Goal: Transaction & Acquisition: Book appointment/travel/reservation

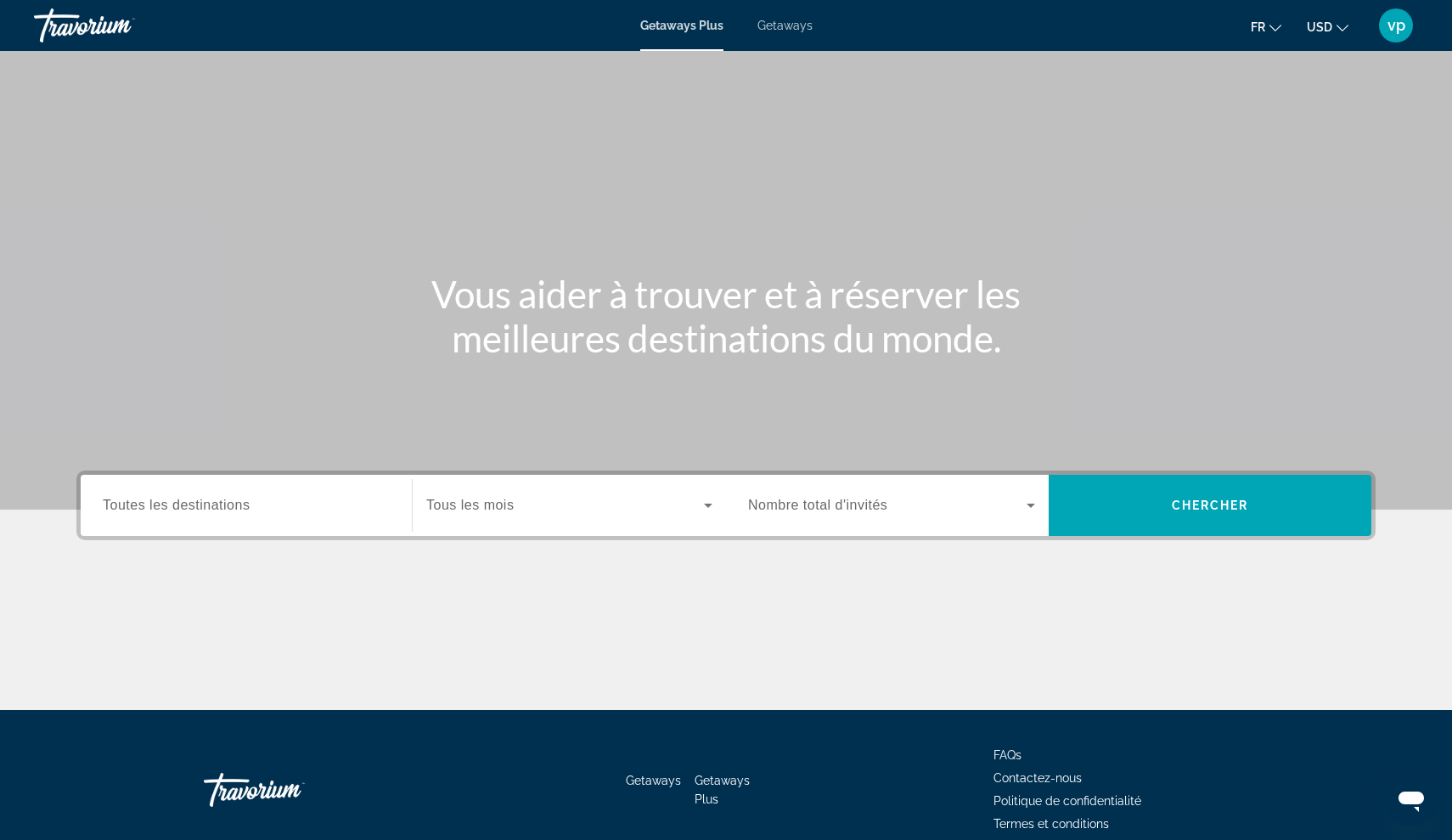
click at [308, 490] on div "Search widget" at bounding box center [246, 505] width 287 height 49
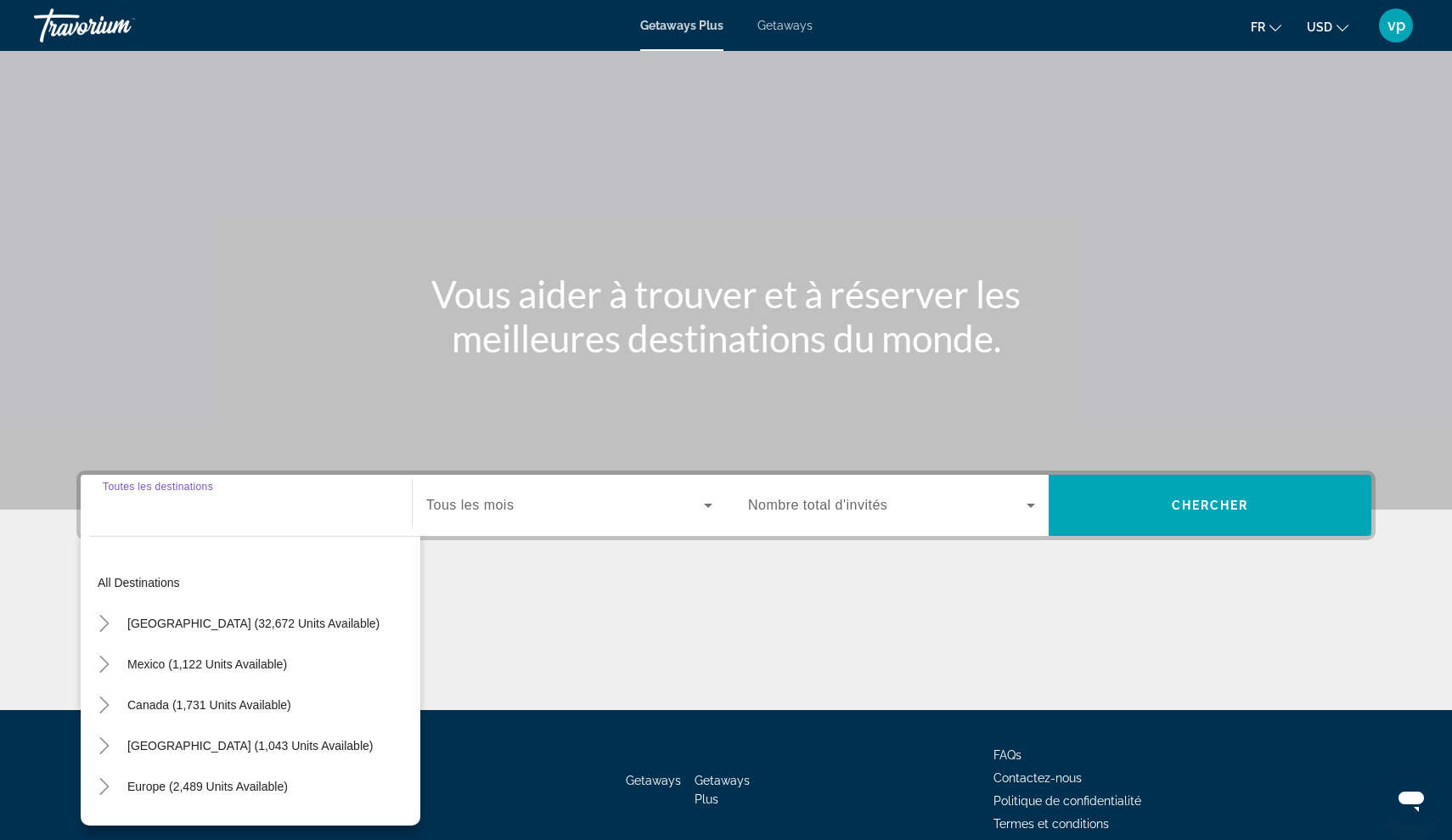
scroll to position [78, 0]
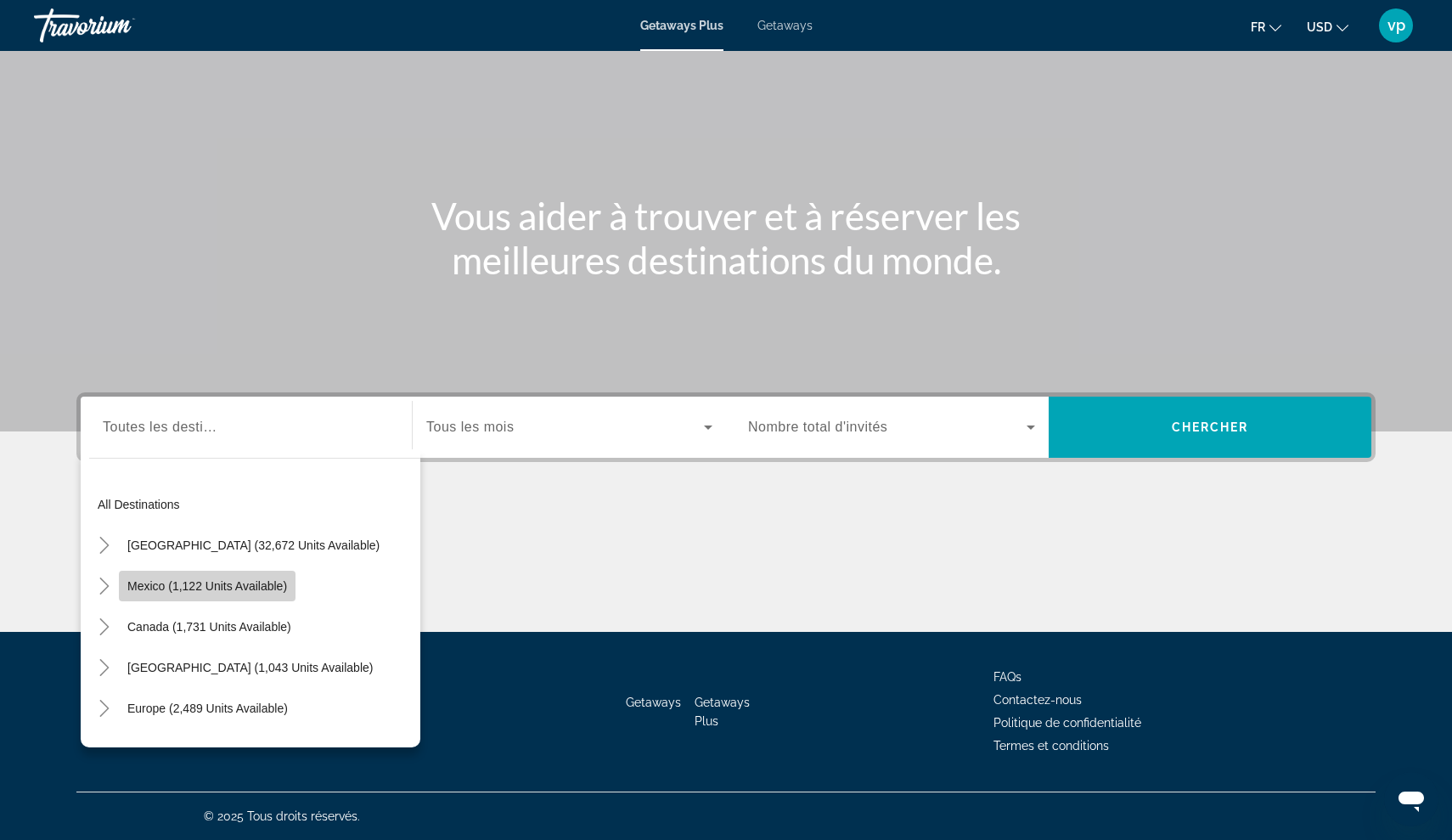
click at [294, 597] on span "Search widget" at bounding box center [207, 586] width 176 height 40
type input "**********"
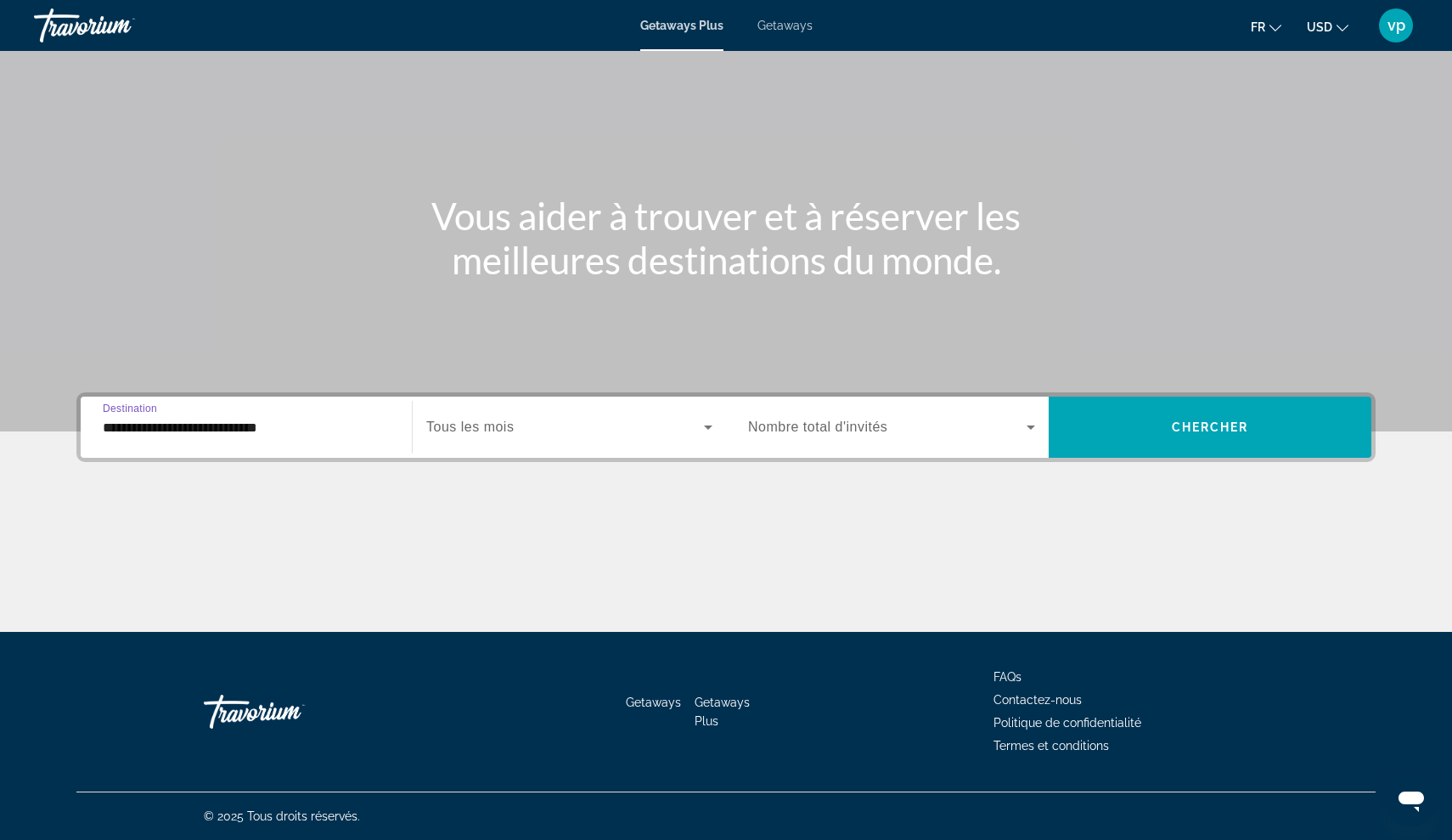
click at [597, 432] on span "Search widget" at bounding box center [565, 427] width 278 height 20
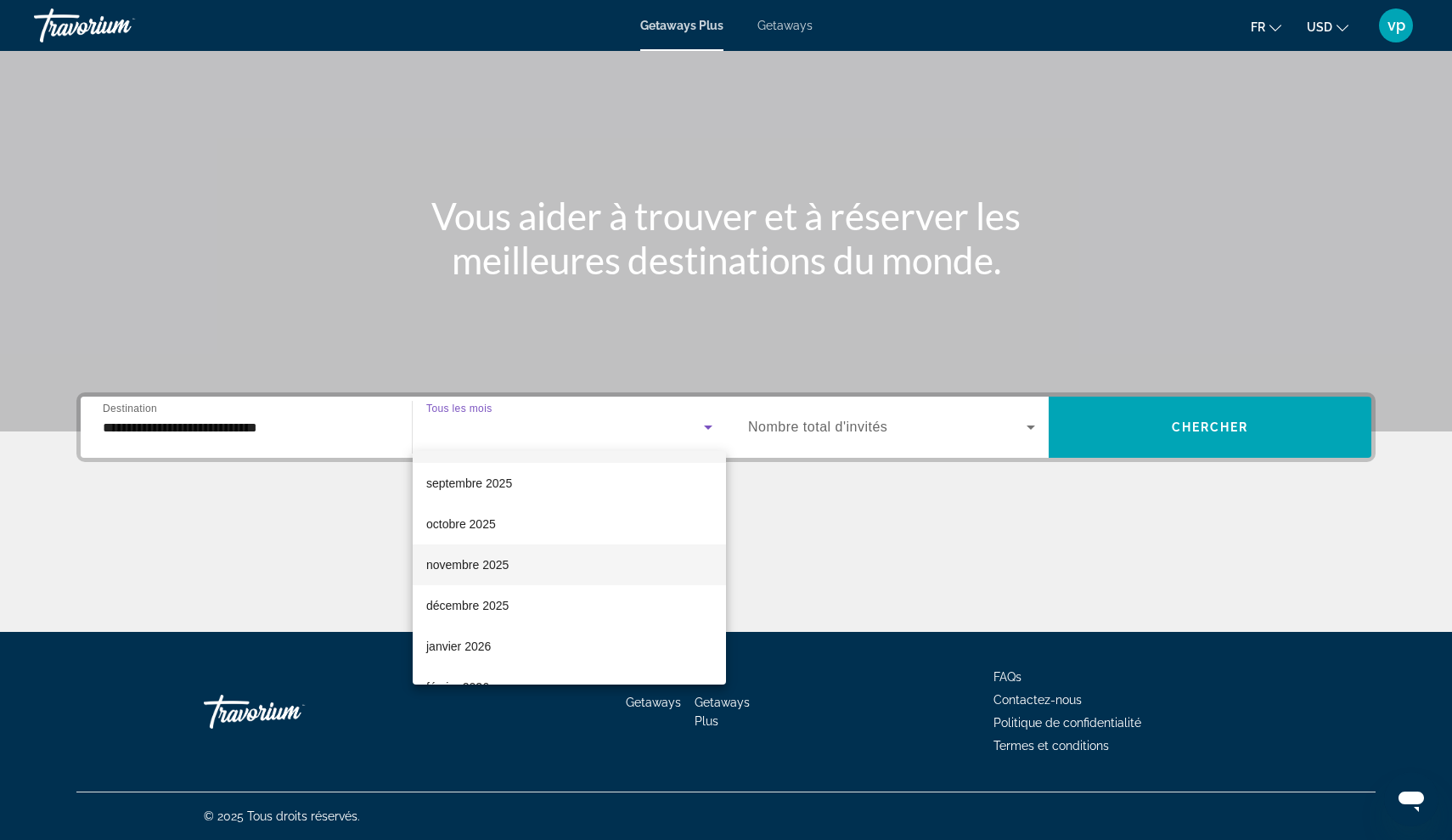
scroll to position [45, 0]
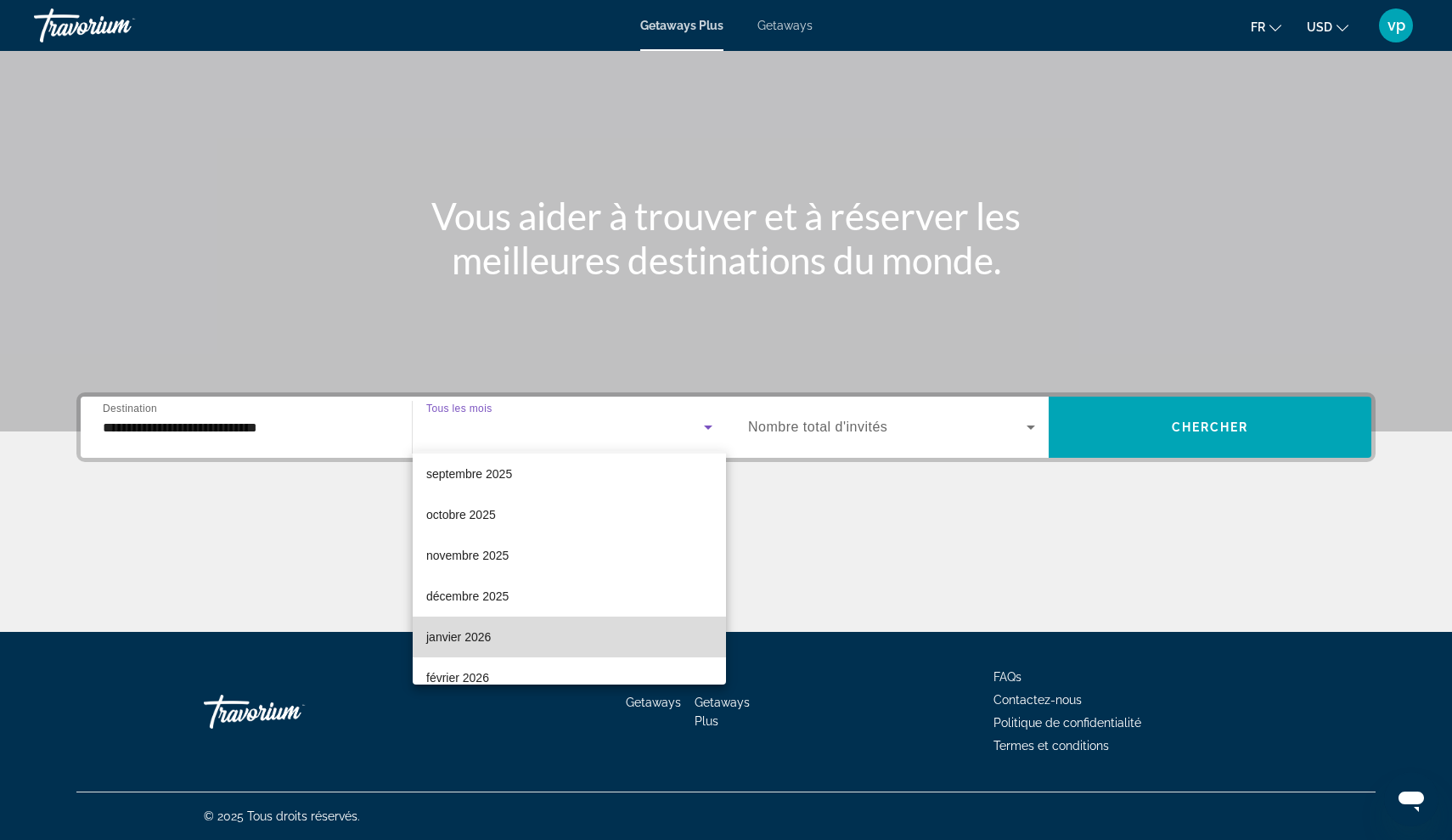
click at [465, 637] on span "janvier 2026" at bounding box center [459, 637] width 64 height 20
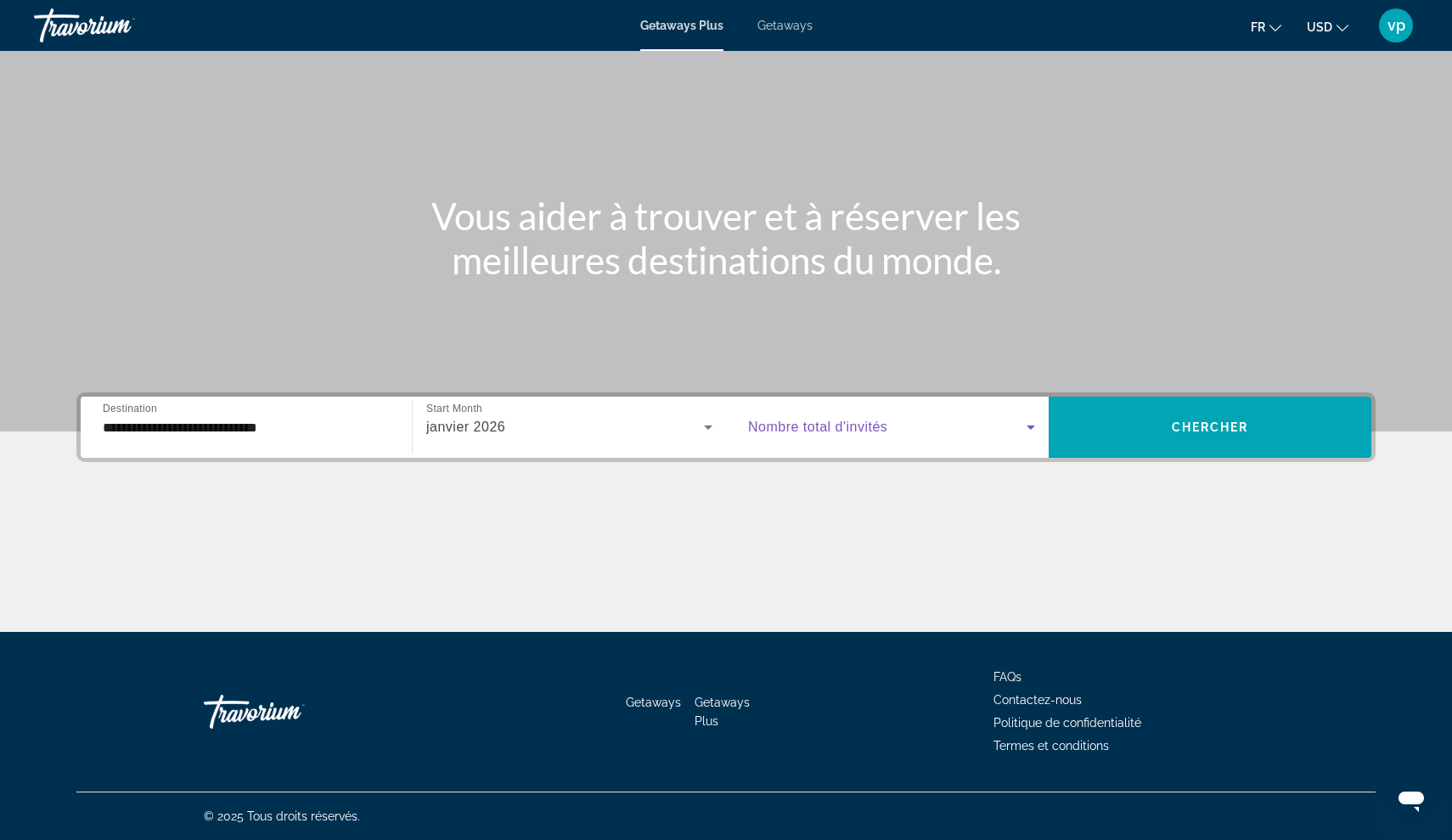
click at [1008, 428] on span "Search widget" at bounding box center [887, 427] width 278 height 20
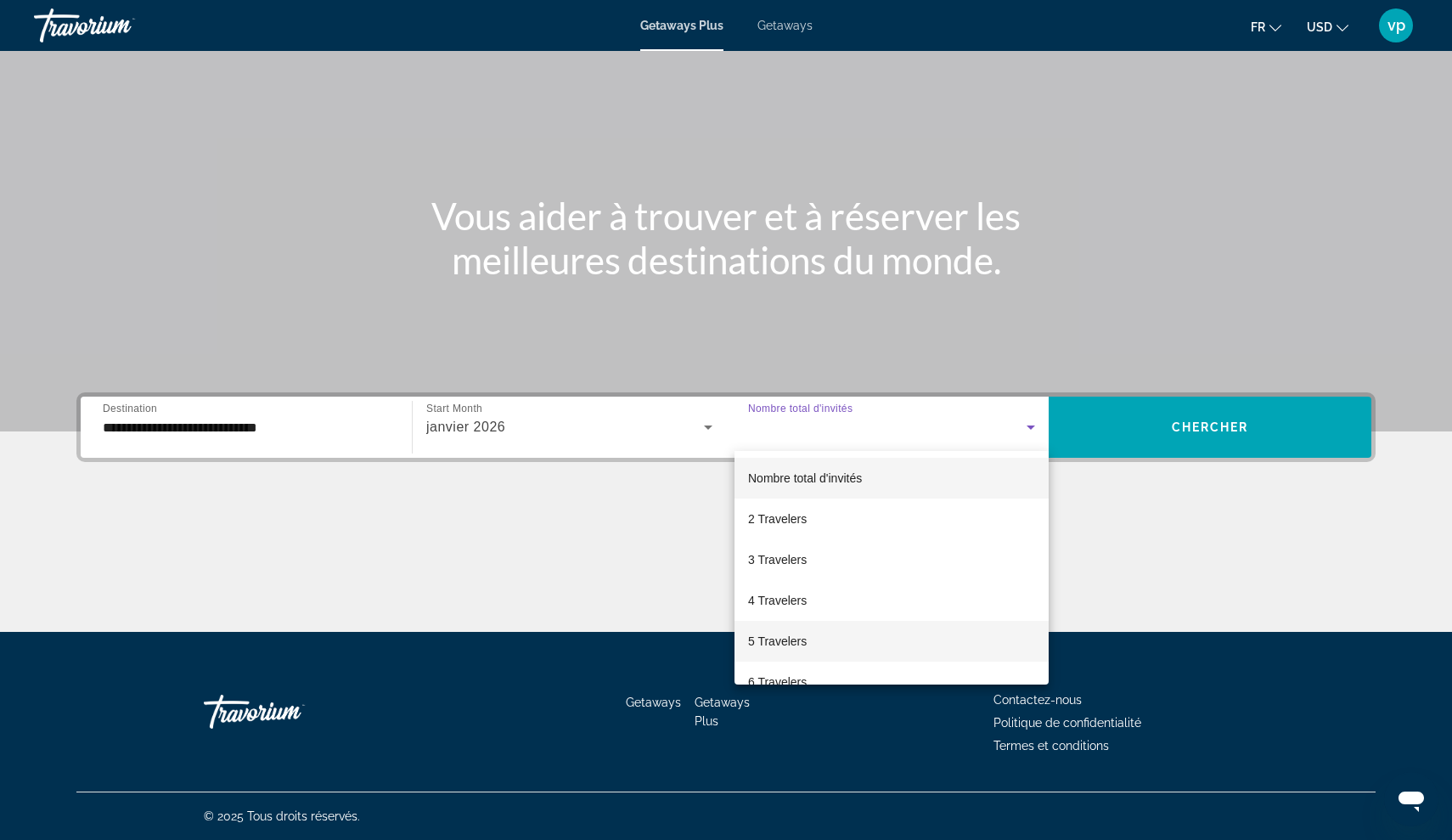
click at [800, 648] on span "5 Travelers" at bounding box center [777, 641] width 59 height 20
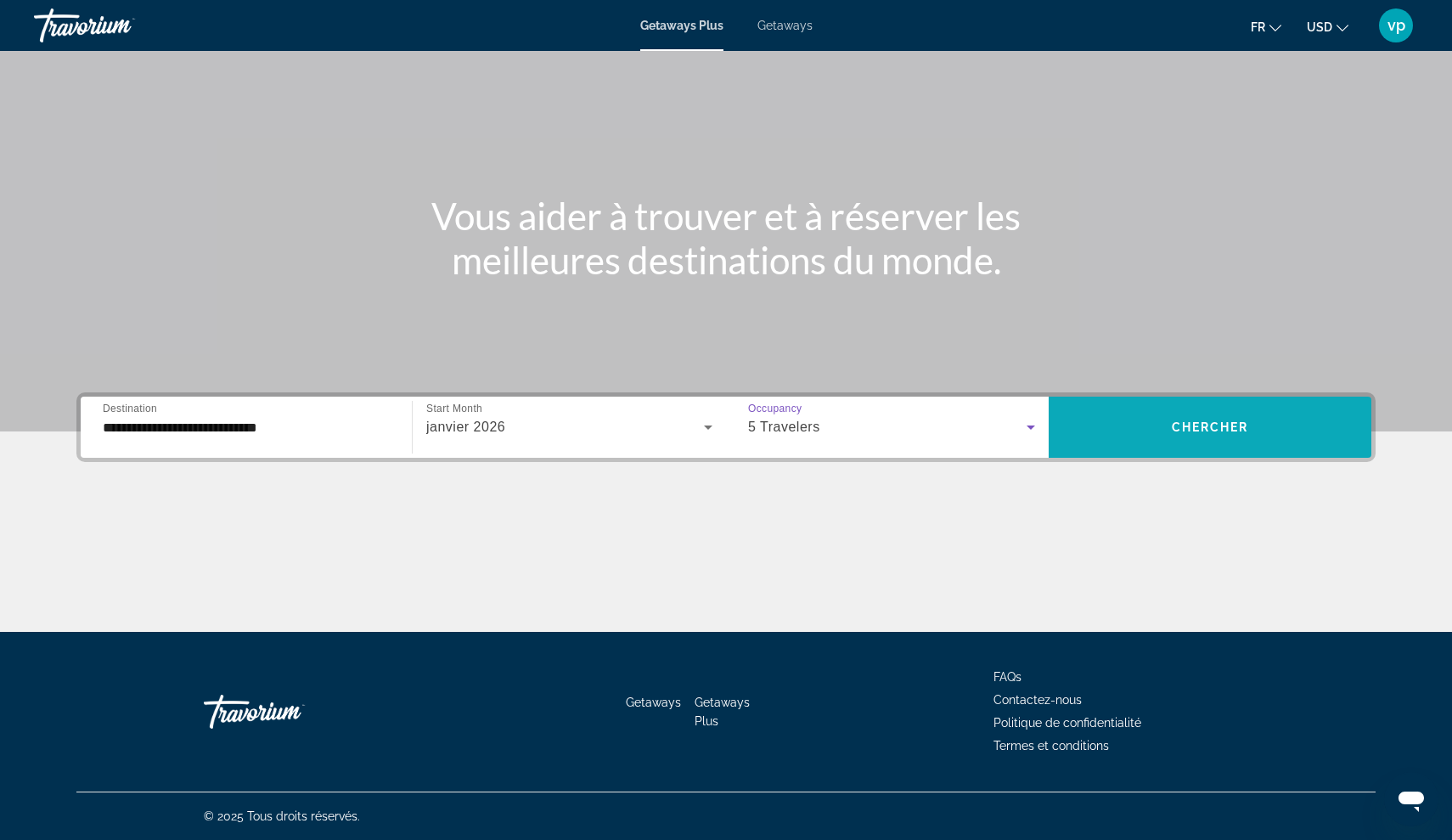
click at [1160, 414] on span "Search widget" at bounding box center [1209, 427] width 323 height 40
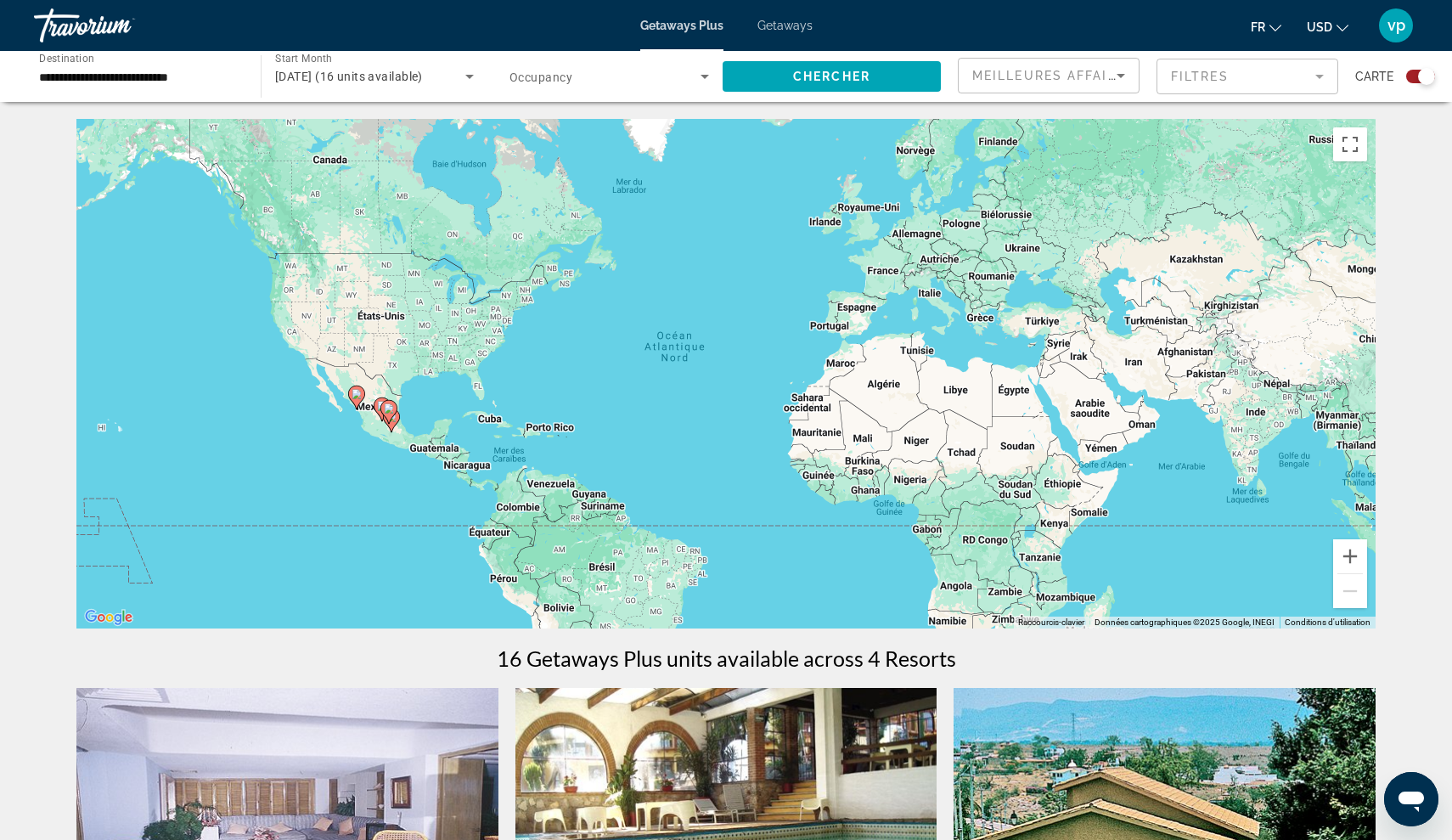
click at [220, 81] on input "**********" at bounding box center [139, 77] width 199 height 20
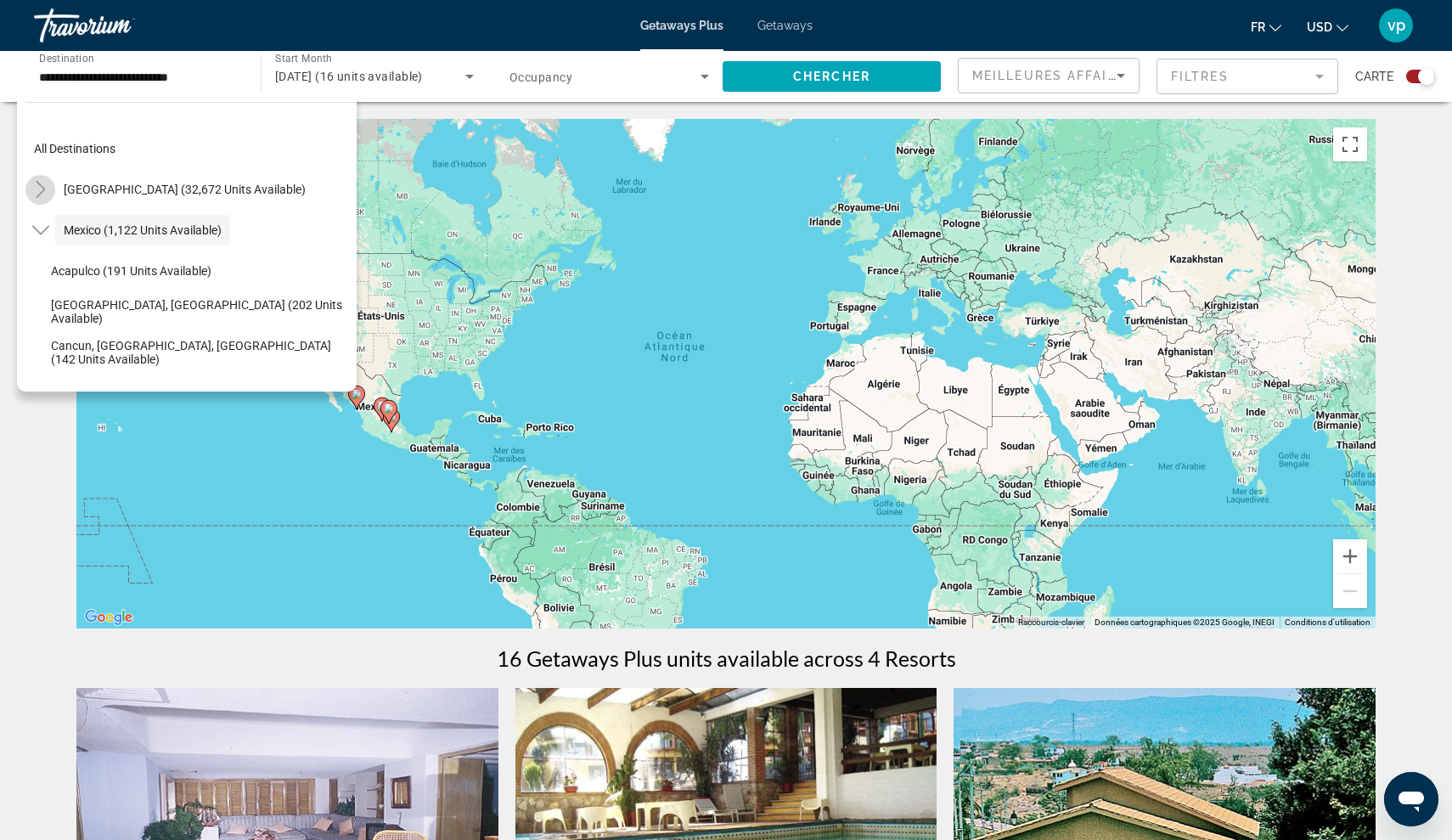
click at [42, 194] on icon "Toggle United States (32,672 units available)" at bounding box center [40, 189] width 17 height 17
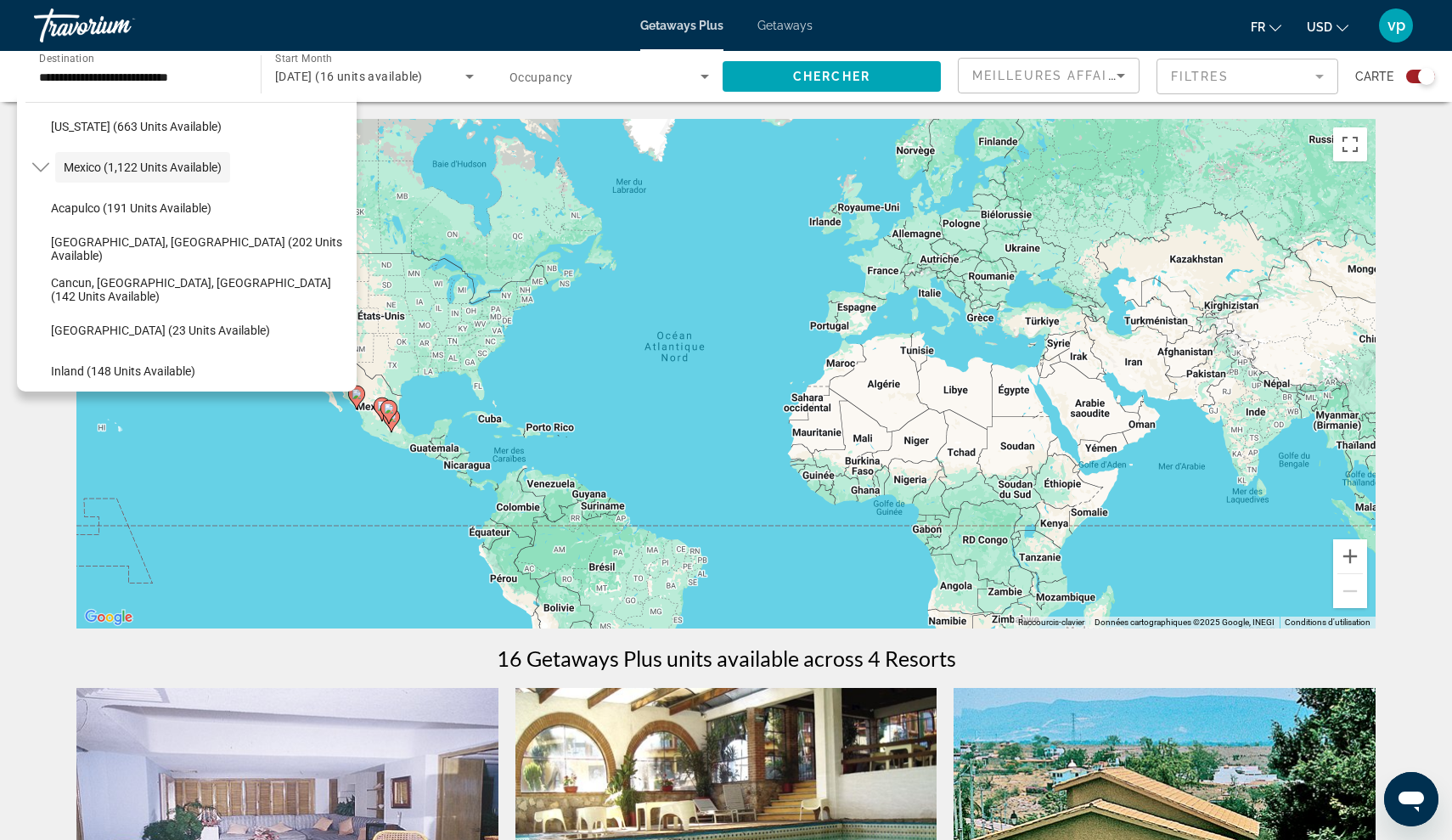
scroll to position [1617, 0]
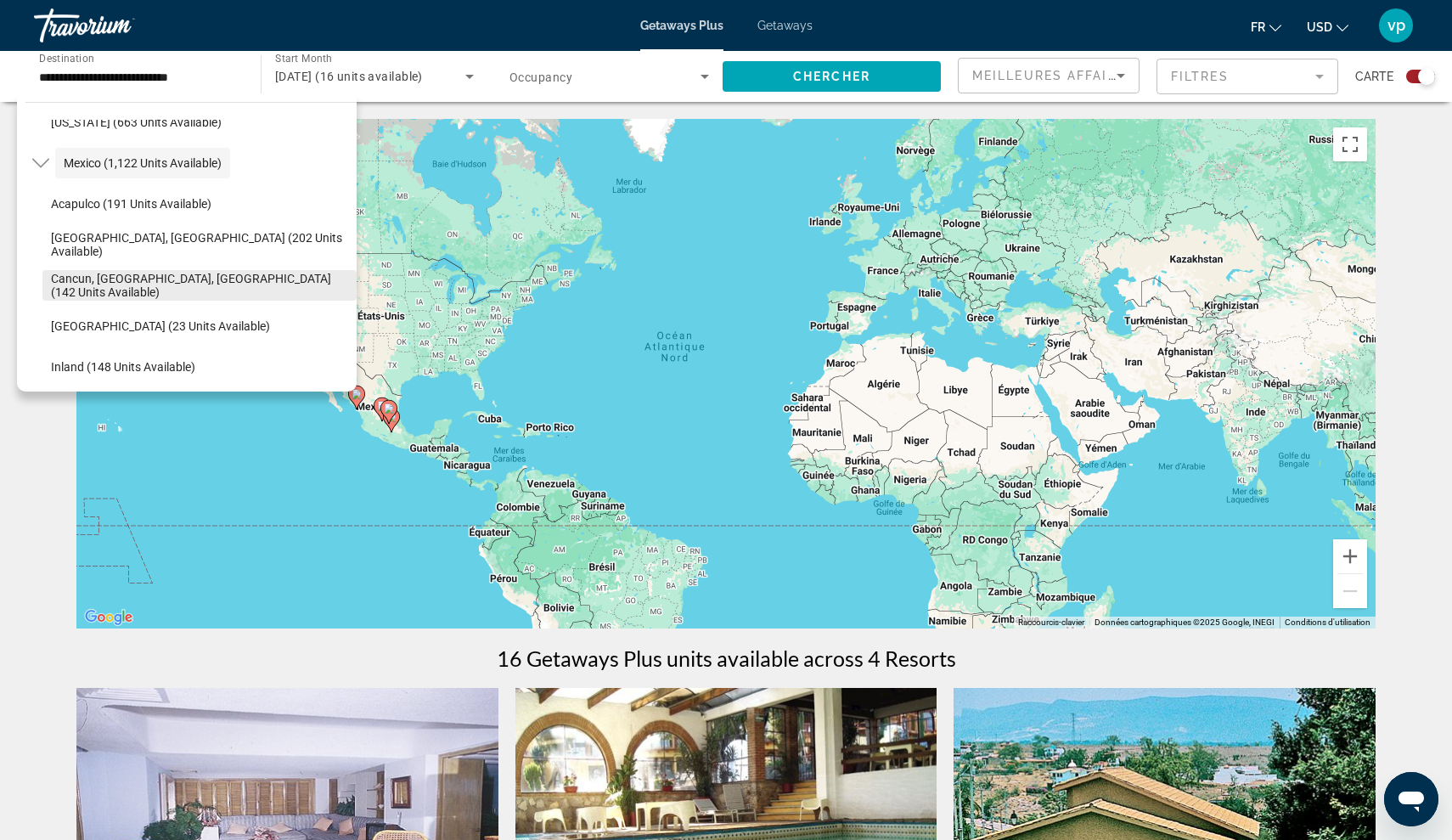
click at [183, 290] on span "Cancun, Cozumel, Riviera Maya (142 units available)" at bounding box center [199, 286] width 297 height 28
type input "**********"
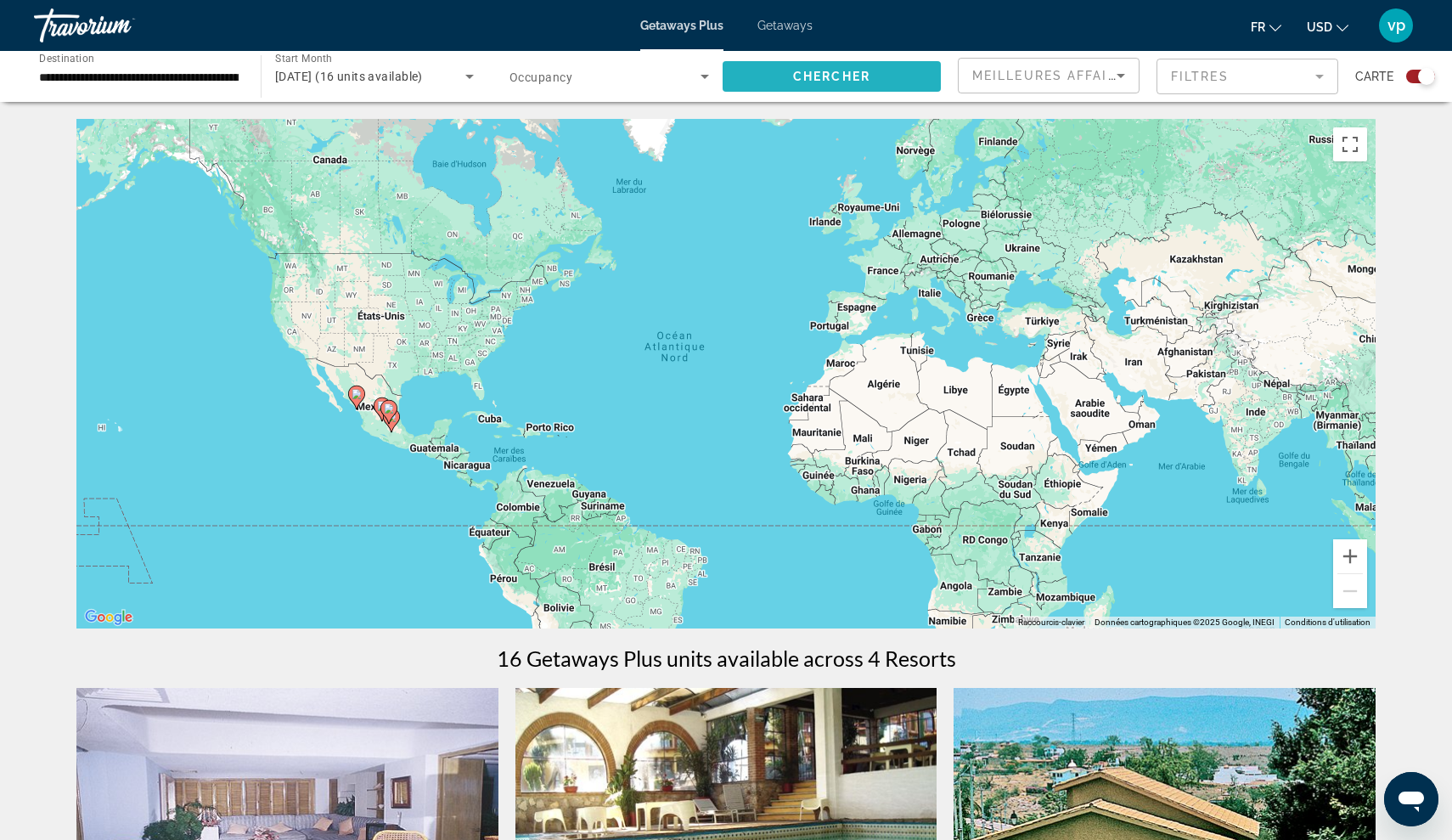
click at [768, 68] on span "Search widget" at bounding box center [833, 76] width 219 height 40
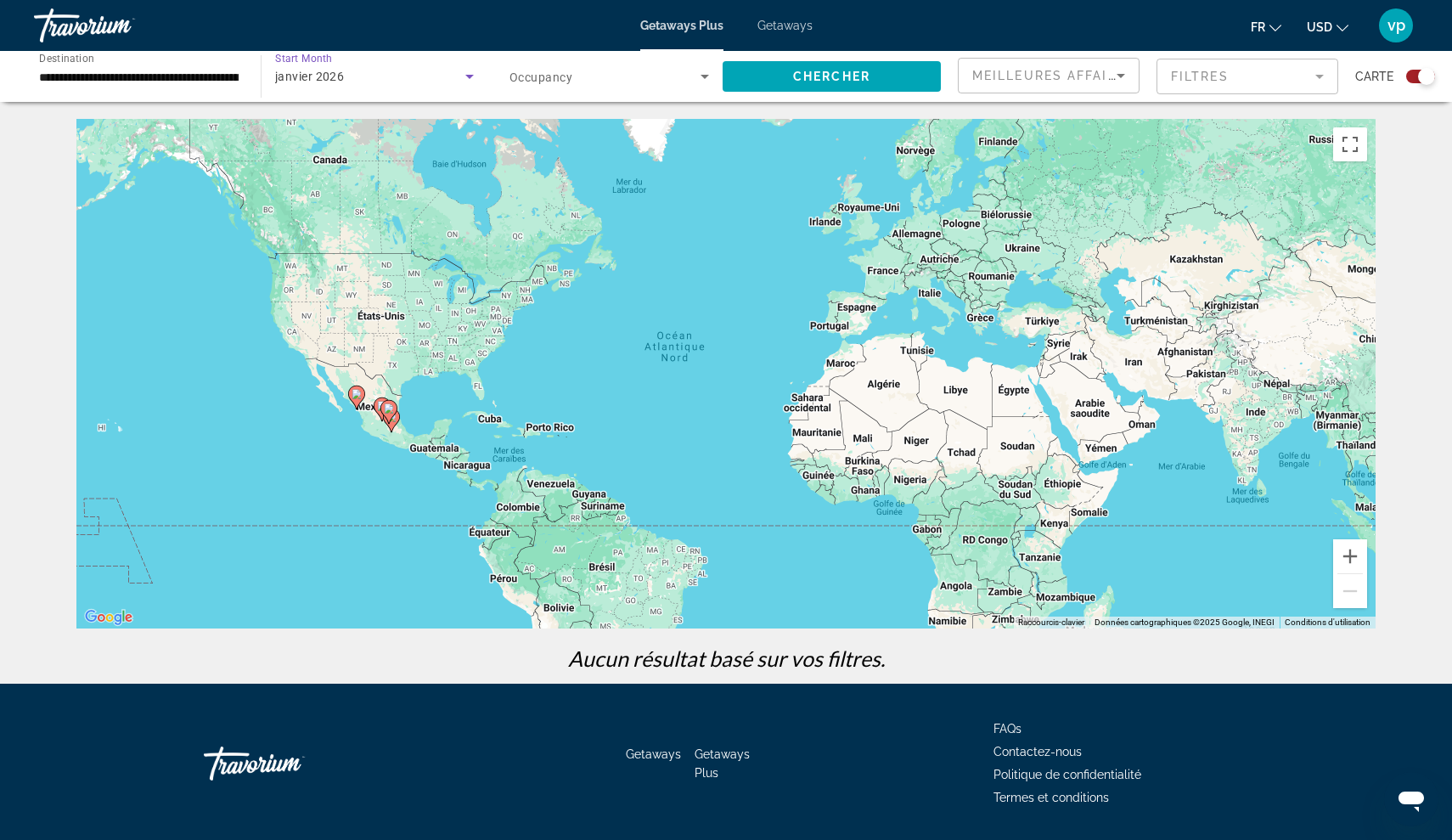
click at [465, 82] on icon "Search widget" at bounding box center [470, 76] width 20 height 20
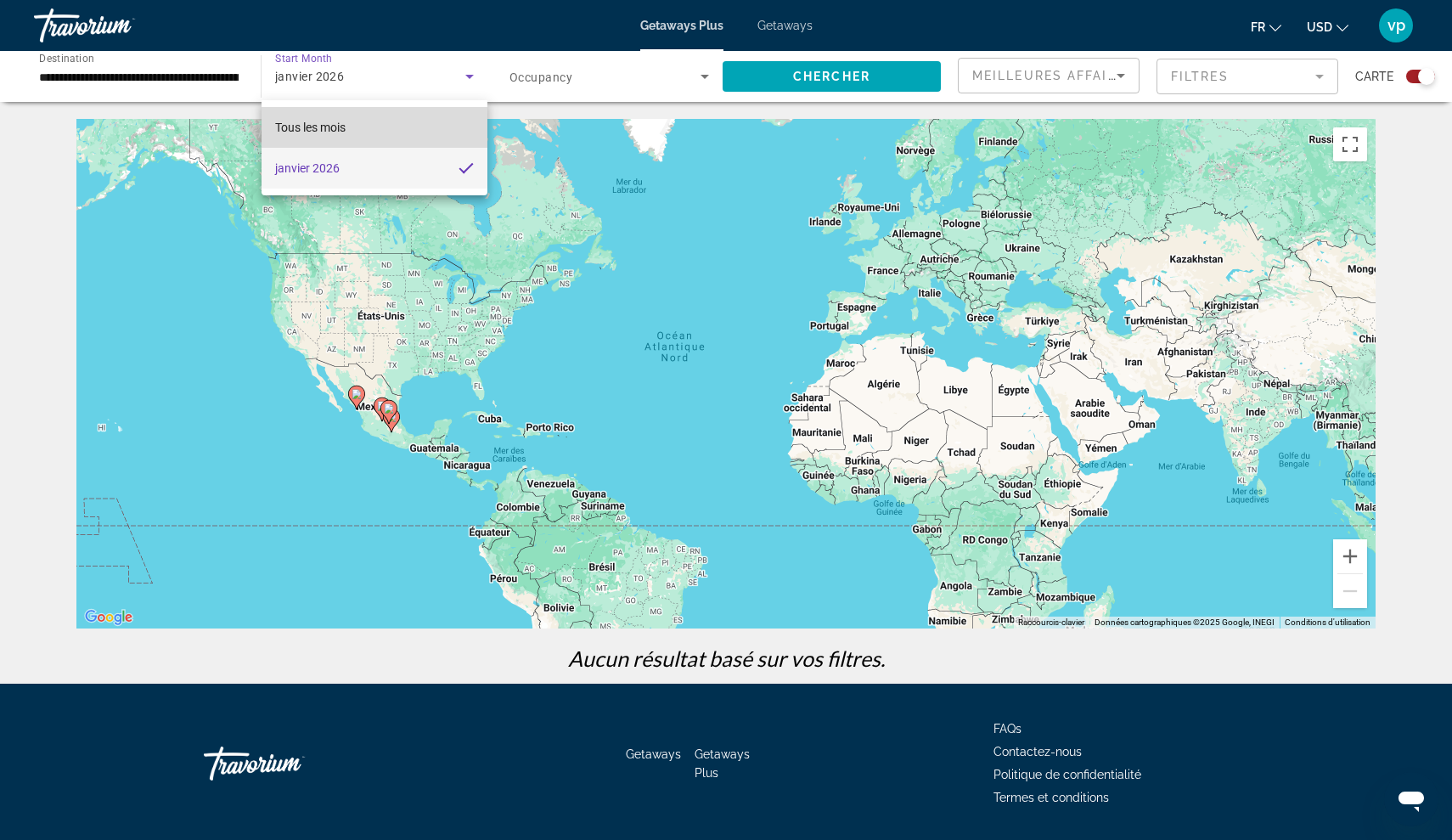
click at [422, 126] on mat-option "Tous les mois" at bounding box center [375, 127] width 226 height 40
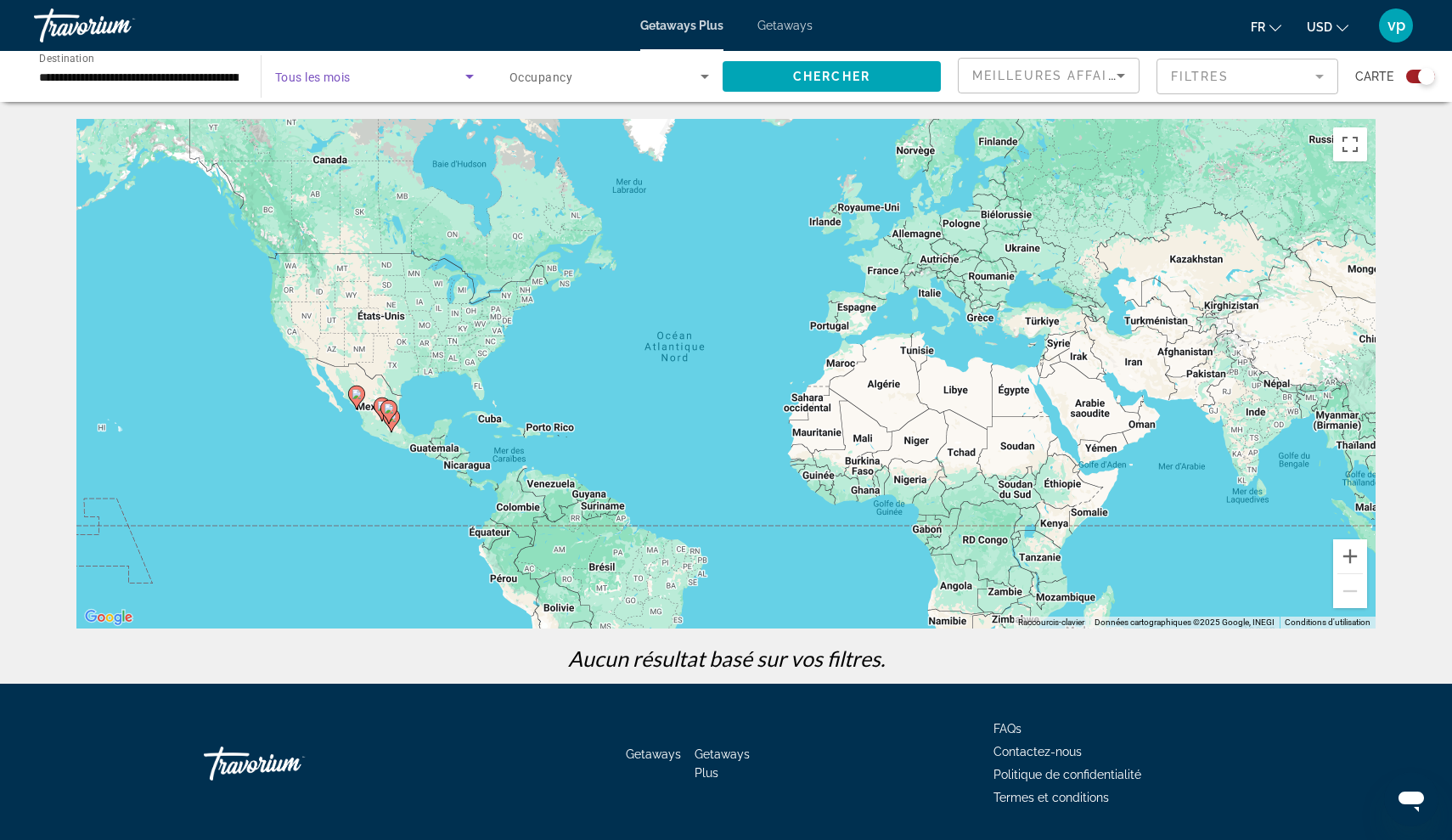
click at [691, 68] on span "Search widget" at bounding box center [606, 76] width 191 height 20
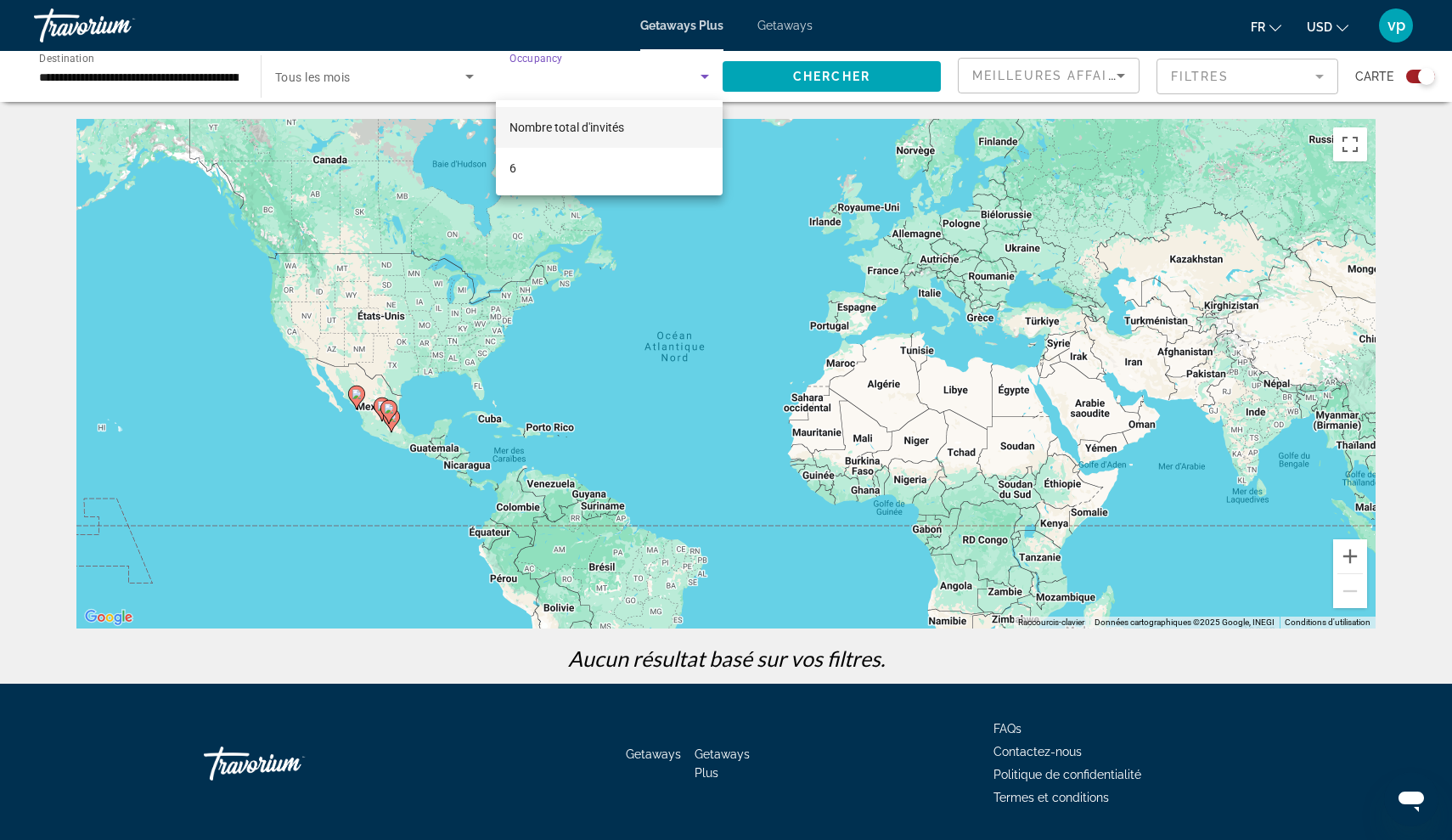
click at [784, 18] on div at bounding box center [726, 420] width 1452 height 840
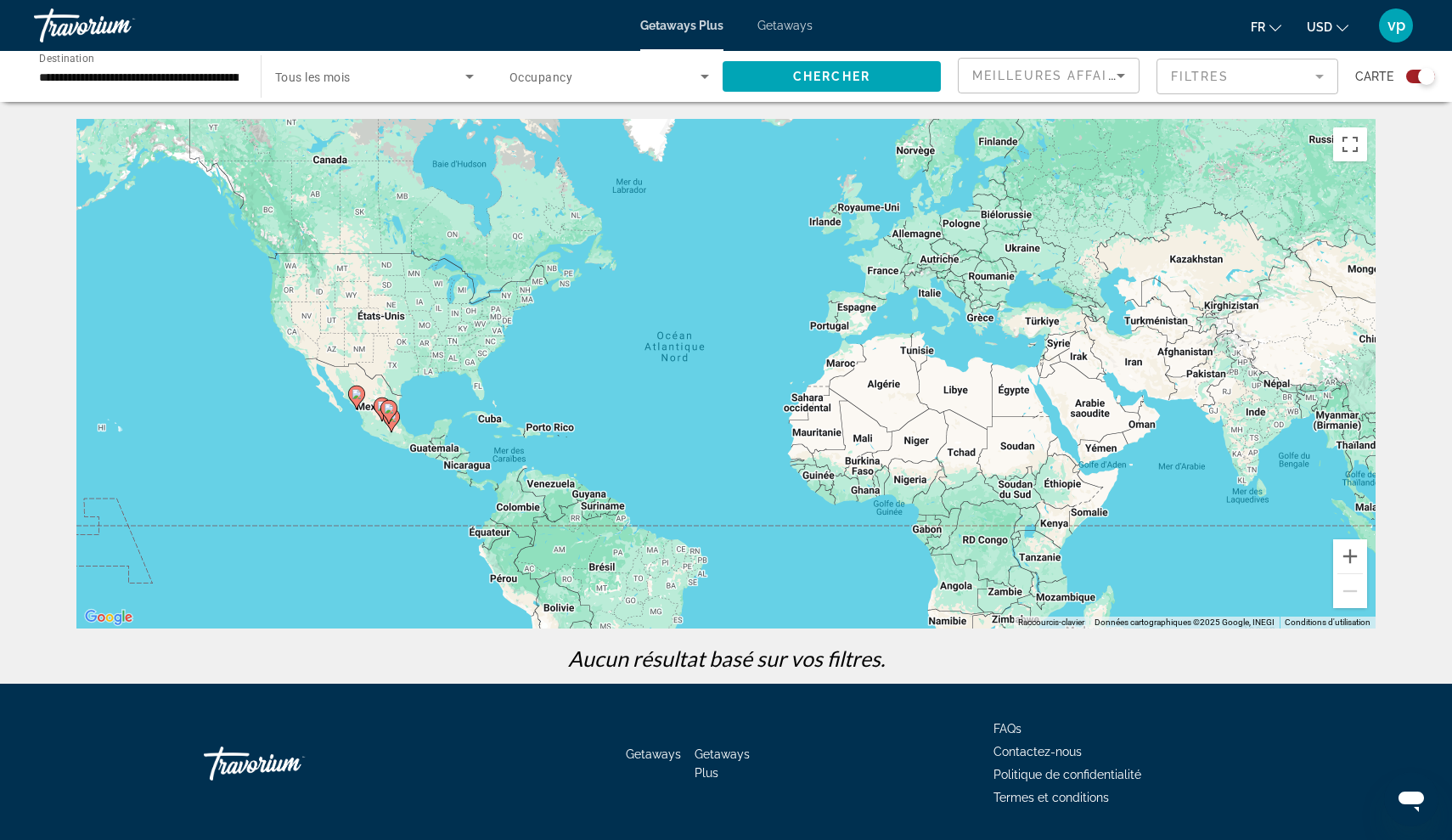
click at [784, 26] on span "Getaways" at bounding box center [785, 25] width 55 height 14
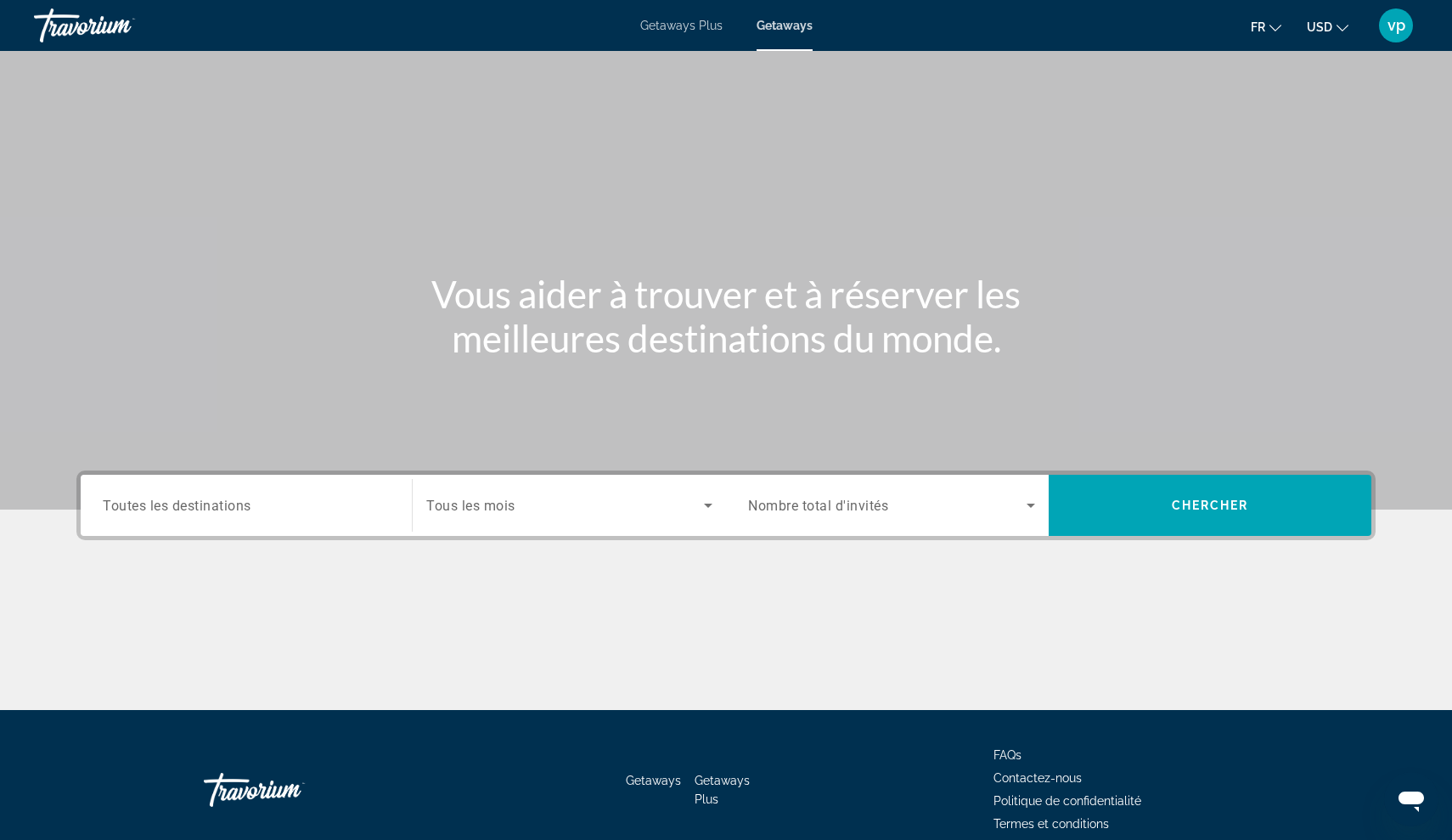
click at [224, 505] on span "Toutes les destinations" at bounding box center [177, 505] width 149 height 17
click at [224, 505] on input "Destination Toutes les destinations" at bounding box center [246, 506] width 287 height 20
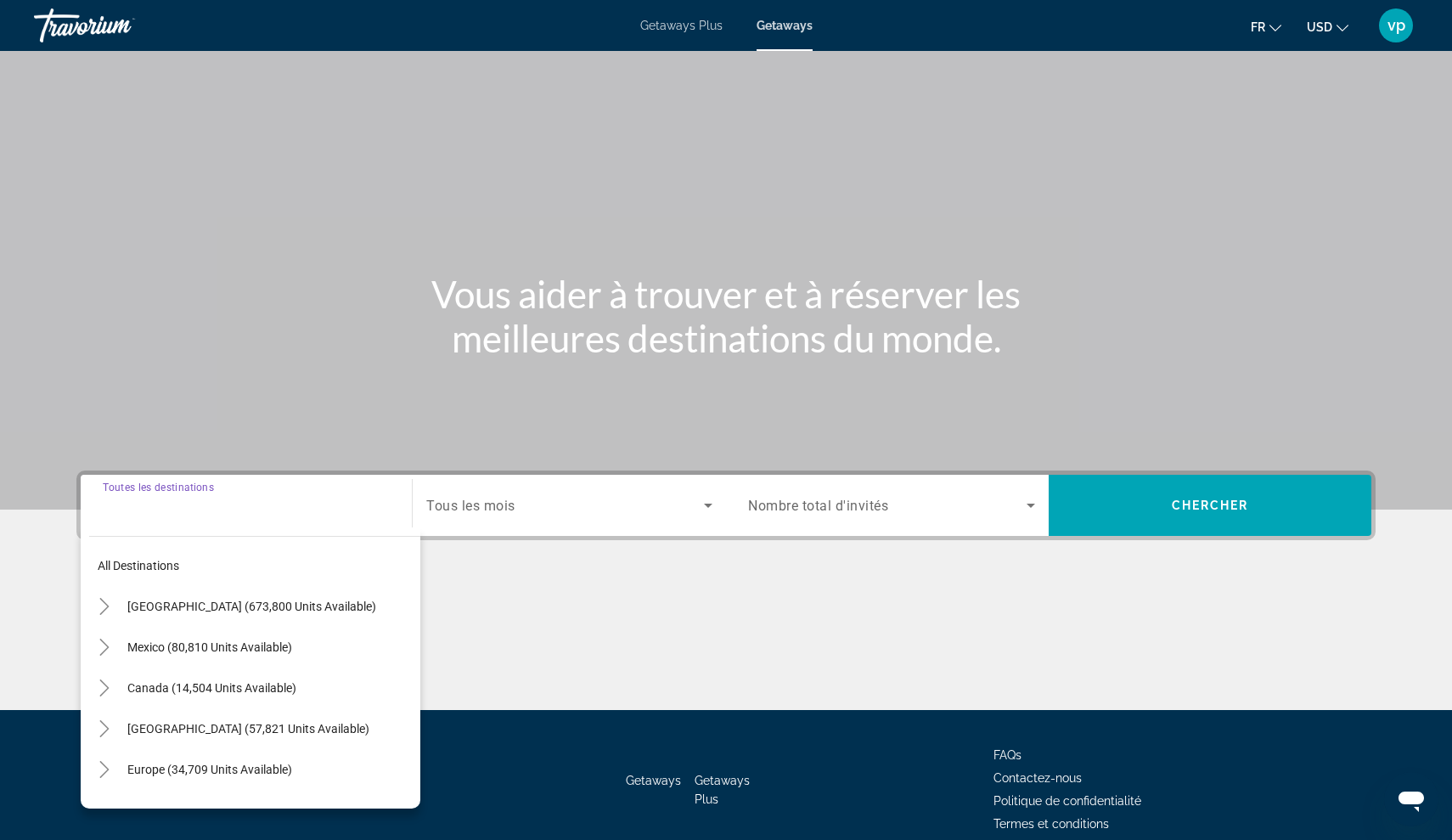
scroll to position [78, 0]
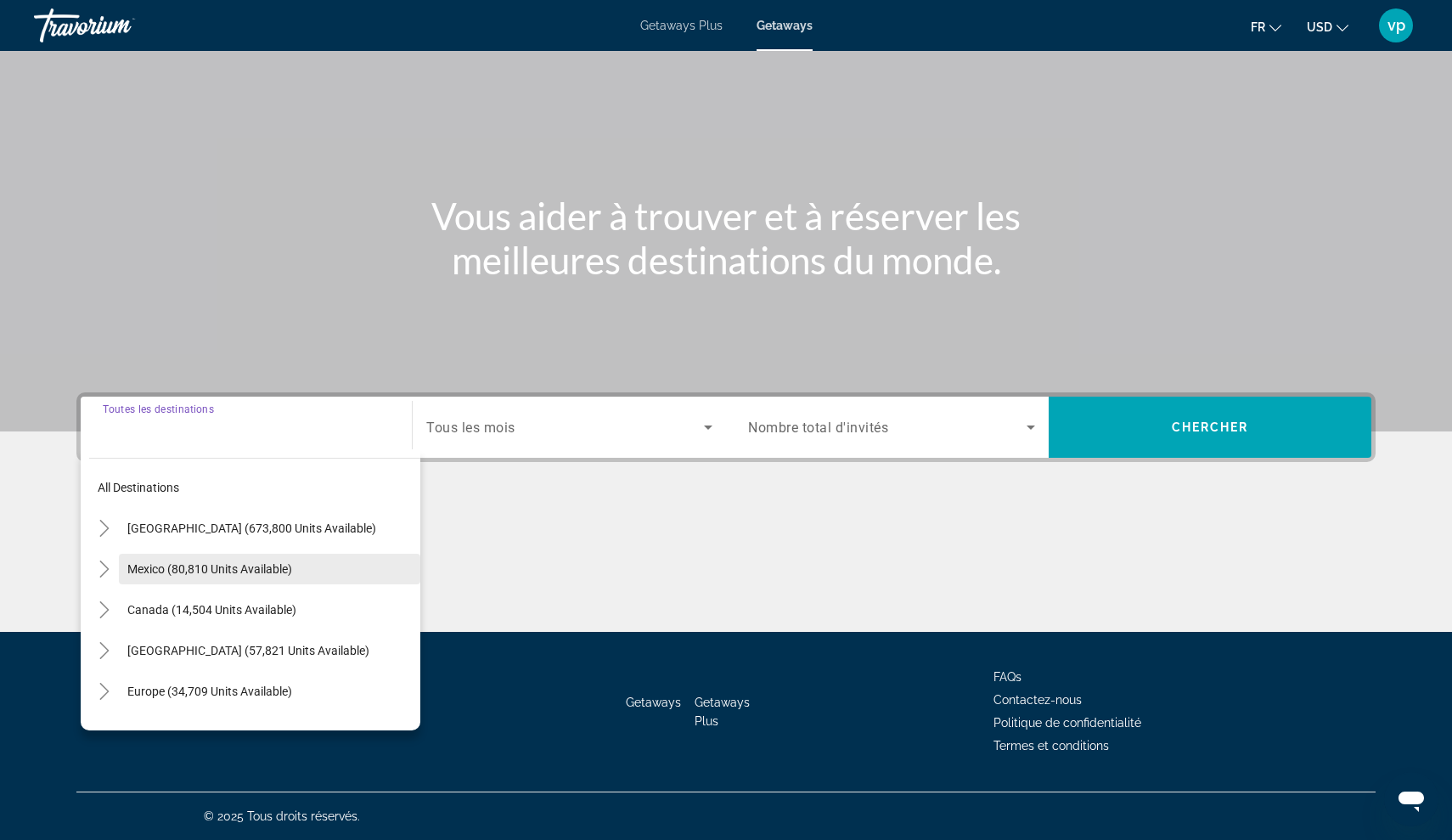
click at [148, 571] on span "Mexico (80,810 units available)" at bounding box center [210, 569] width 164 height 14
type input "**********"
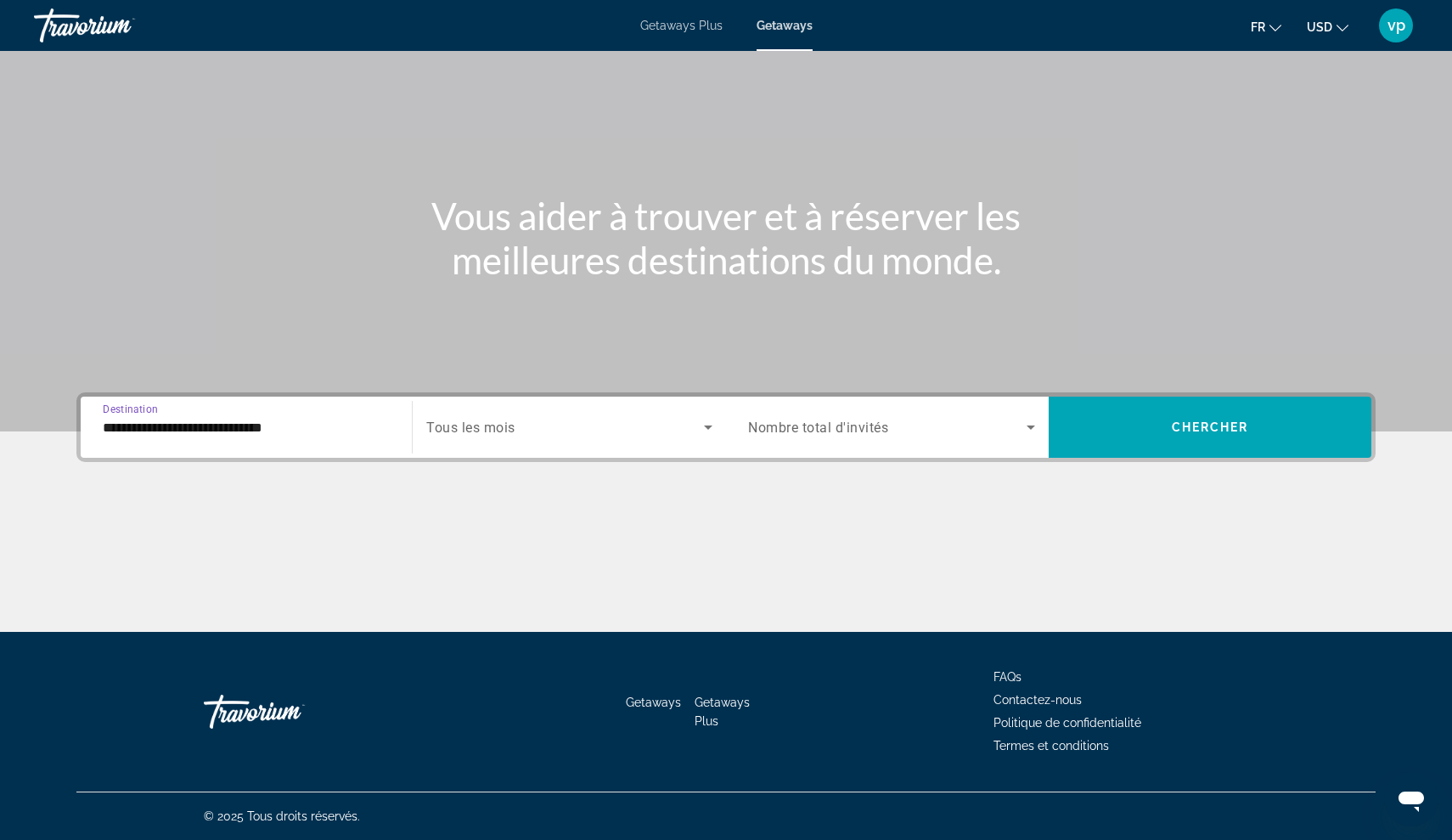
click at [586, 435] on span "Search widget" at bounding box center [565, 427] width 278 height 20
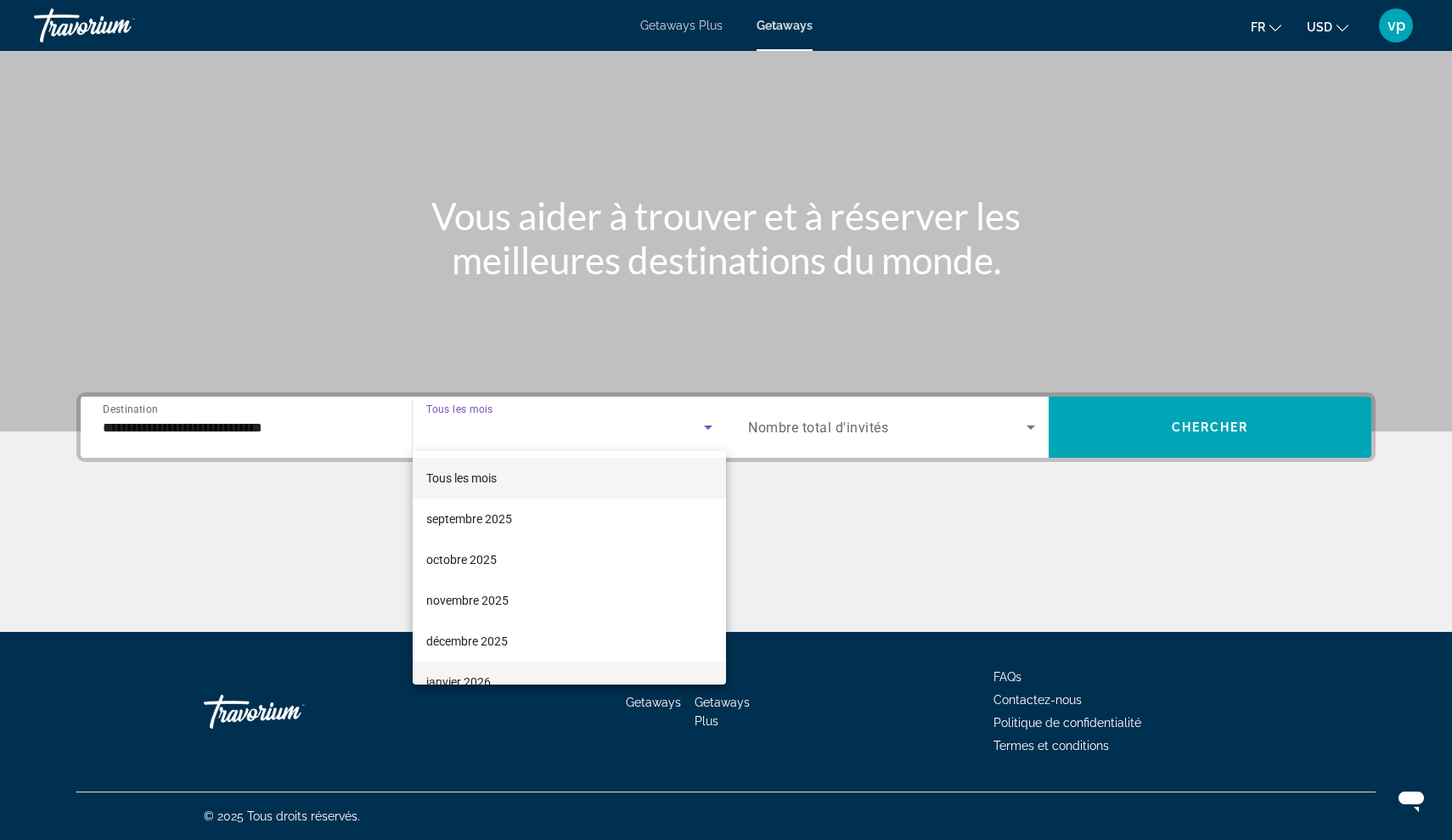
click at [464, 678] on span "janvier 2026" at bounding box center [459, 682] width 64 height 20
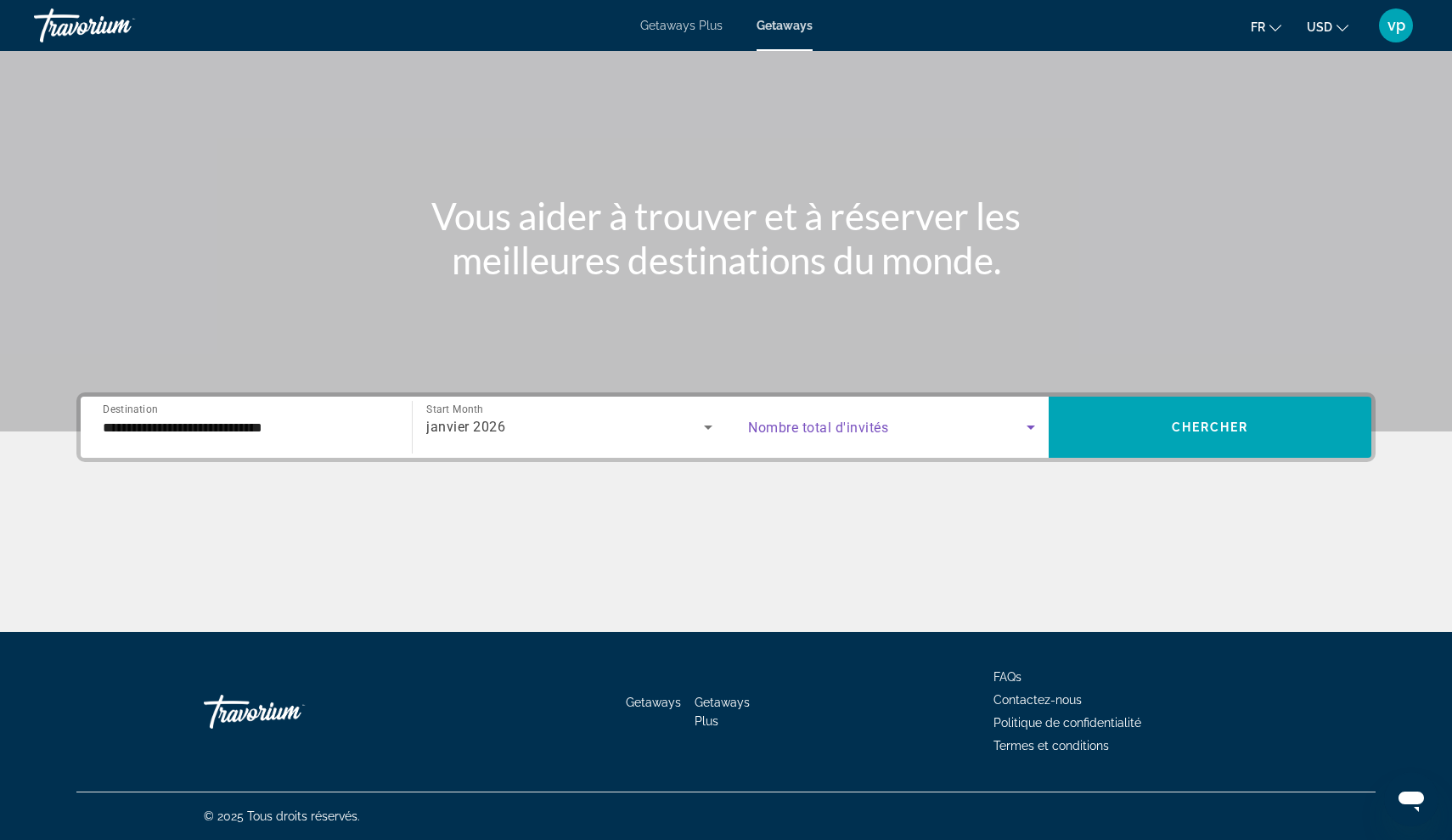
click at [1003, 428] on span "Search widget" at bounding box center [887, 427] width 278 height 20
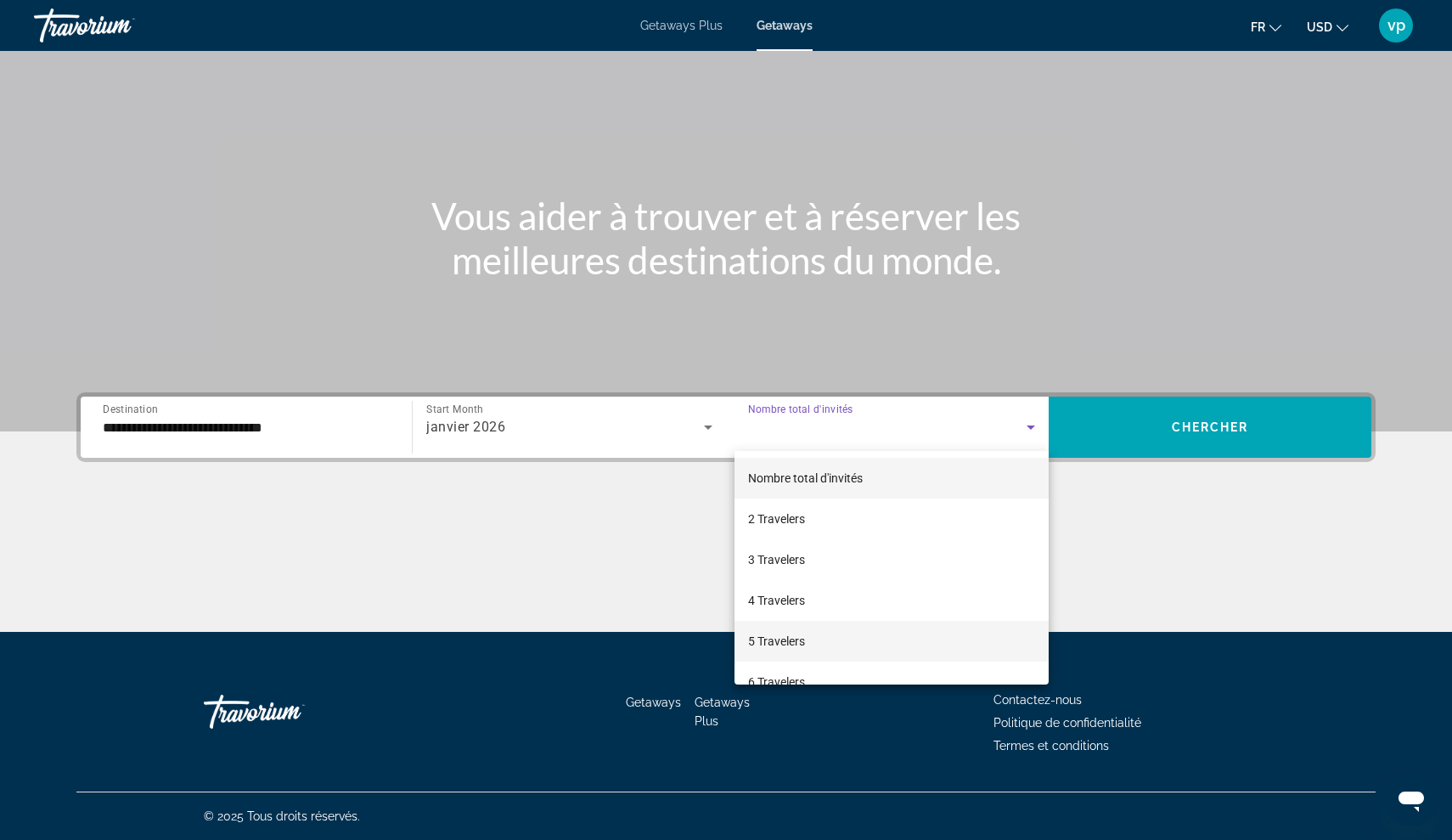
click at [785, 648] on span "5 Travelers" at bounding box center [777, 641] width 57 height 20
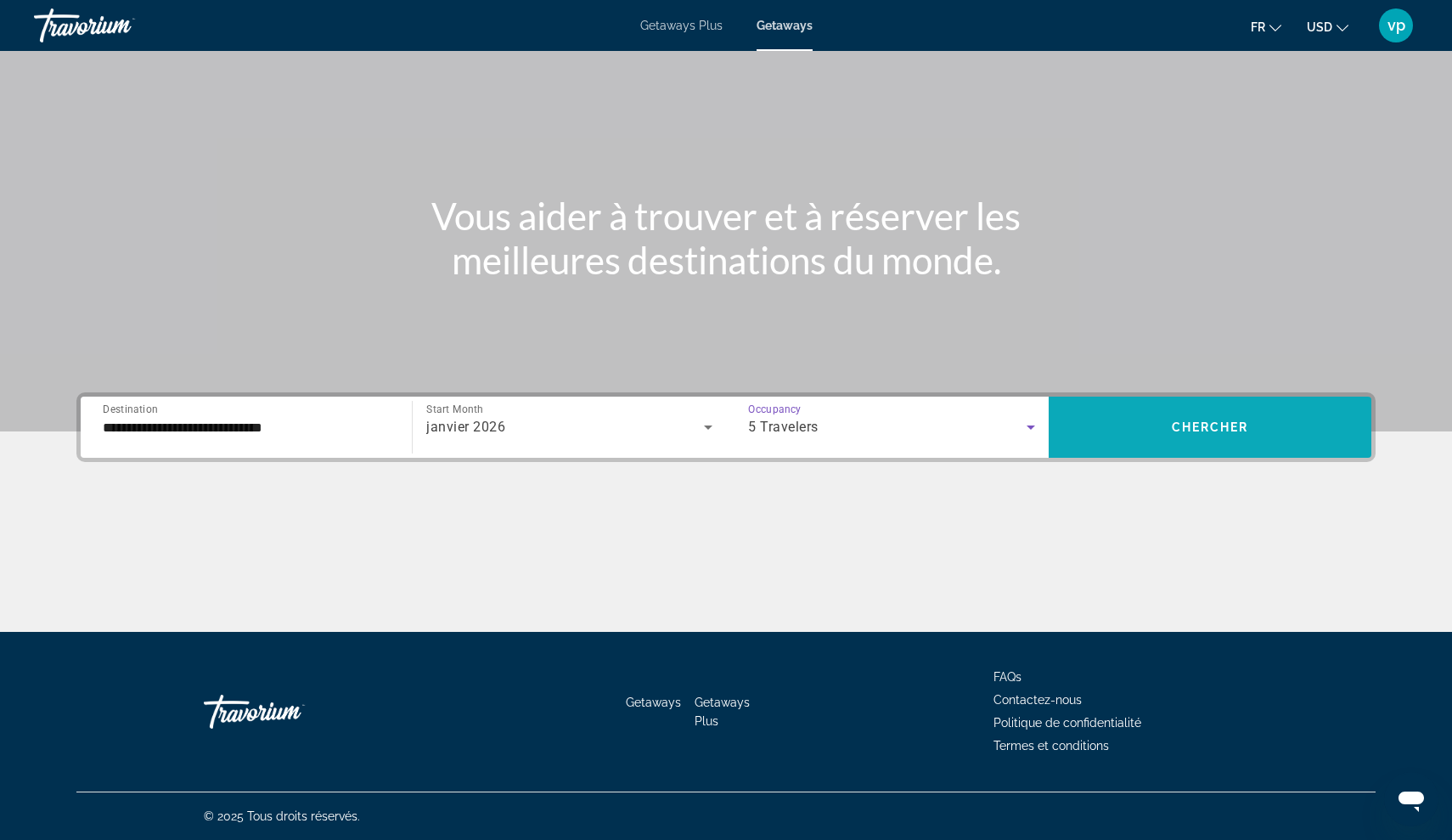
click at [1185, 428] on span "Chercher" at bounding box center [1210, 426] width 77 height 14
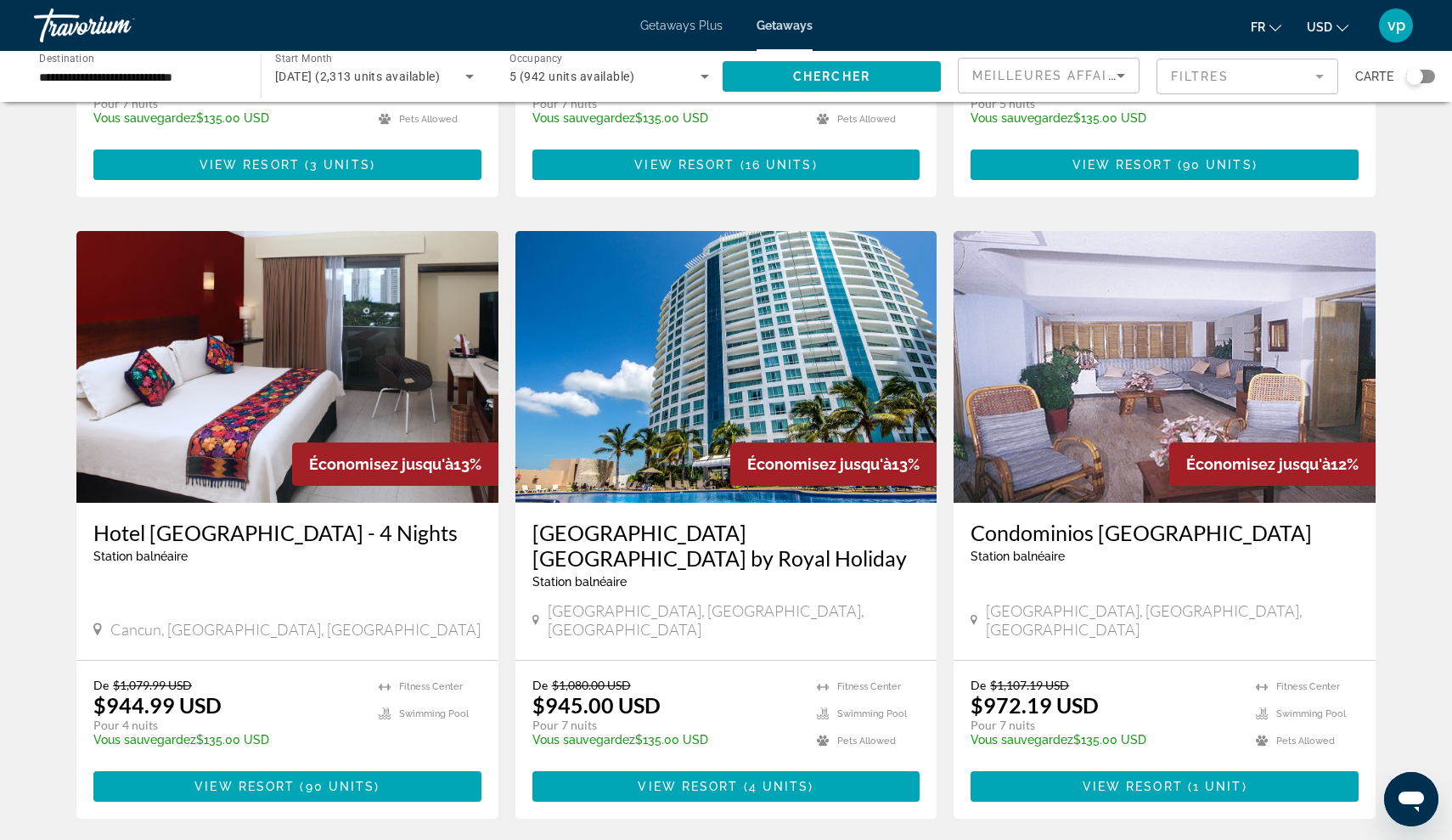
scroll to position [1128, 0]
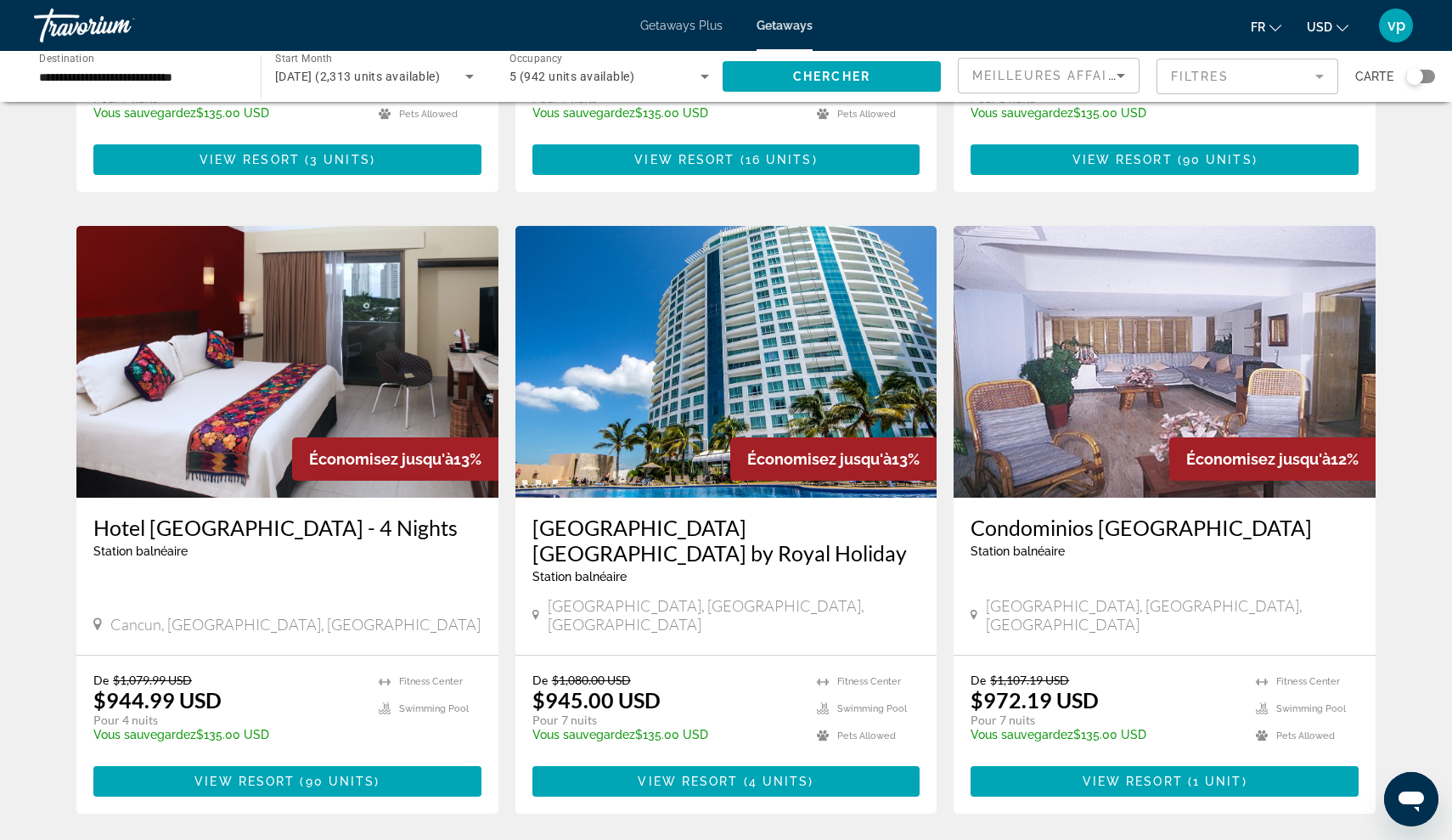
click at [679, 356] on img "Main content" at bounding box center [726, 362] width 422 height 272
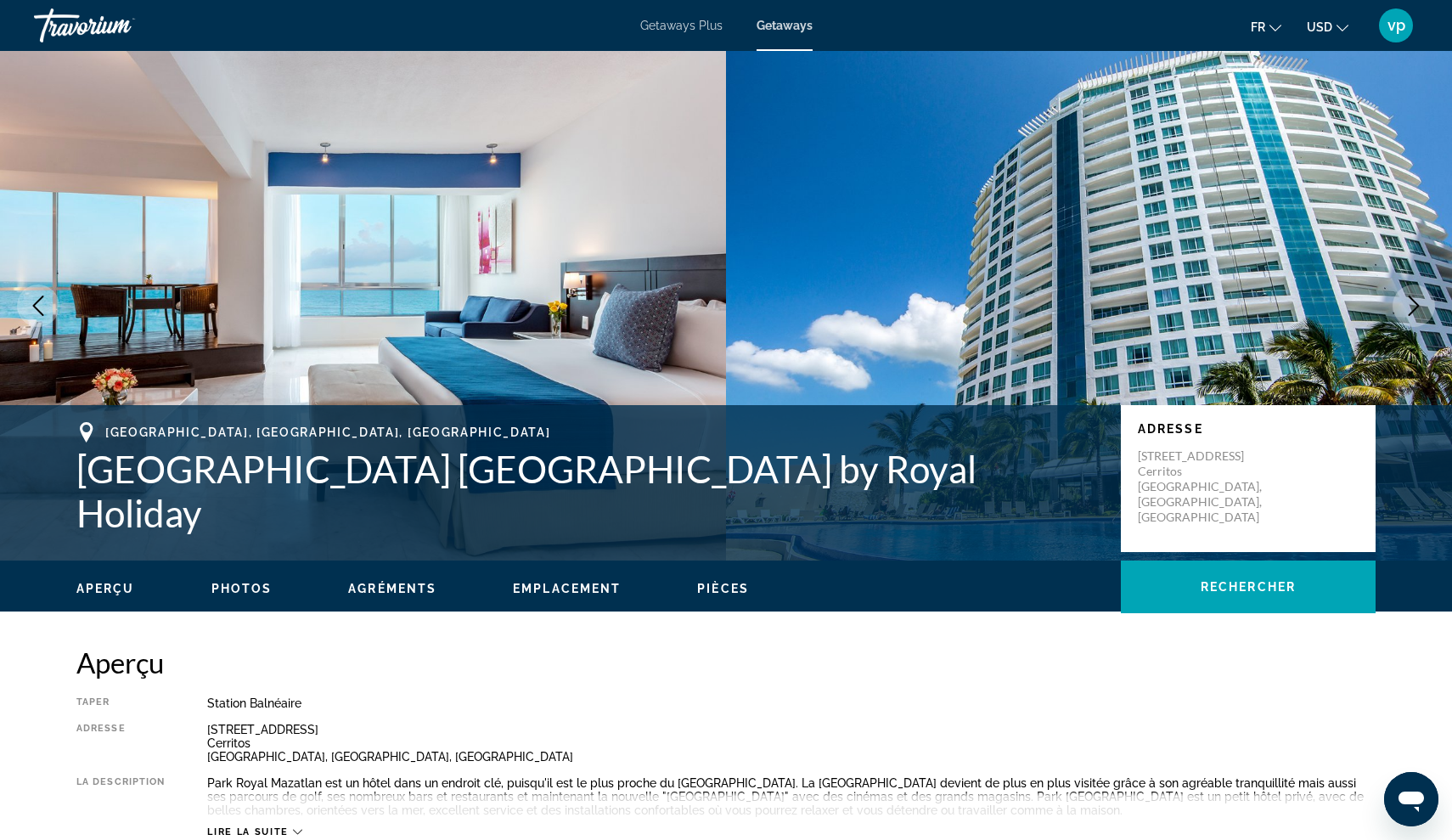
click at [1413, 312] on icon "Next image" at bounding box center [1414, 306] width 20 height 20
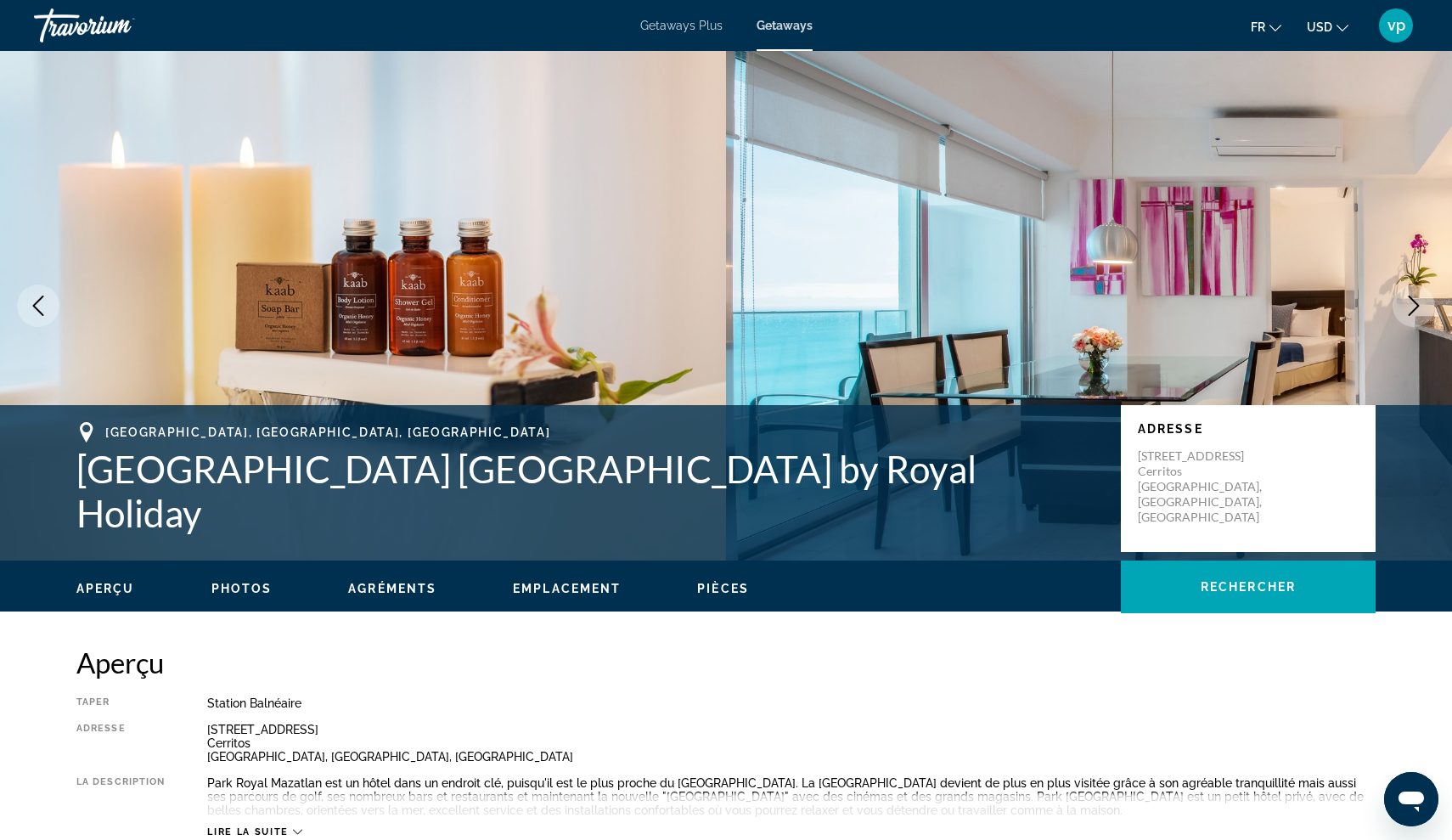
click at [1413, 312] on icon "Next image" at bounding box center [1414, 306] width 20 height 20
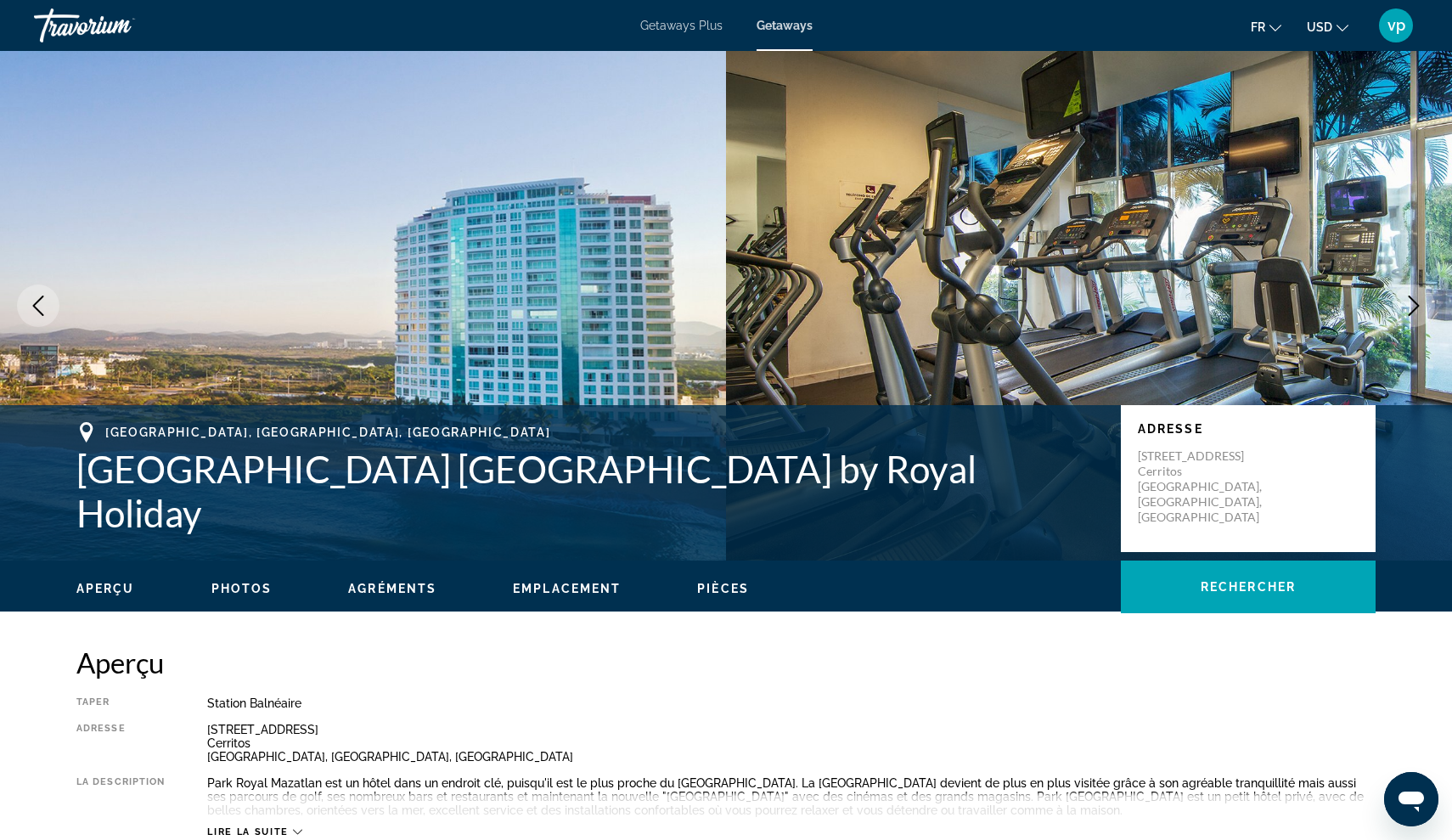
click at [1413, 312] on icon "Next image" at bounding box center [1414, 306] width 20 height 20
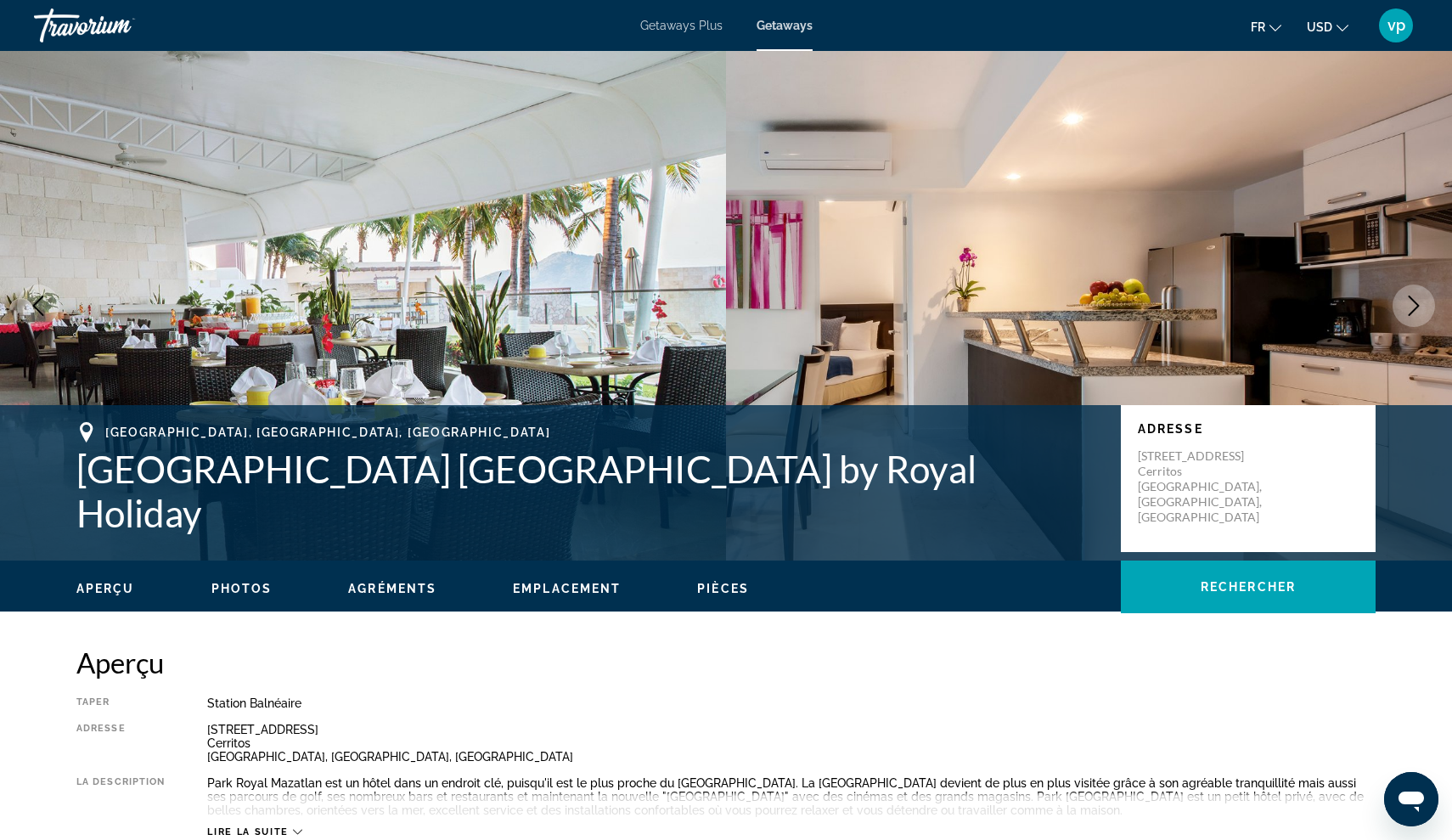
click at [1417, 306] on icon "Next image" at bounding box center [1414, 306] width 20 height 20
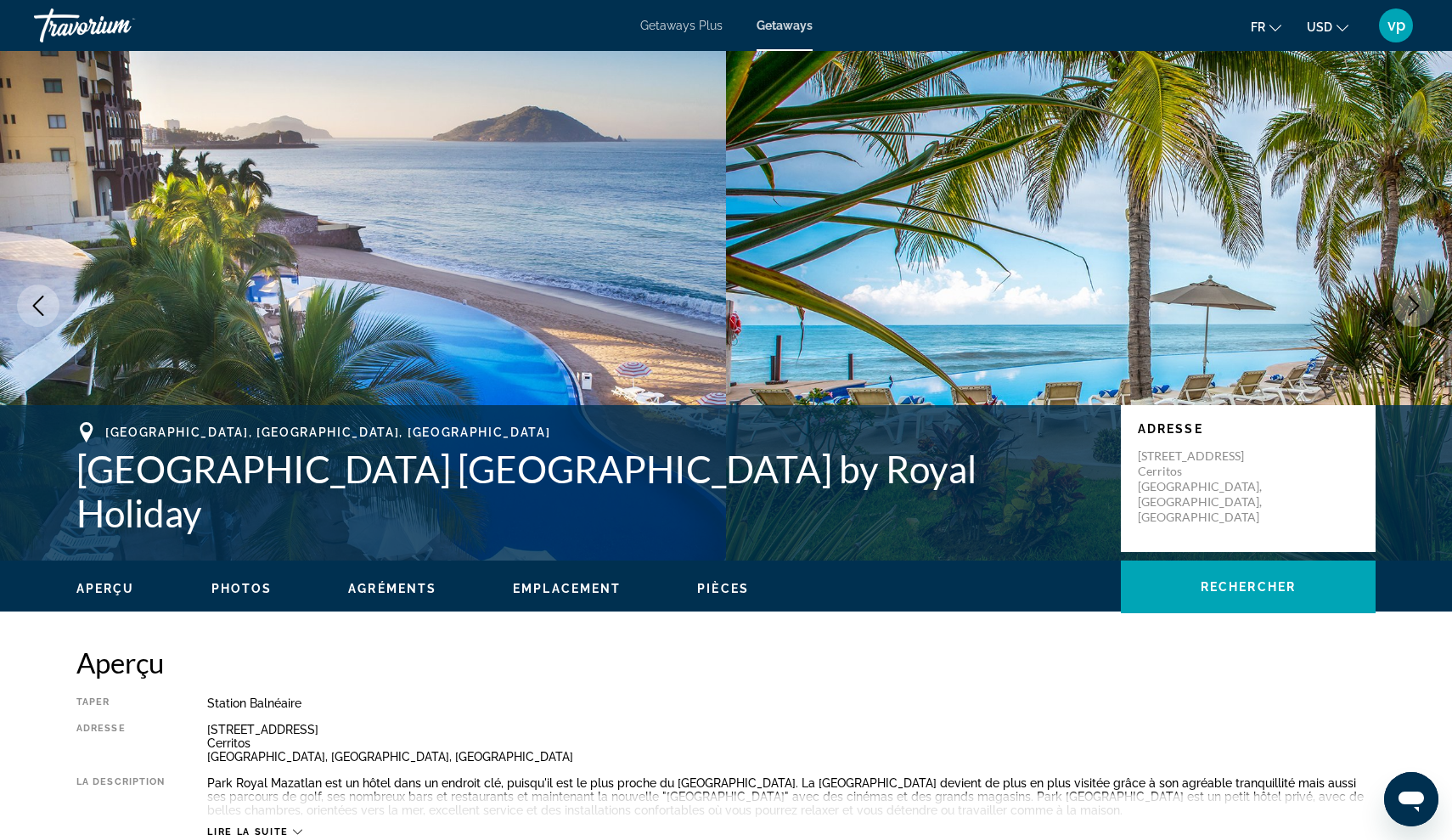
click at [1417, 306] on icon "Next image" at bounding box center [1414, 306] width 20 height 20
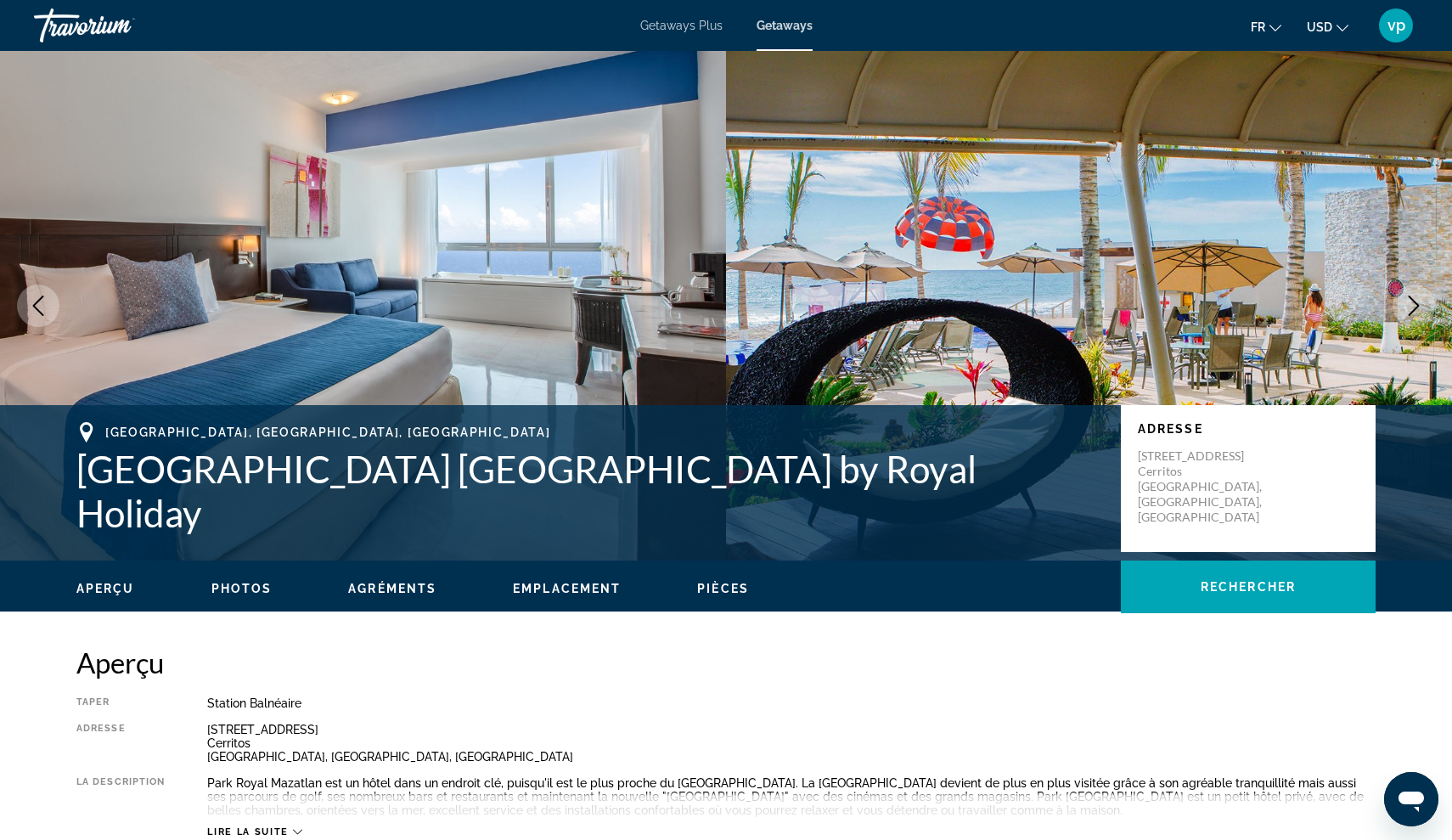
click at [1412, 308] on icon "Next image" at bounding box center [1414, 306] width 20 height 20
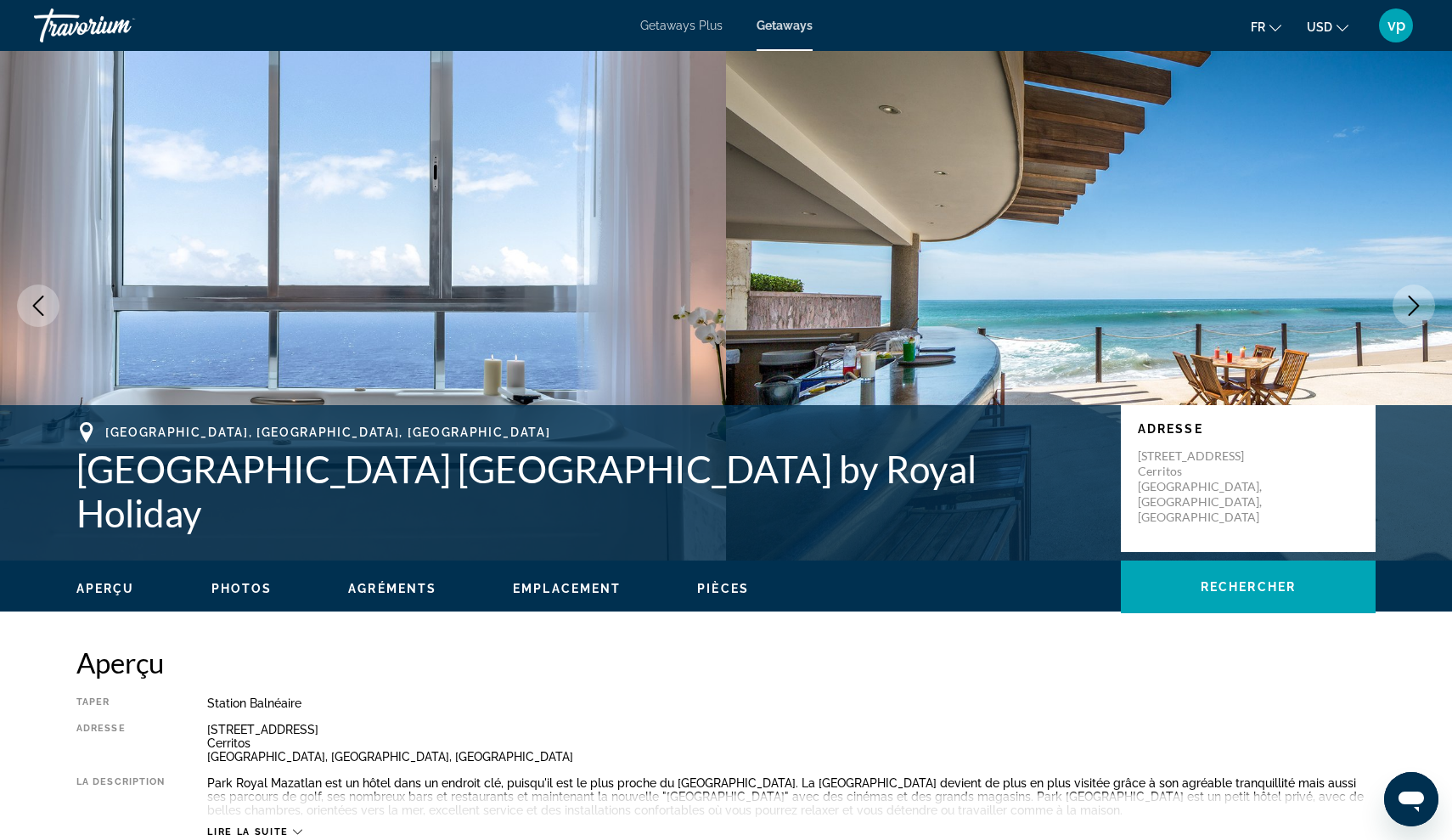
click at [1412, 308] on icon "Next image" at bounding box center [1414, 306] width 20 height 20
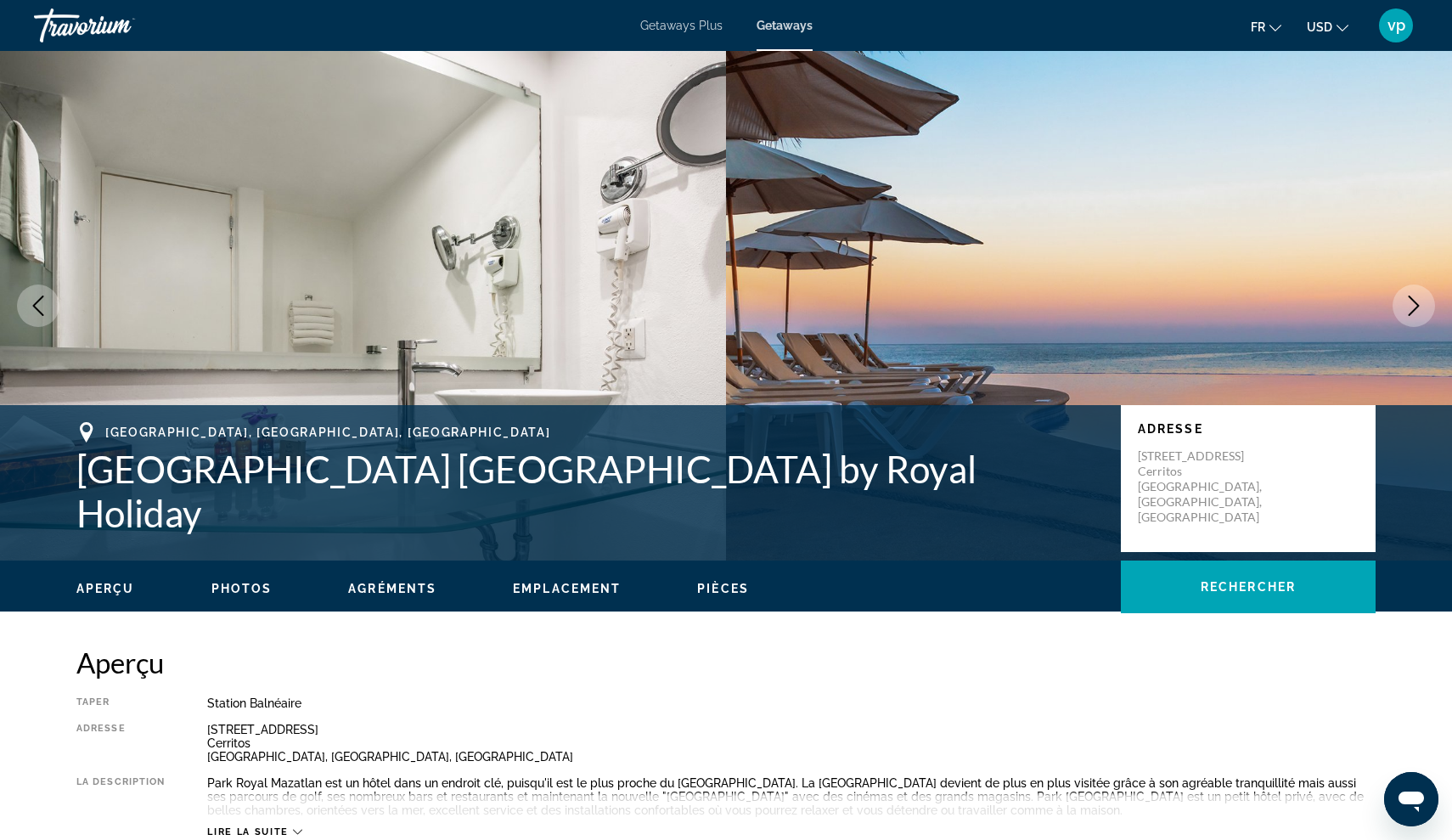
click at [1412, 308] on icon "Next image" at bounding box center [1414, 306] width 20 height 20
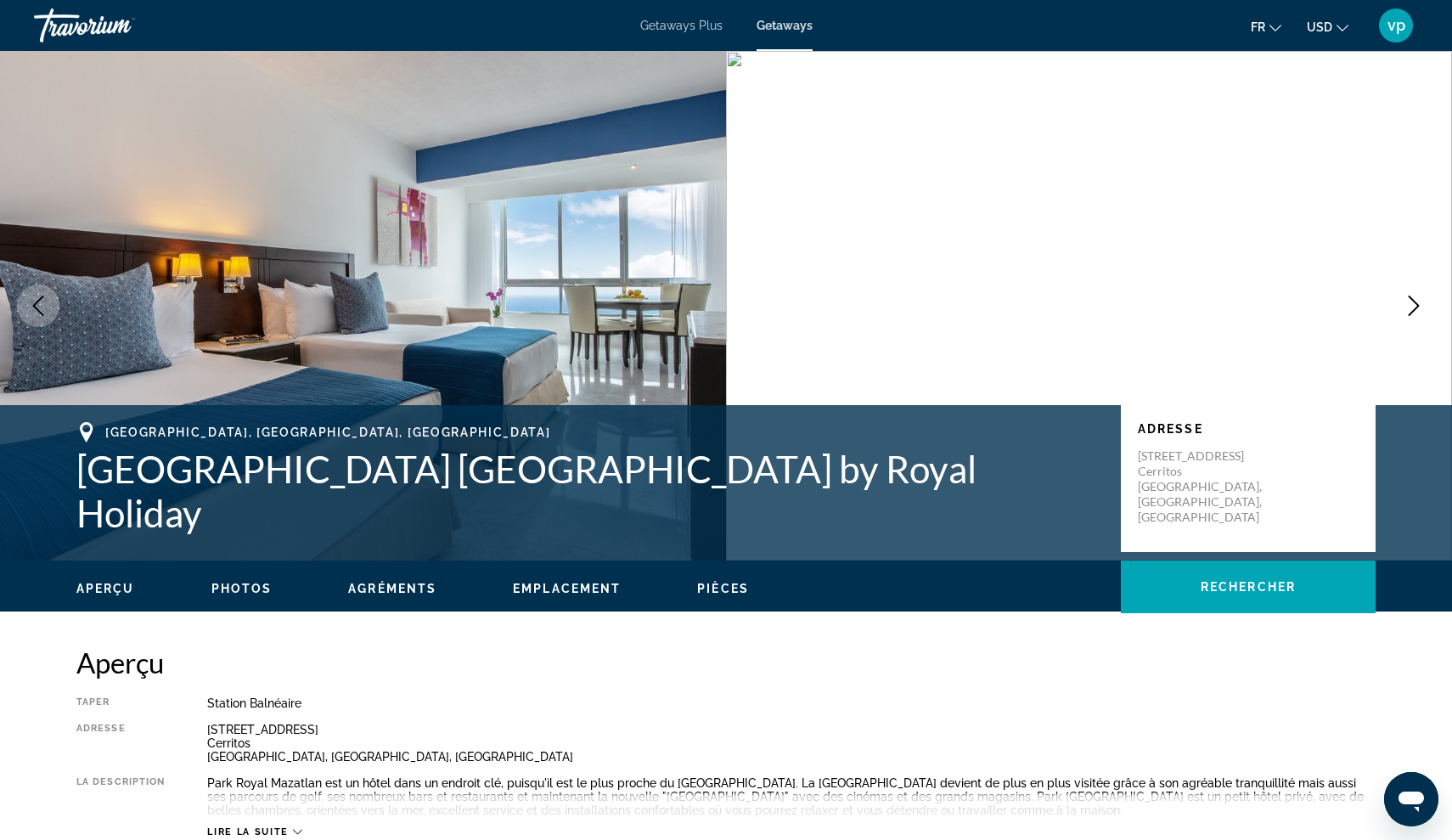
click at [1412, 308] on icon "Next image" at bounding box center [1414, 306] width 20 height 20
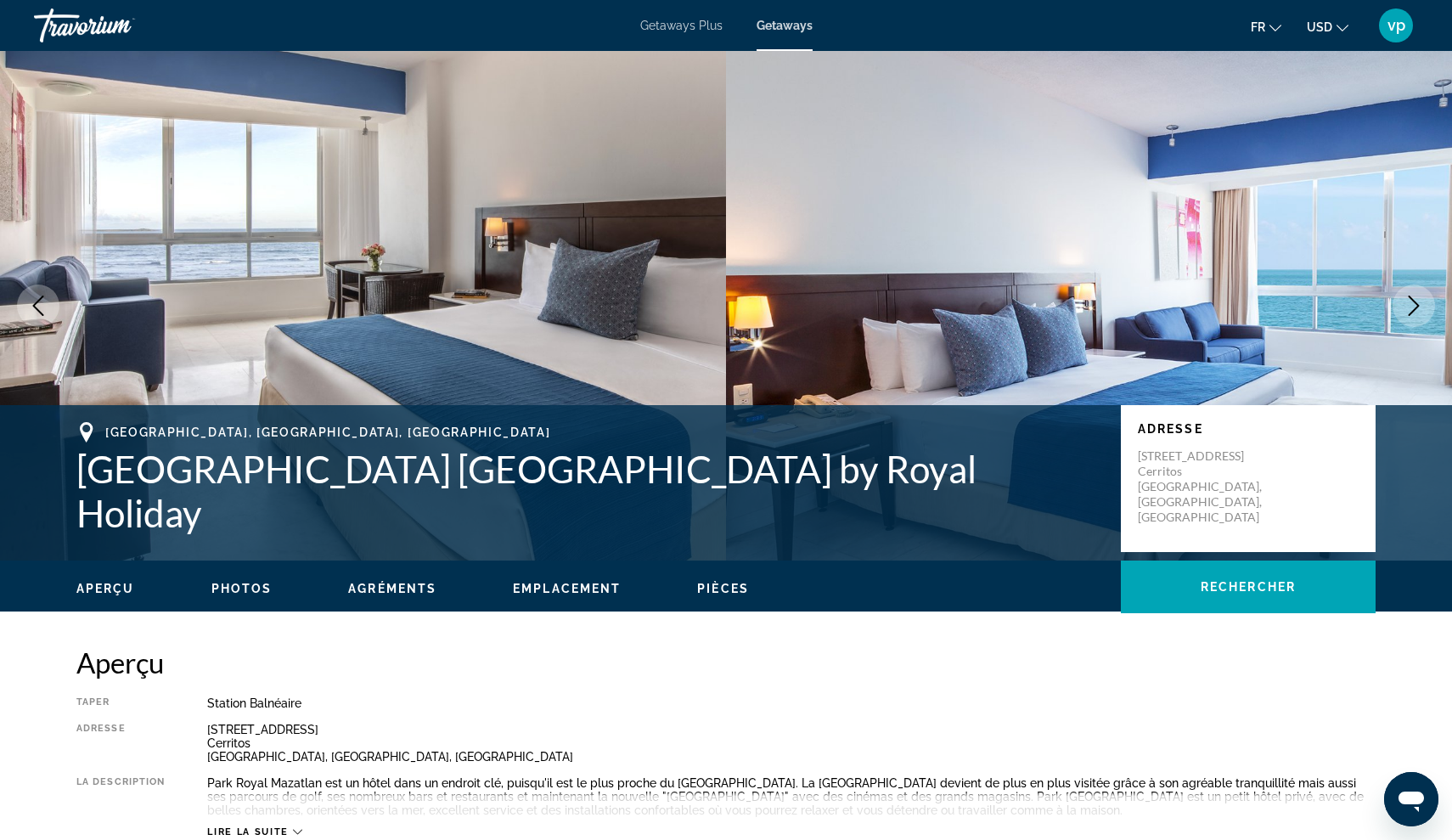
click at [1407, 296] on icon "Next image" at bounding box center [1414, 306] width 20 height 20
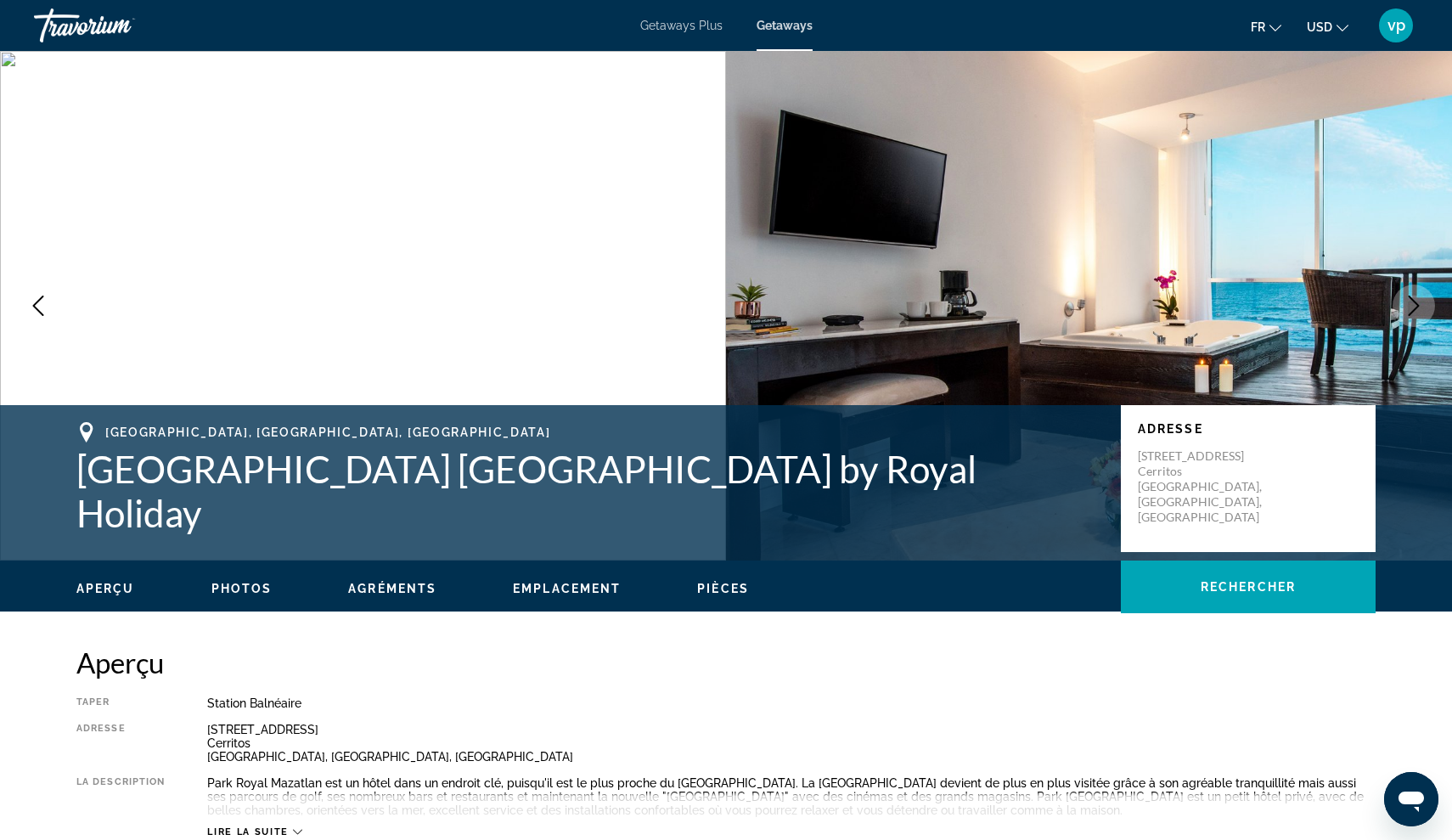
click at [1407, 296] on icon "Next image" at bounding box center [1414, 306] width 20 height 20
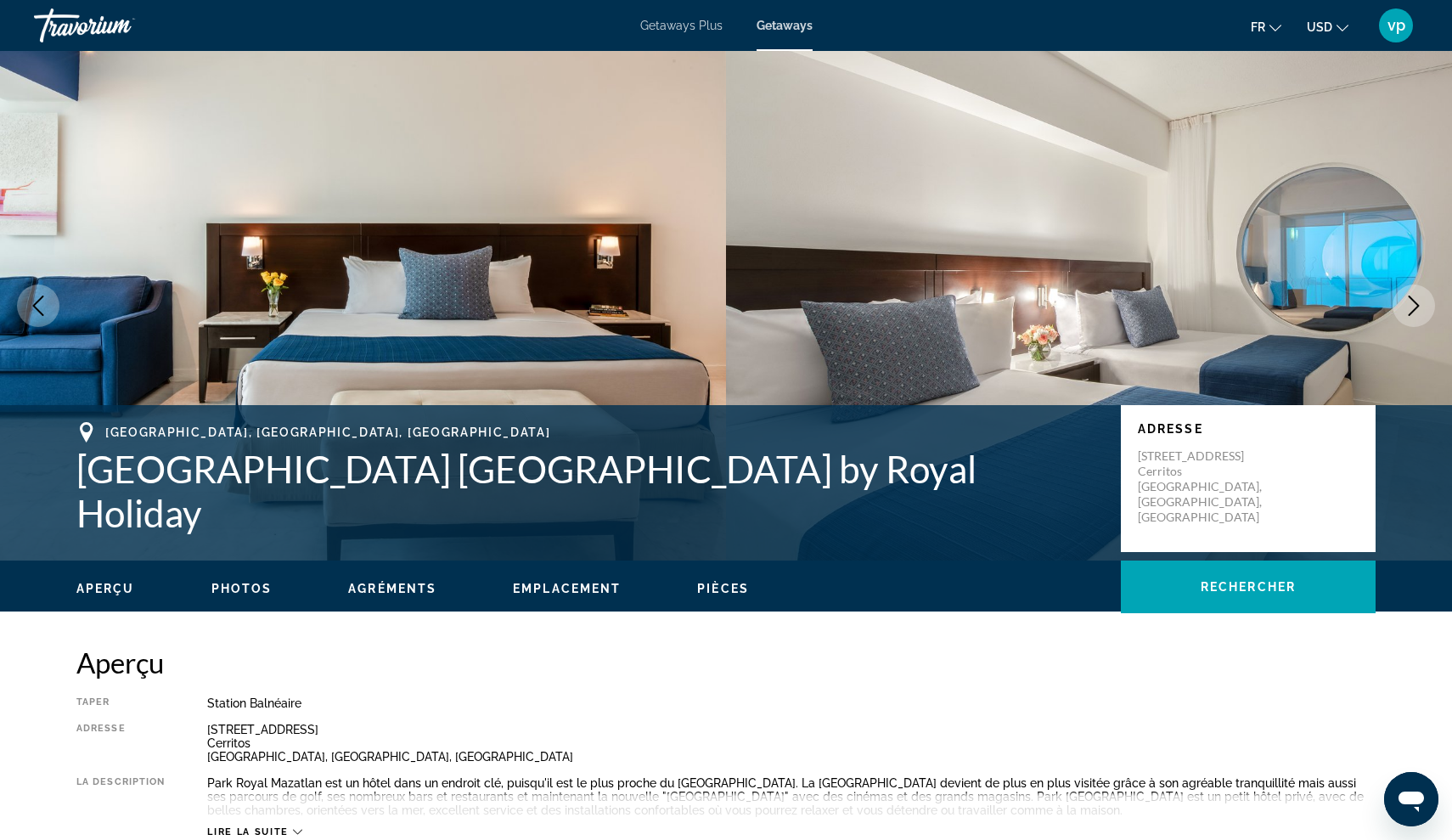
click at [1407, 296] on icon "Next image" at bounding box center [1414, 306] width 20 height 20
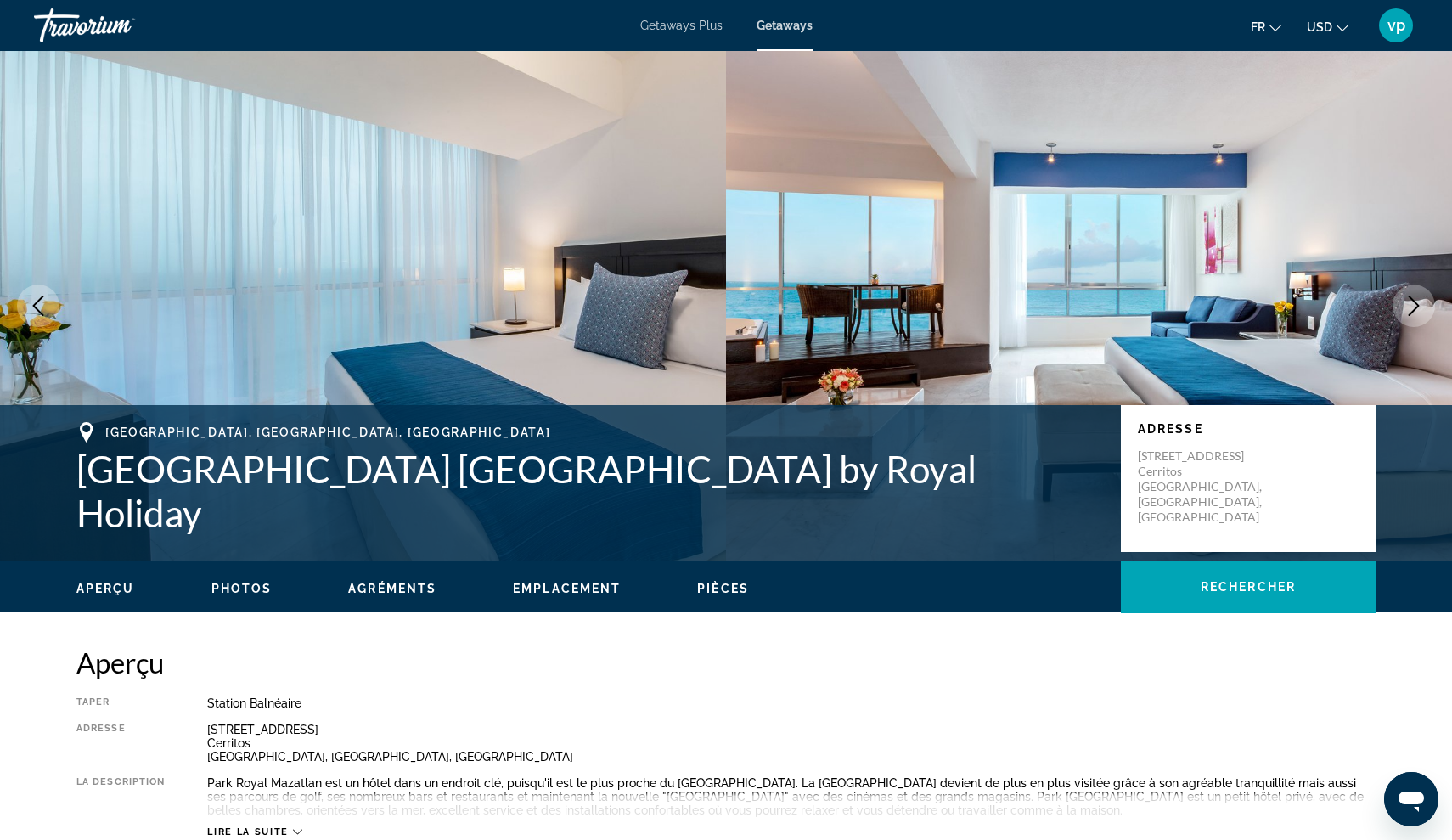
click at [1427, 312] on button "Next image" at bounding box center [1414, 306] width 42 height 42
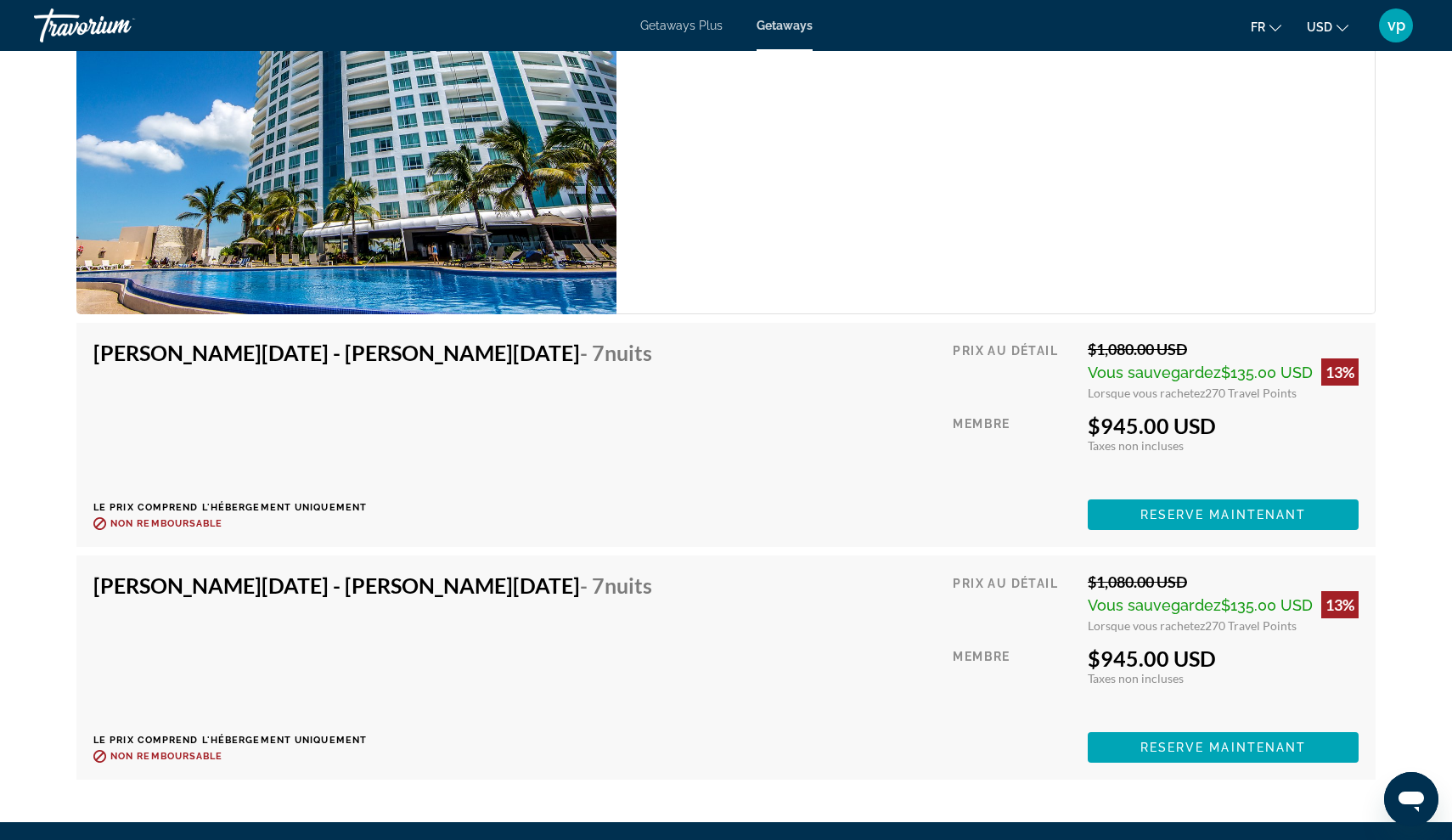
scroll to position [2895, 0]
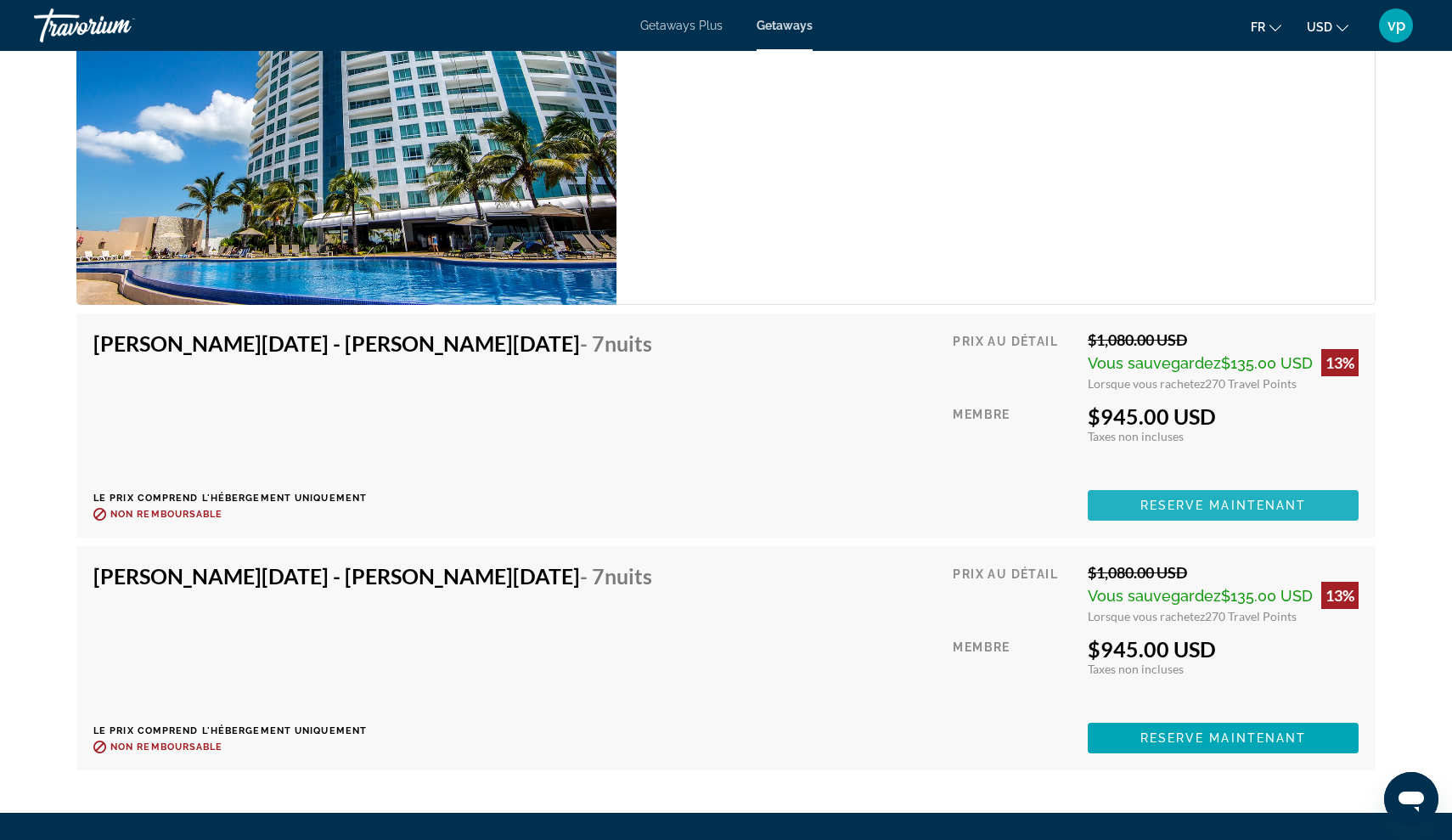
click at [1179, 499] on span "Reserve maintenant" at bounding box center [1223, 505] width 166 height 14
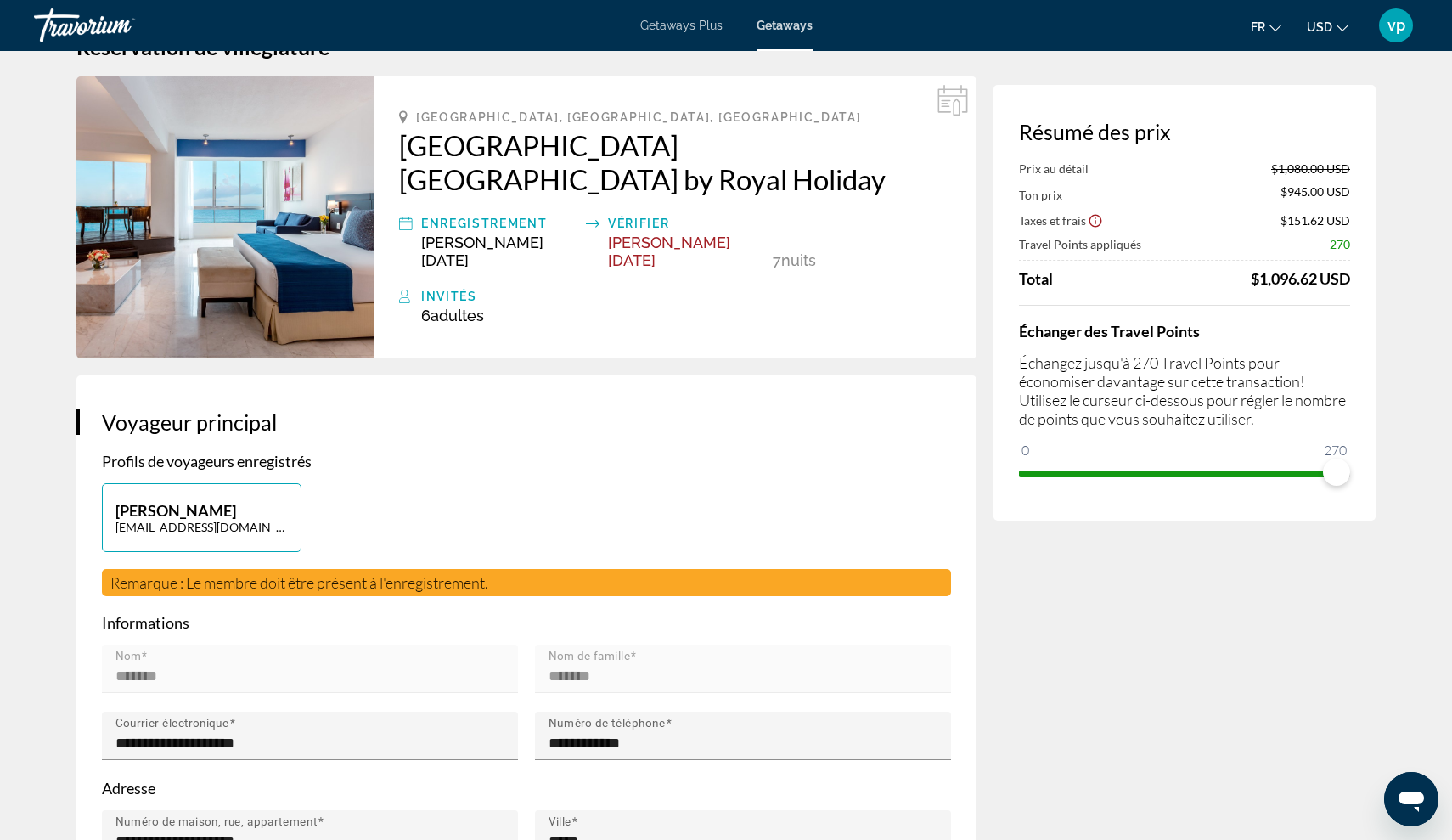
scroll to position [46, 0]
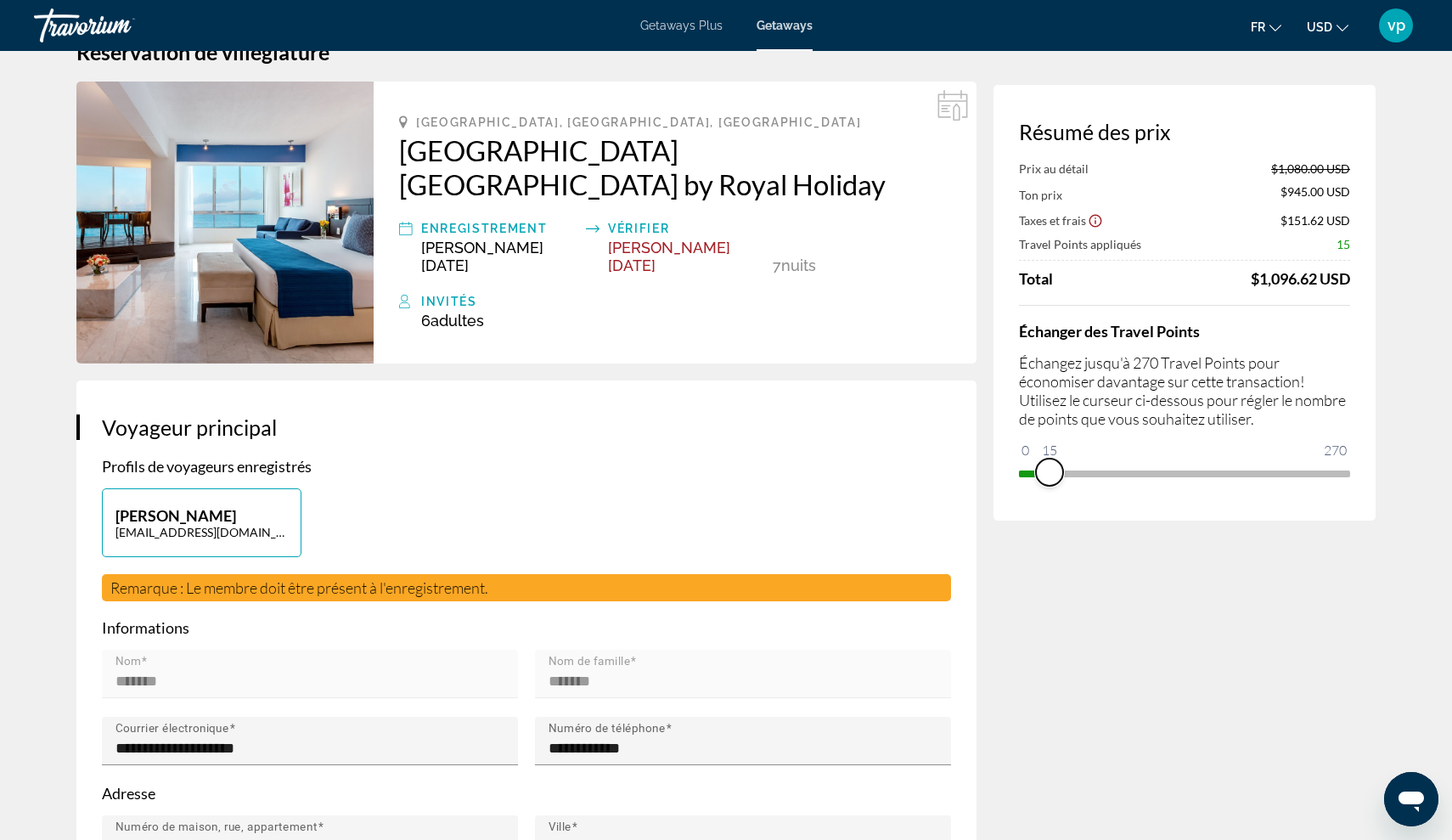
drag, startPoint x: 1340, startPoint y: 480, endPoint x: 1031, endPoint y: 537, distance: 314.2
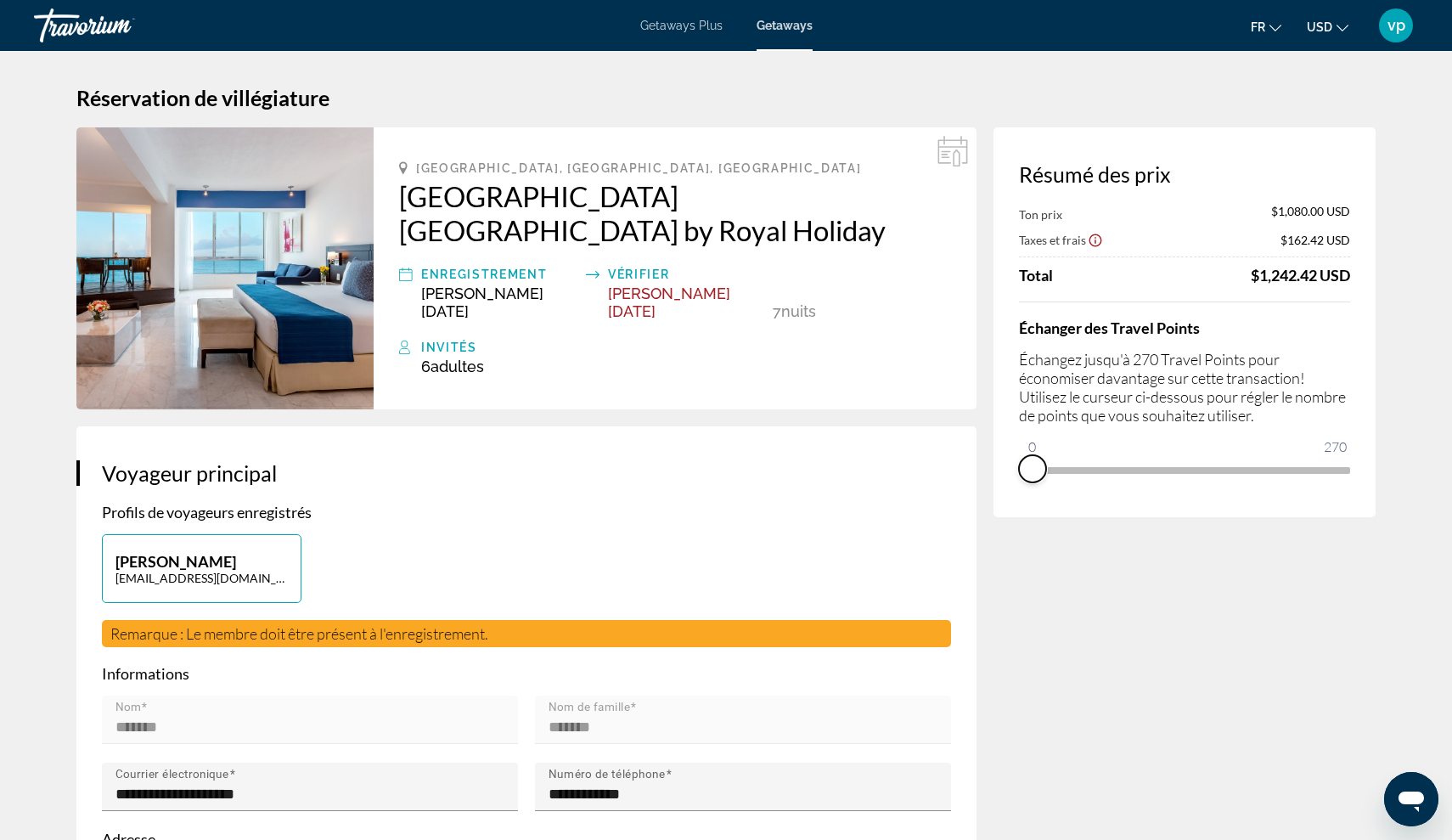
scroll to position [0, 0]
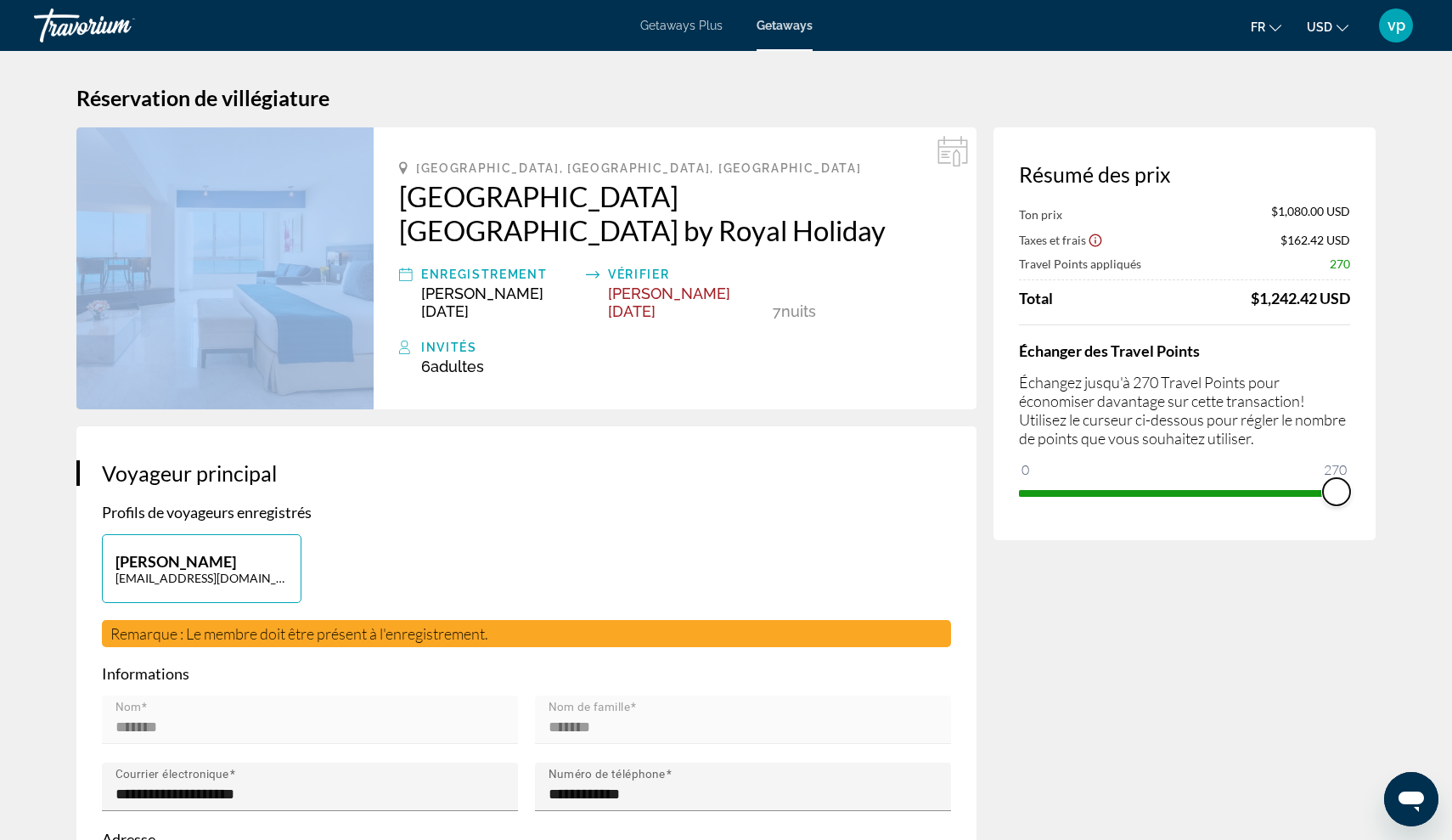
drag, startPoint x: 1035, startPoint y: 476, endPoint x: 1441, endPoint y: 494, distance: 406.4
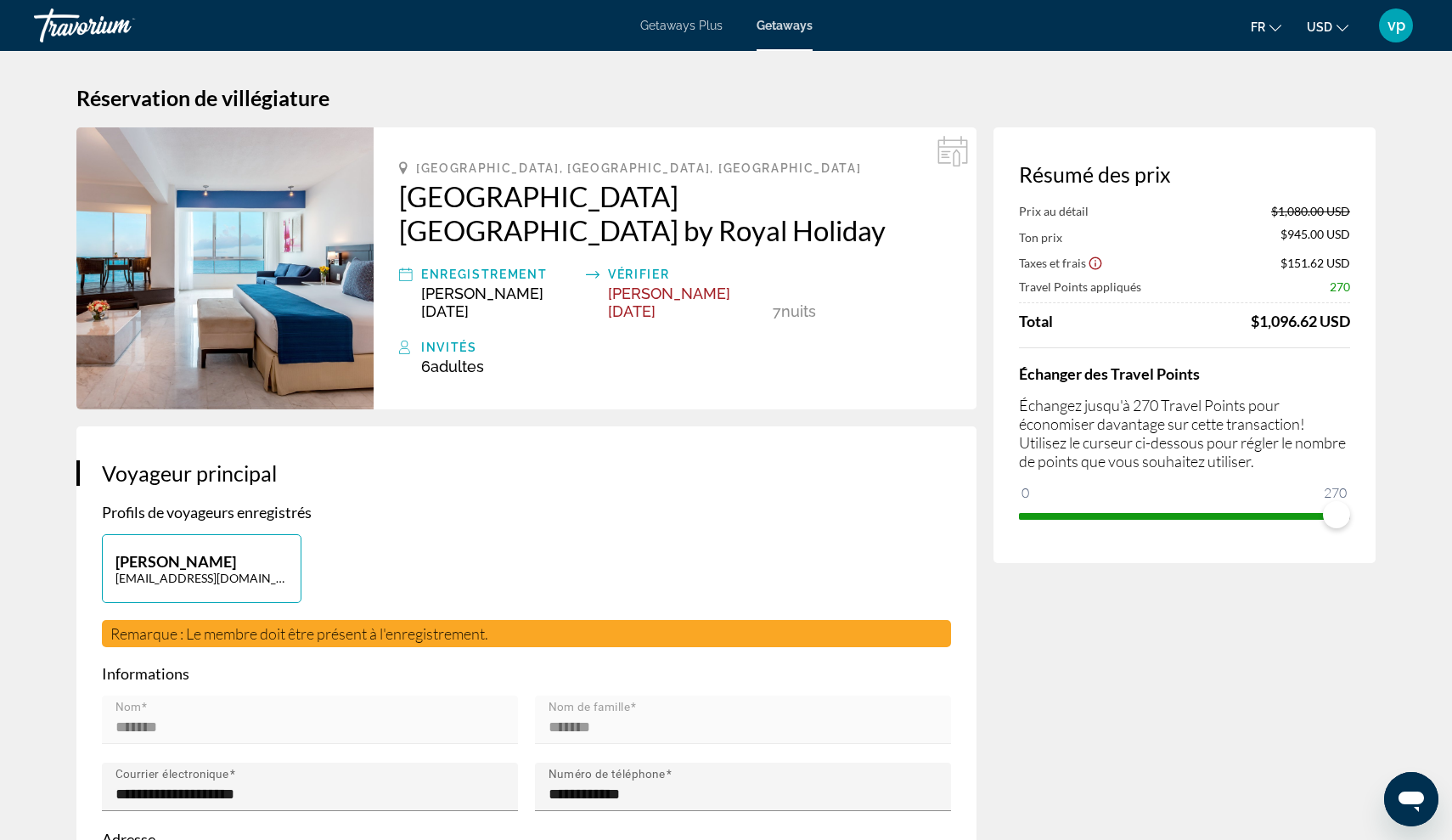
click at [476, 220] on h2 "[GEOGRAPHIC_DATA] [GEOGRAPHIC_DATA] by Royal Holiday" at bounding box center [675, 213] width 552 height 68
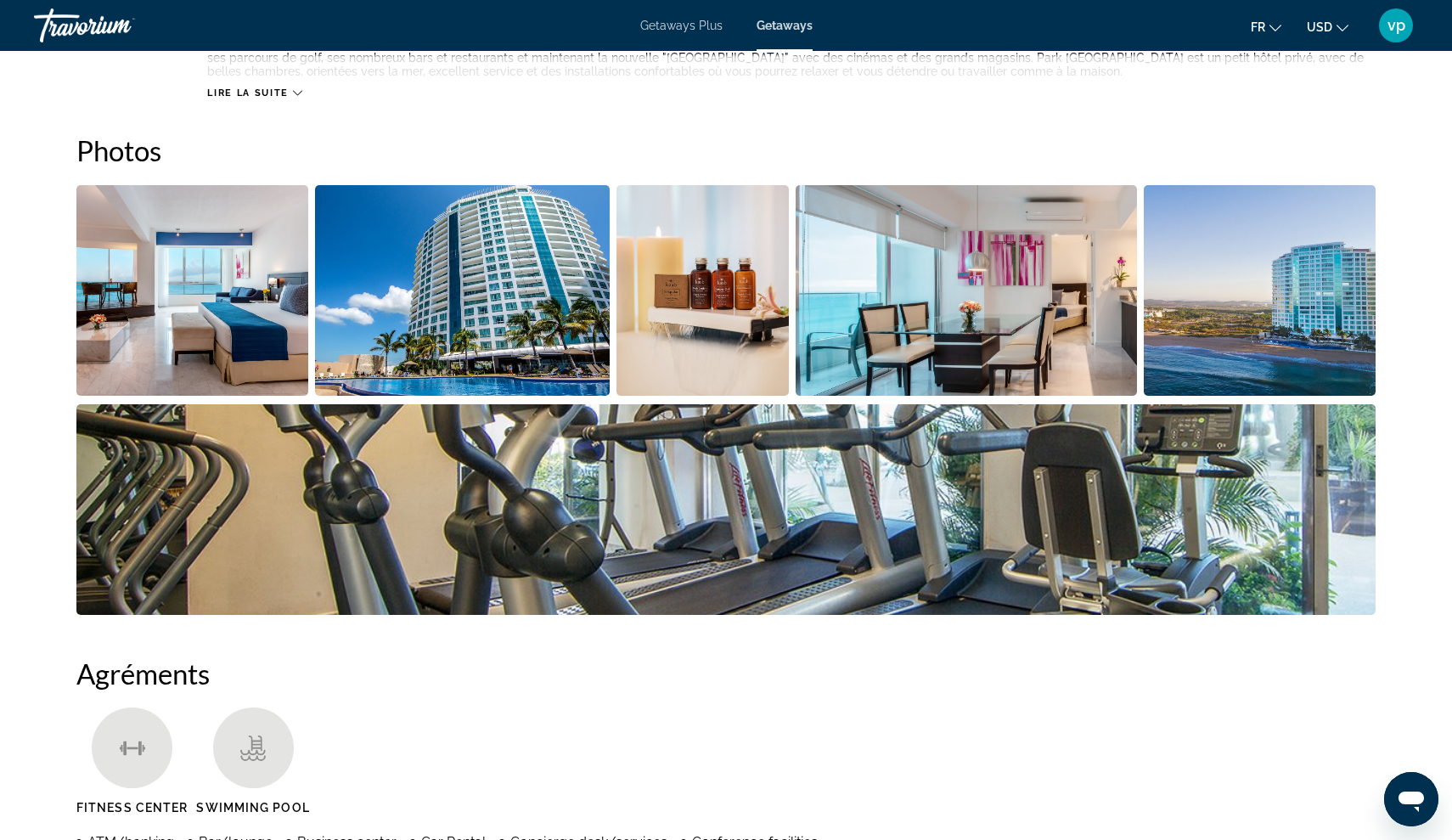
scroll to position [750, 0]
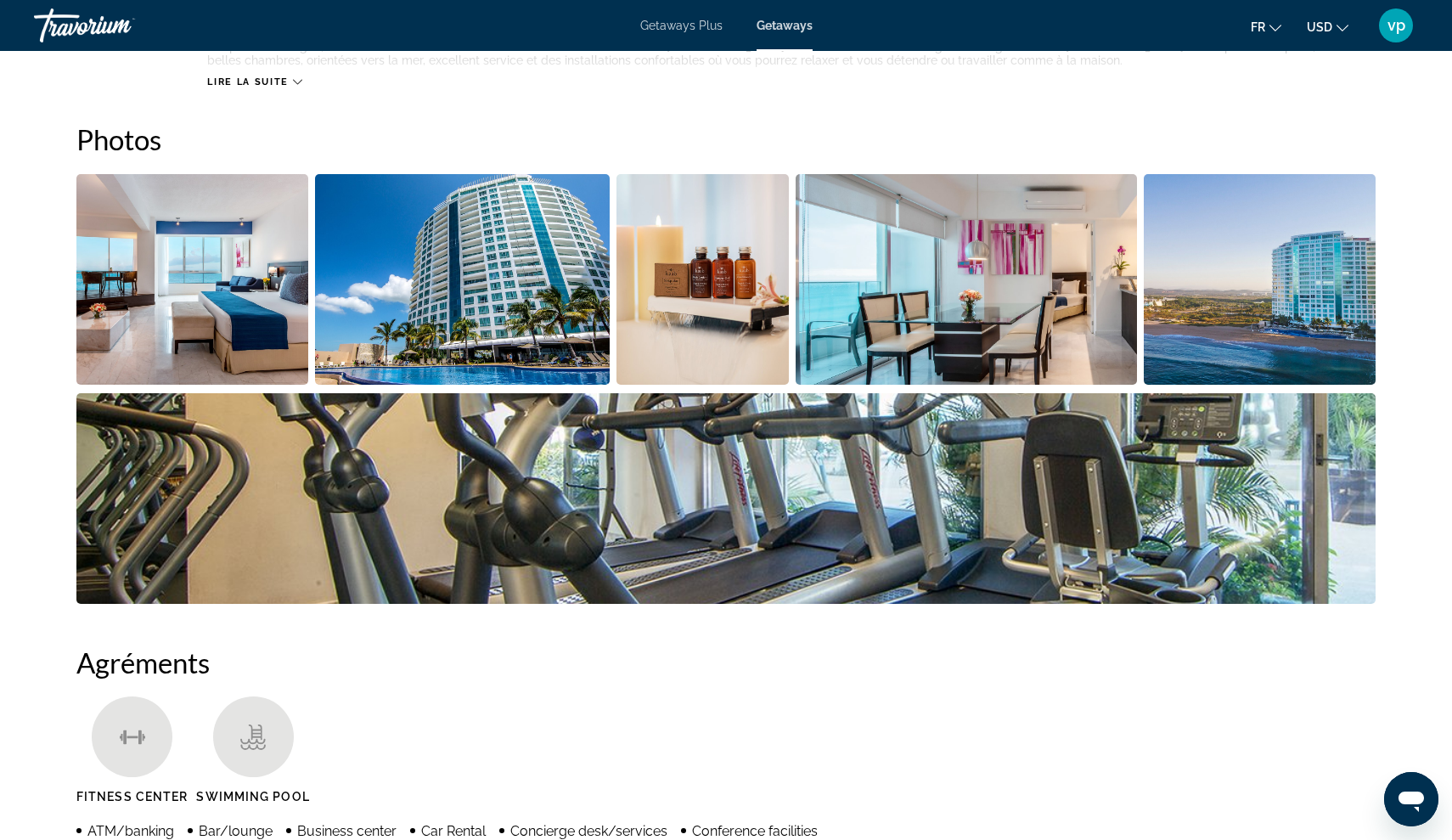
click at [725, 281] on img "Open full-screen image slider" at bounding box center [703, 278] width 173 height 210
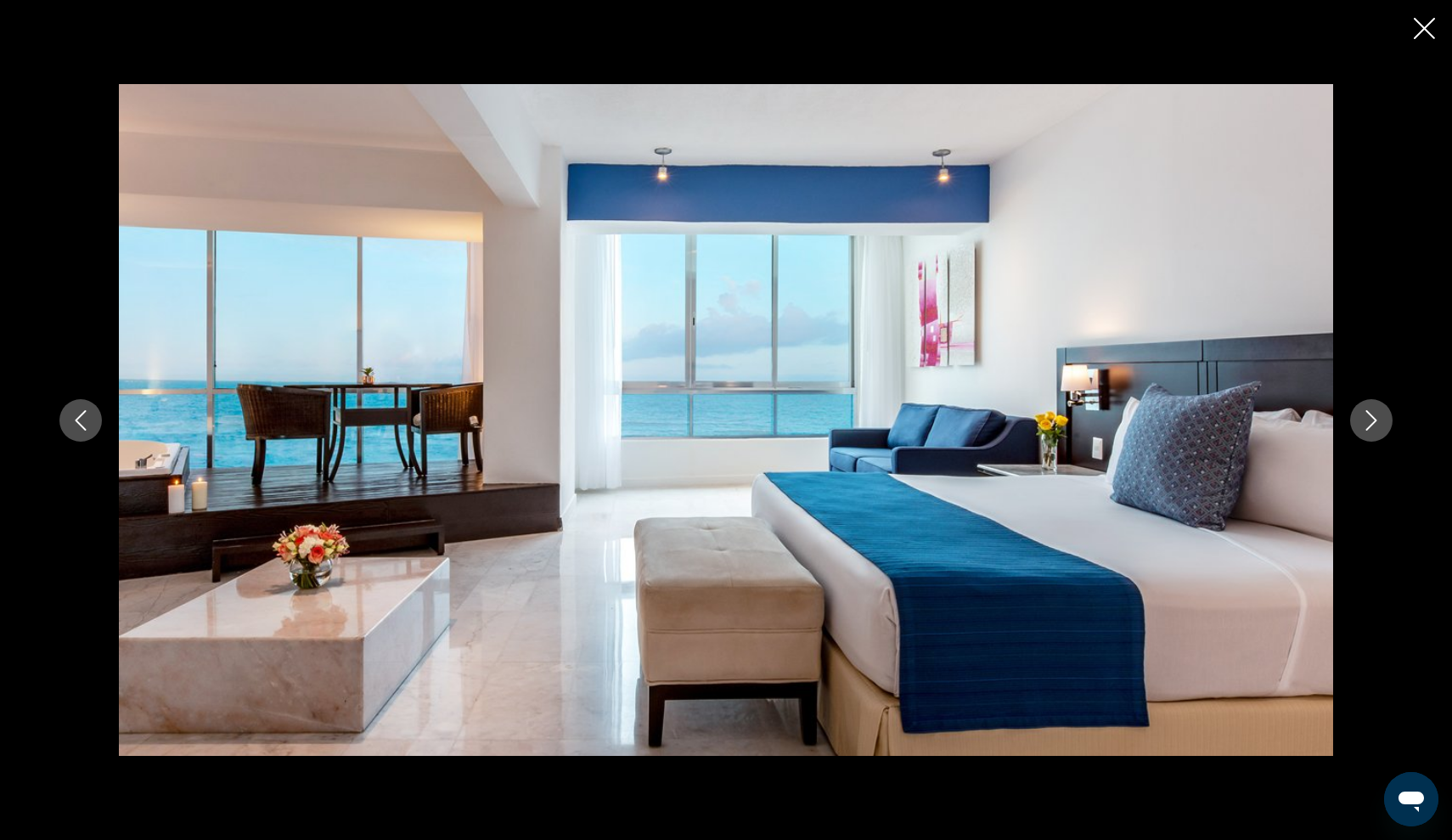
click at [1381, 426] on icon "Next image" at bounding box center [1372, 420] width 20 height 20
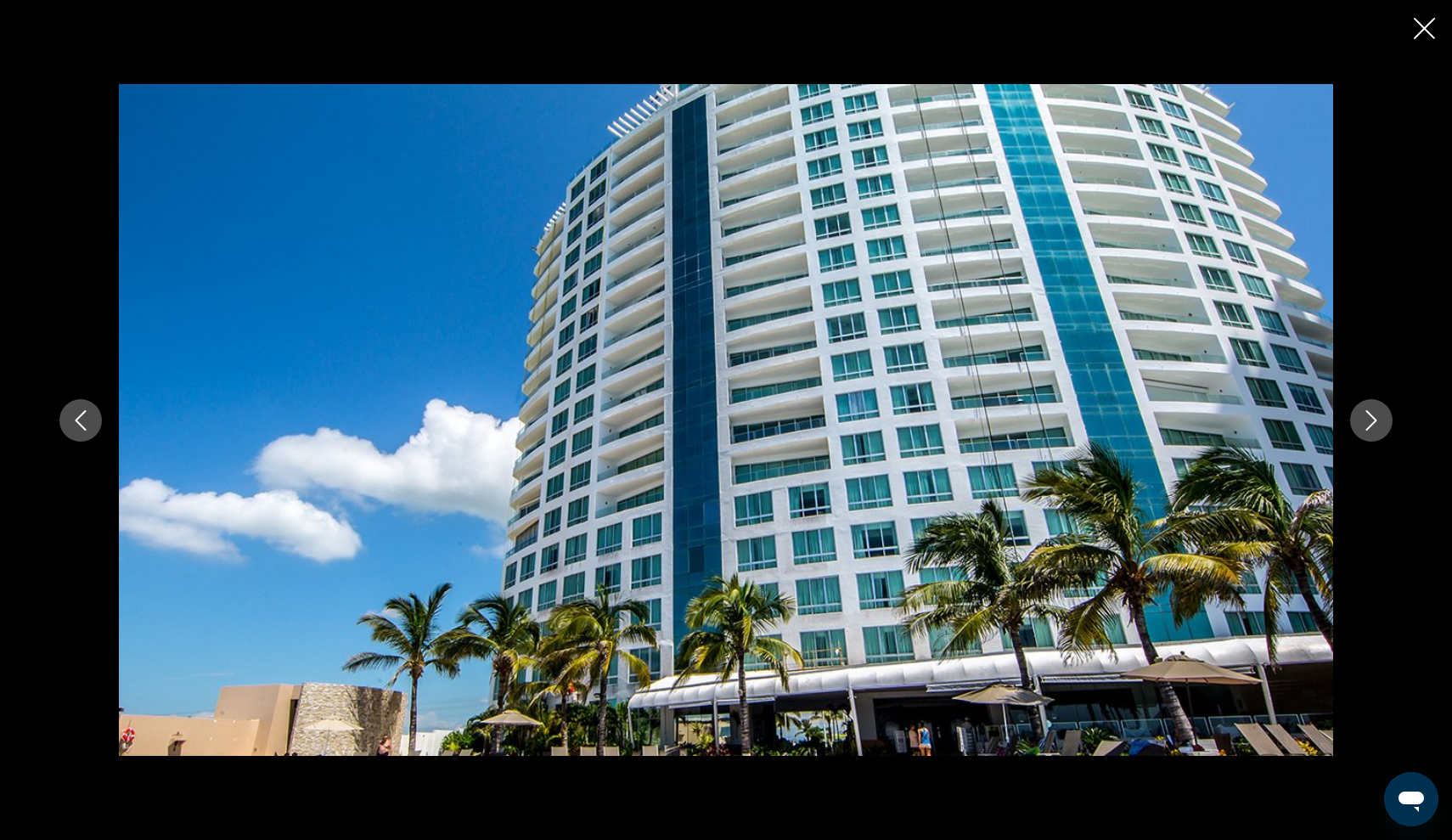
click at [1379, 426] on icon "Next image" at bounding box center [1372, 420] width 20 height 20
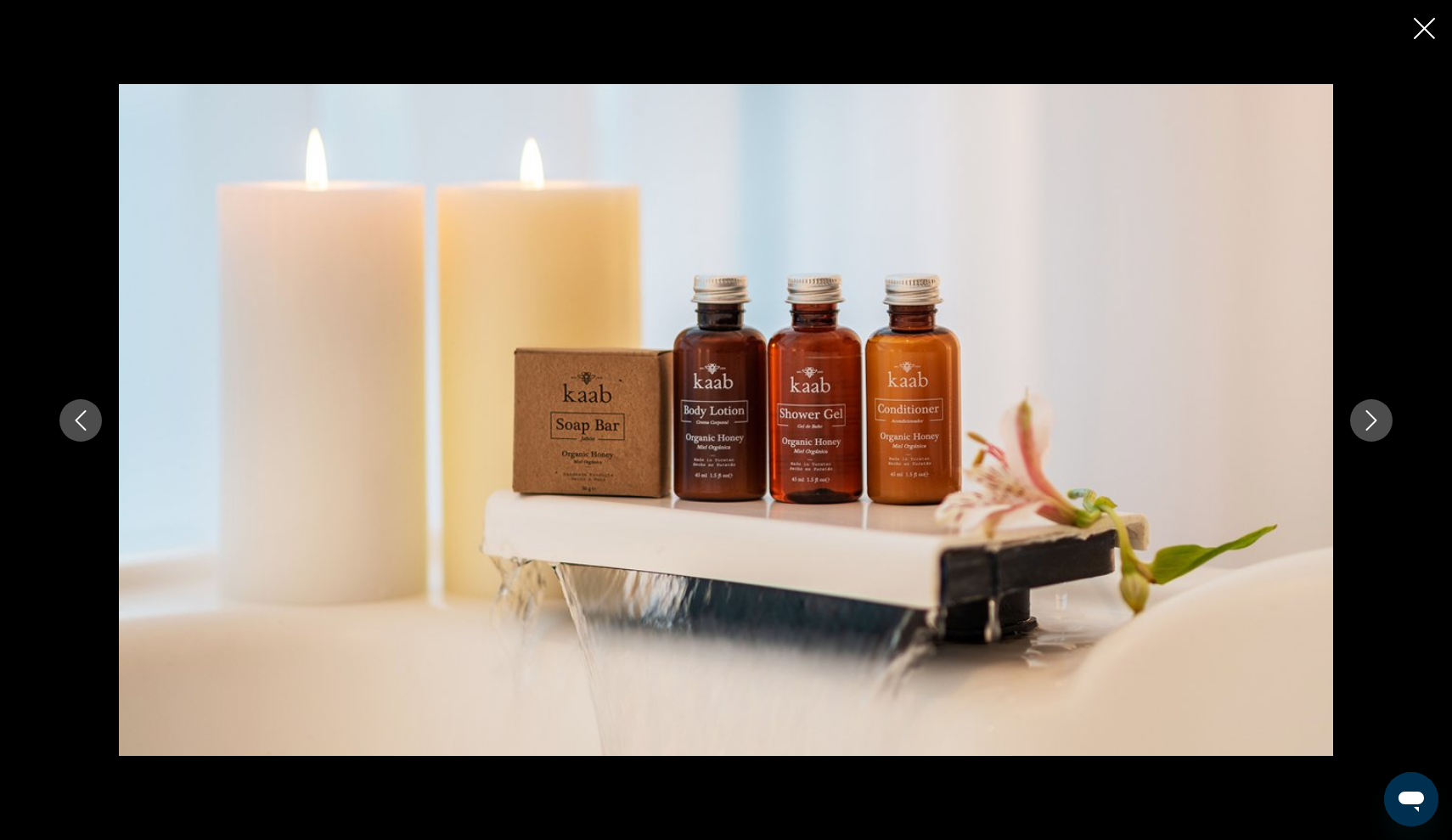
click at [1379, 426] on icon "Next image" at bounding box center [1372, 420] width 20 height 20
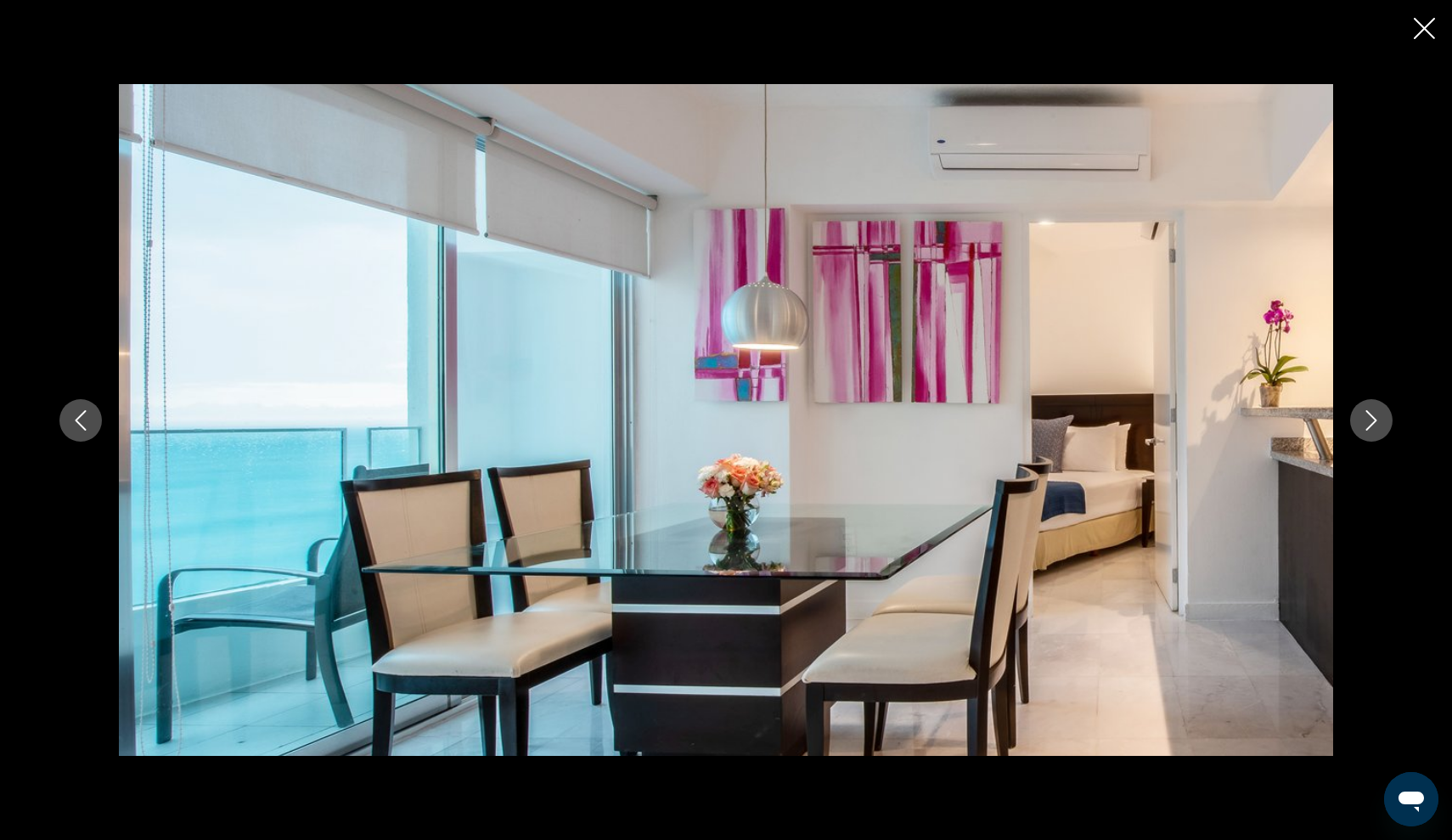
click at [1379, 426] on icon "Next image" at bounding box center [1372, 420] width 20 height 20
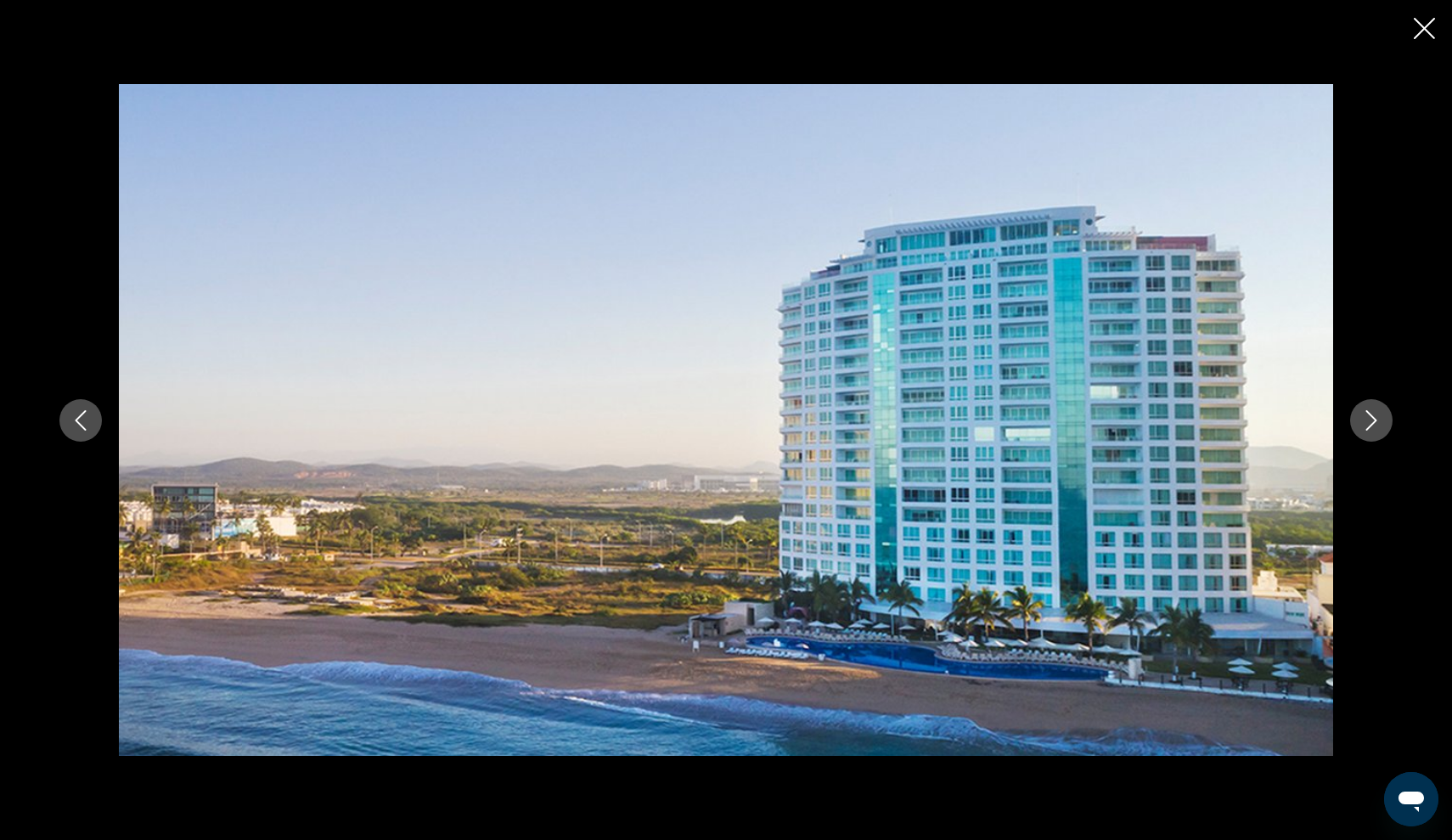
click at [1379, 426] on icon "Next image" at bounding box center [1372, 420] width 20 height 20
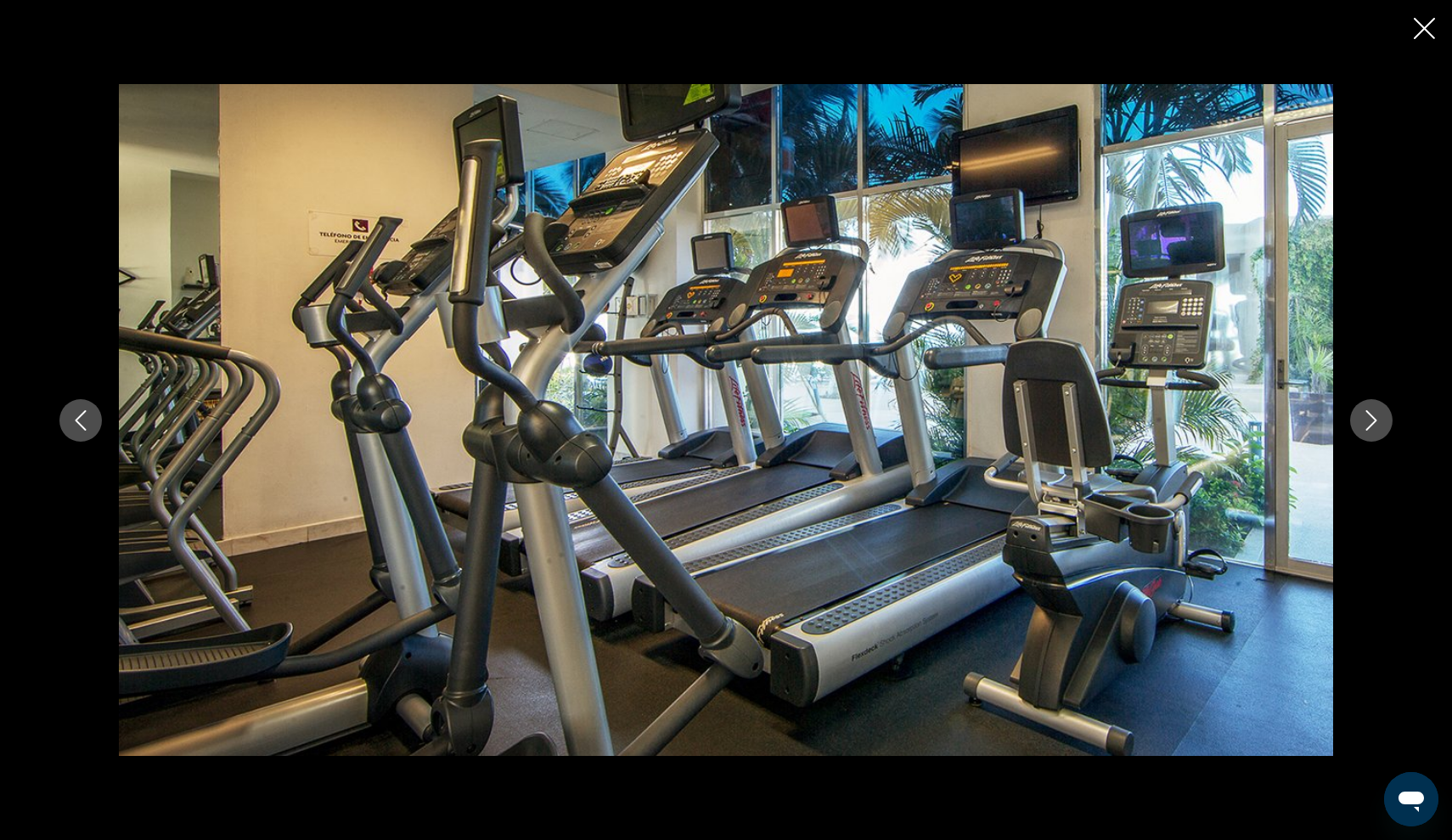
click at [1379, 426] on icon "Next image" at bounding box center [1372, 420] width 20 height 20
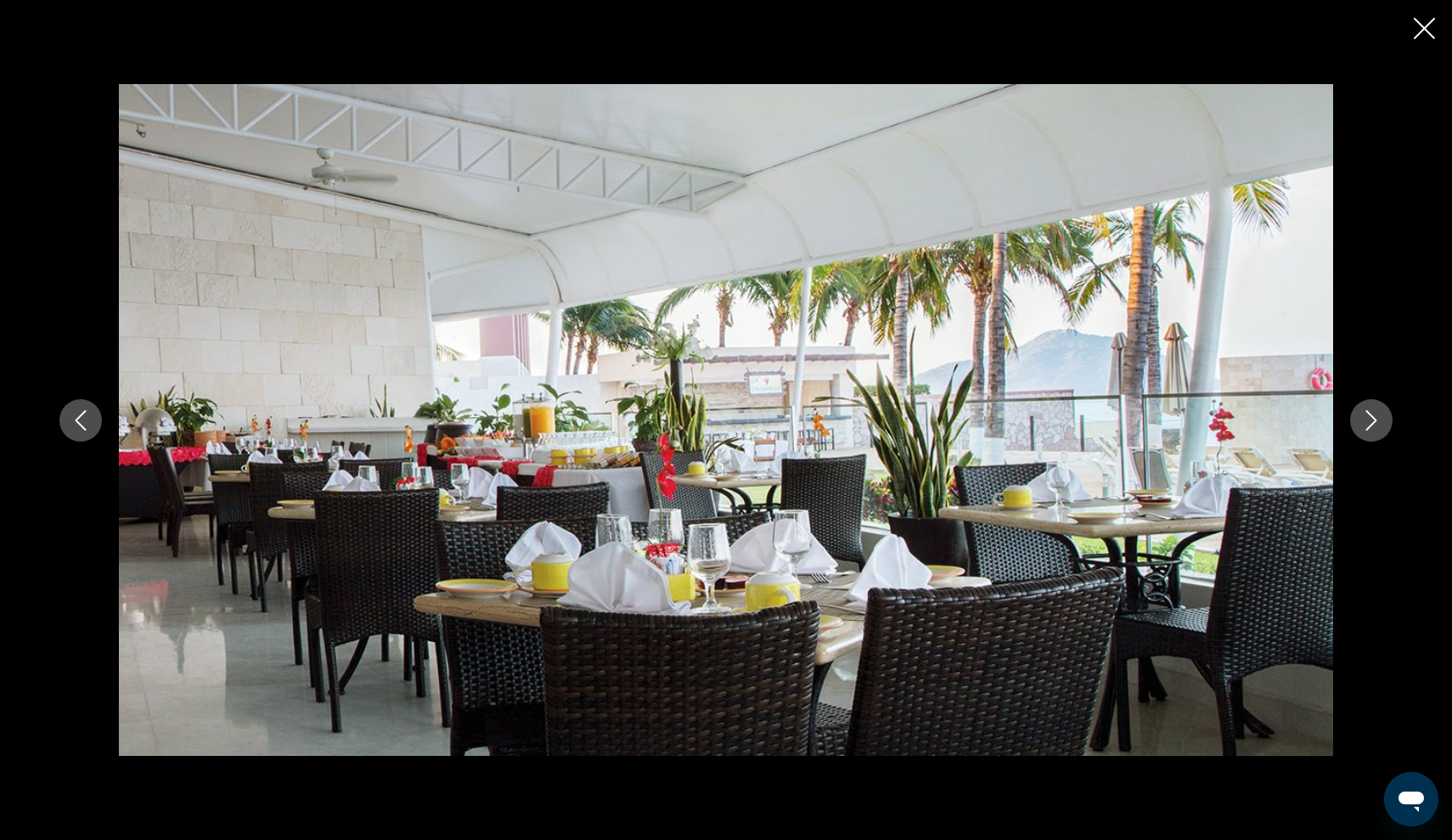
click at [1379, 426] on icon "Next image" at bounding box center [1372, 420] width 20 height 20
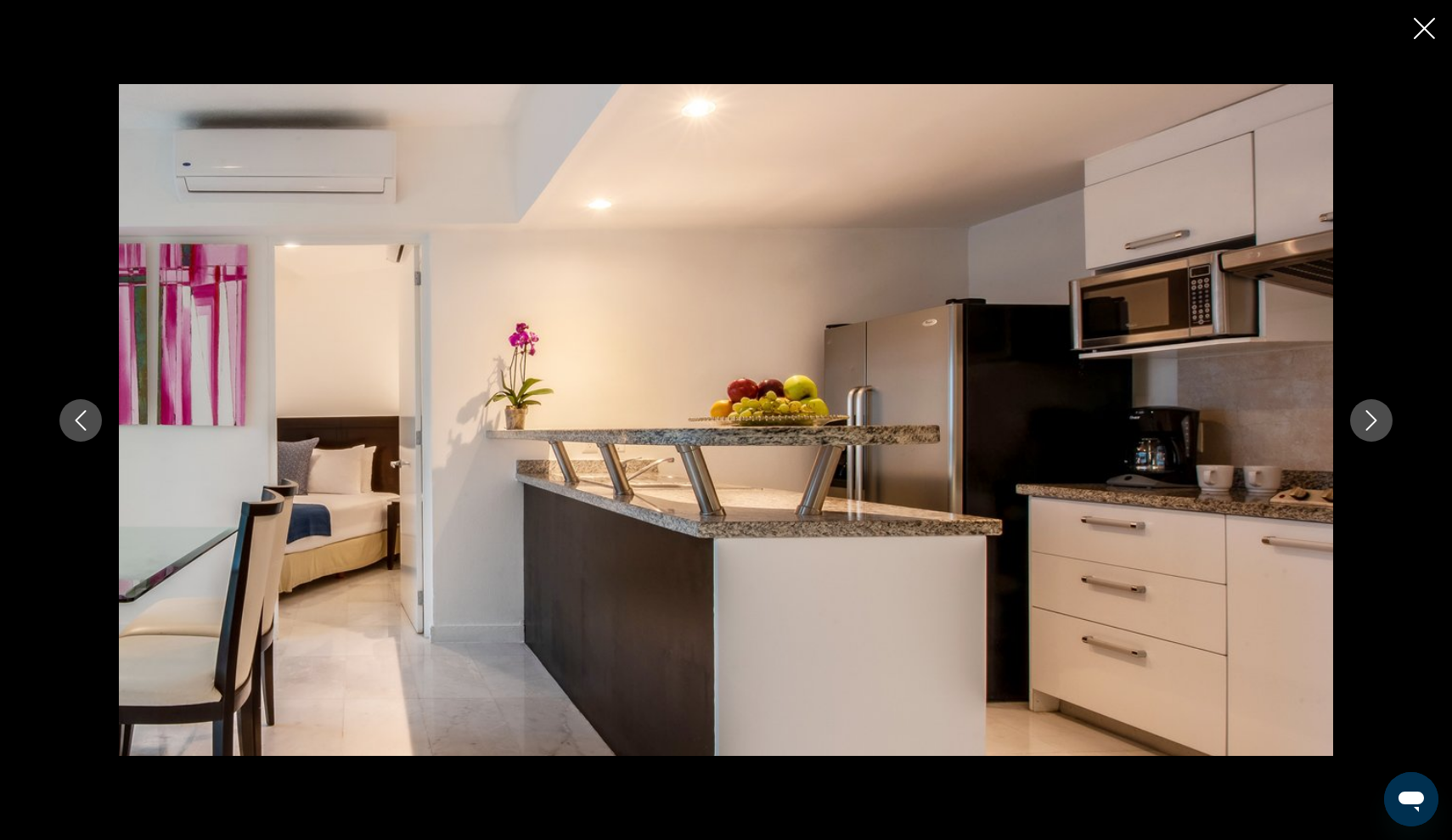
click at [1379, 426] on icon "Next image" at bounding box center [1372, 420] width 20 height 20
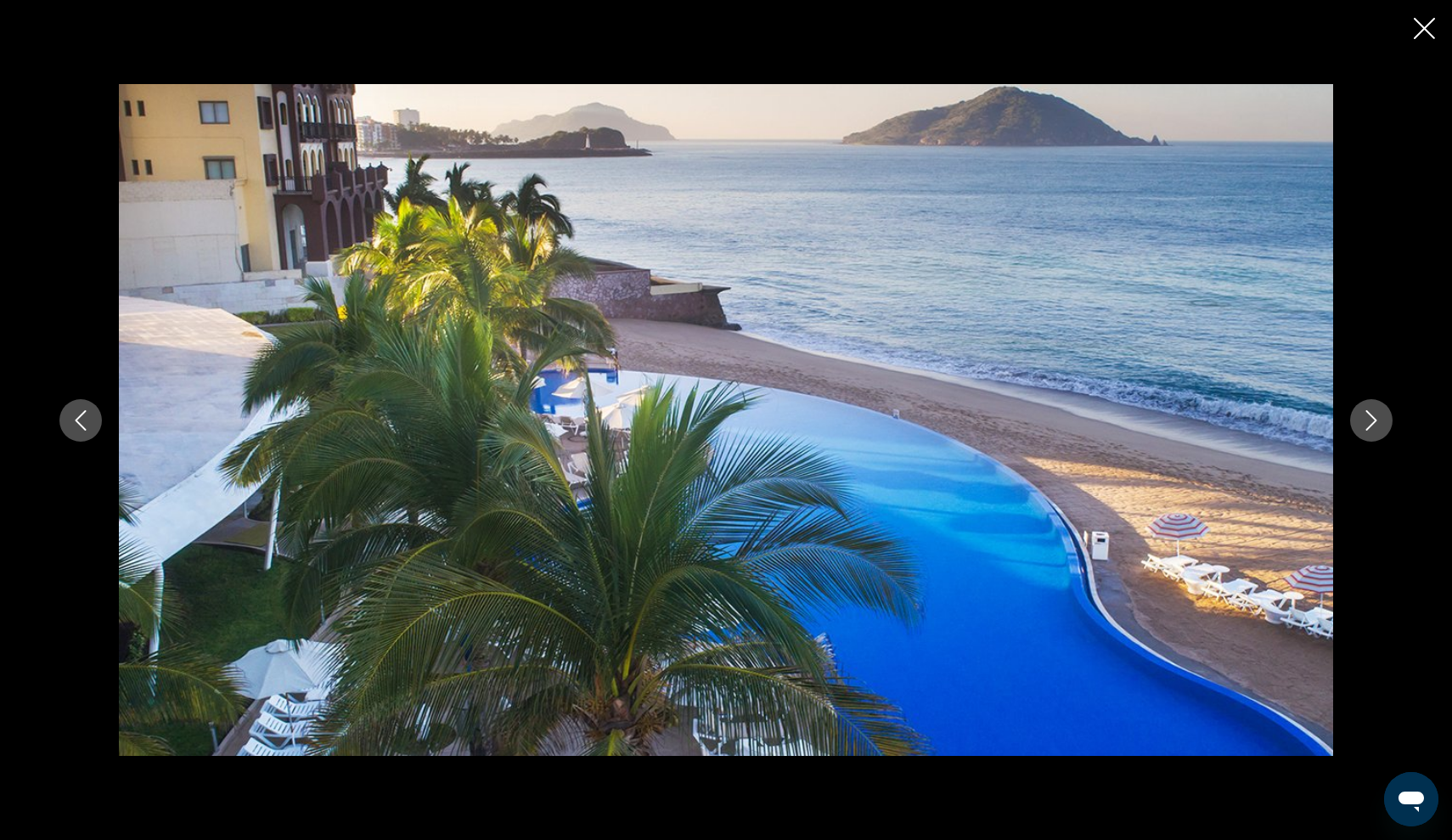
click at [1379, 426] on icon "Next image" at bounding box center [1372, 420] width 20 height 20
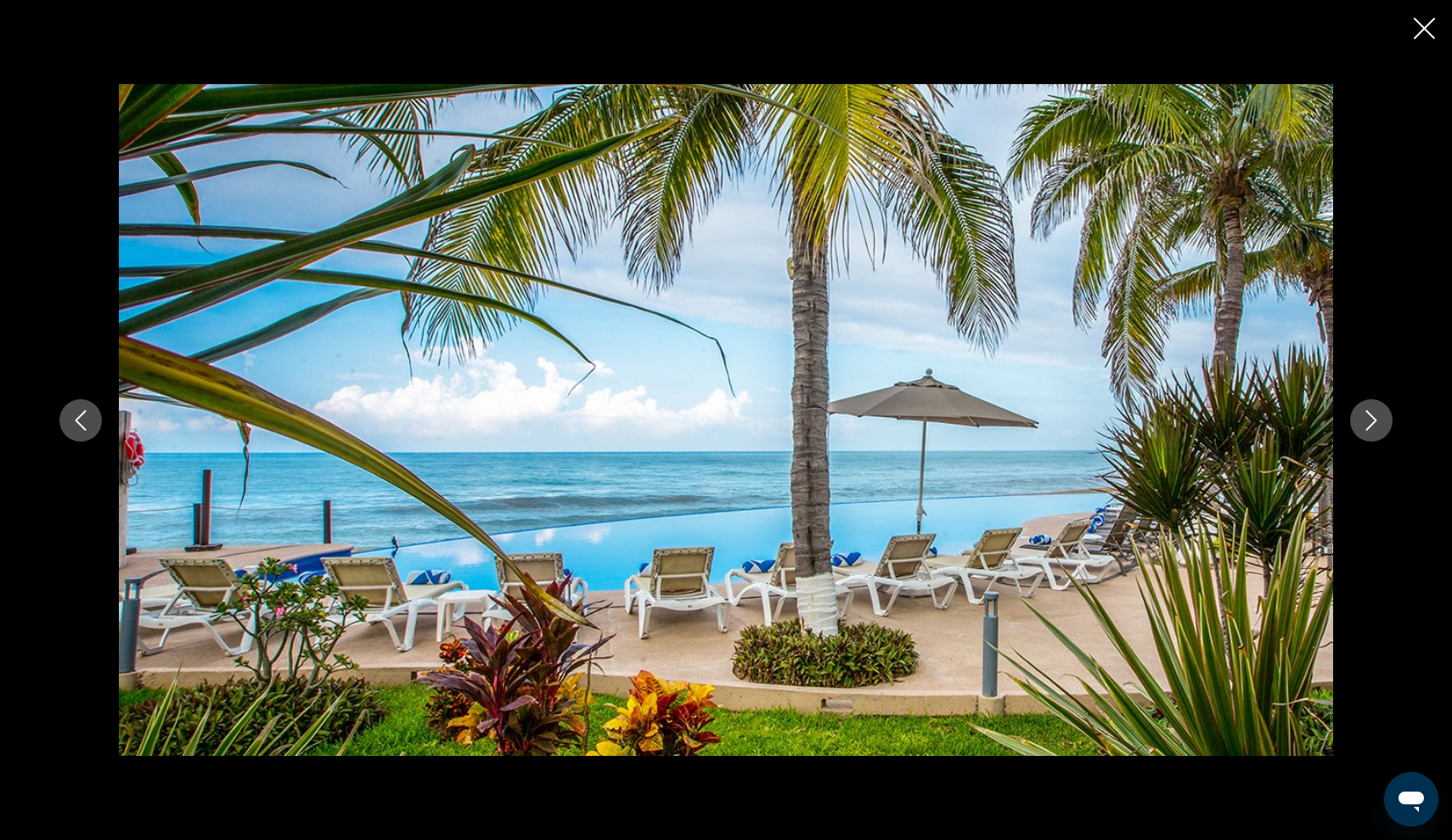
click at [1379, 426] on icon "Next image" at bounding box center [1372, 420] width 20 height 20
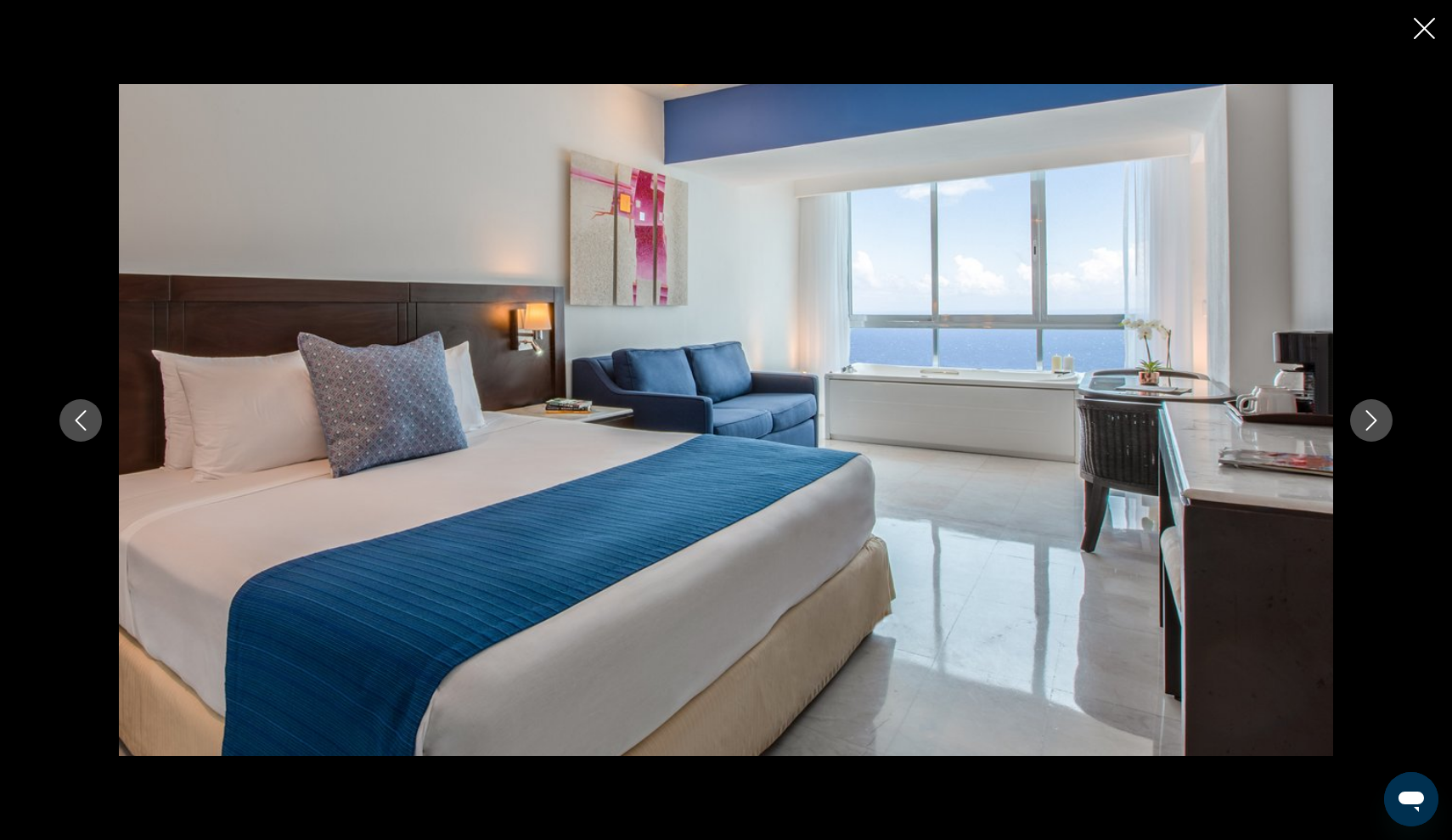
click at [1379, 426] on icon "Next image" at bounding box center [1372, 420] width 20 height 20
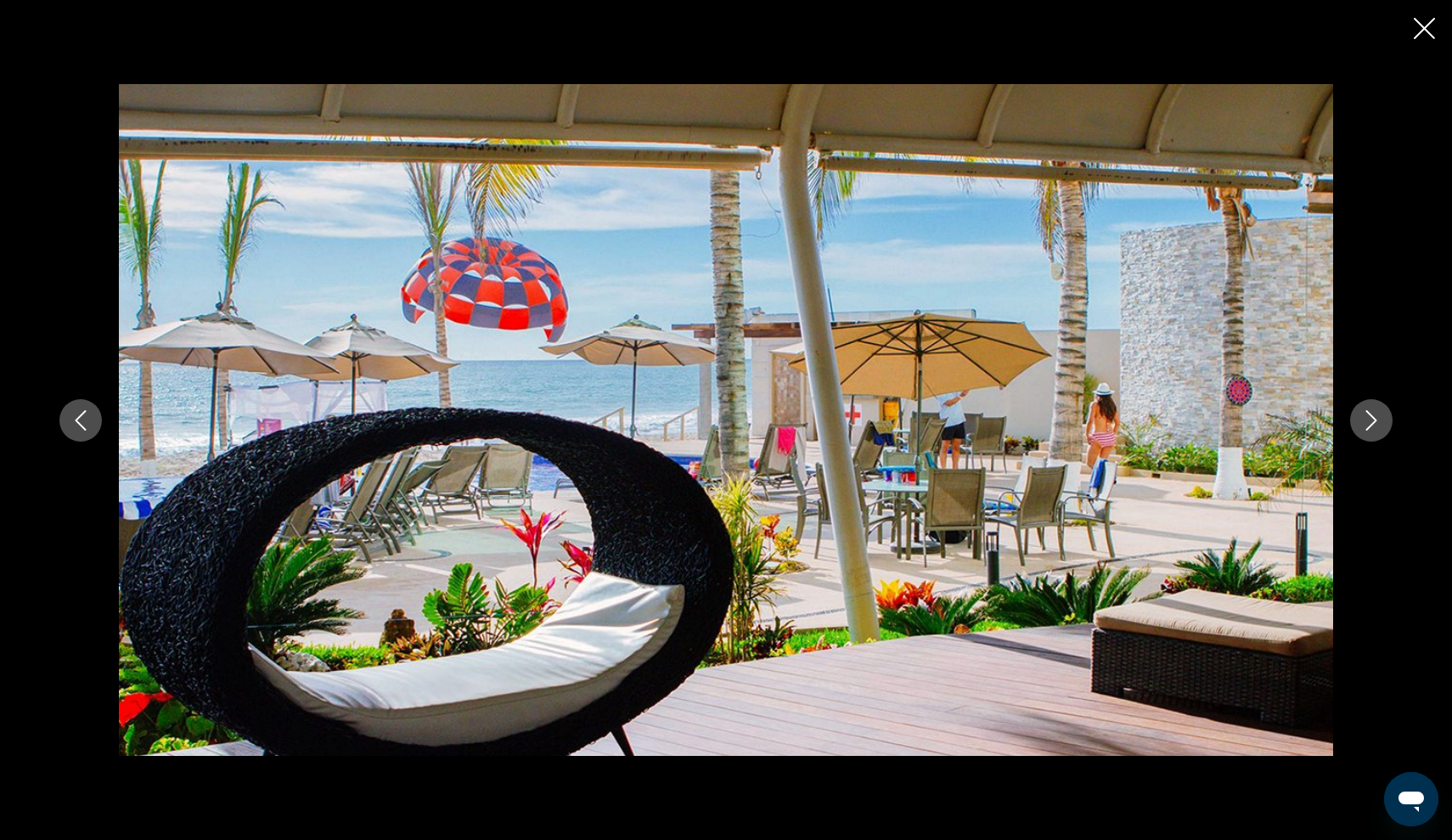
click at [1379, 426] on icon "Next image" at bounding box center [1372, 420] width 20 height 20
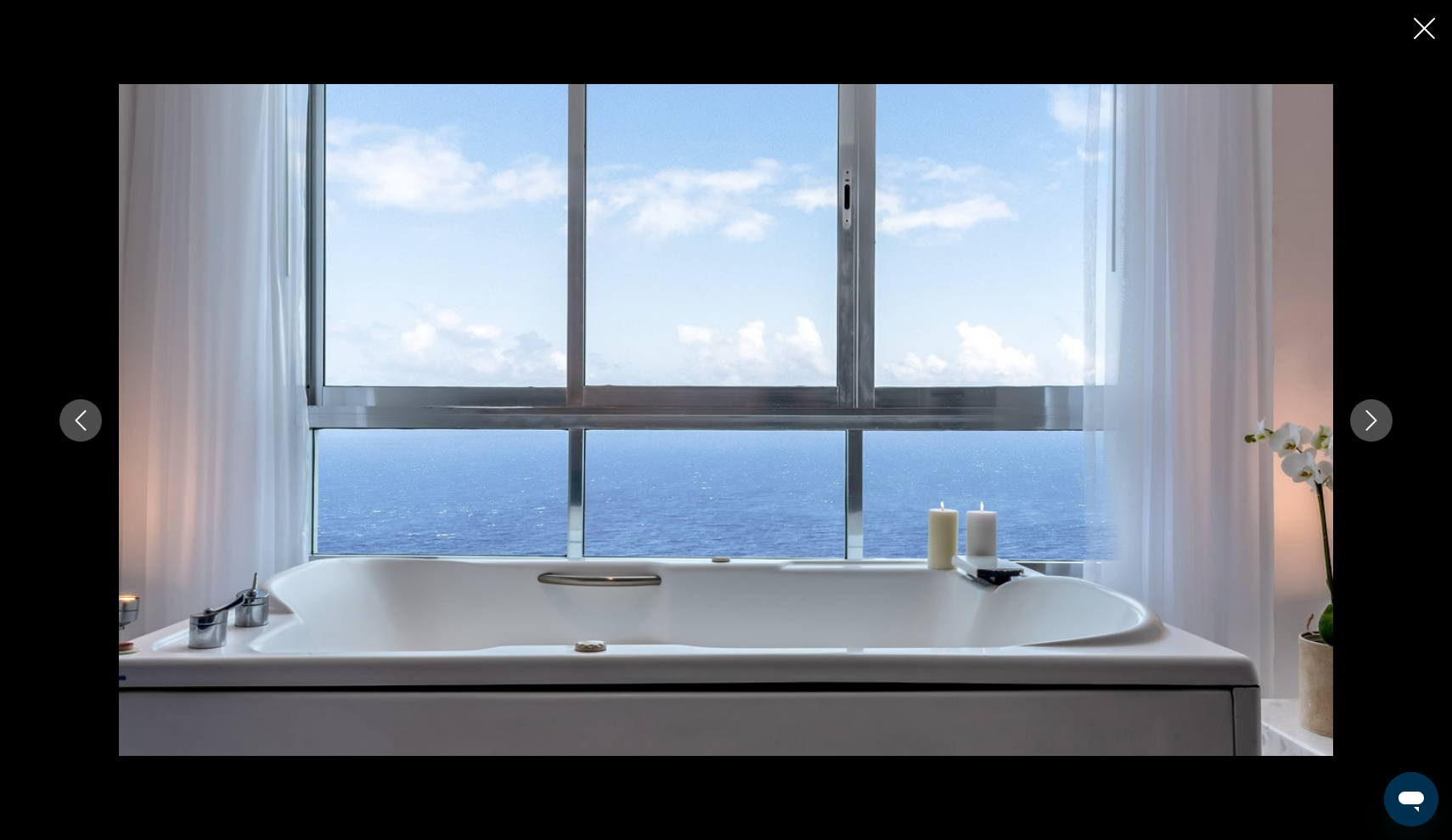
click at [1379, 426] on icon "Next image" at bounding box center [1372, 420] width 20 height 20
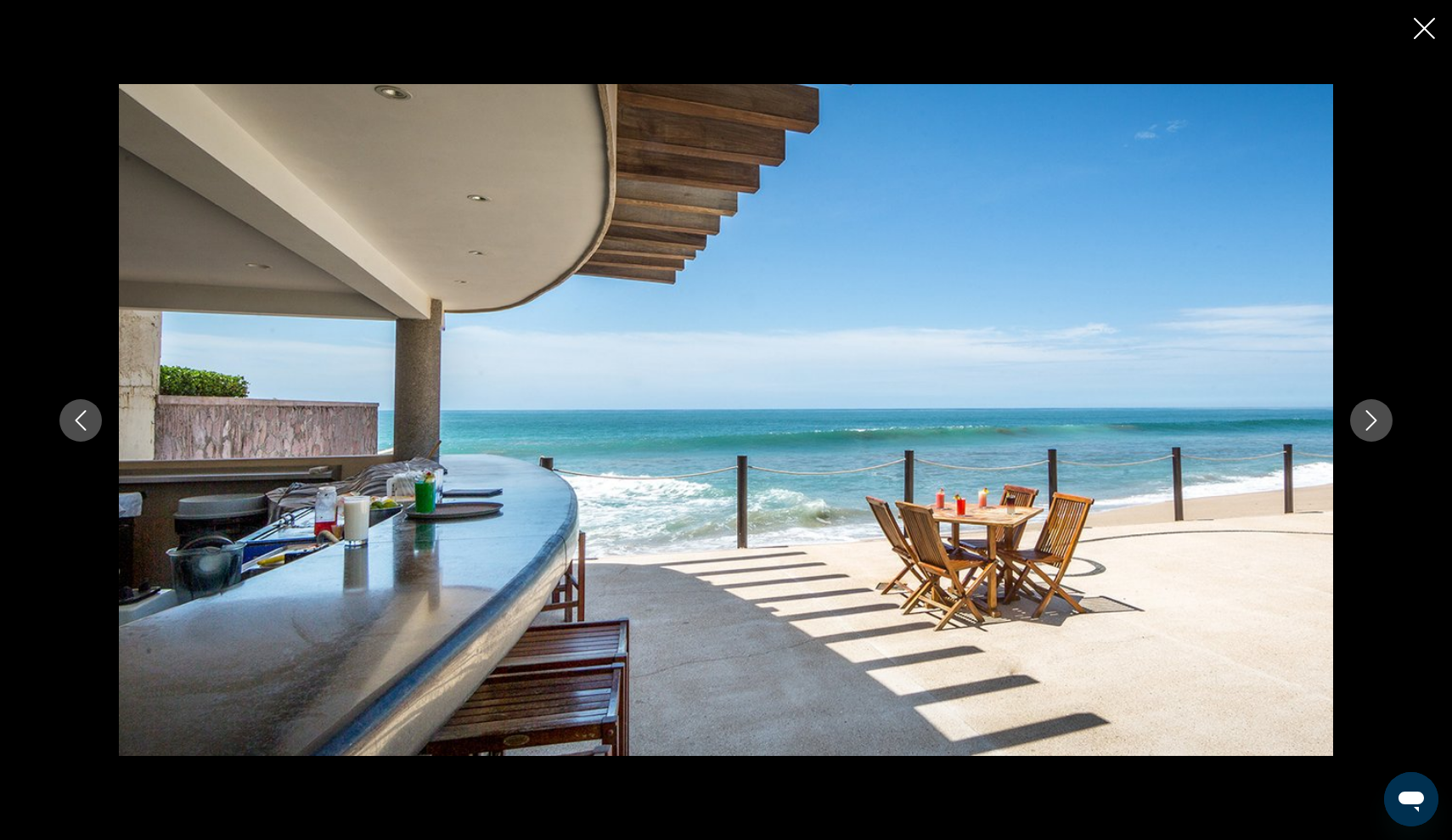
click at [1379, 426] on icon "Next image" at bounding box center [1372, 420] width 20 height 20
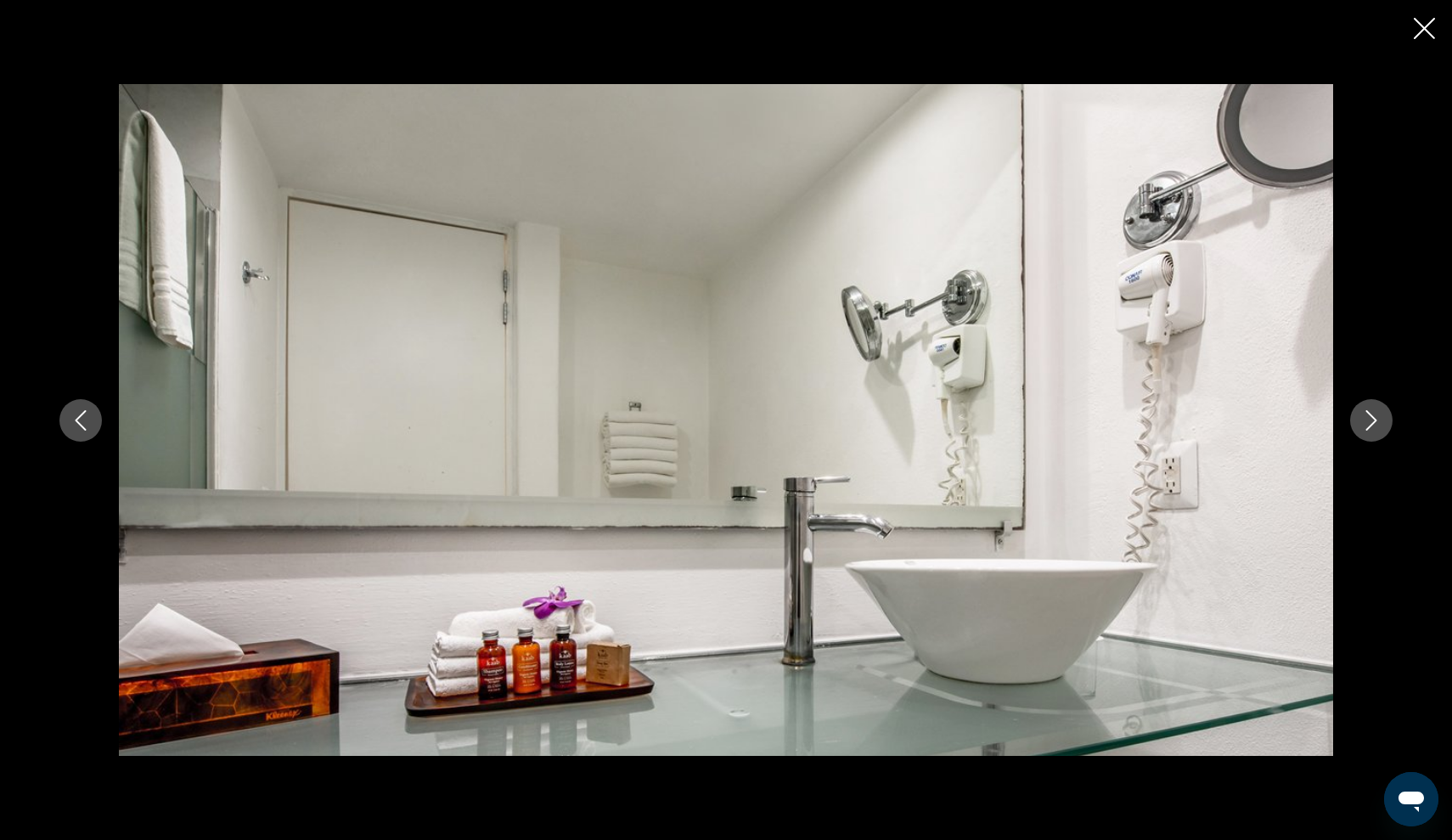
click at [1379, 426] on icon "Next image" at bounding box center [1372, 420] width 20 height 20
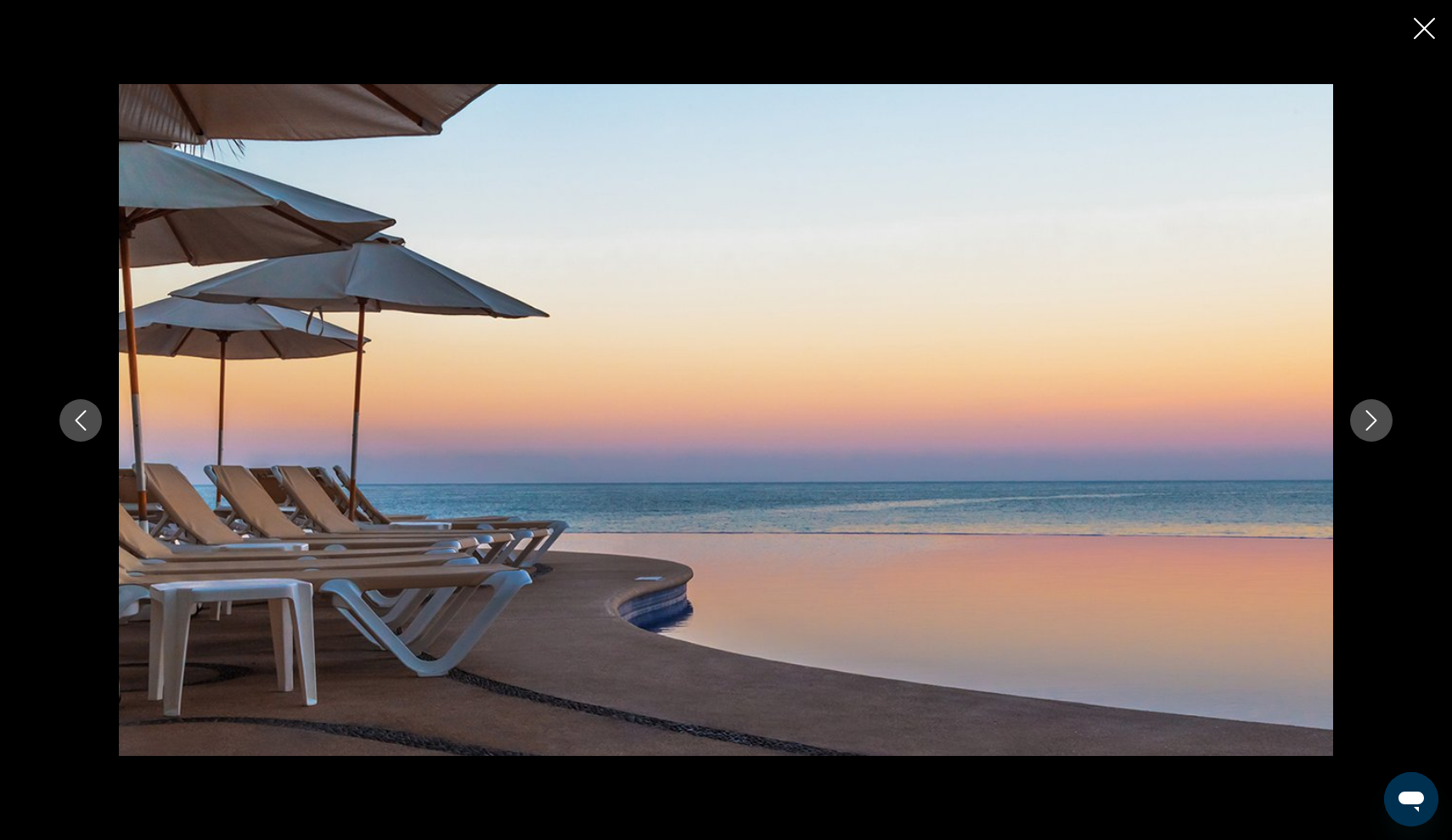
click at [1379, 426] on icon "Next image" at bounding box center [1372, 420] width 20 height 20
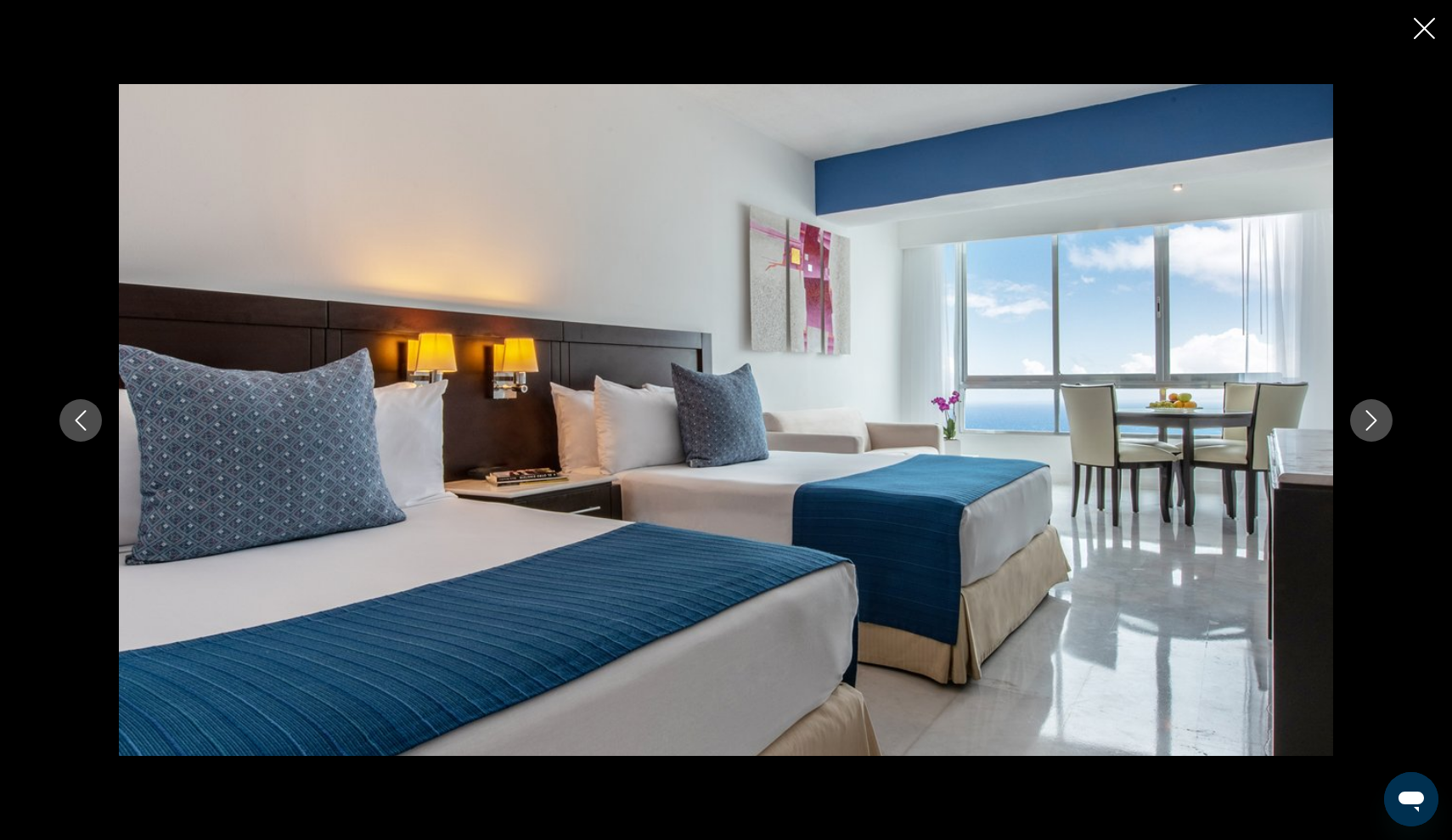
click at [1379, 426] on icon "Next image" at bounding box center [1372, 420] width 20 height 20
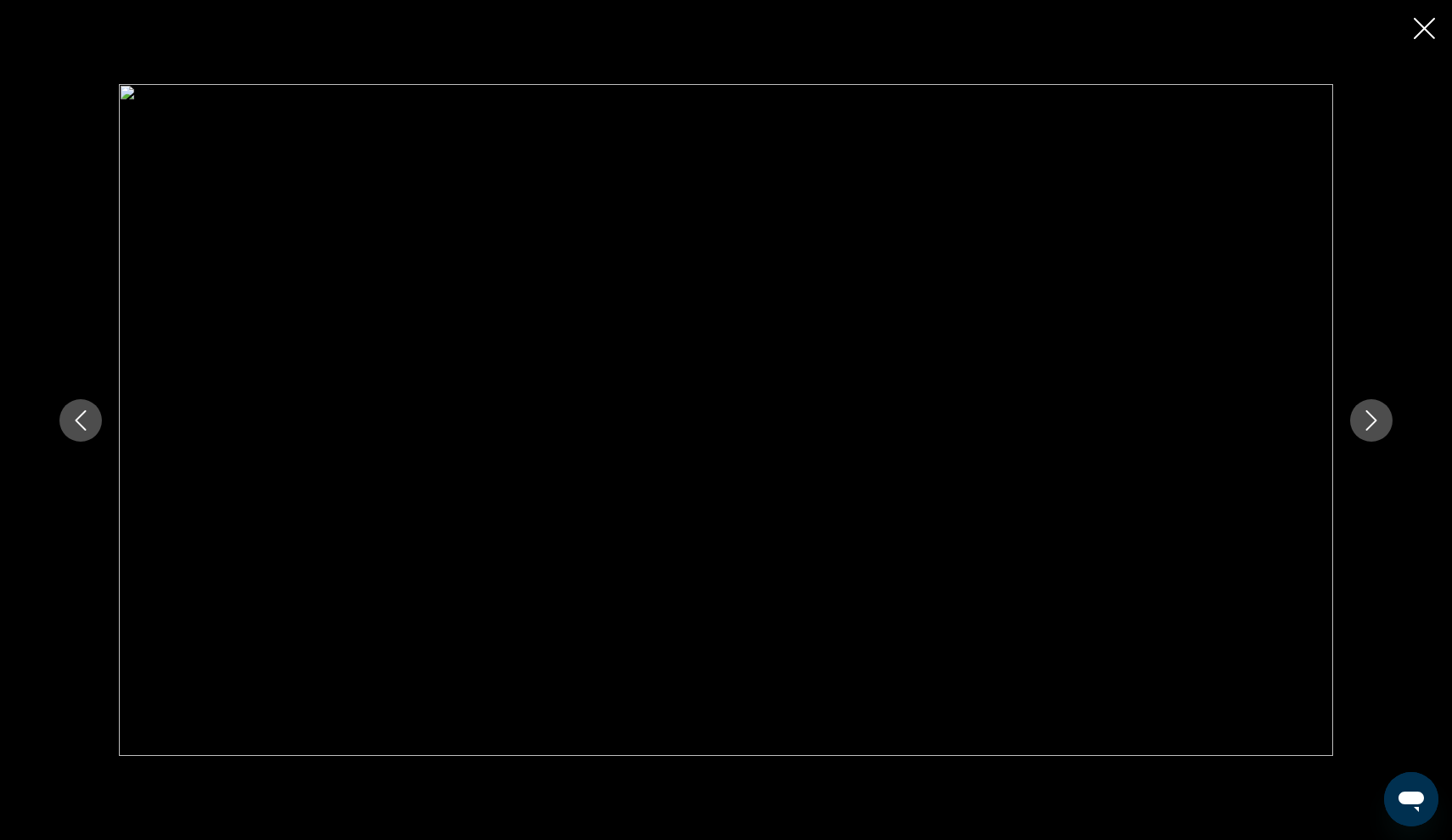
click at [1412, 40] on div "prev next" at bounding box center [726, 420] width 1452 height 840
click at [1423, 31] on icon "Close slideshow" at bounding box center [1424, 28] width 21 height 21
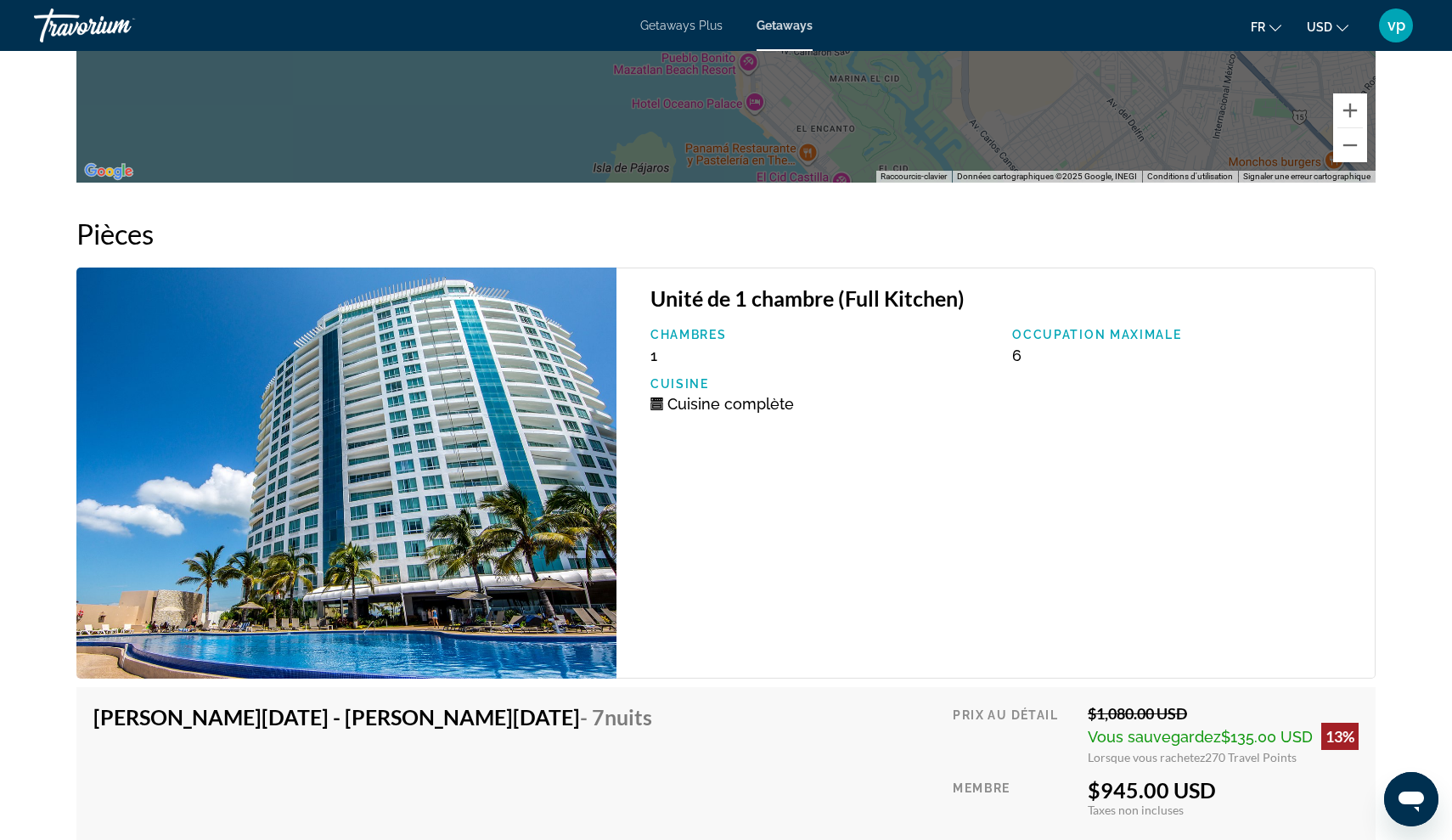
scroll to position [2551, 0]
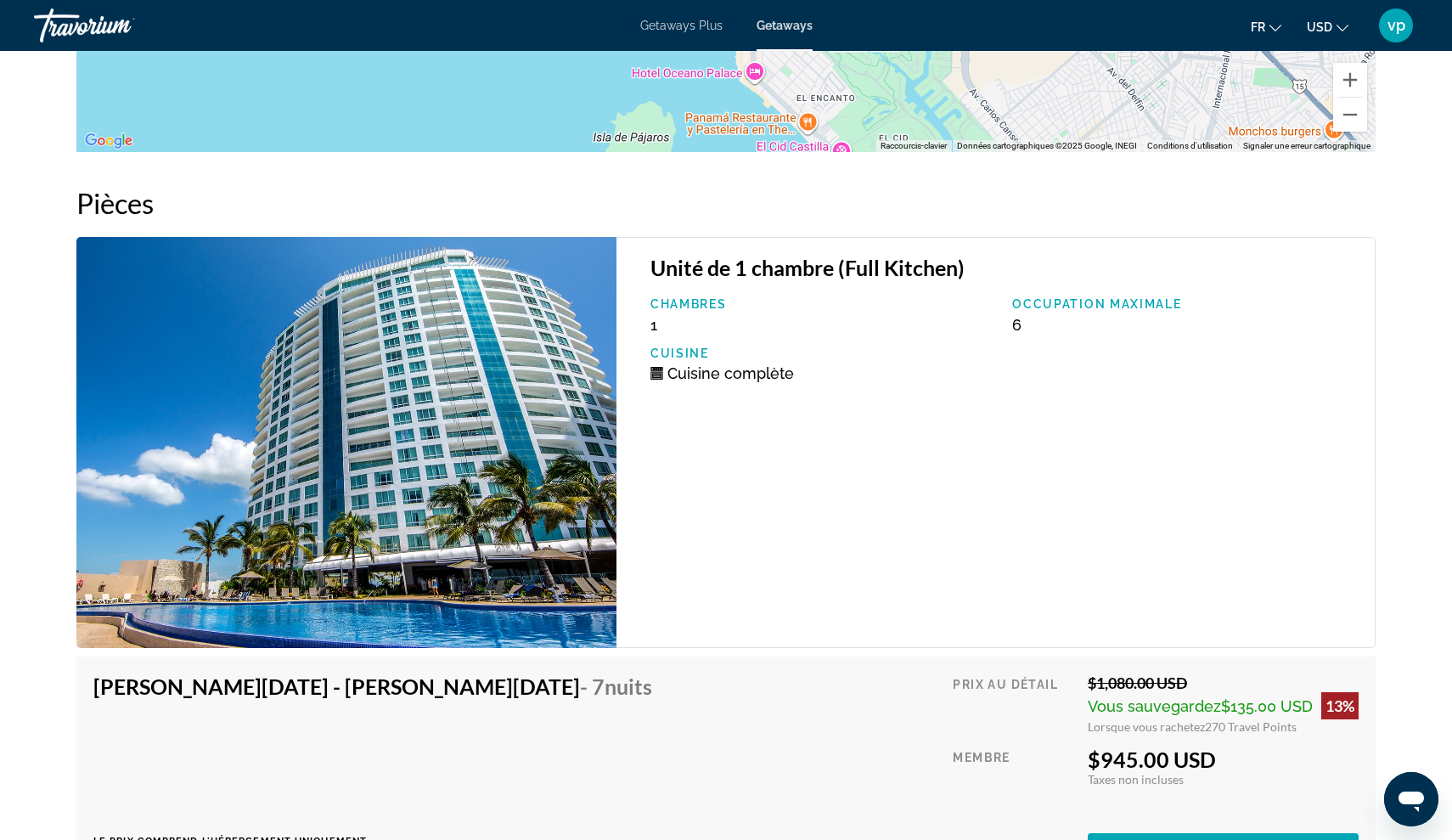
click at [1011, 479] on div "Unité de 1 chambre (Full Kitchen) Chambres 1 Occupation maximale 6 Cuisine Cuis…" at bounding box center [996, 442] width 759 height 411
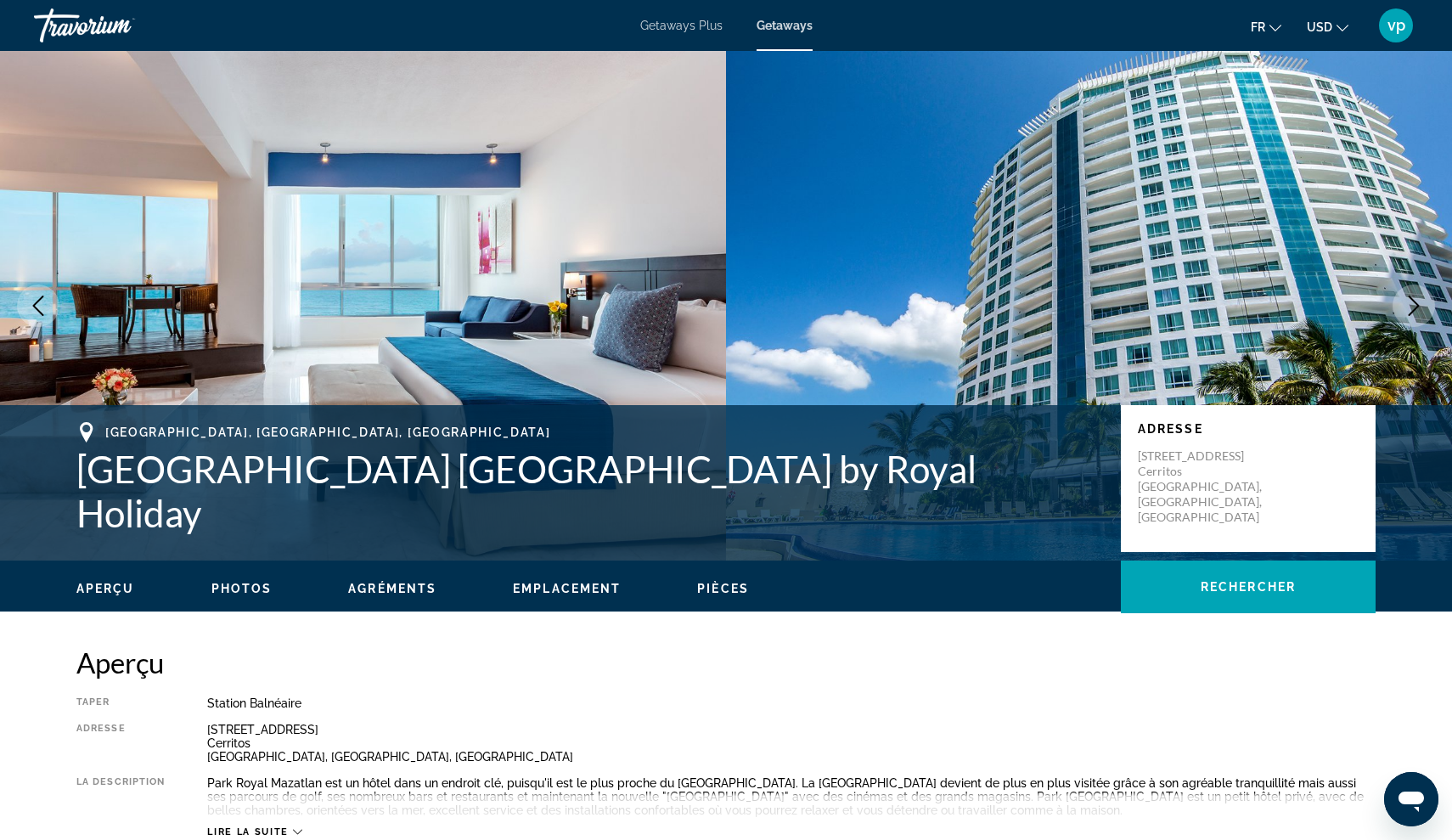
scroll to position [0, 0]
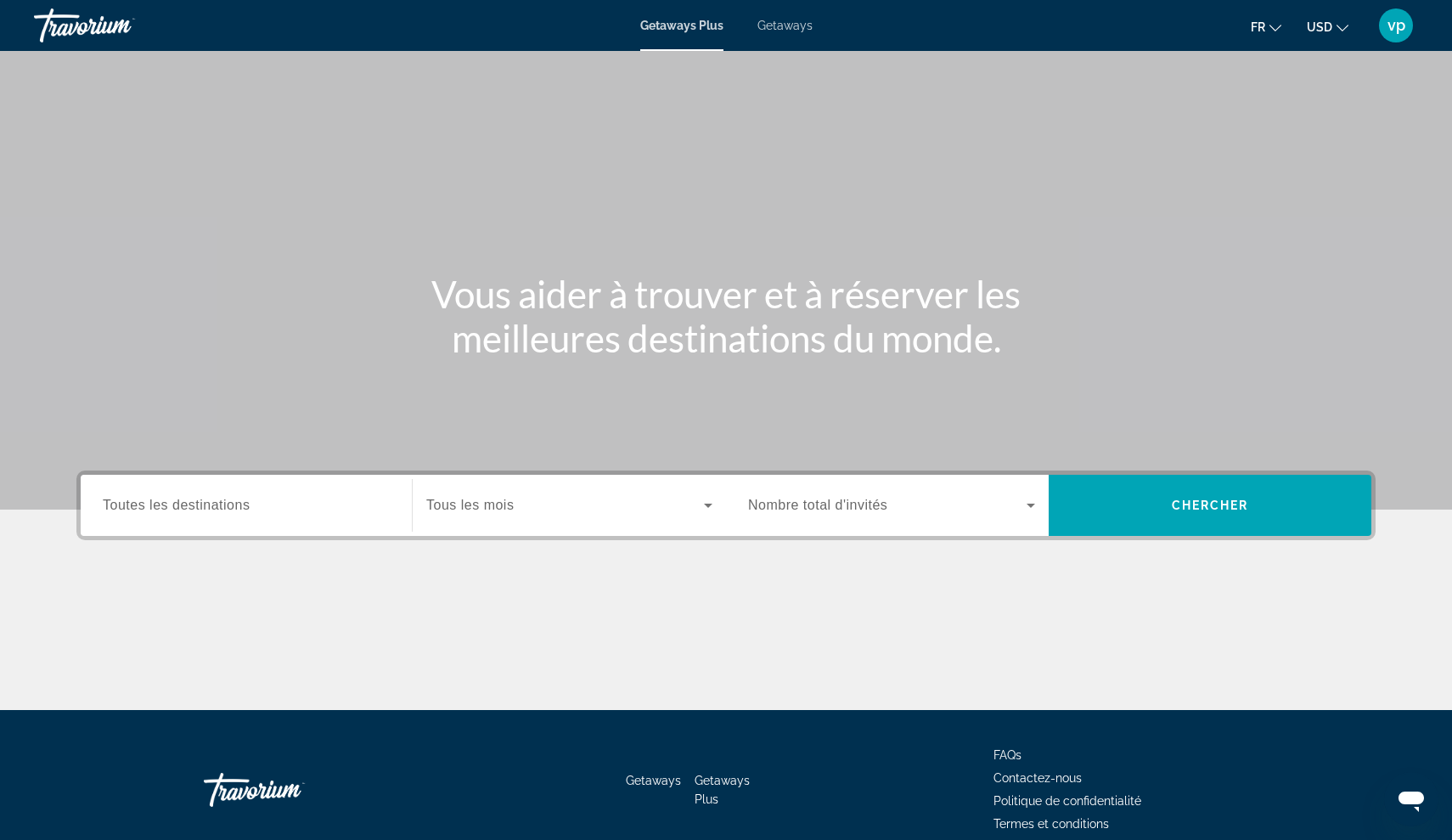
click at [790, 28] on span "Getaways" at bounding box center [785, 25] width 55 height 14
click at [275, 484] on div "Search widget" at bounding box center [246, 505] width 287 height 49
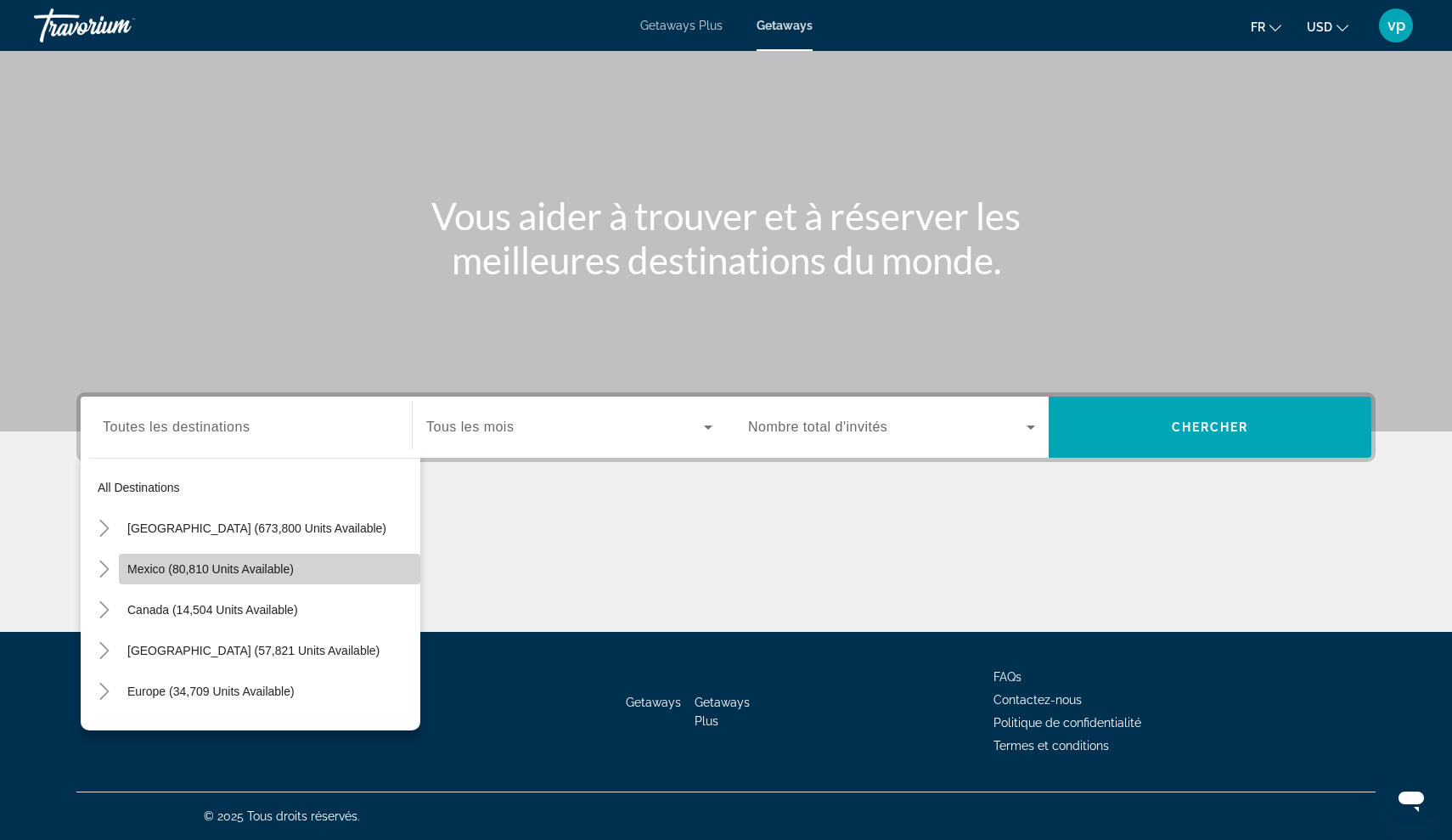
click at [126, 572] on span "Search widget" at bounding box center [269, 569] width 301 height 40
type input "**********"
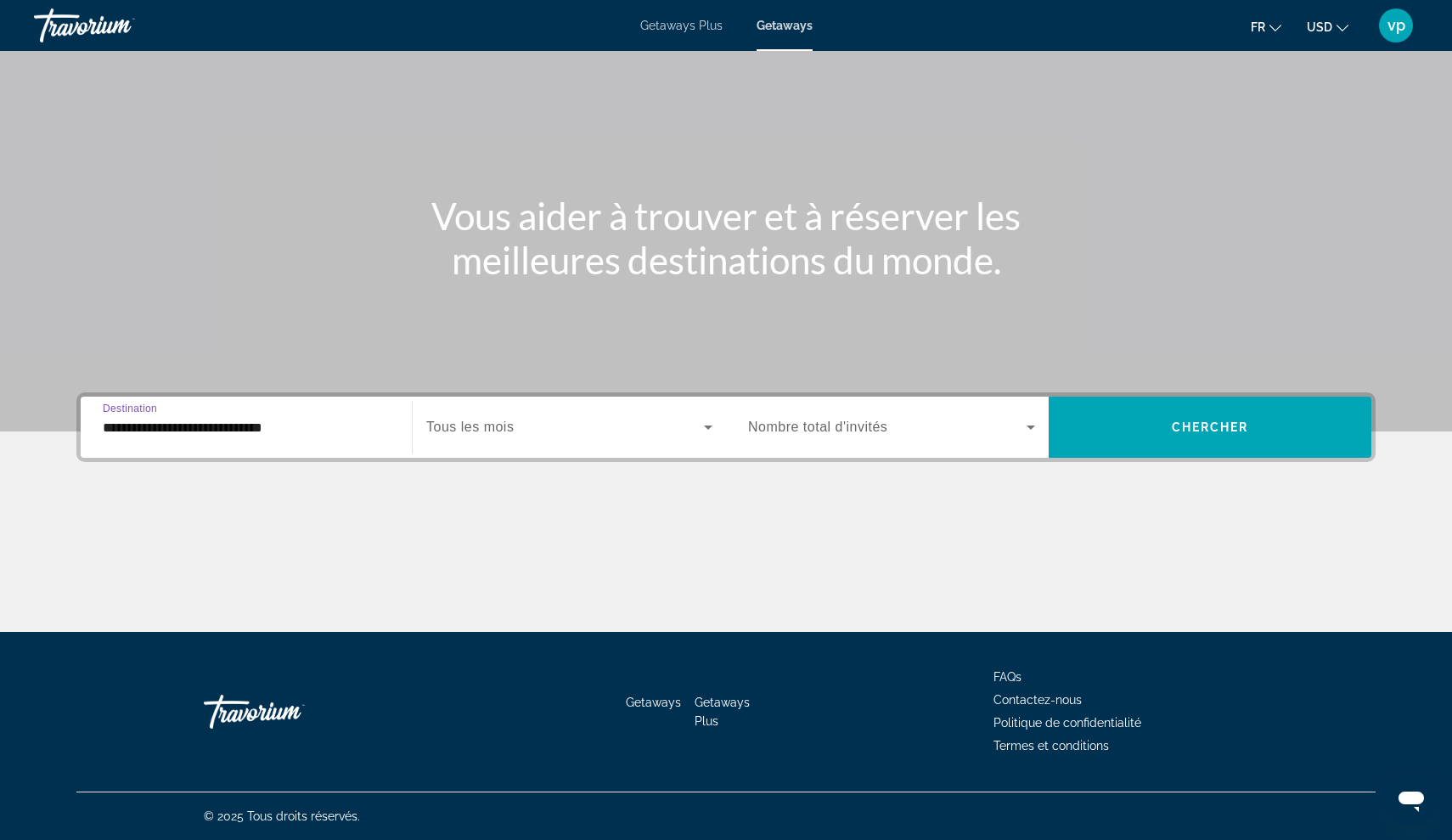
click at [505, 421] on span "Tous les mois" at bounding box center [470, 427] width 87 height 15
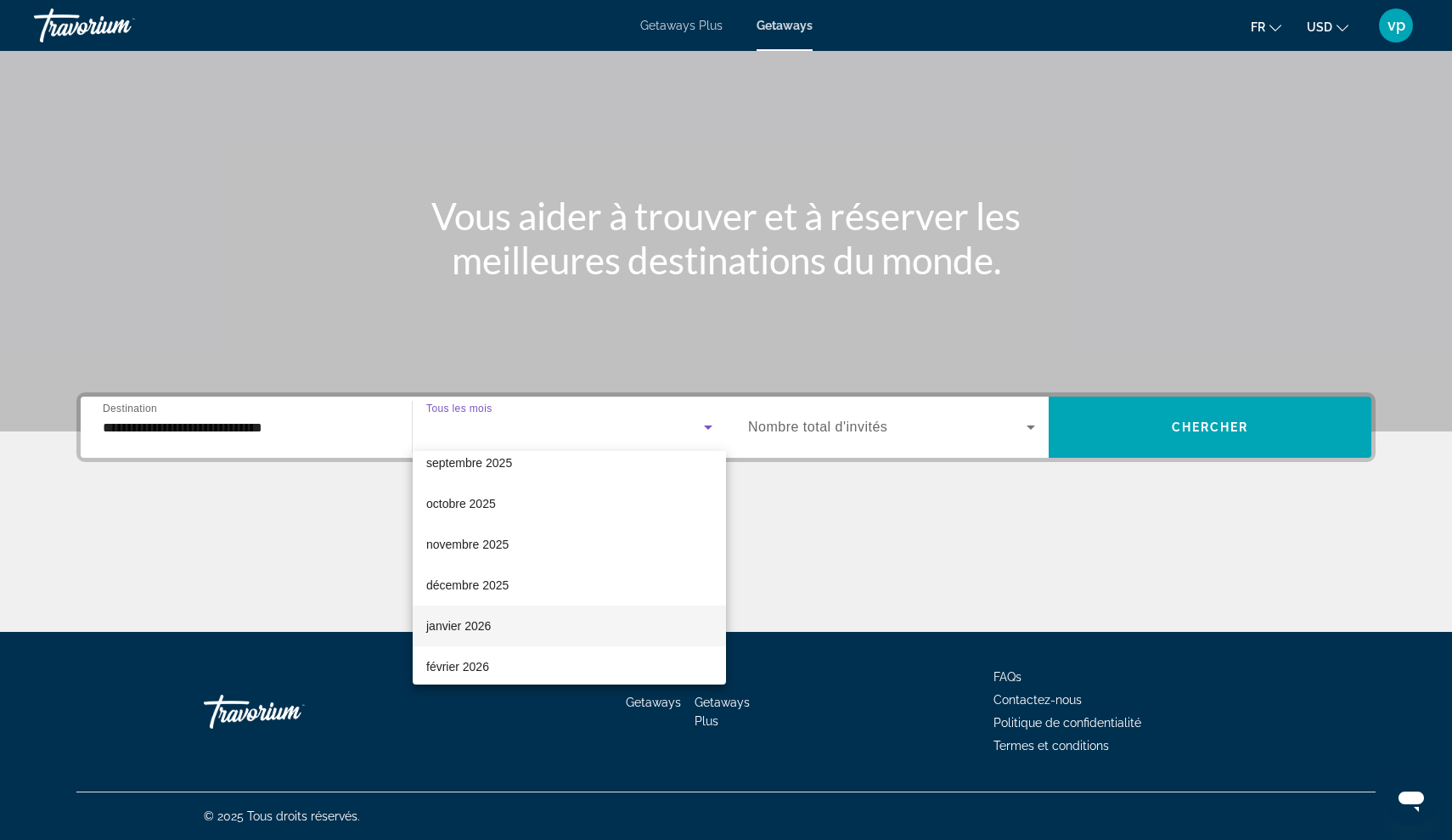
scroll to position [56, 0]
click at [481, 633] on span "janvier 2026" at bounding box center [459, 626] width 64 height 20
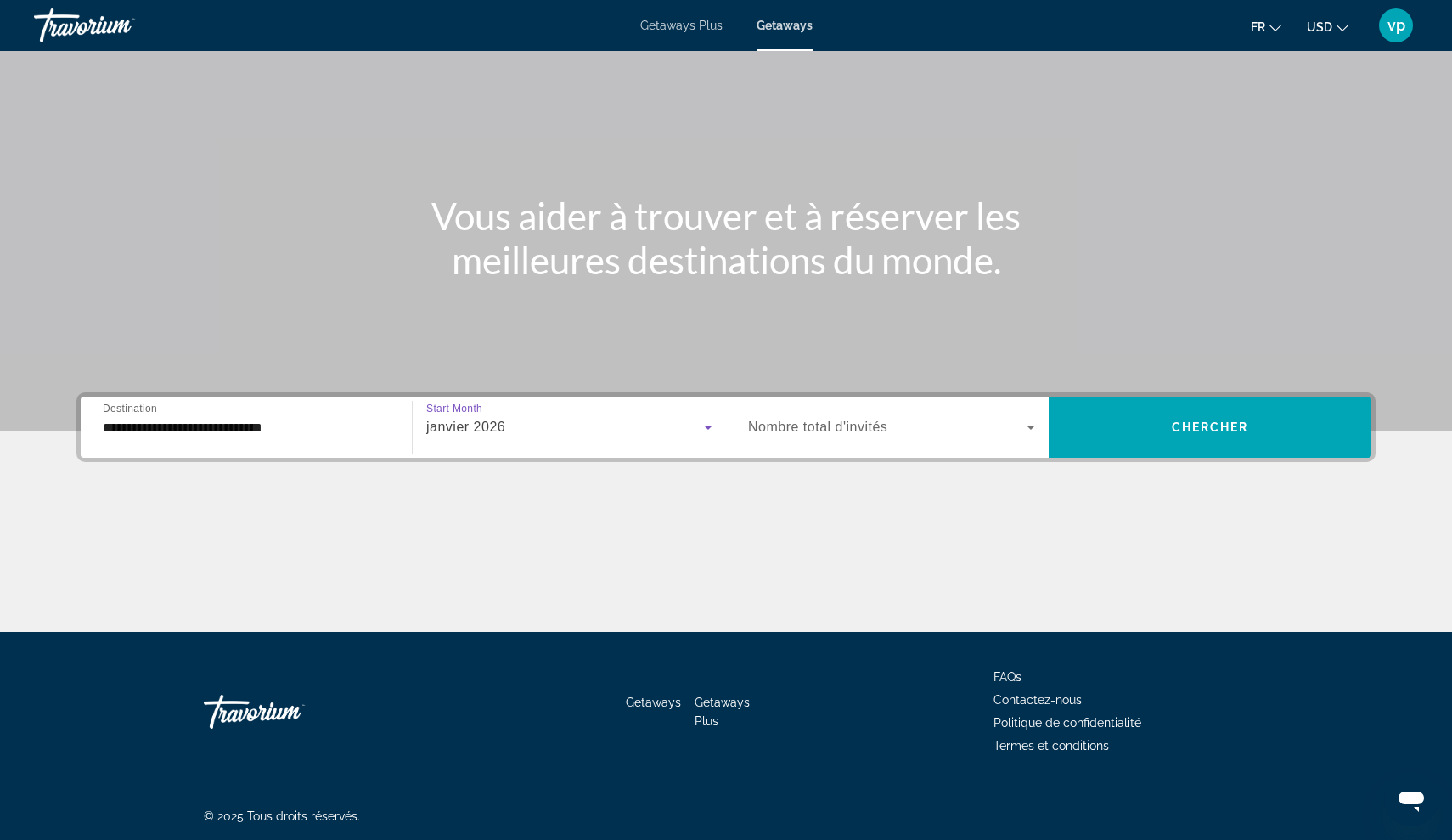
click at [977, 448] on div "Search widget" at bounding box center [891, 427] width 287 height 48
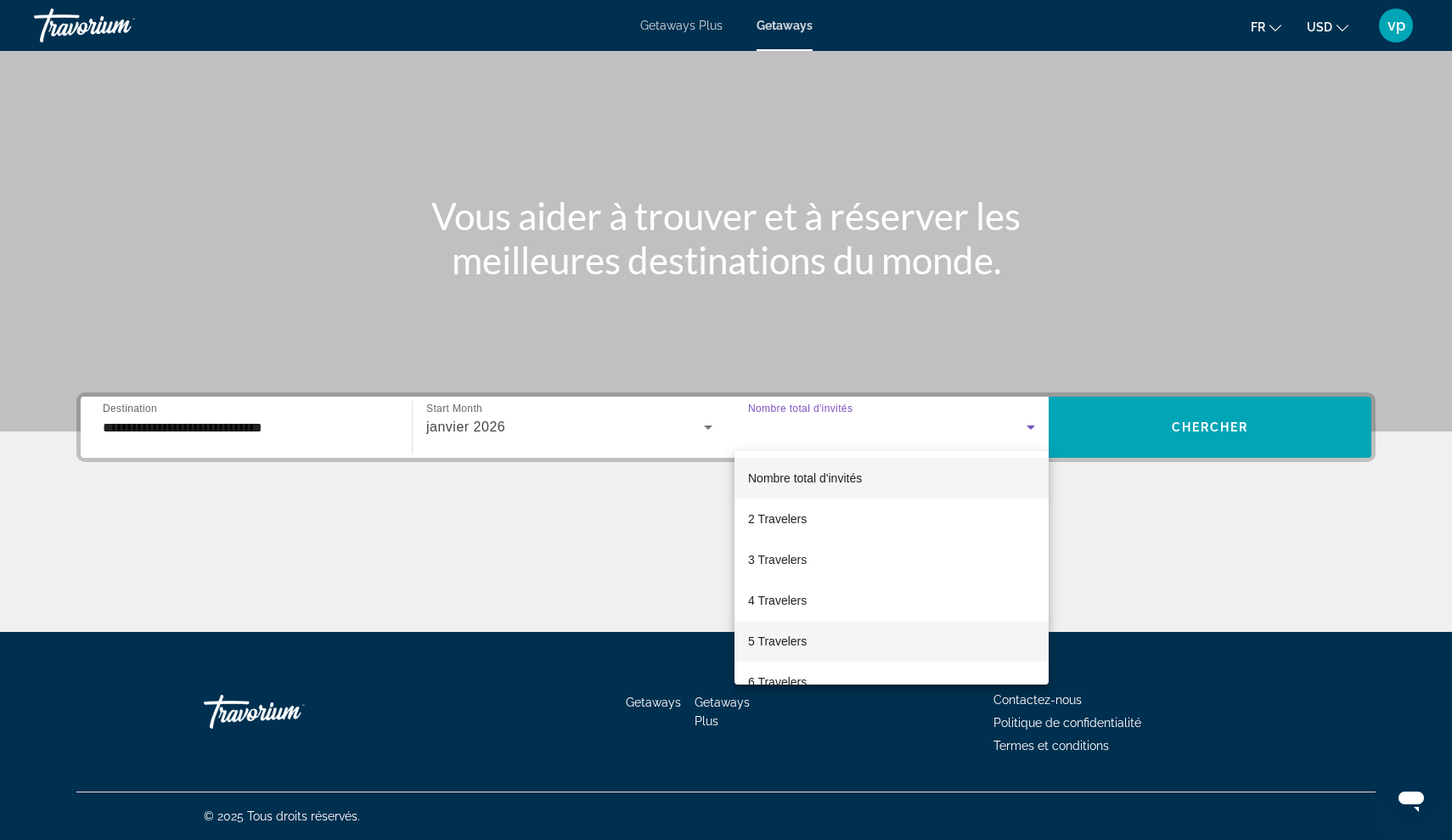
click at [801, 648] on span "5 Travelers" at bounding box center [777, 641] width 59 height 20
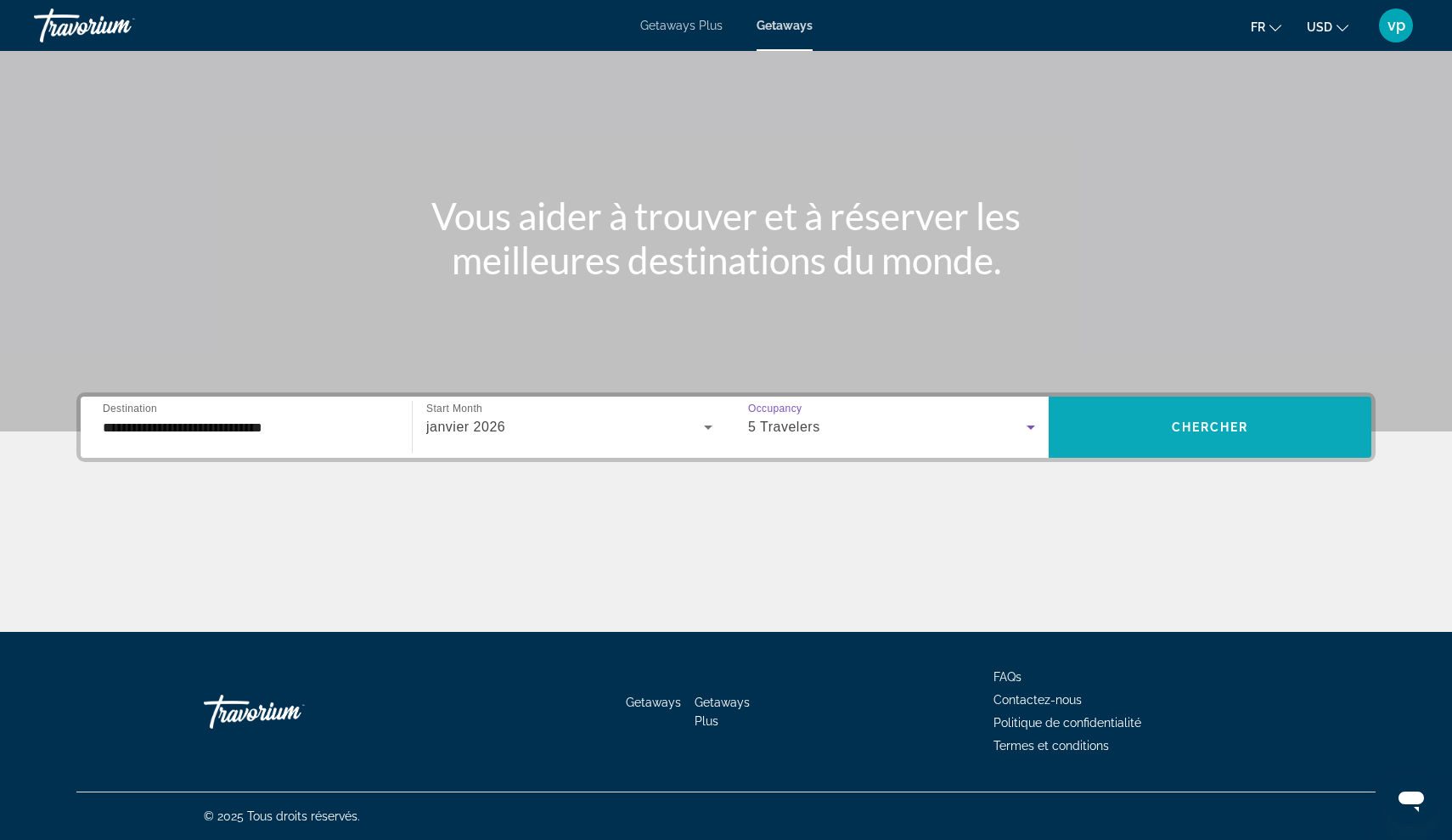
click at [1163, 420] on span "Search widget" at bounding box center [1209, 427] width 323 height 40
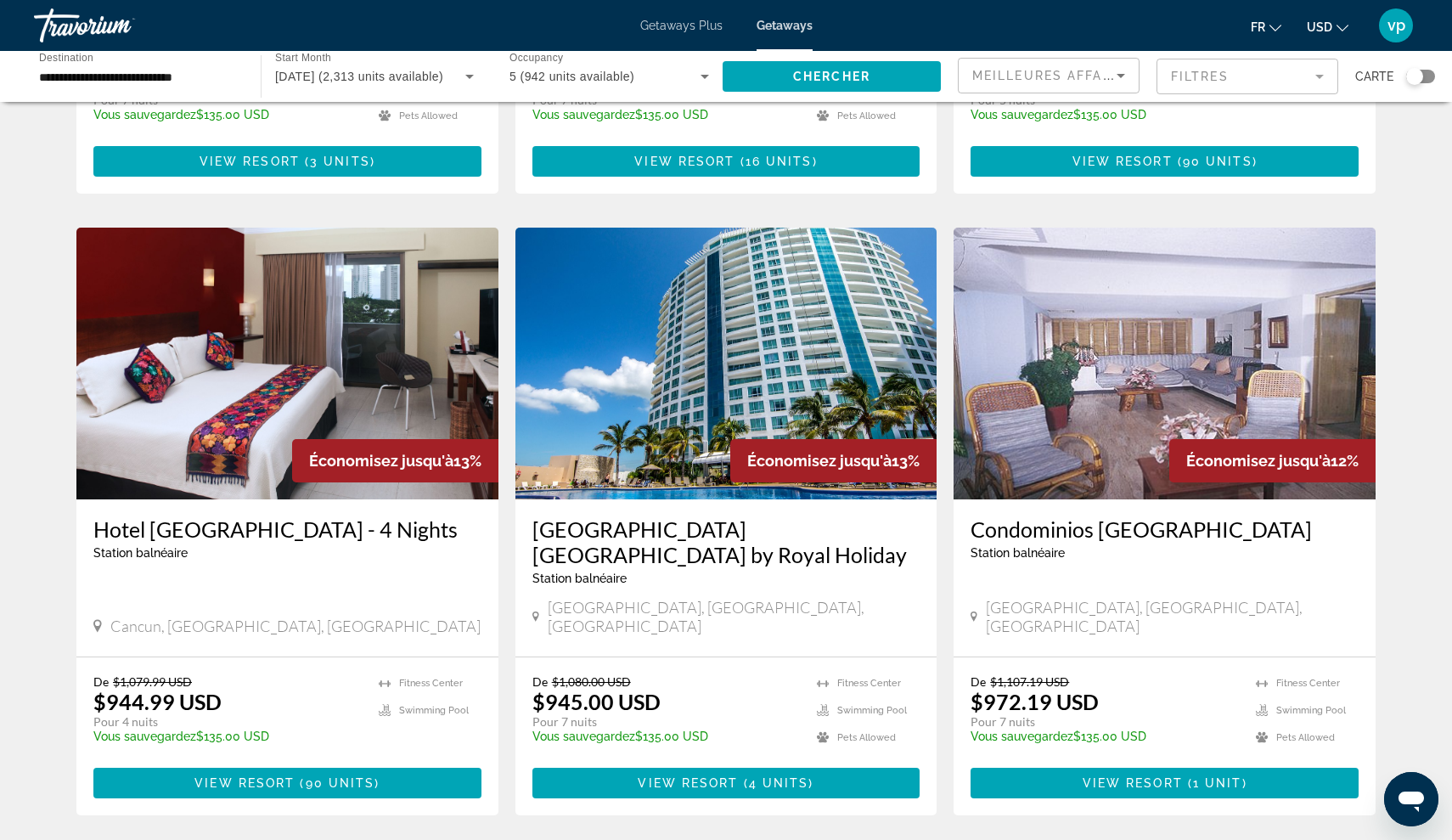
scroll to position [1130, 0]
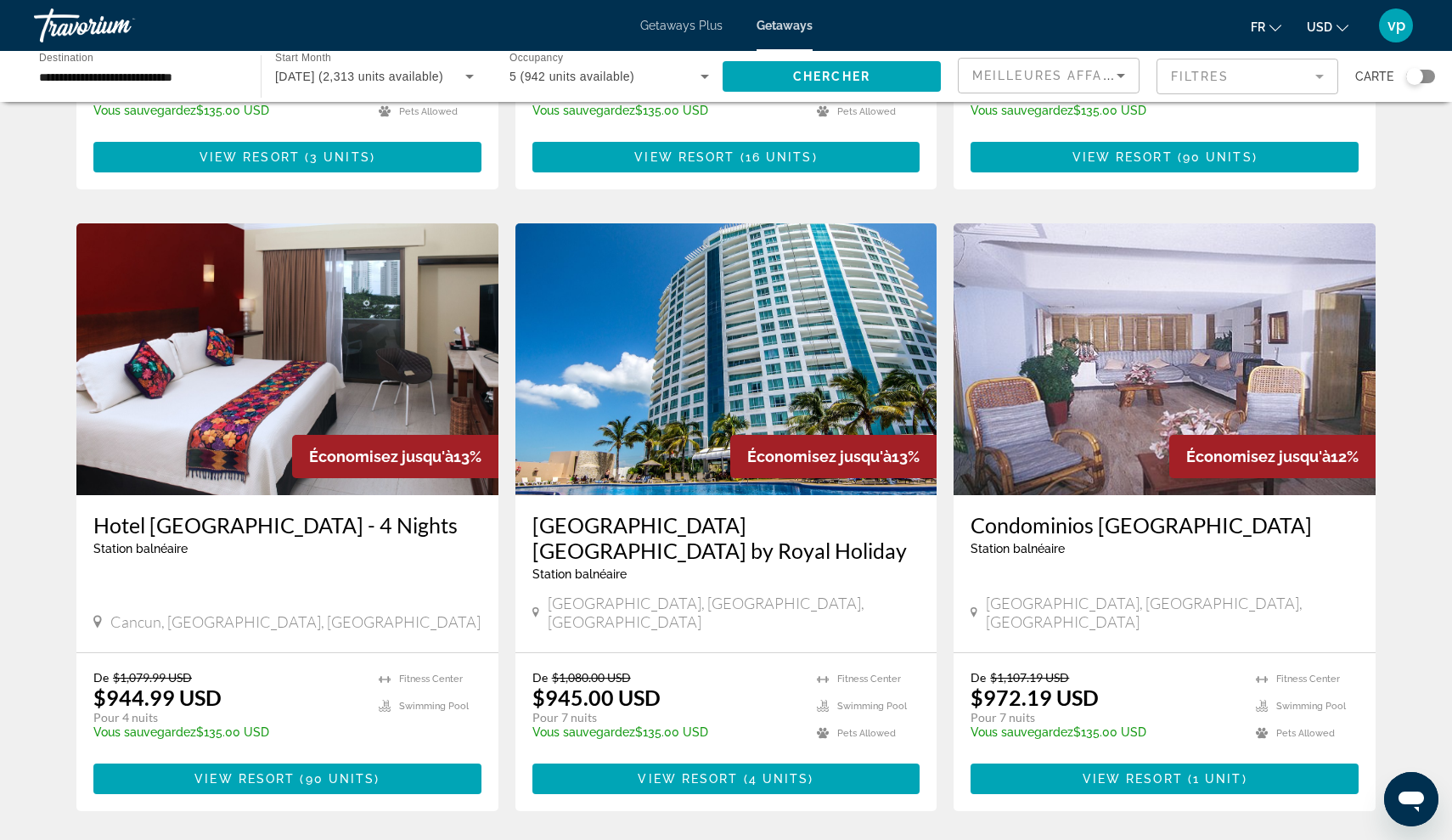
click at [748, 317] on img "Main content" at bounding box center [726, 359] width 422 height 272
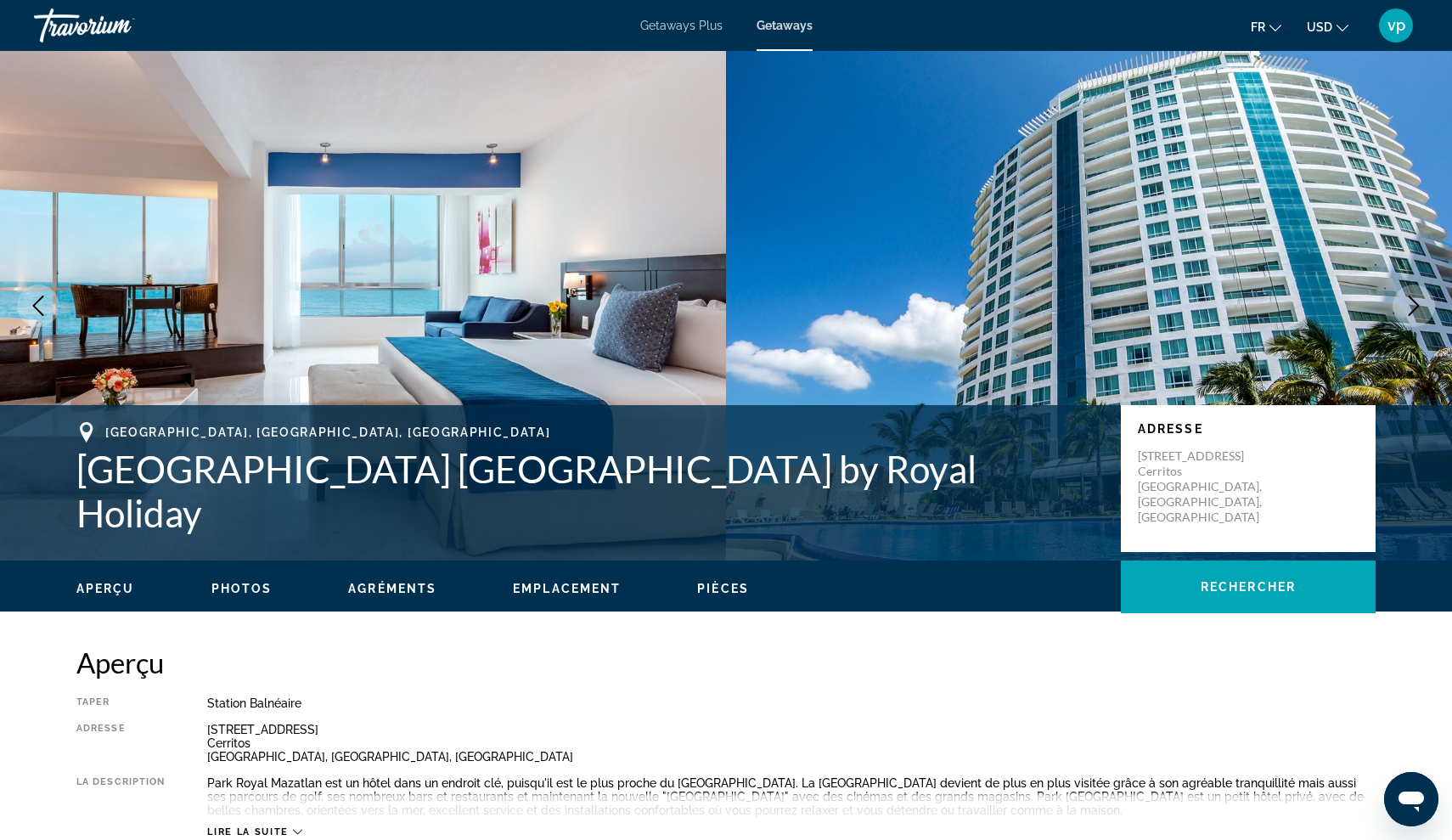
click at [1414, 322] on button "Next image" at bounding box center [1414, 306] width 42 height 42
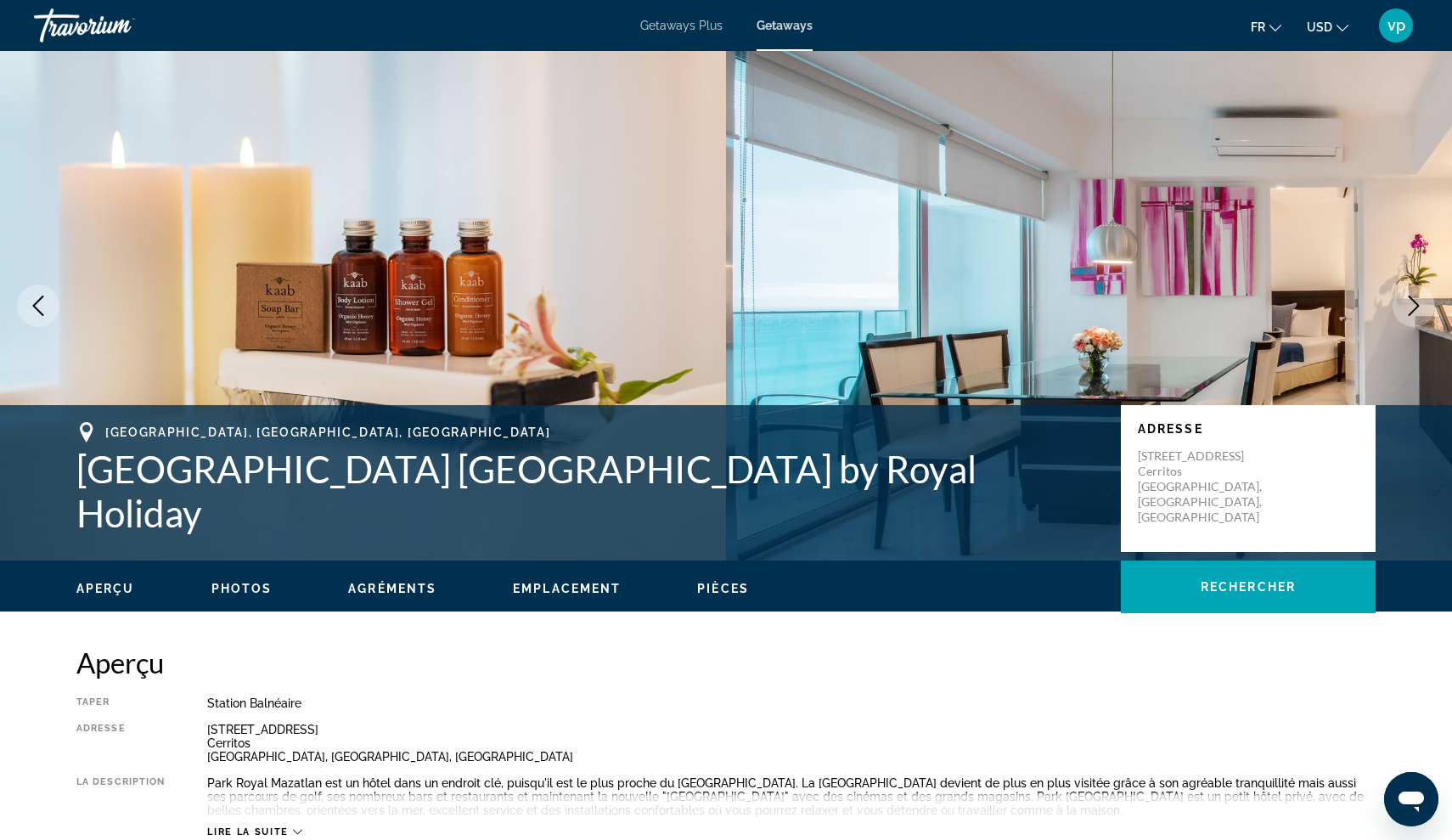
click at [1412, 306] on icon "Next image" at bounding box center [1414, 306] width 20 height 20
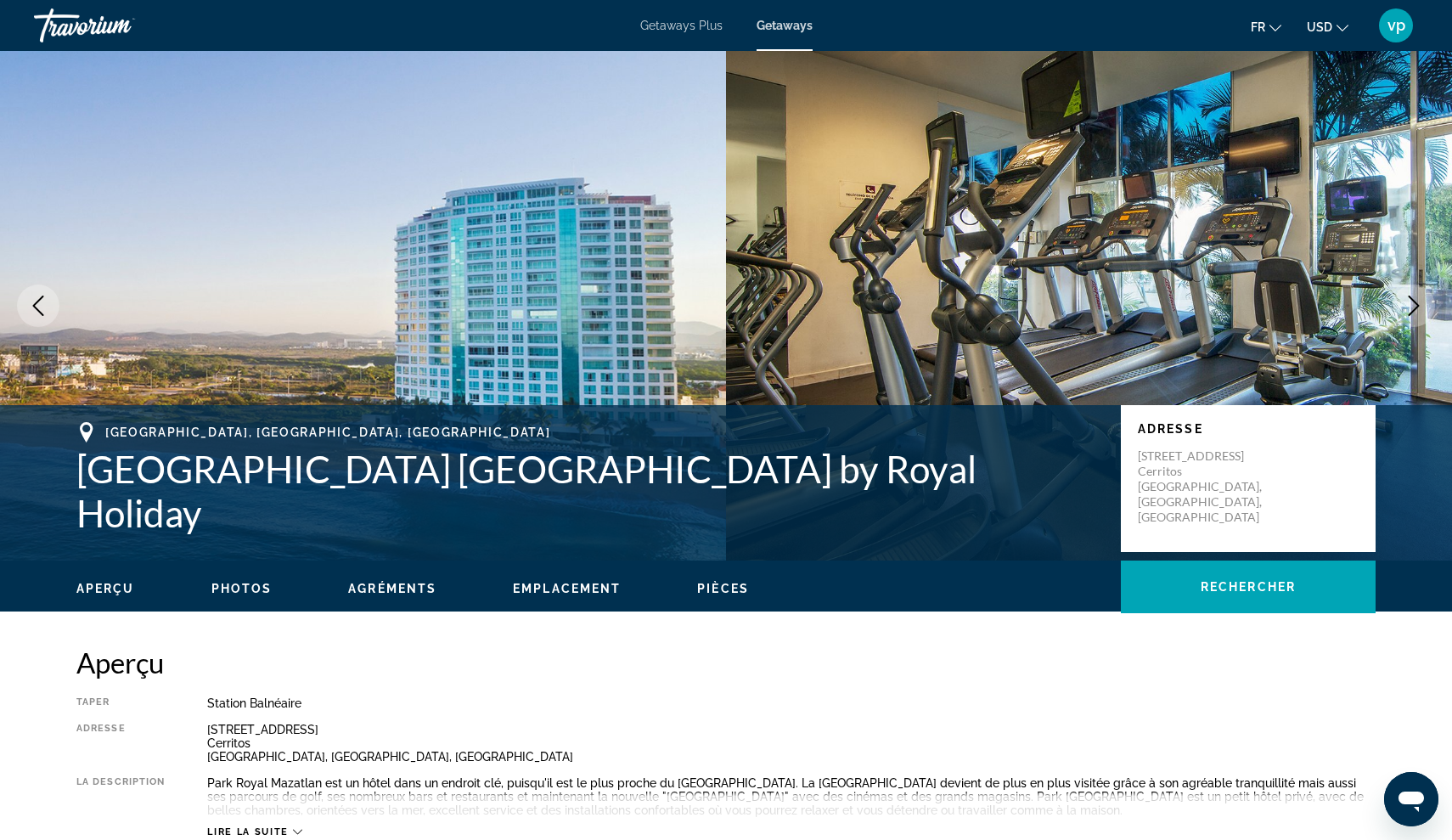
click at [1412, 306] on icon "Next image" at bounding box center [1414, 306] width 20 height 20
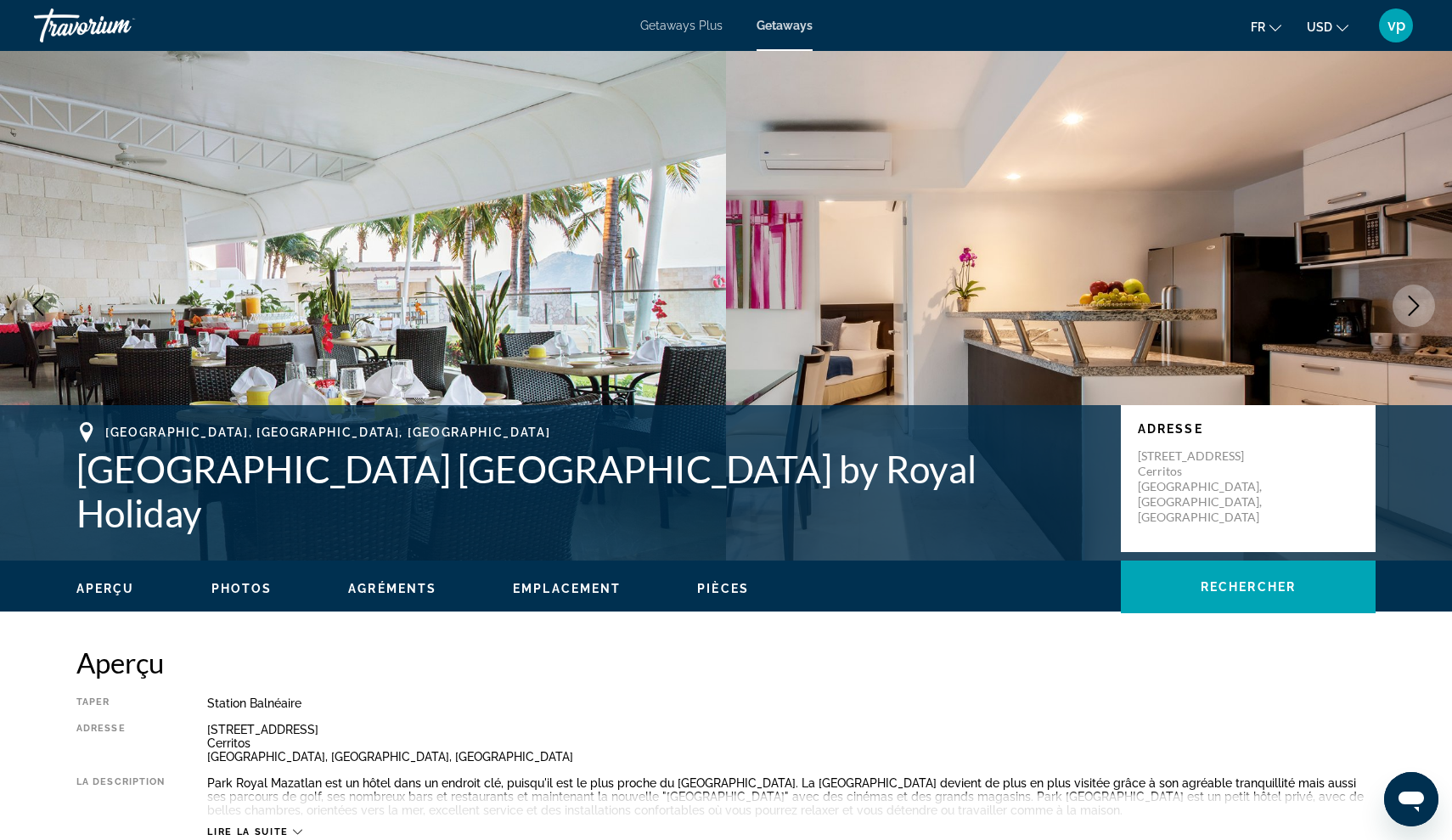
click at [1412, 306] on icon "Next image" at bounding box center [1414, 306] width 20 height 20
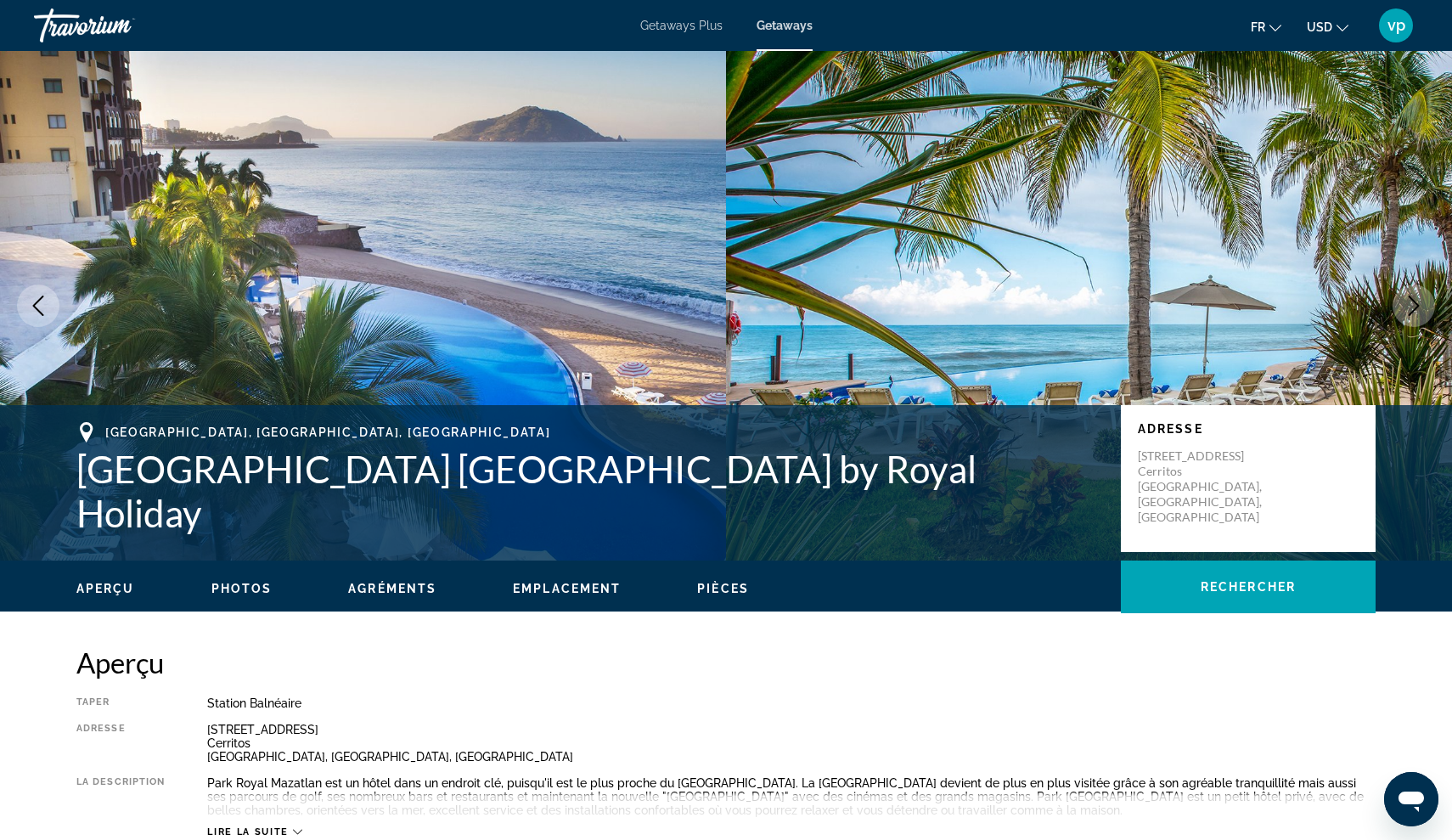
click at [1417, 312] on icon "Next image" at bounding box center [1414, 306] width 20 height 20
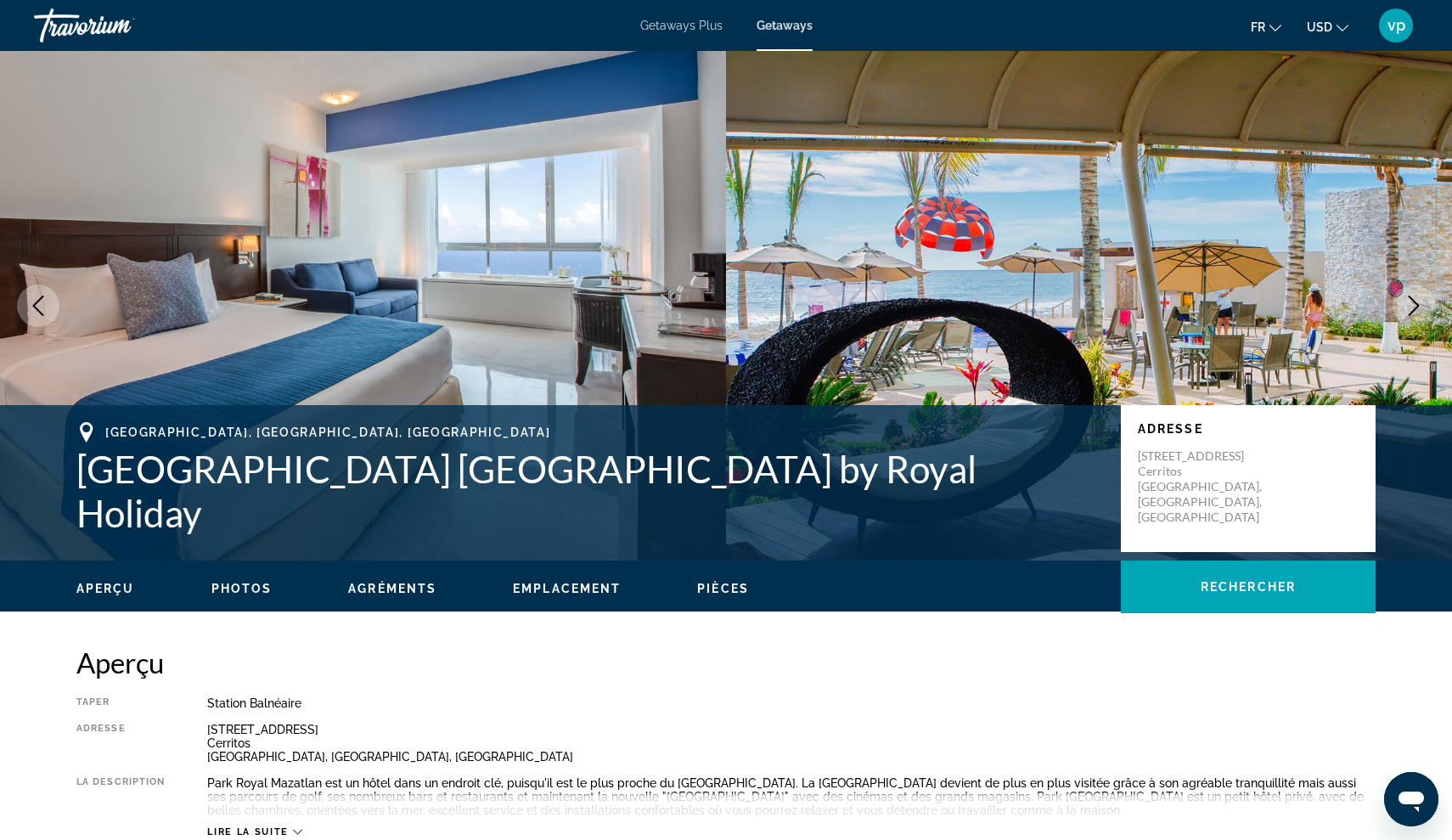
click at [1417, 312] on icon "Next image" at bounding box center [1414, 306] width 20 height 20
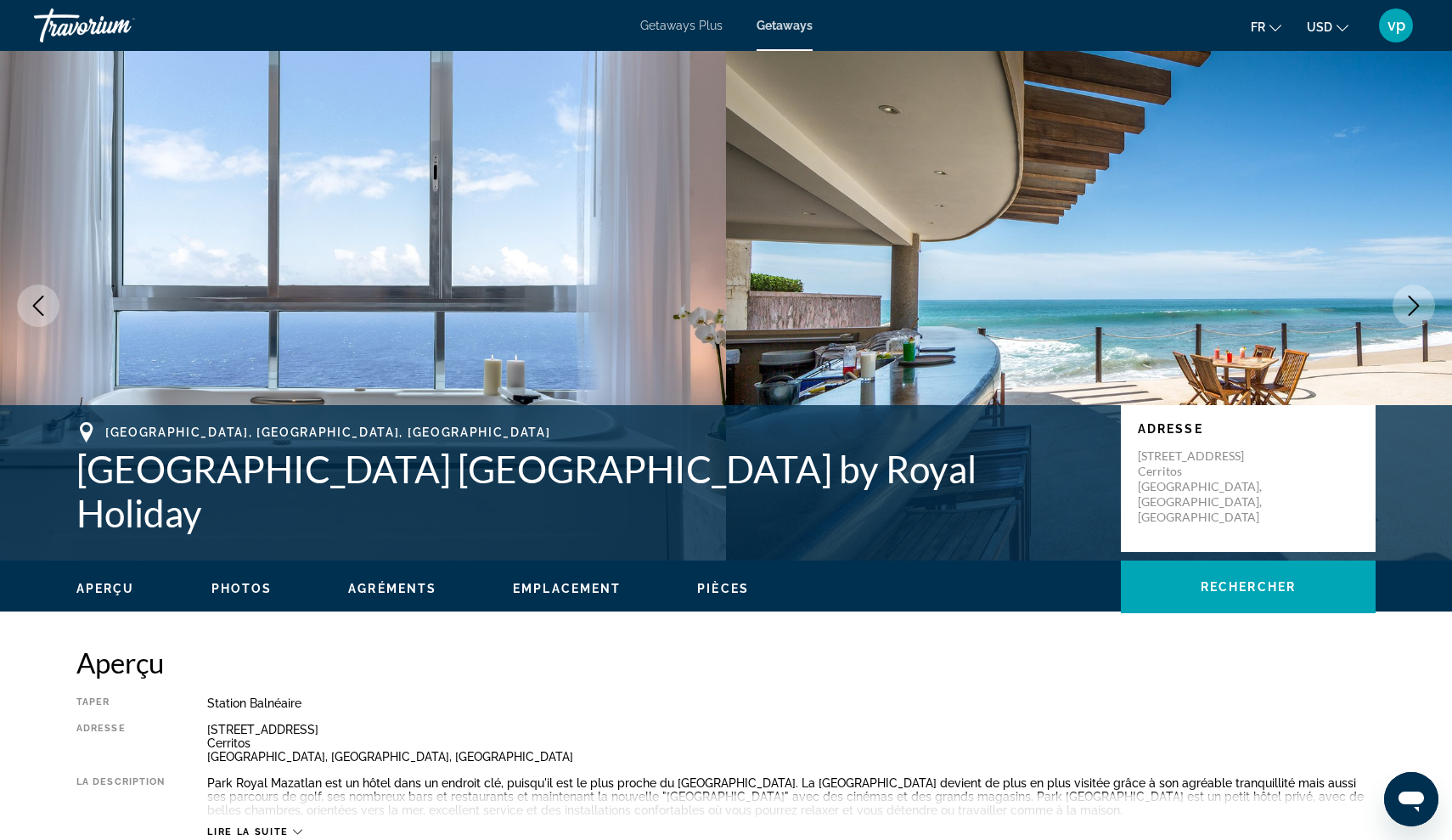
click at [1417, 312] on icon "Next image" at bounding box center [1414, 306] width 20 height 20
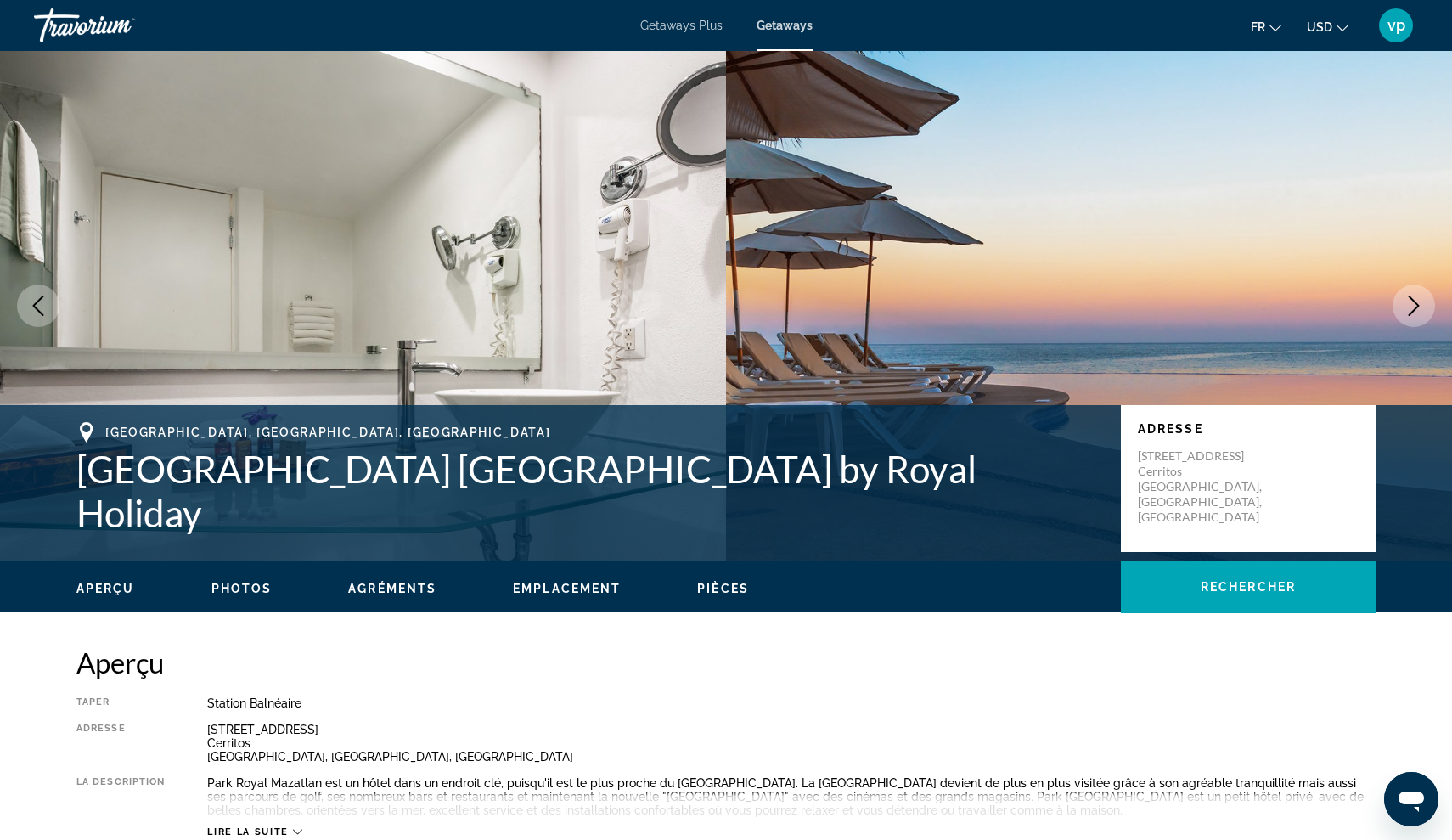
click at [1417, 312] on icon "Next image" at bounding box center [1414, 306] width 20 height 20
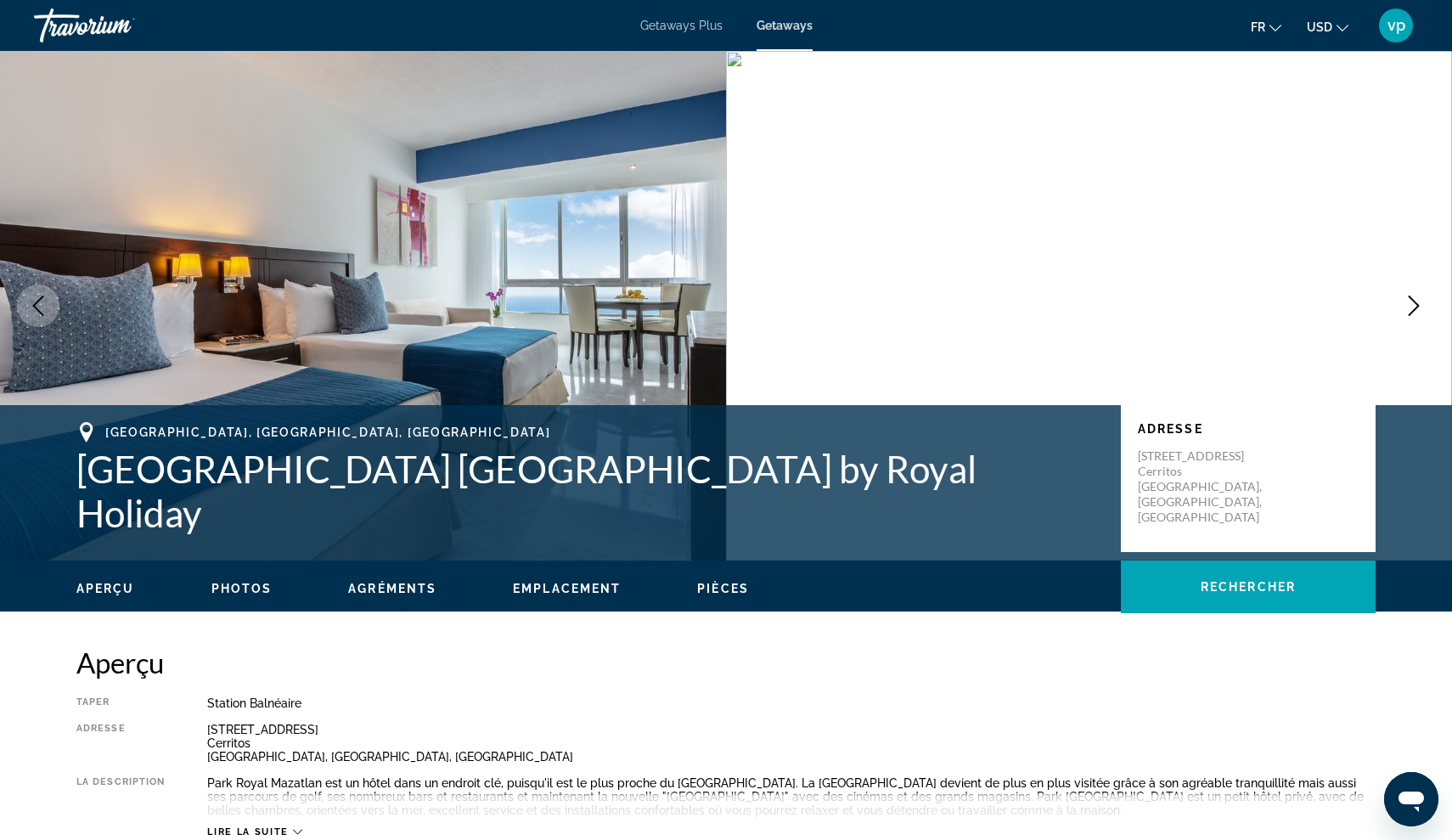
click at [1417, 312] on icon "Next image" at bounding box center [1414, 306] width 20 height 20
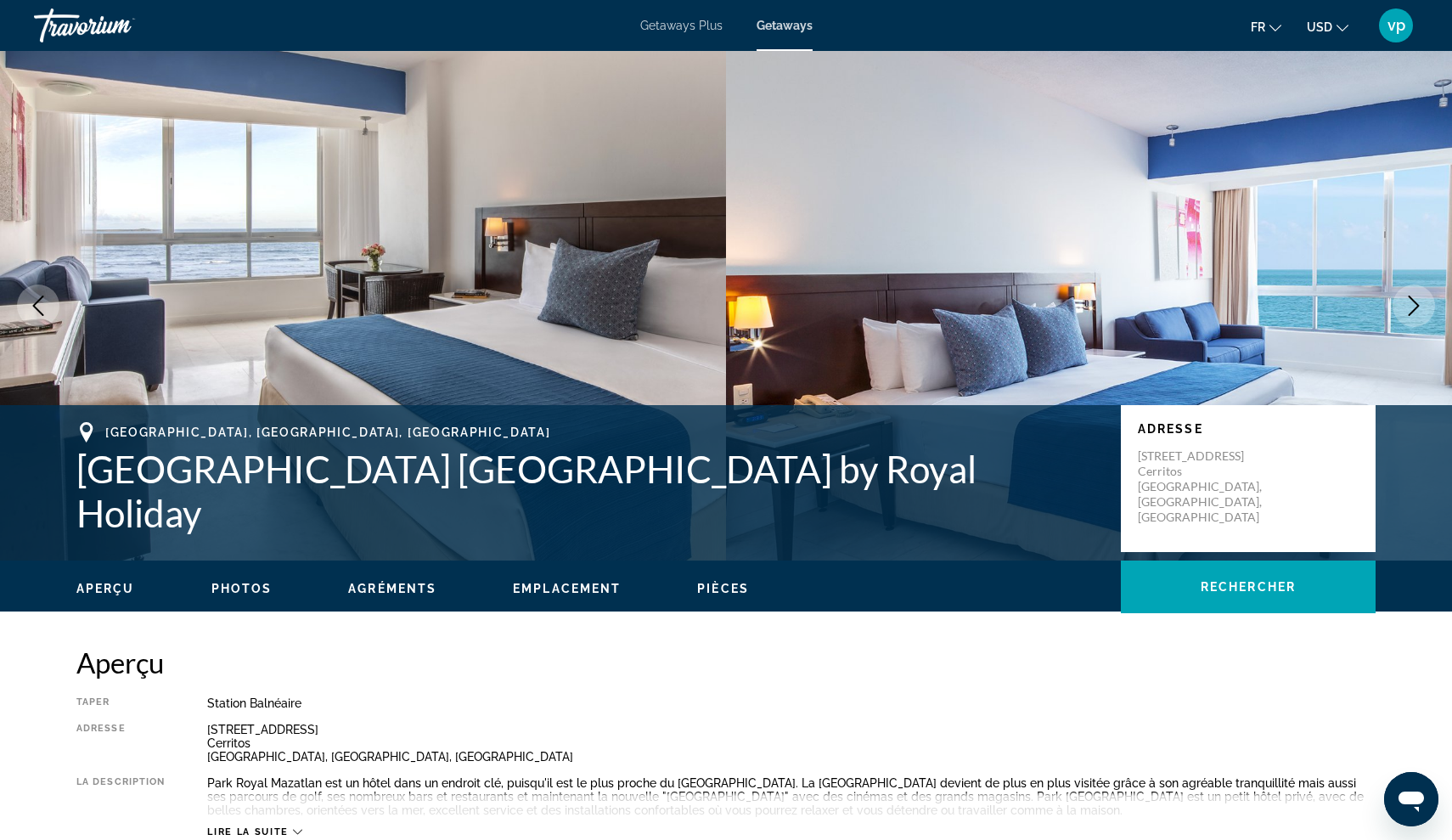
click at [1417, 311] on icon "Next image" at bounding box center [1414, 306] width 20 height 20
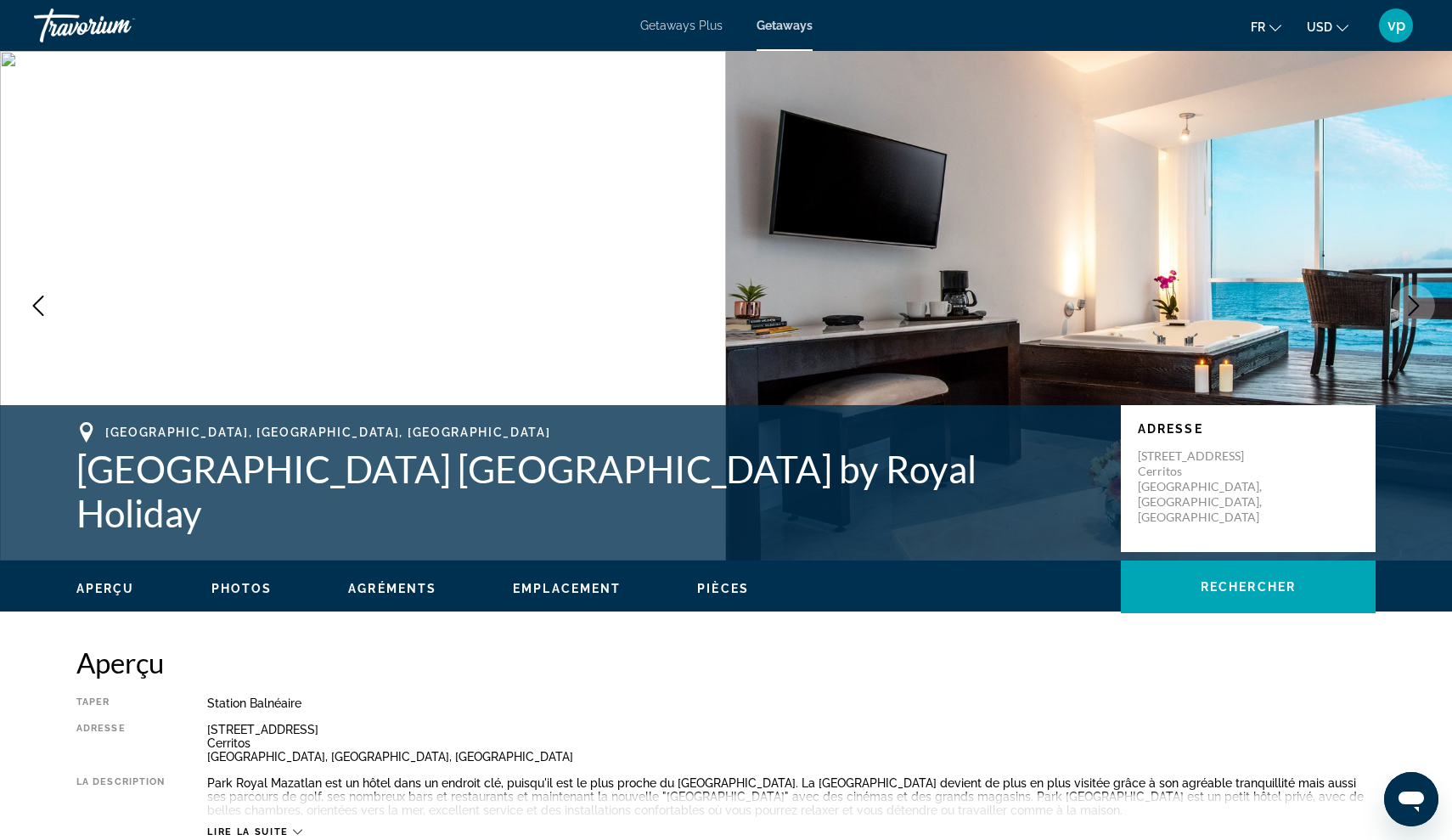
click at [1417, 311] on icon "Next image" at bounding box center [1414, 306] width 20 height 20
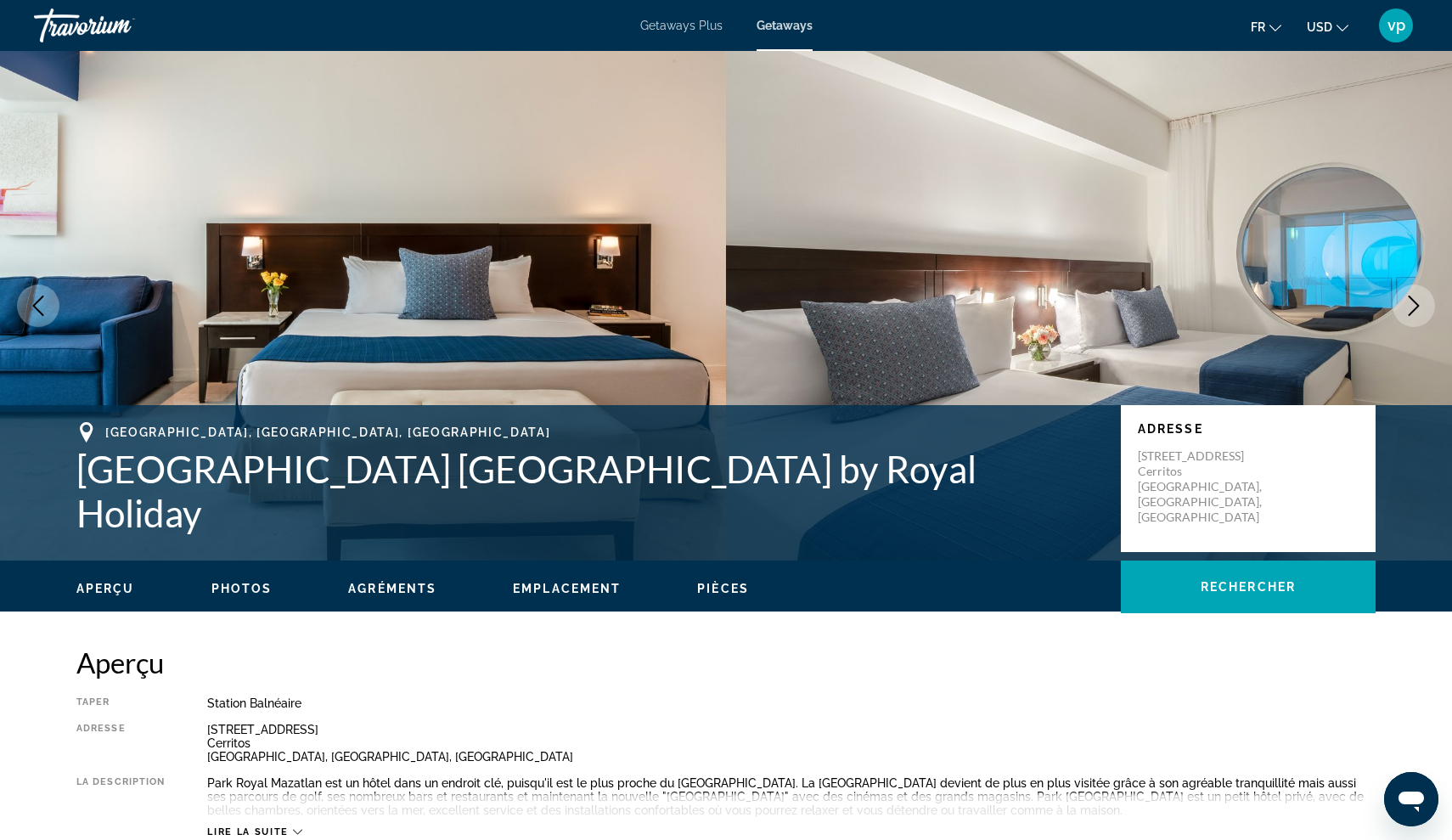
click at [1417, 311] on icon "Next image" at bounding box center [1414, 306] width 20 height 20
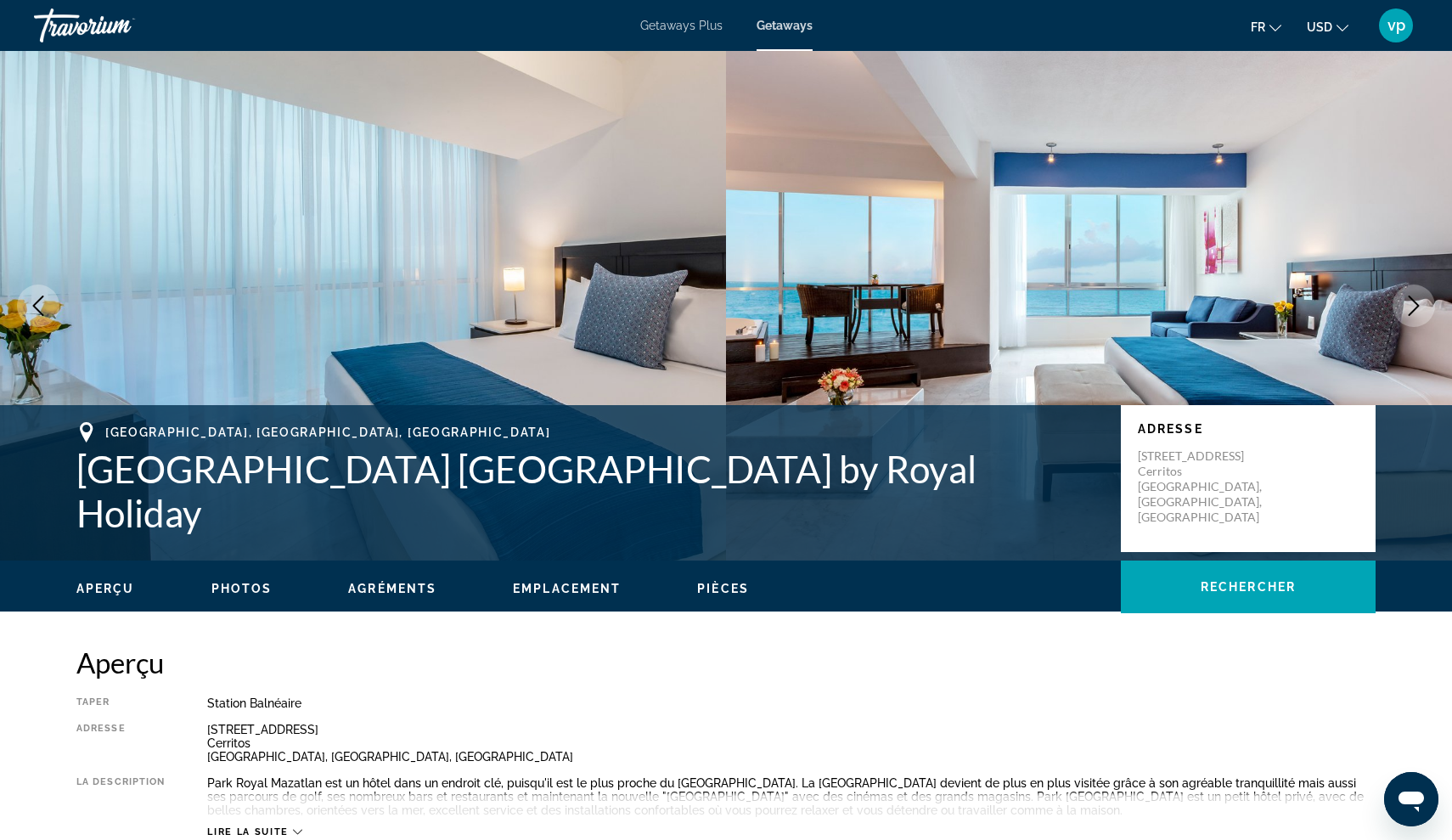
click at [1417, 311] on icon "Next image" at bounding box center [1414, 306] width 20 height 20
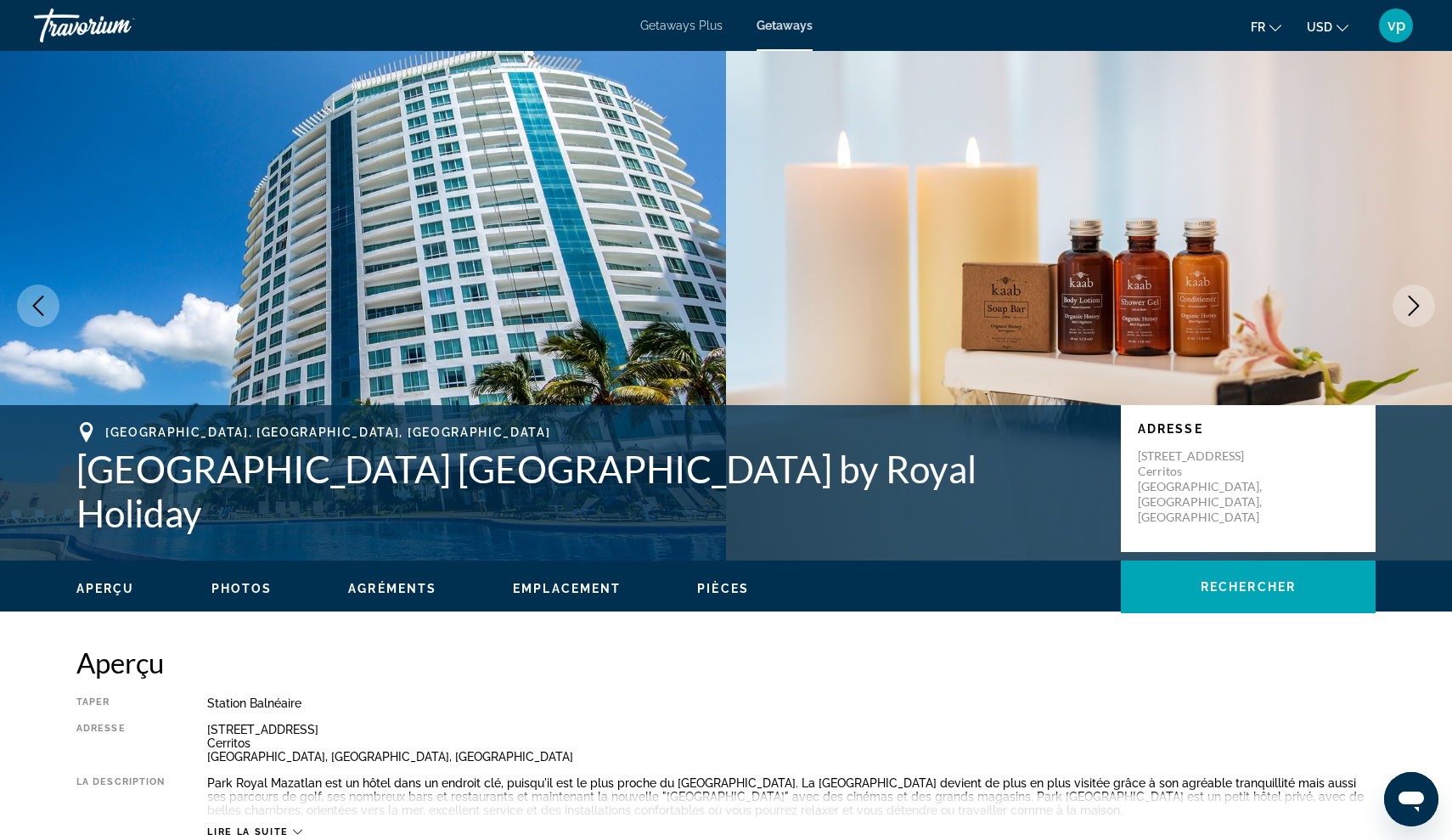
click at [1417, 311] on icon "Next image" at bounding box center [1414, 306] width 20 height 20
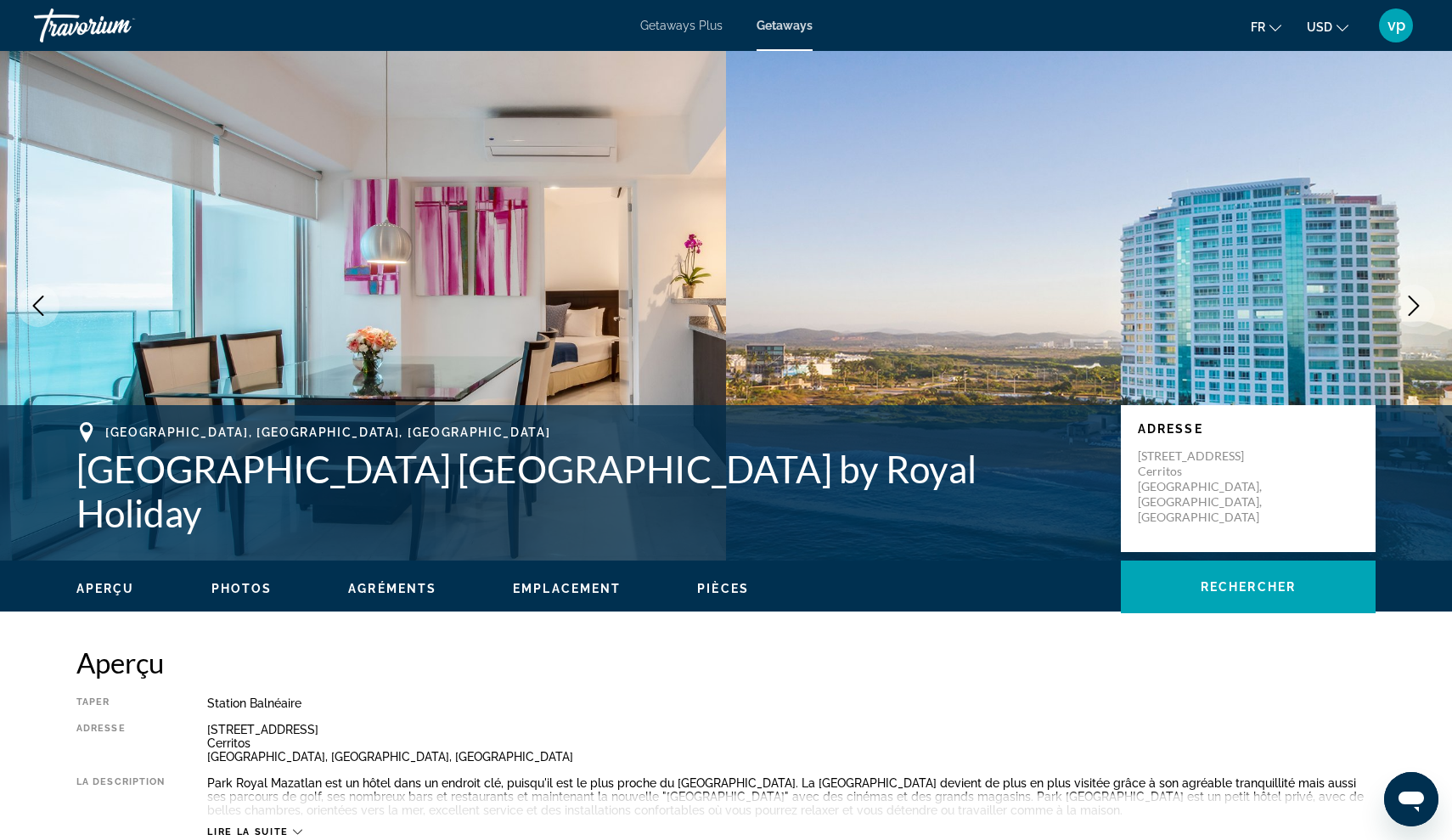
click at [1424, 308] on button "Next image" at bounding box center [1414, 306] width 42 height 42
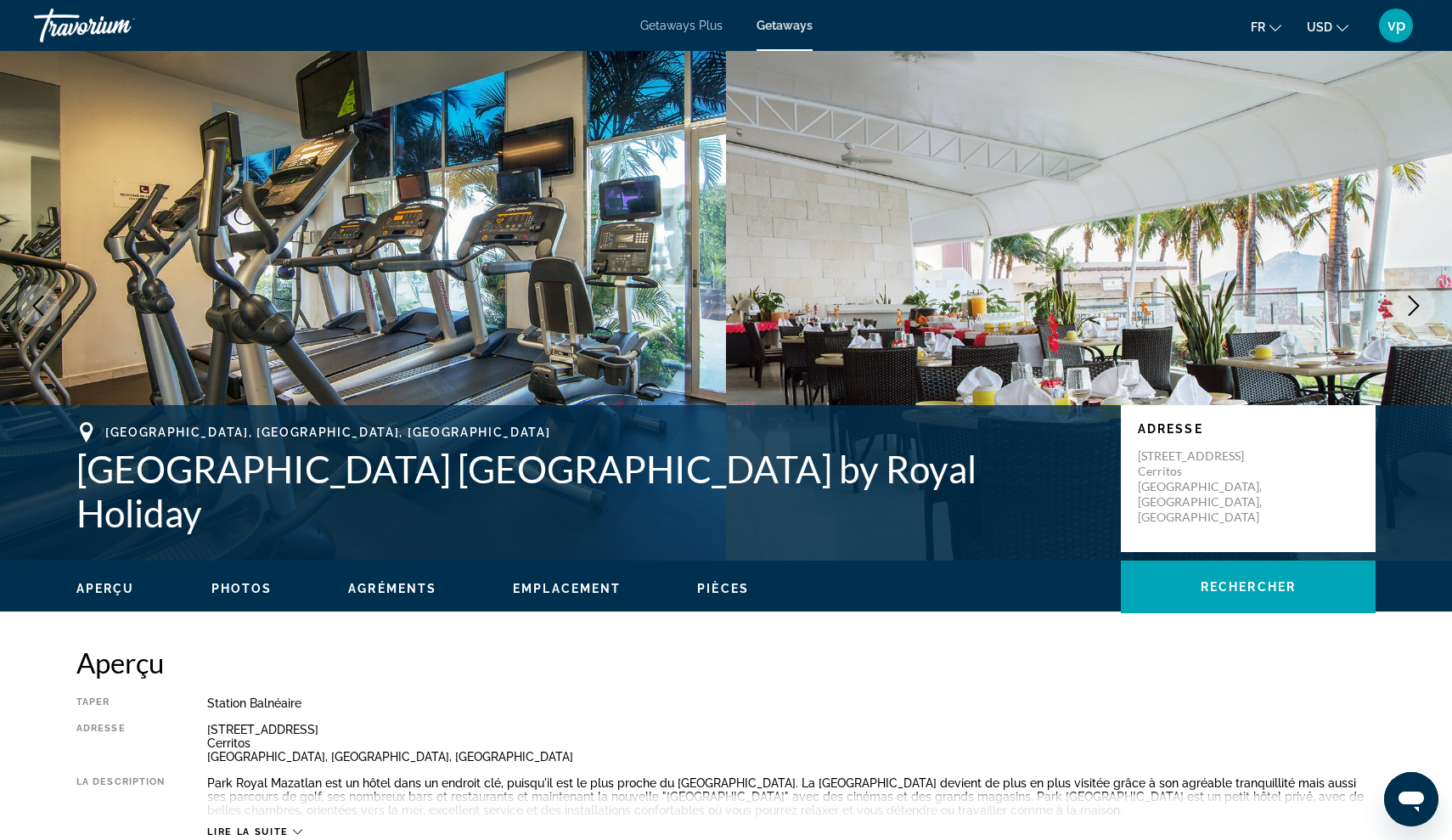
scroll to position [2, 0]
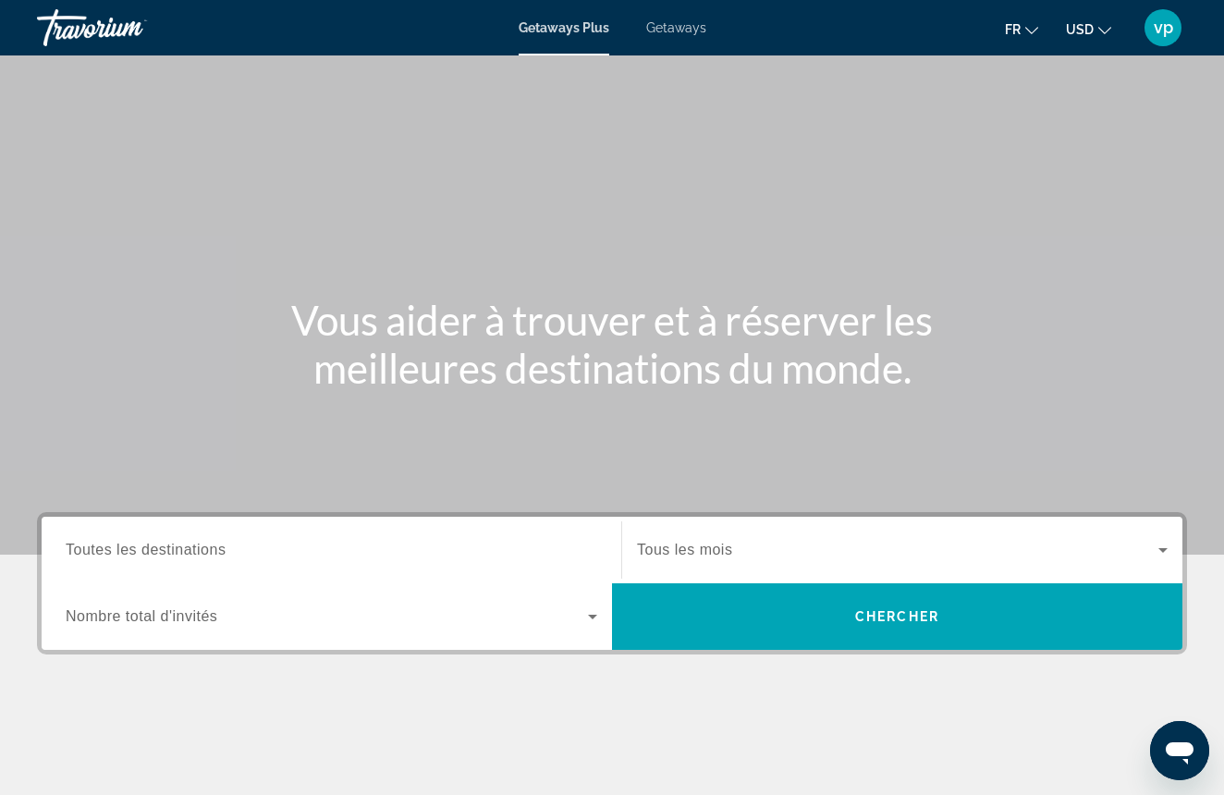
click at [459, 563] on div "Search widget" at bounding box center [331, 550] width 531 height 53
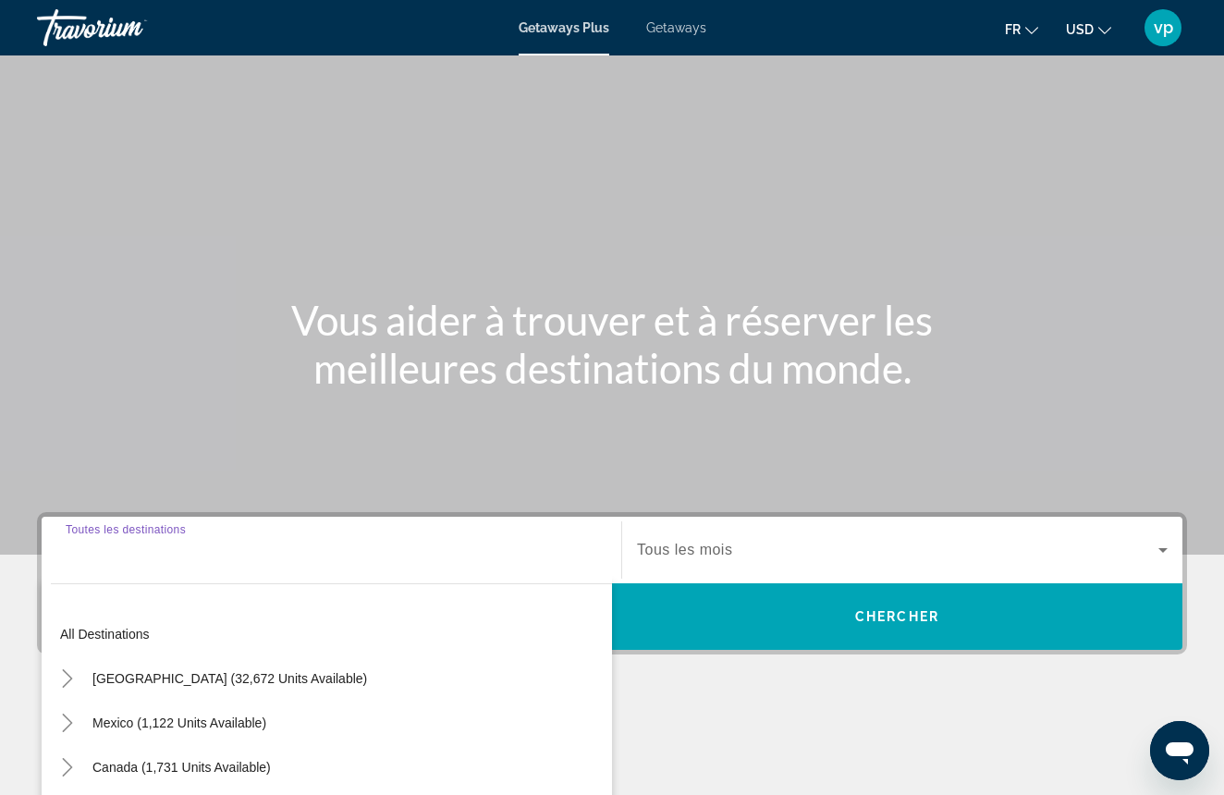
scroll to position [271, 0]
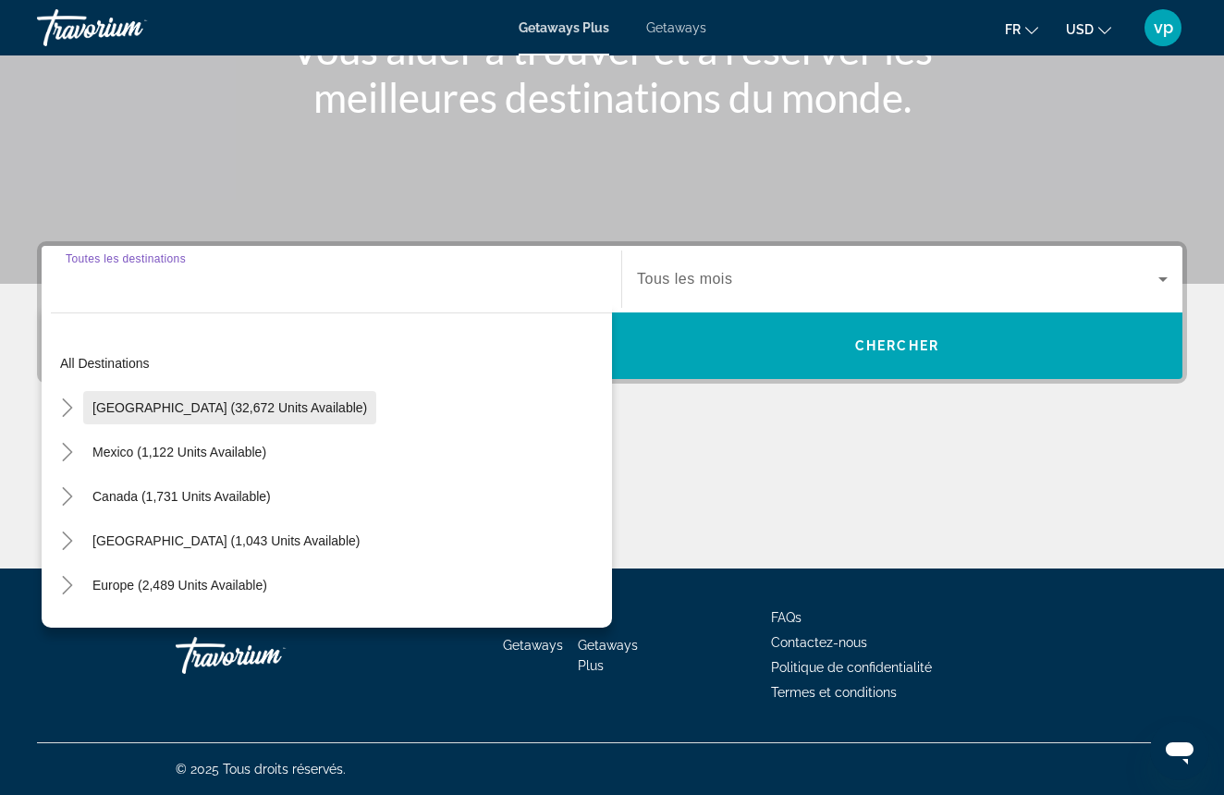
click at [222, 409] on span "United States (32,672 units available)" at bounding box center [229, 407] width 274 height 15
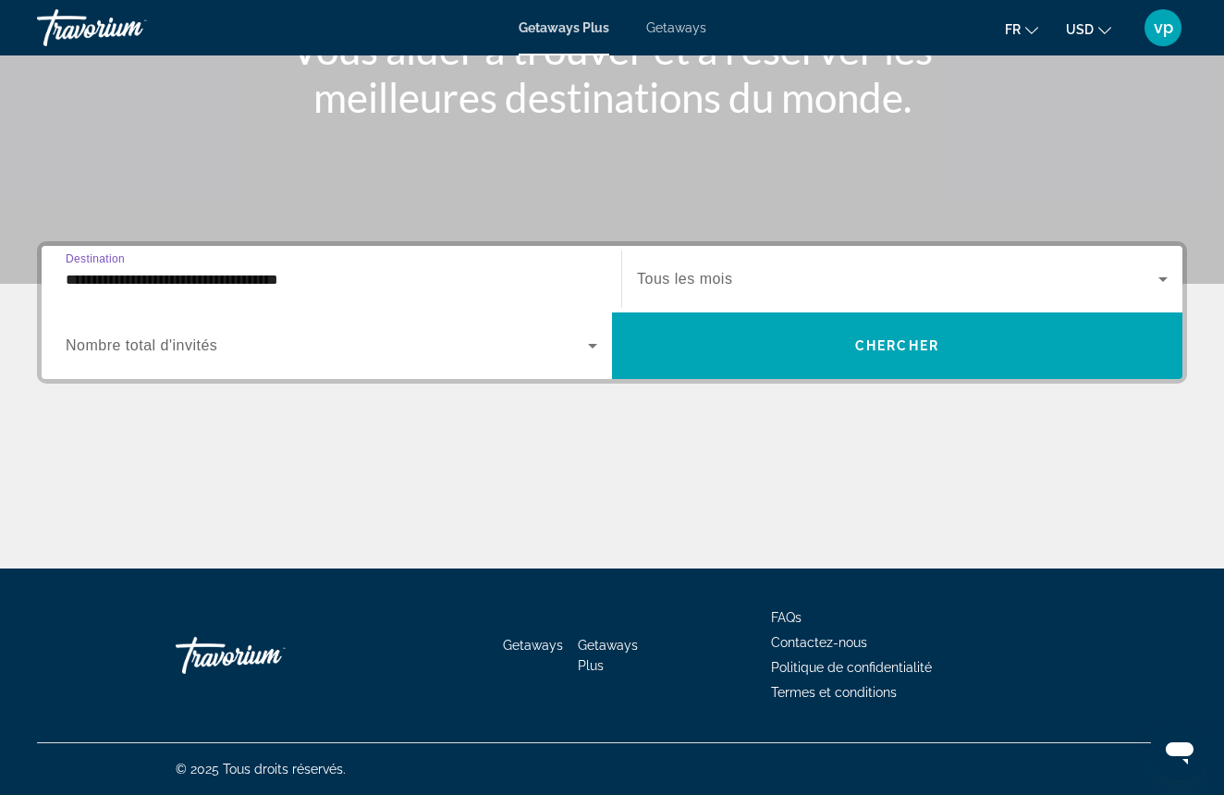
click at [423, 271] on input "**********" at bounding box center [331, 280] width 531 height 22
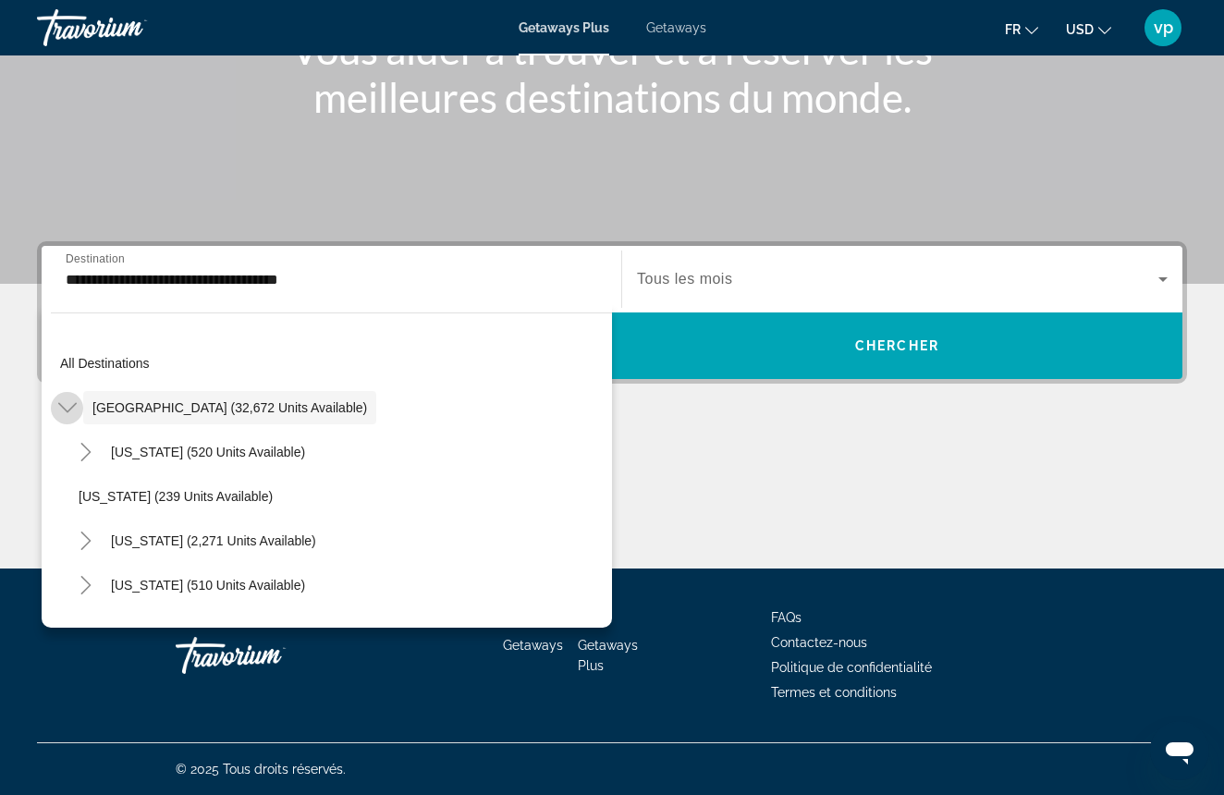
click at [67, 411] on icon "Toggle United States (32,672 units available)" at bounding box center [66, 408] width 18 height 10
click at [93, 441] on span "Search widget" at bounding box center [179, 452] width 192 height 44
type input "**********"
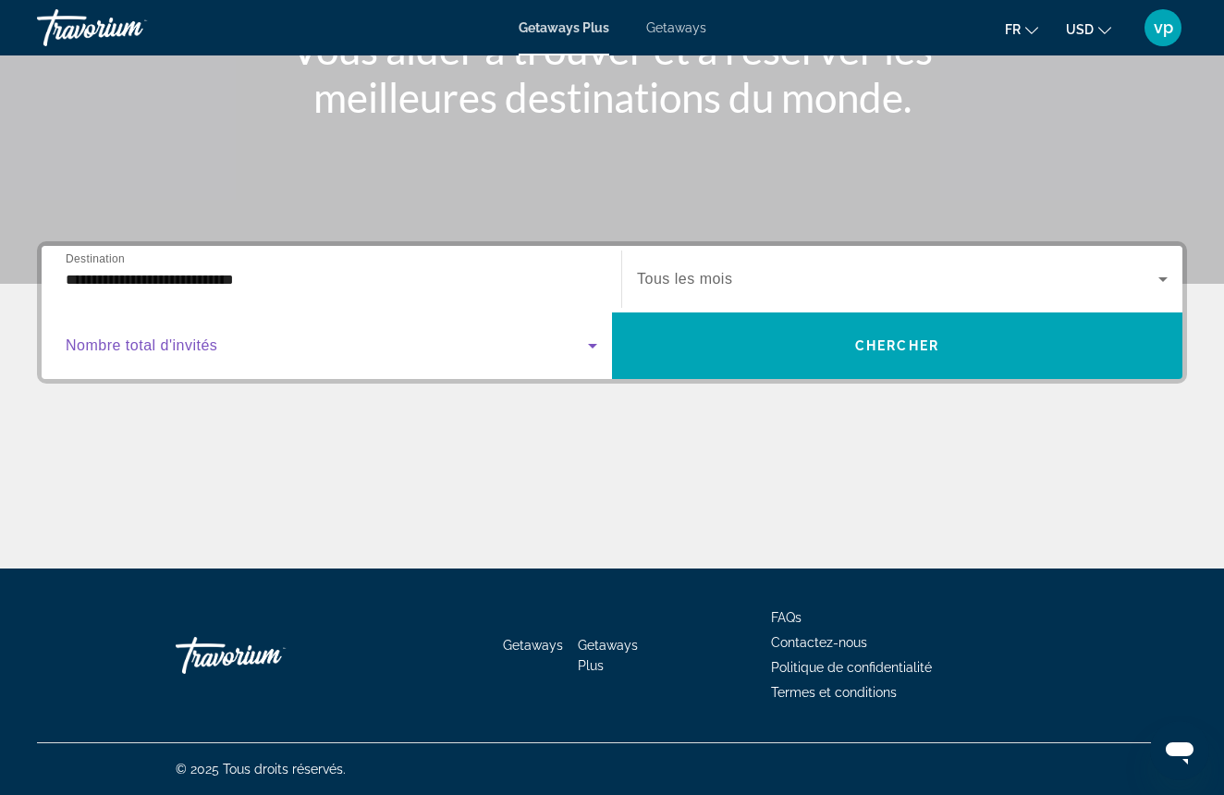
click at [351, 344] on span "Search widget" at bounding box center [327, 346] width 522 height 22
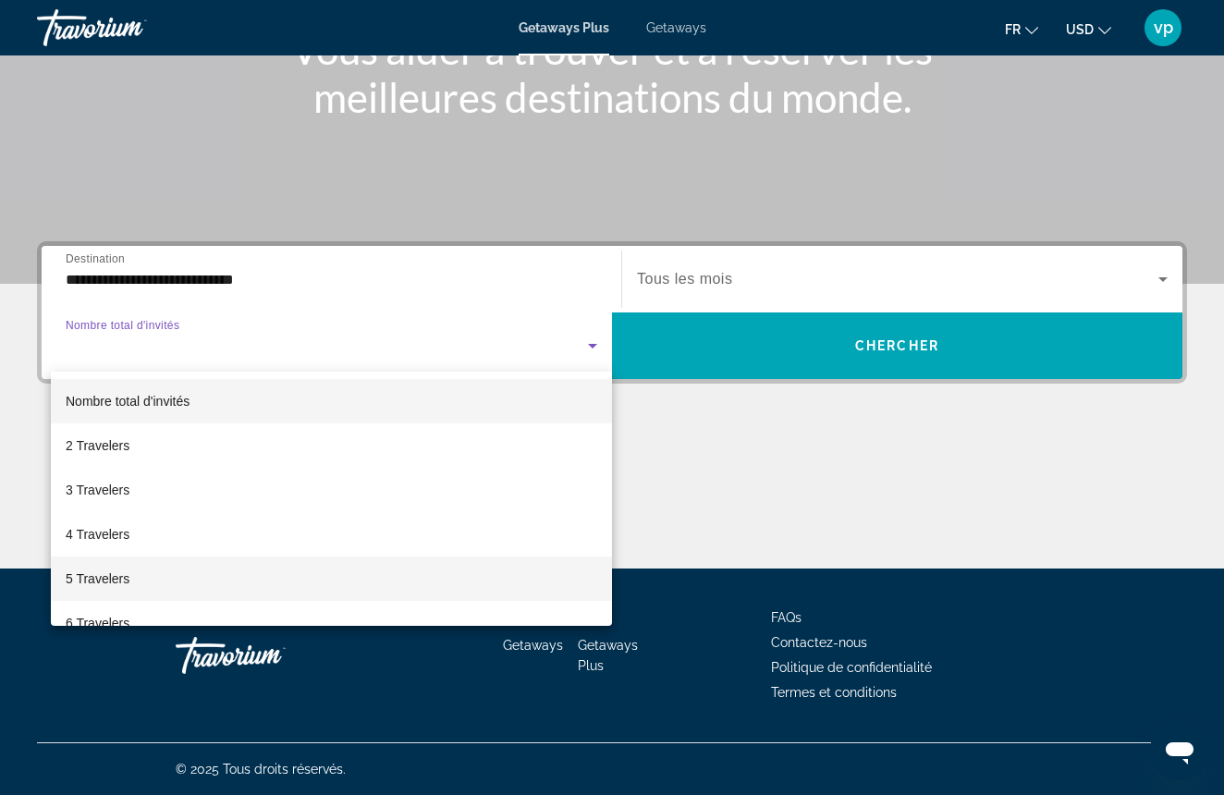
click at [120, 578] on span "5 Travelers" at bounding box center [98, 578] width 64 height 22
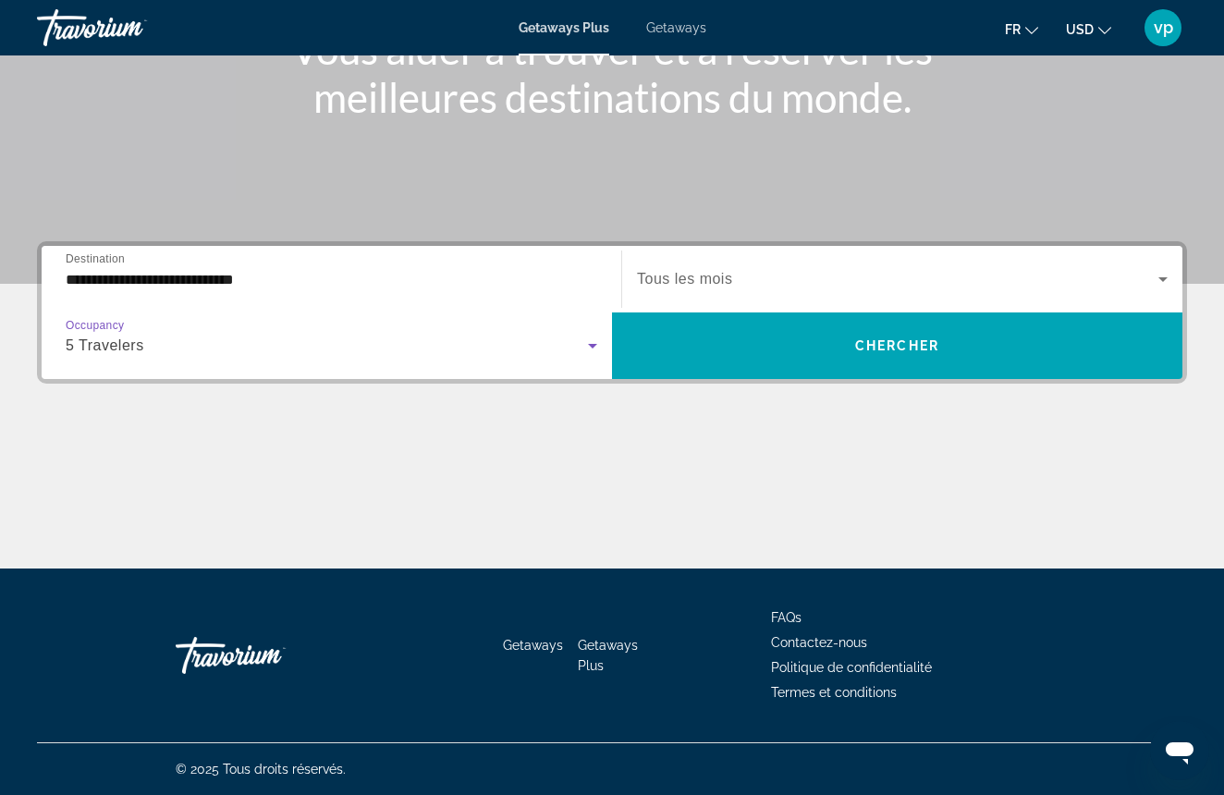
click at [989, 273] on span "Search widget" at bounding box center [897, 279] width 521 height 22
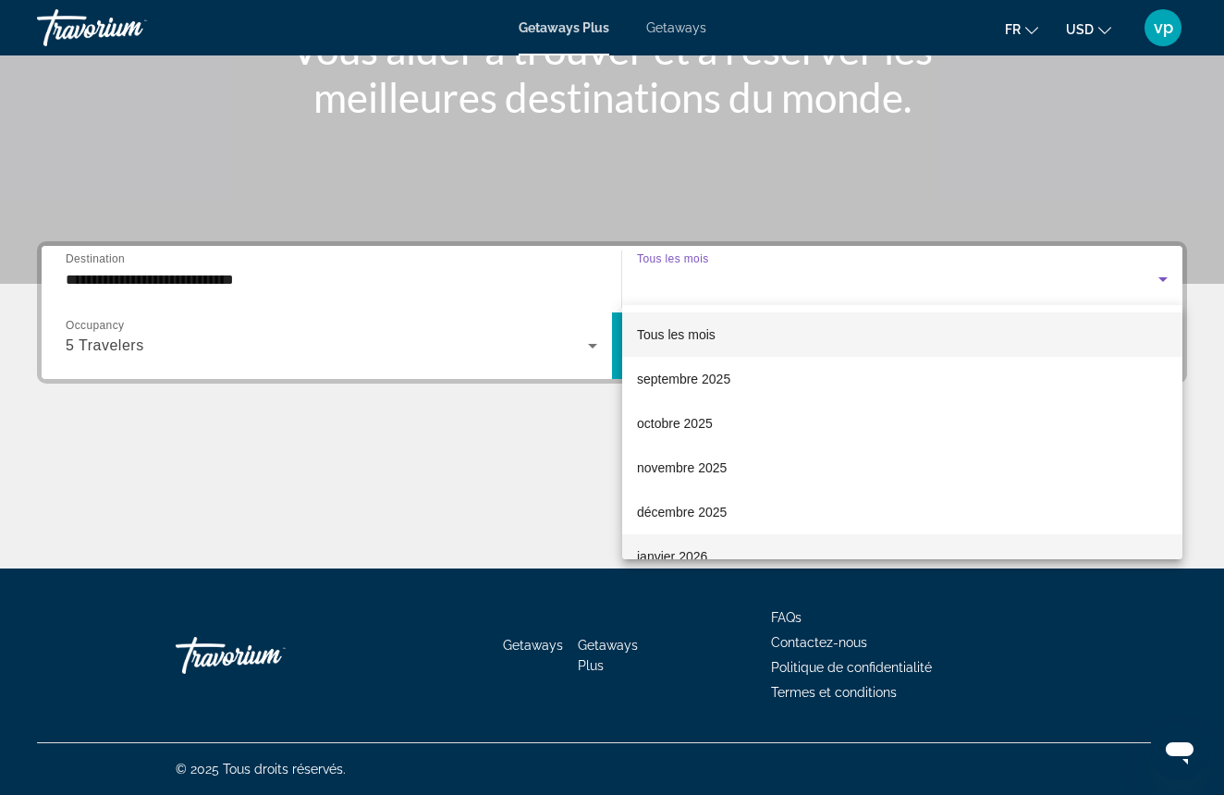
click at [690, 555] on span "janvier 2026" at bounding box center [672, 556] width 70 height 22
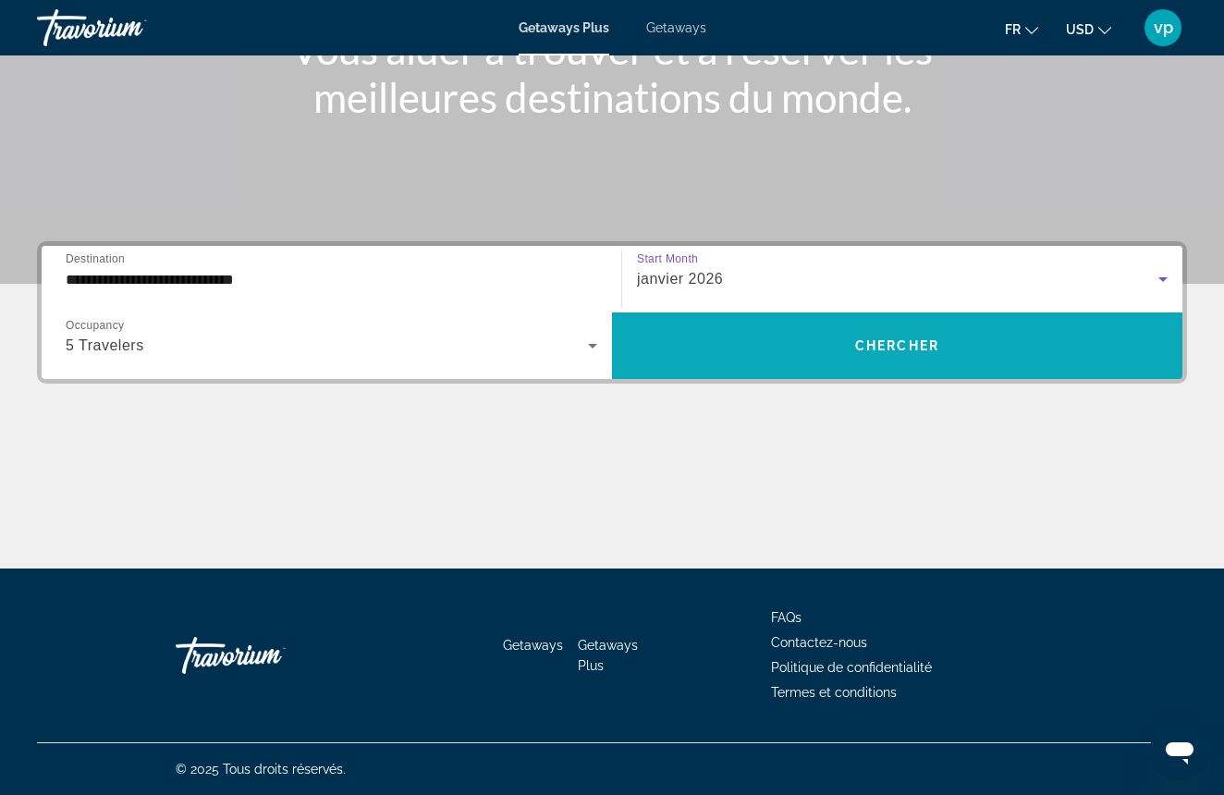
click at [826, 361] on span "Search widget" at bounding box center [897, 345] width 570 height 44
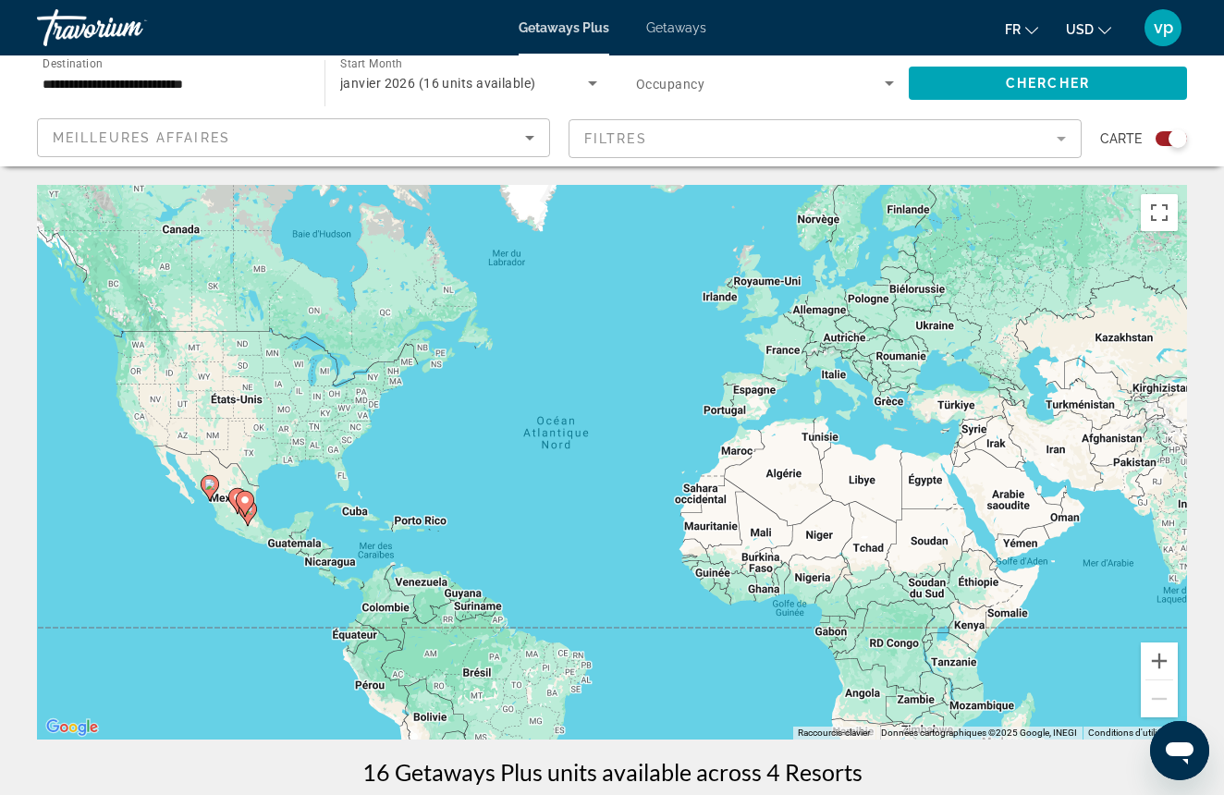
click at [695, 25] on span "Getaways" at bounding box center [676, 27] width 60 height 15
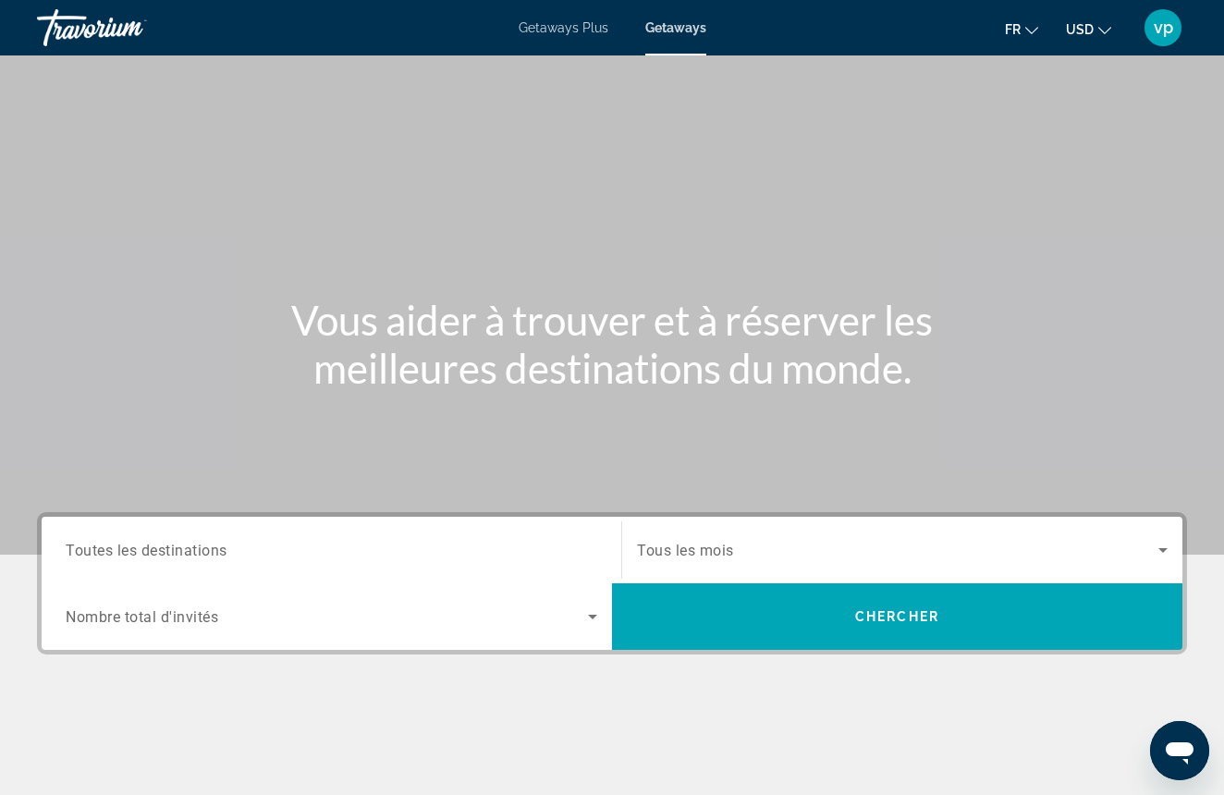
click at [240, 547] on input "Destination Toutes les destinations" at bounding box center [331, 551] width 531 height 22
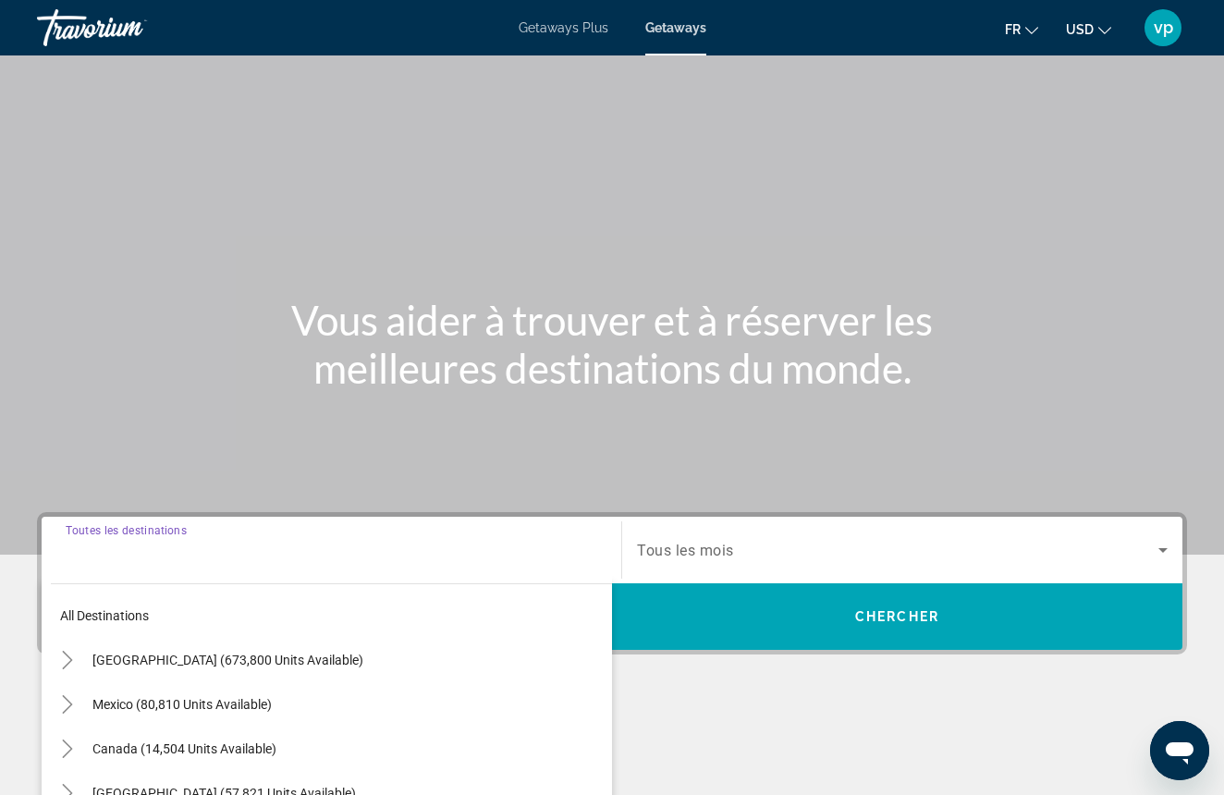
scroll to position [271, 0]
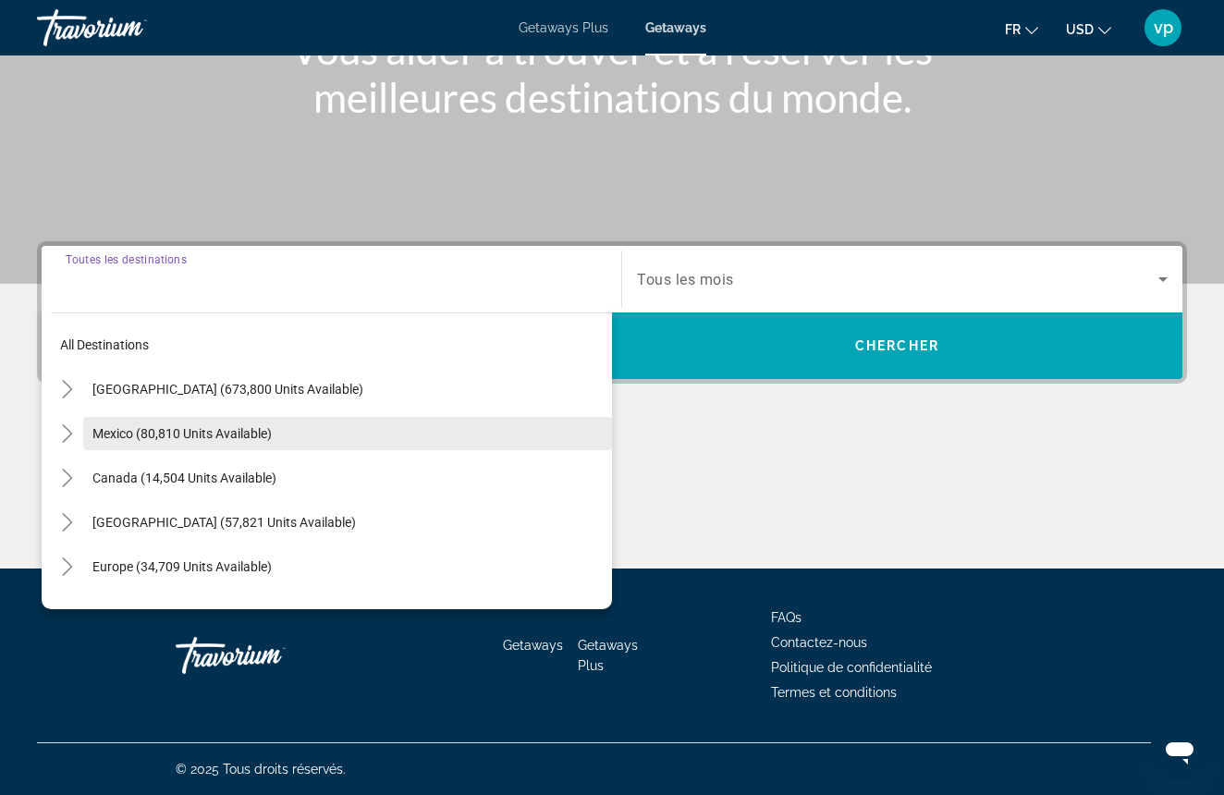
click at [177, 426] on span "Mexico (80,810 units available)" at bounding box center [181, 433] width 179 height 15
type input "**********"
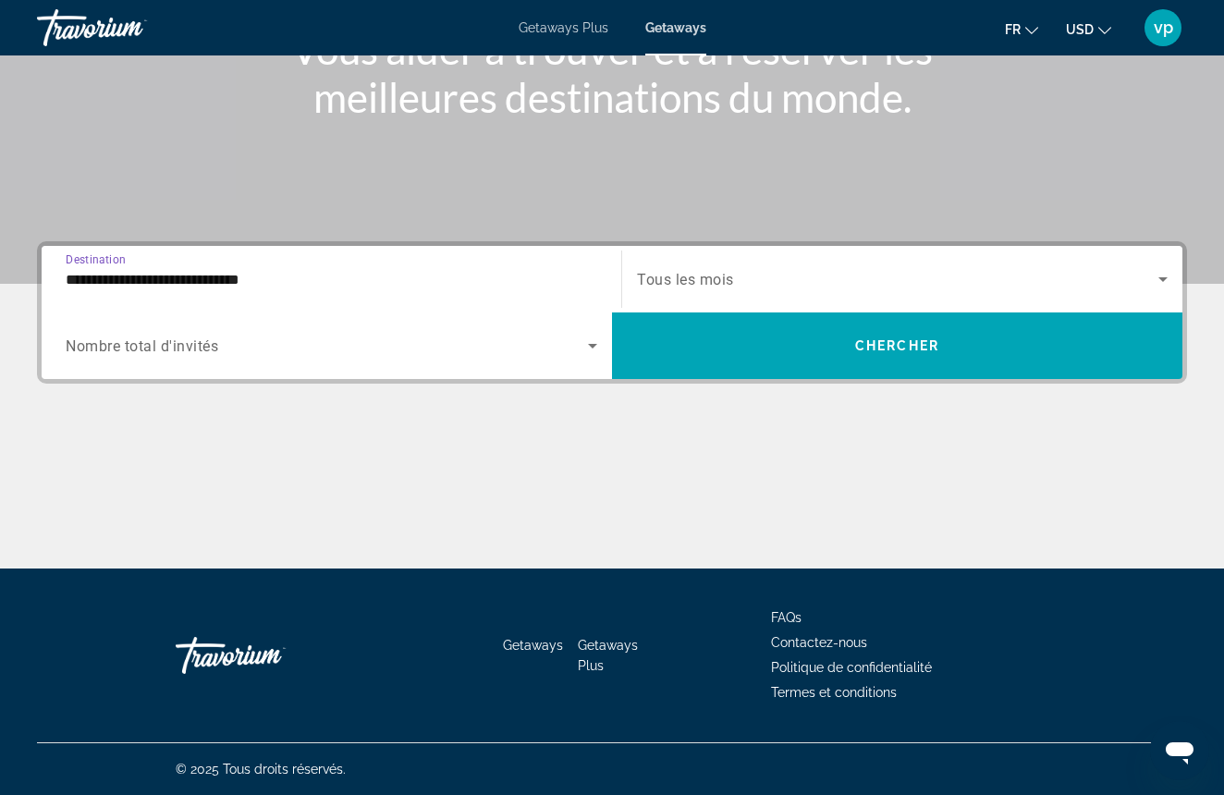
click at [429, 337] on span "Search widget" at bounding box center [327, 346] width 522 height 22
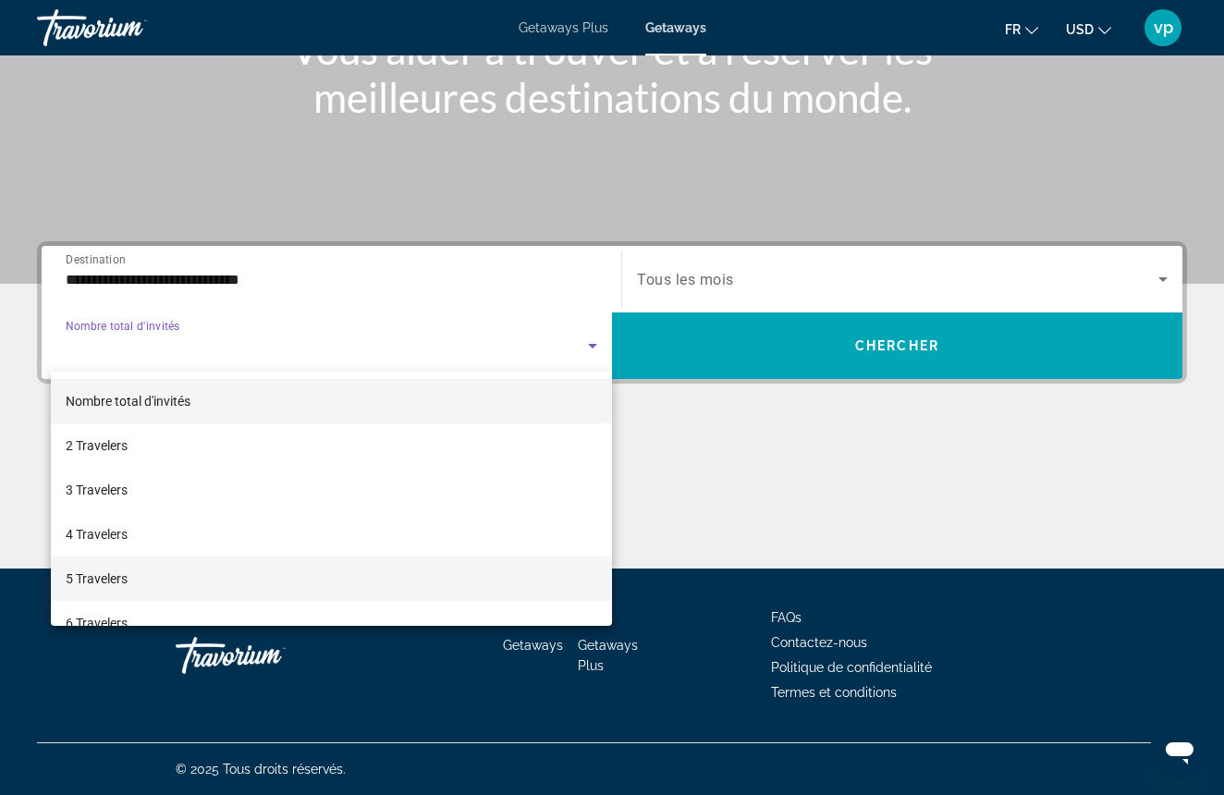
click at [140, 576] on mat-option "5 Travelers" at bounding box center [331, 578] width 561 height 44
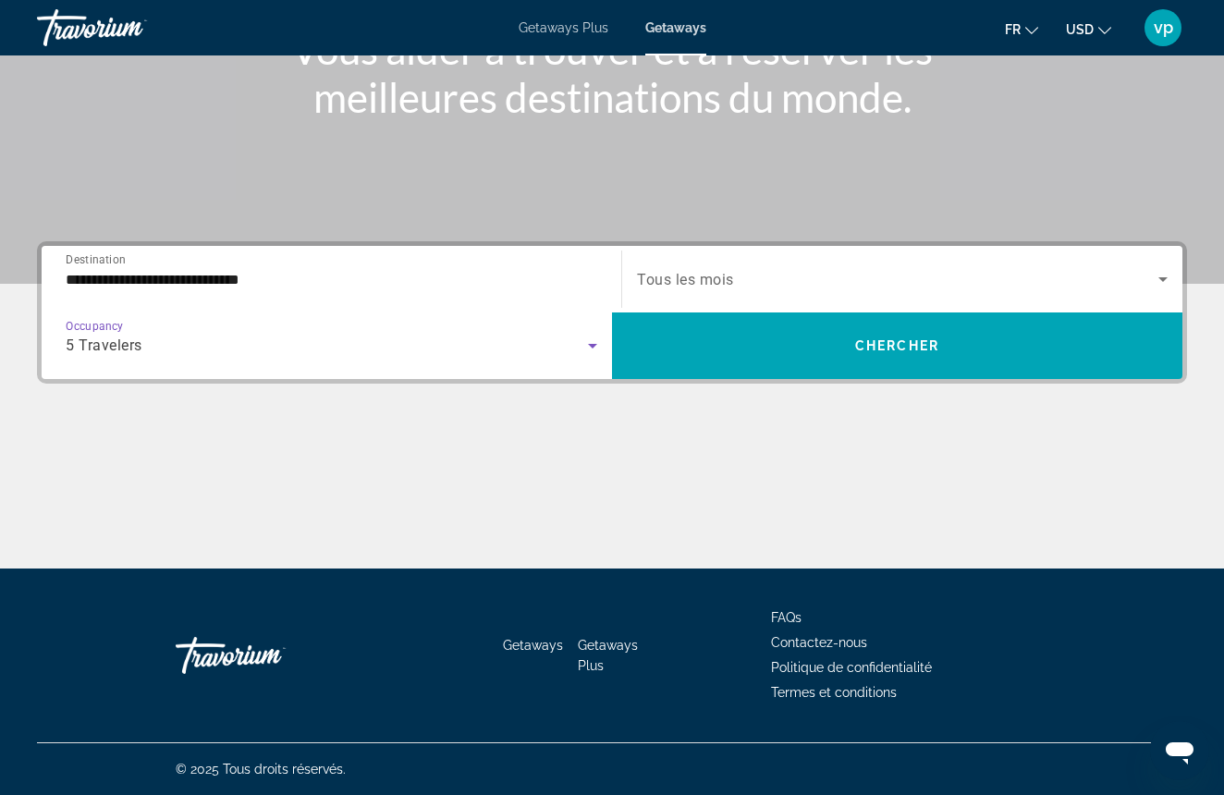
click at [1144, 285] on span "Search widget" at bounding box center [897, 279] width 521 height 22
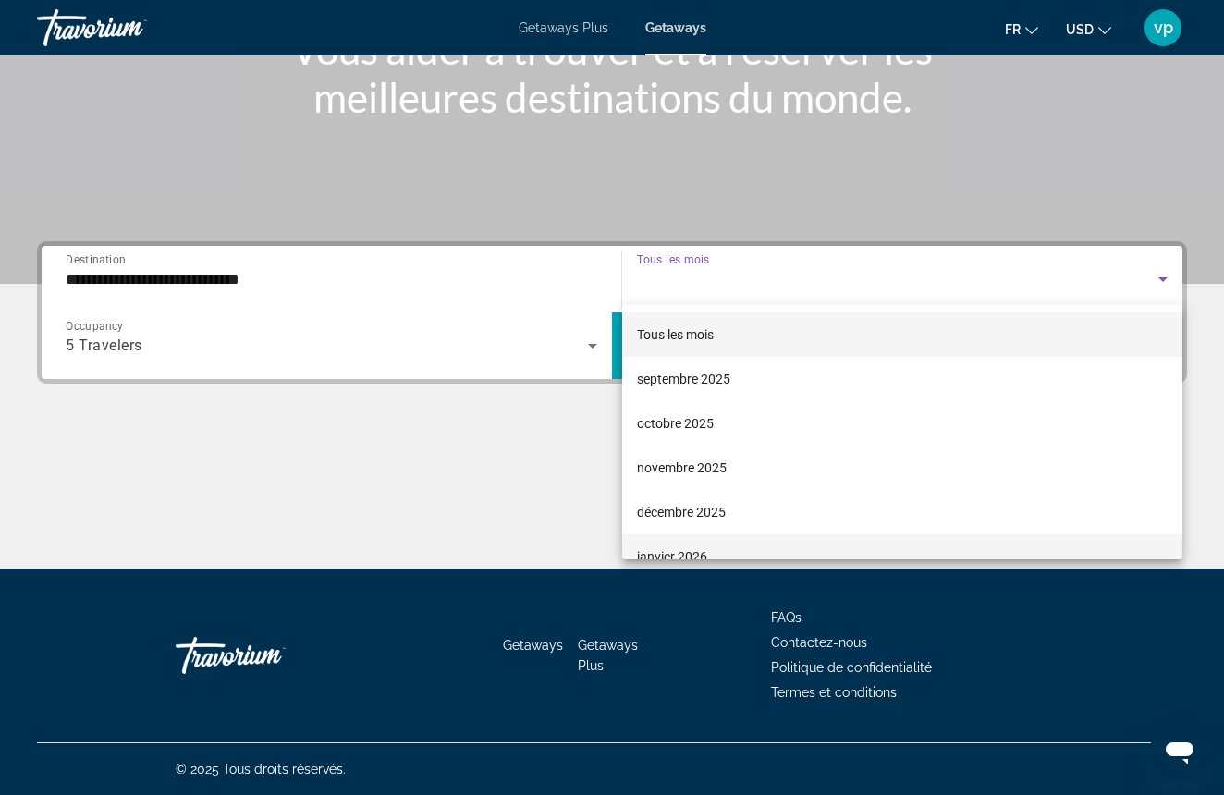
click at [682, 553] on span "janvier 2026" at bounding box center [672, 556] width 70 height 22
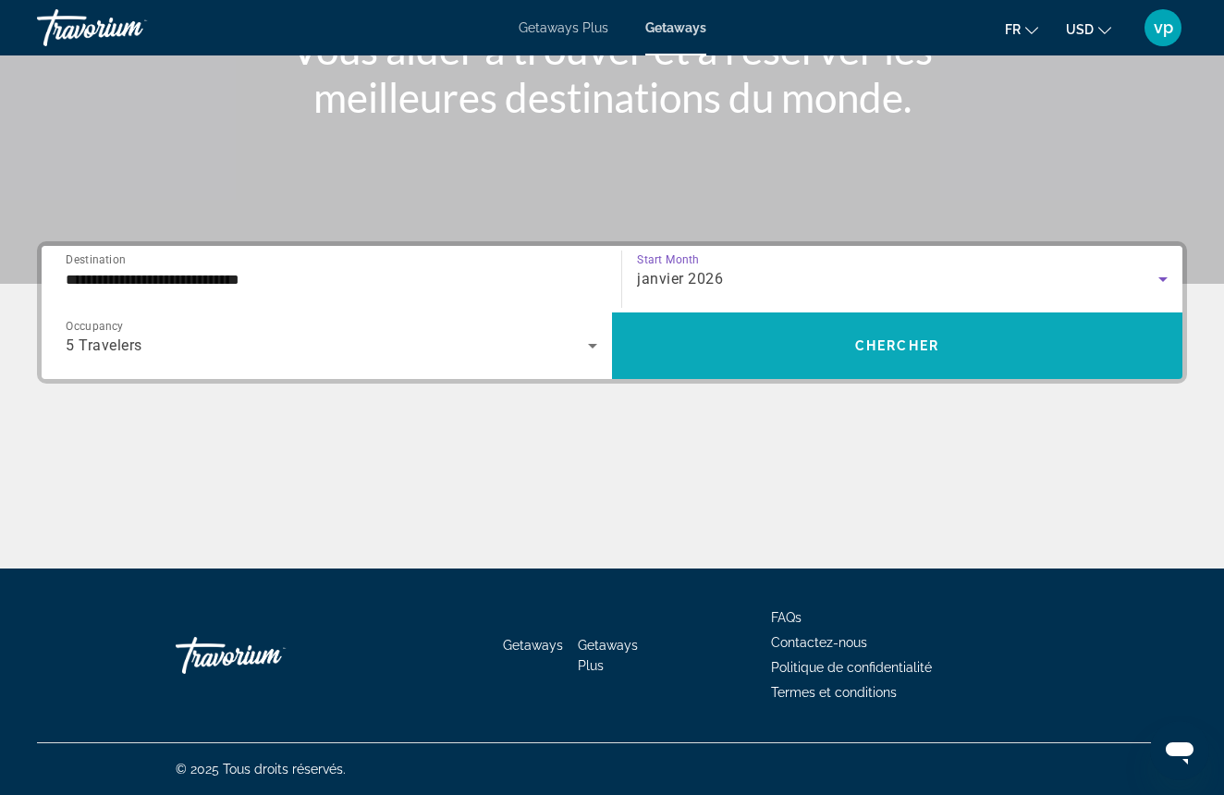
click at [930, 337] on span "Search widget" at bounding box center [897, 345] width 570 height 44
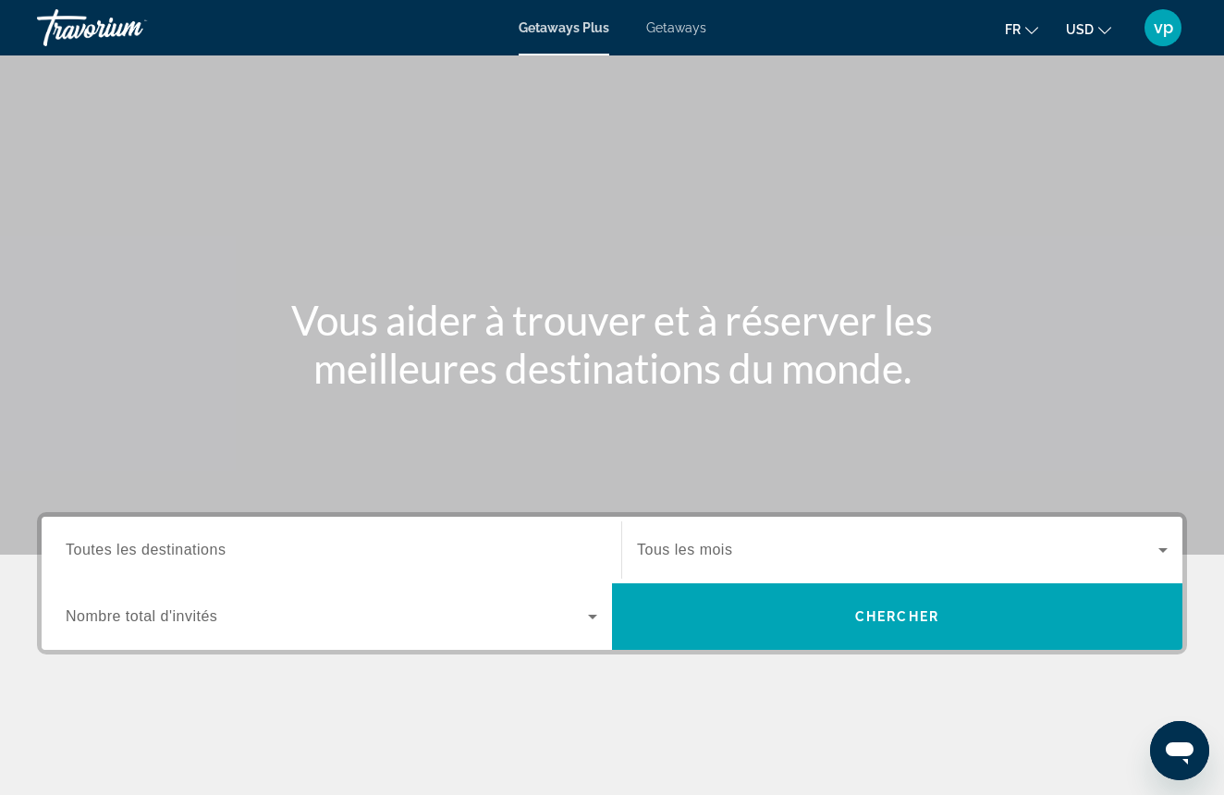
click at [680, 32] on span "Getaways" at bounding box center [676, 27] width 60 height 15
click at [262, 538] on div "Search widget" at bounding box center [331, 550] width 531 height 53
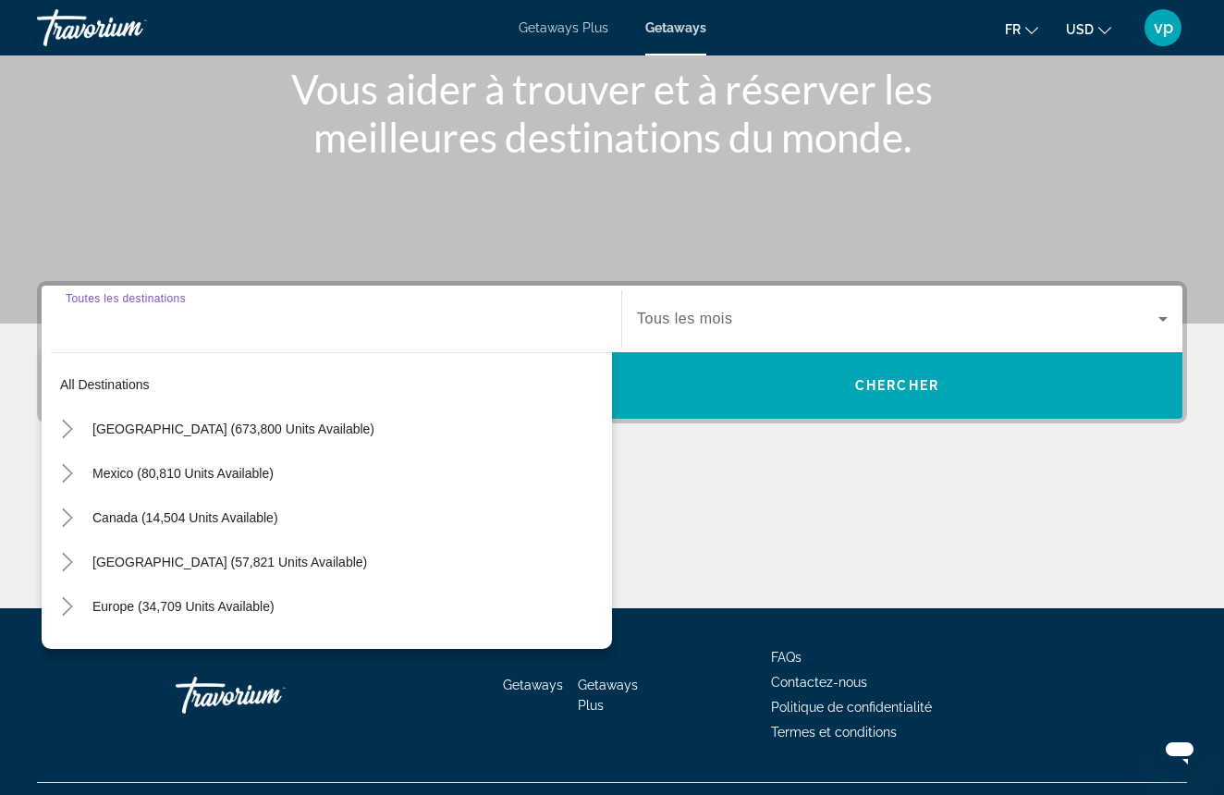
scroll to position [271, 0]
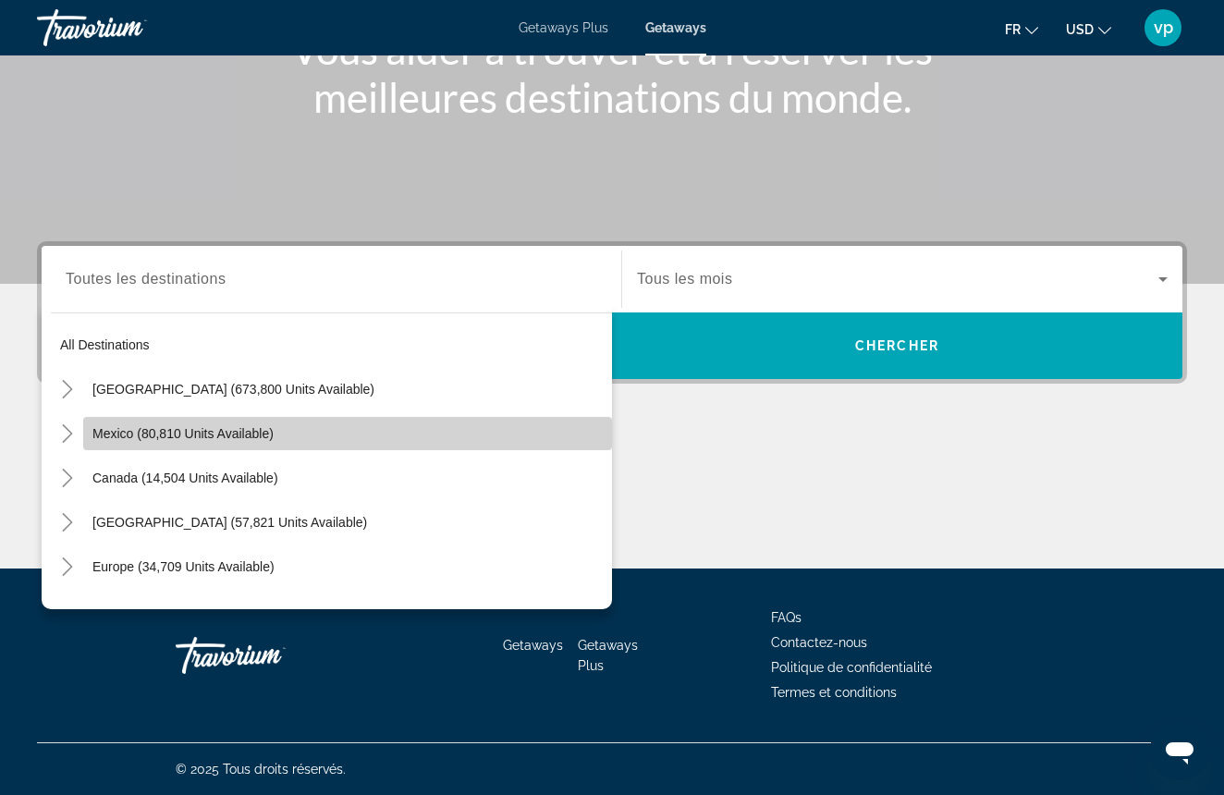
click at [124, 438] on span "Mexico (80,810 units available)" at bounding box center [182, 433] width 181 height 15
type input "**********"
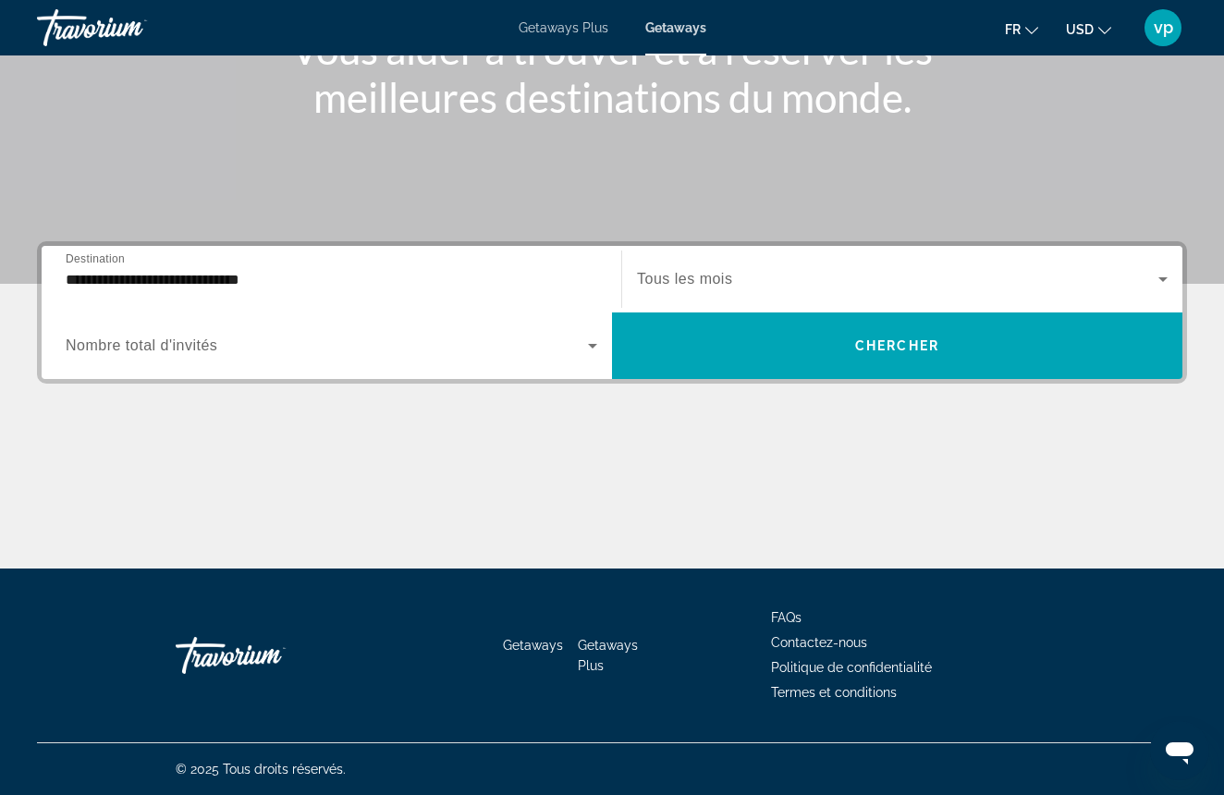
click at [313, 364] on div "Search widget" at bounding box center [331, 346] width 531 height 52
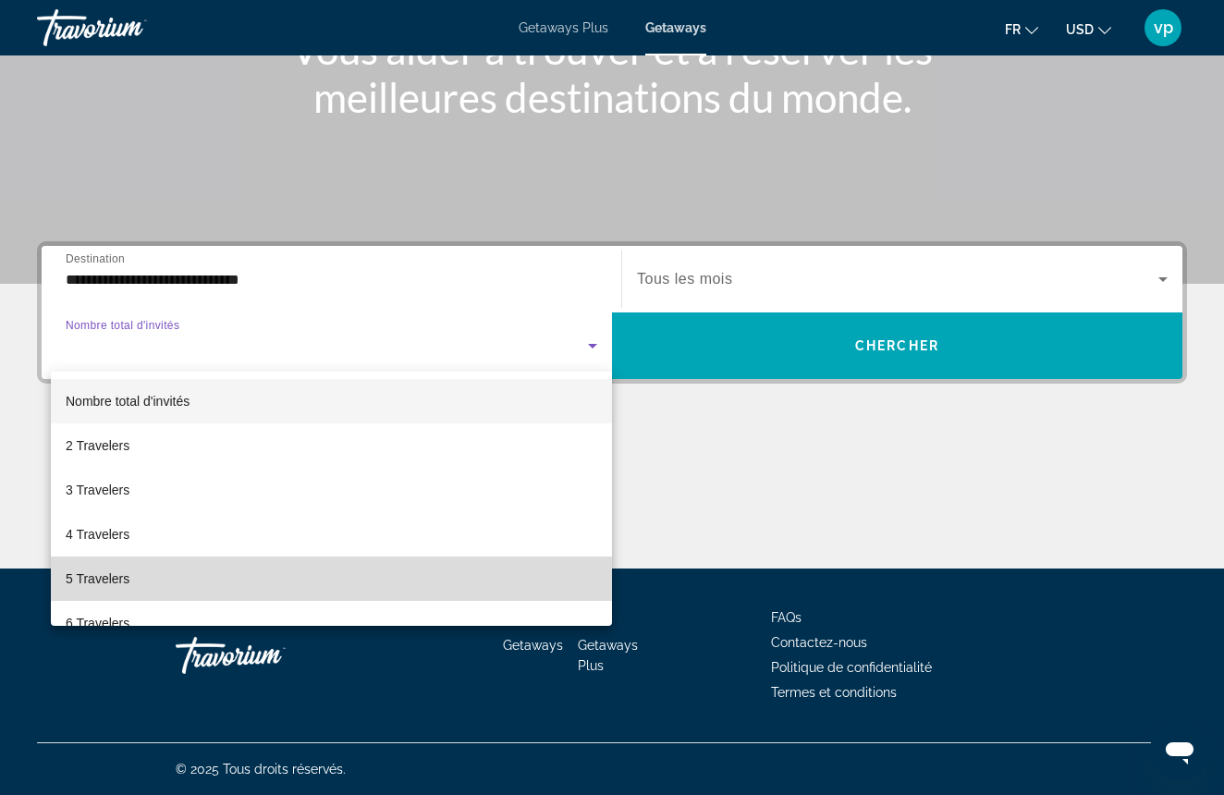
click at [130, 574] on mat-option "5 Travelers" at bounding box center [331, 578] width 561 height 44
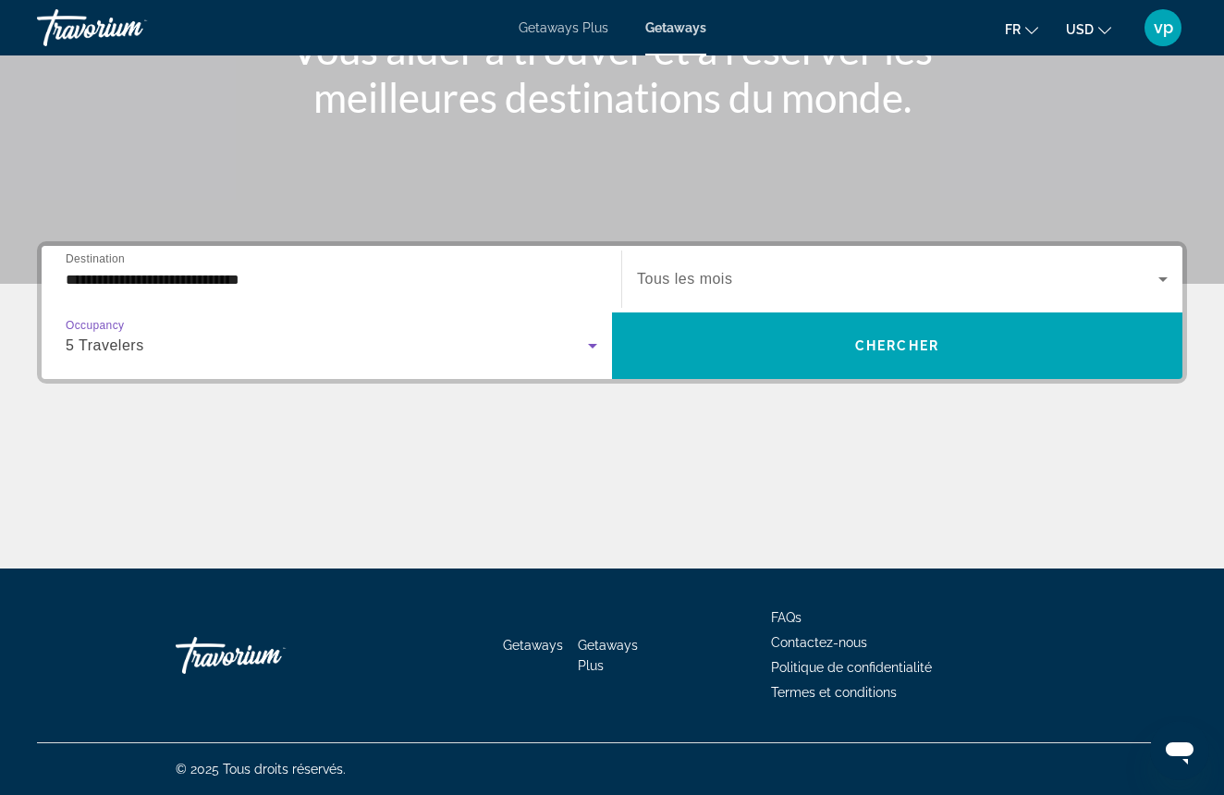
click at [1161, 280] on icon "Search widget" at bounding box center [1162, 279] width 9 height 5
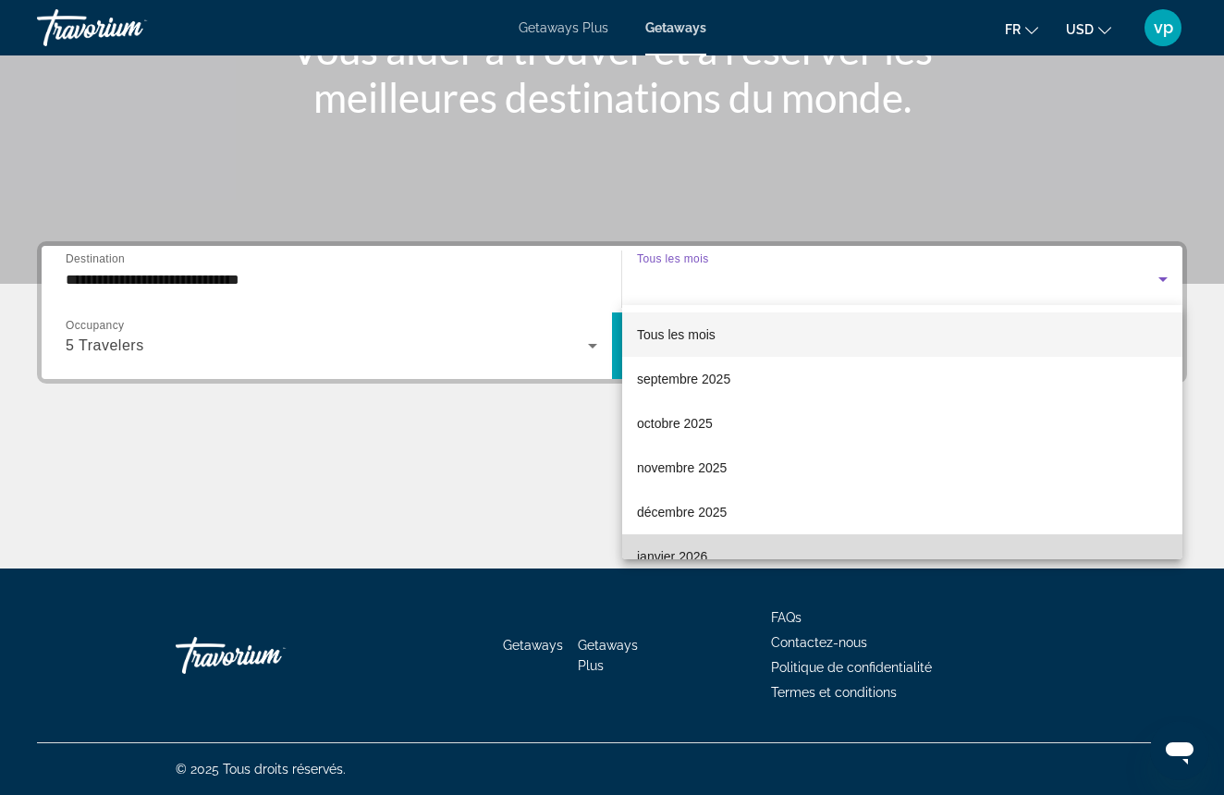
click at [705, 545] on span "janvier 2026" at bounding box center [672, 556] width 70 height 22
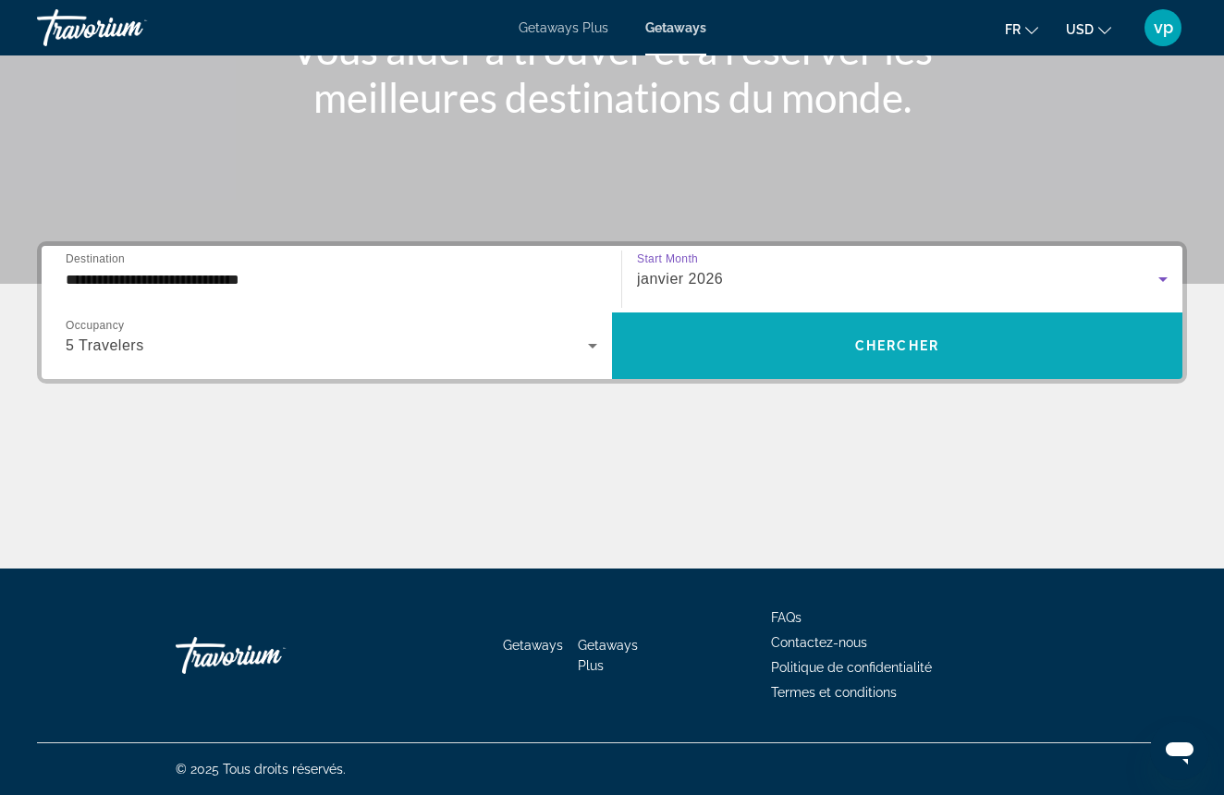
click at [924, 342] on span "Chercher" at bounding box center [897, 345] width 84 height 15
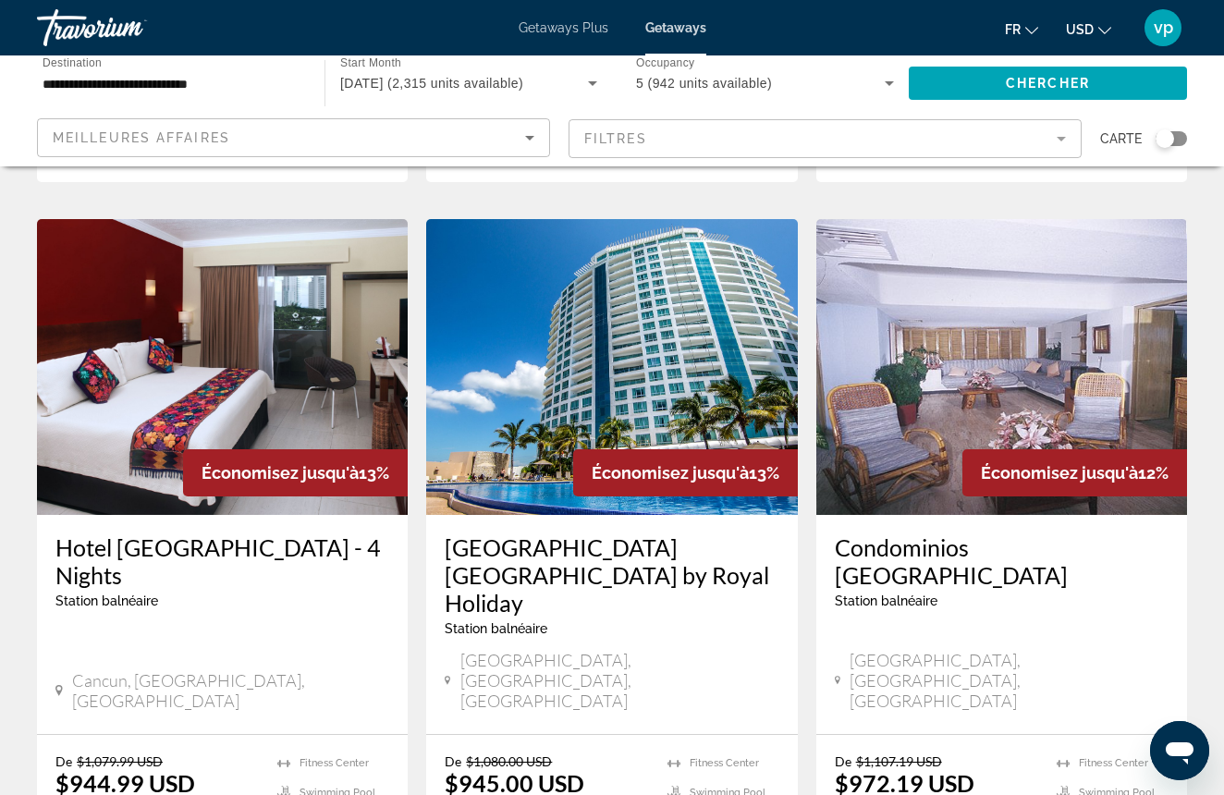
scroll to position [1385, 0]
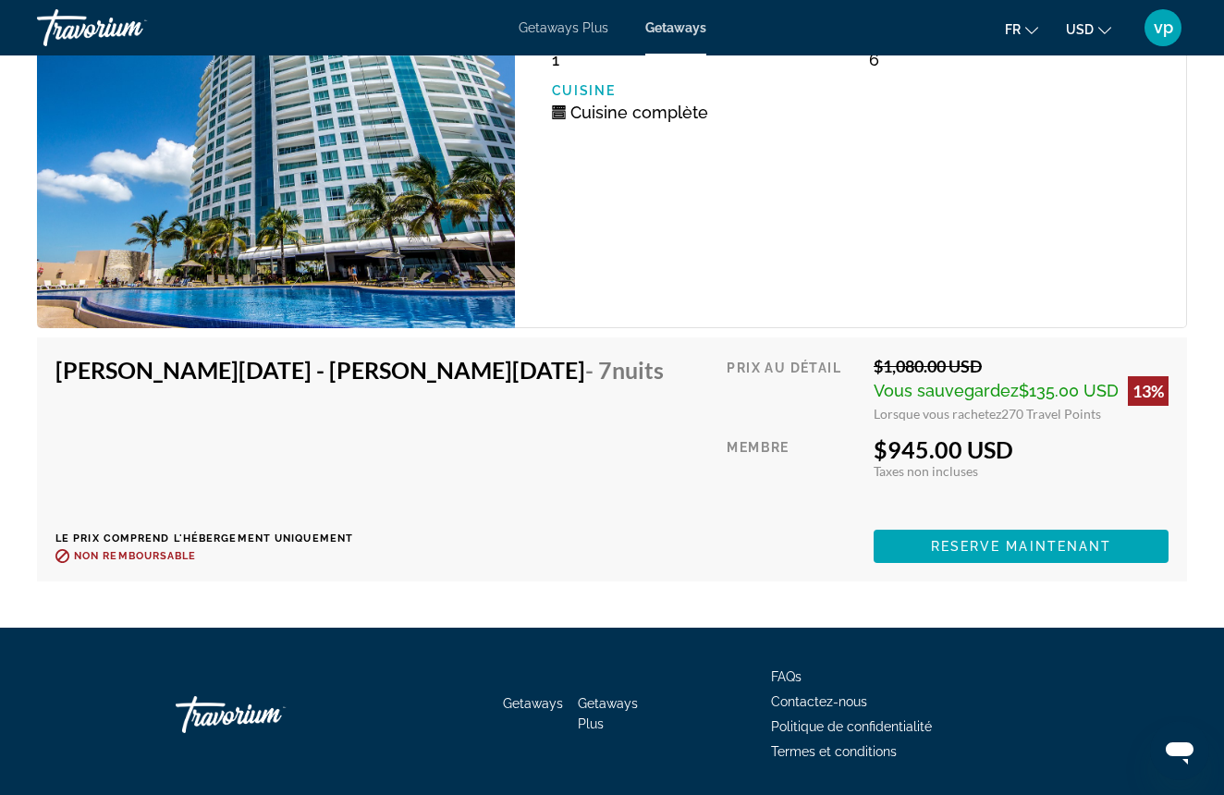
scroll to position [3416, 0]
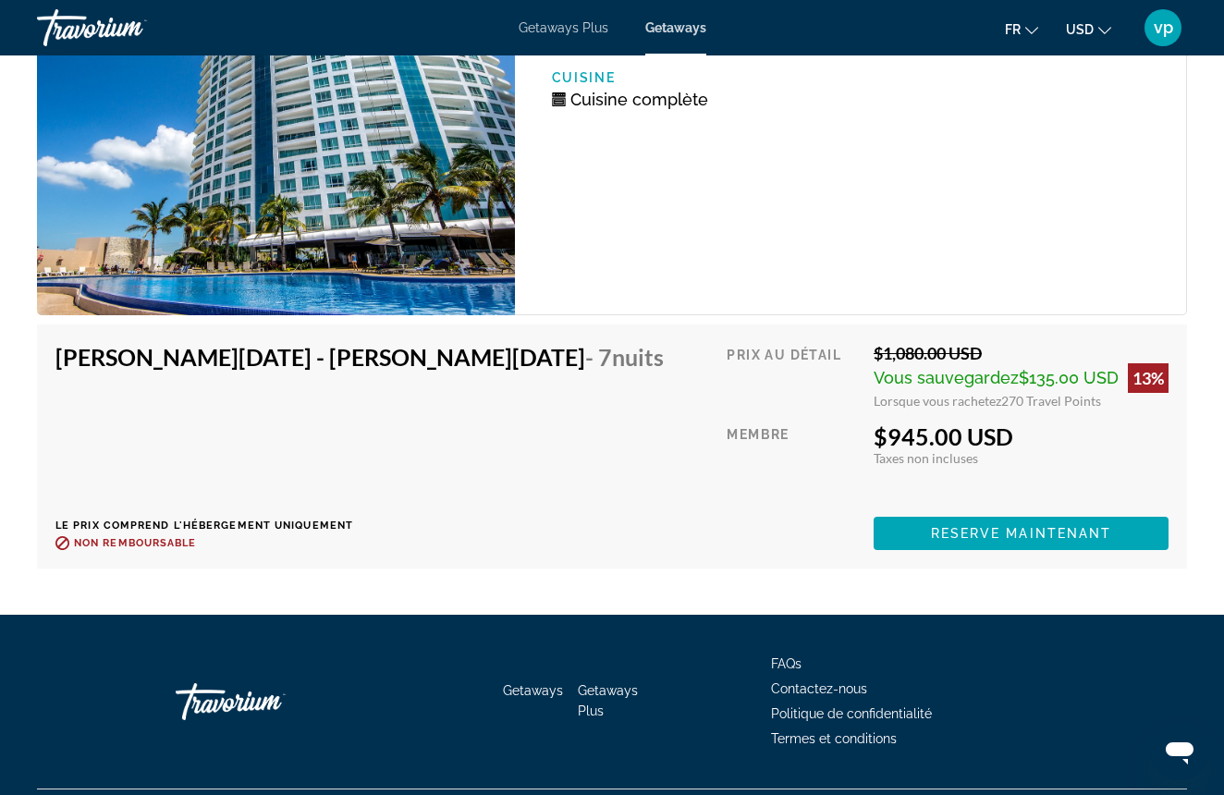
click at [943, 556] on div "[PERSON_NAME][DATE] - [PERSON_NAME][DATE] - 7 nuits Le prix comprend l'hébergem…" at bounding box center [612, 446] width 1150 height 244
click at [957, 539] on span "Reserve maintenant" at bounding box center [1021, 533] width 181 height 15
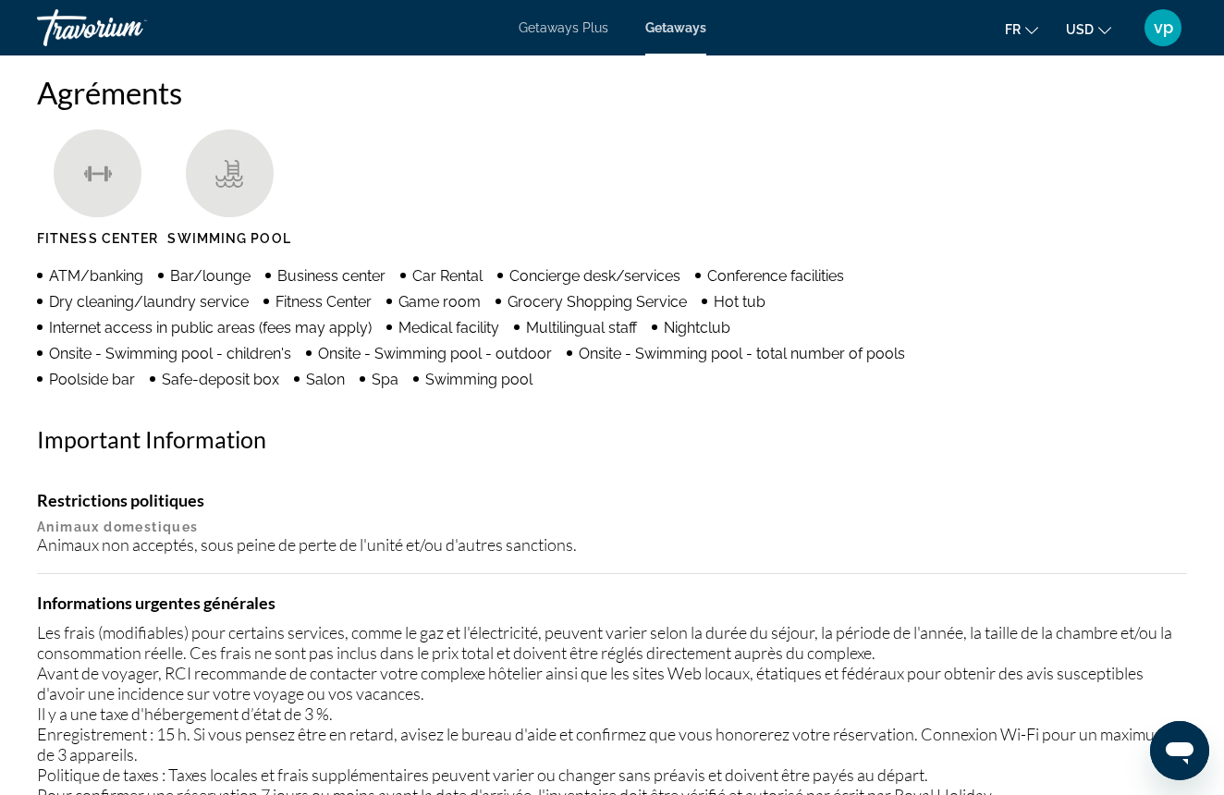
scroll to position [1808, 0]
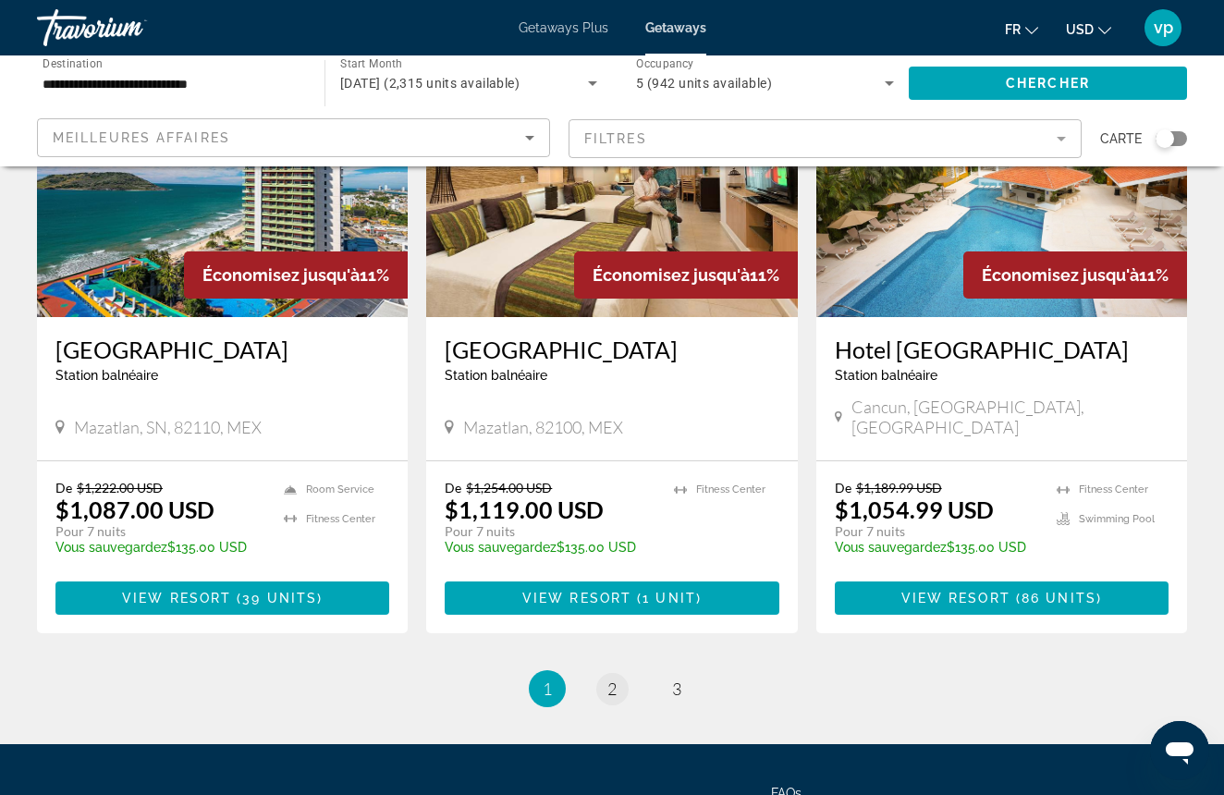
scroll to position [2307, 0]
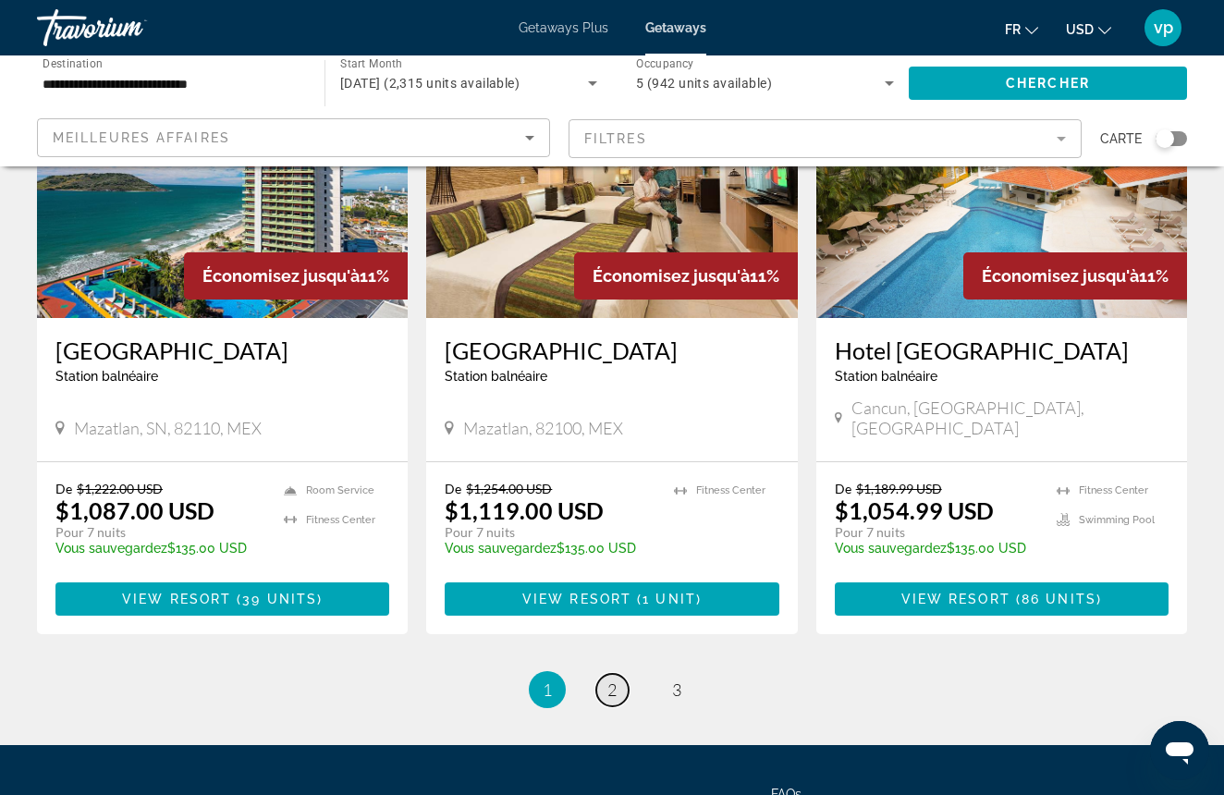
click at [613, 679] on span "2" at bounding box center [611, 689] width 9 height 20
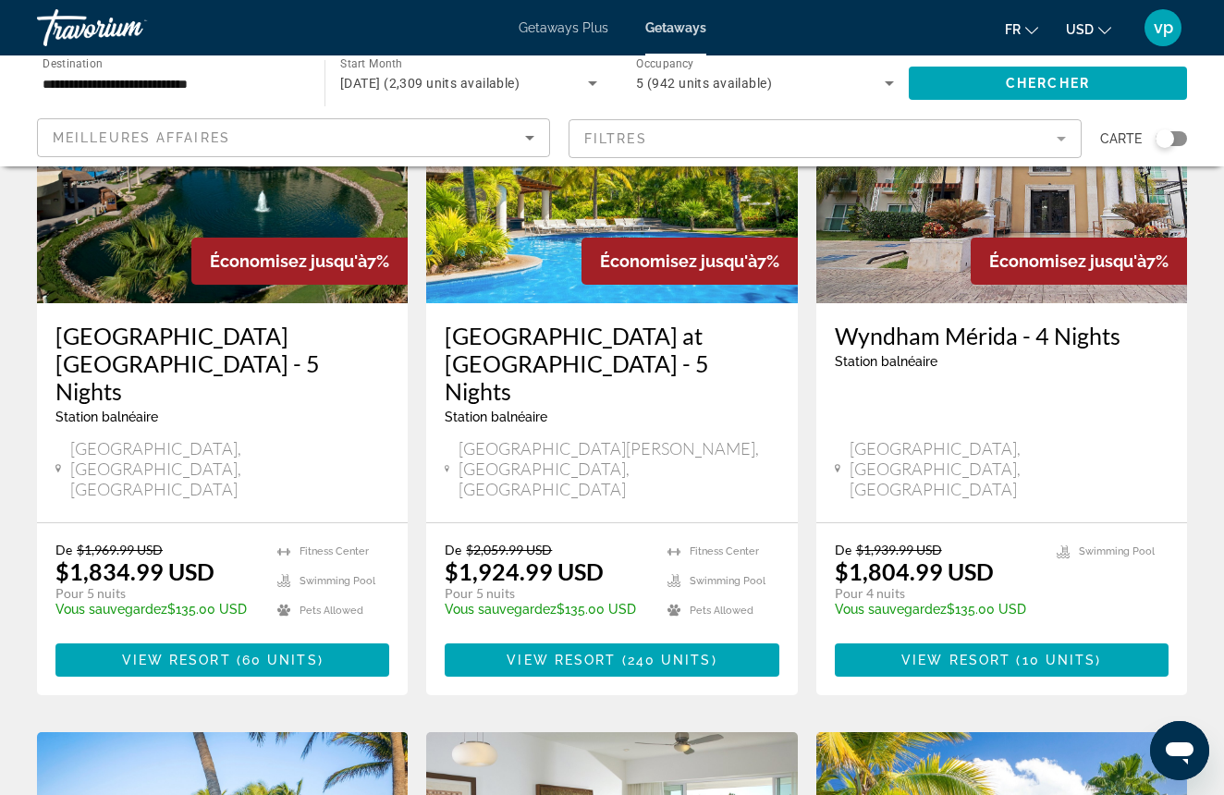
scroll to position [897, 0]
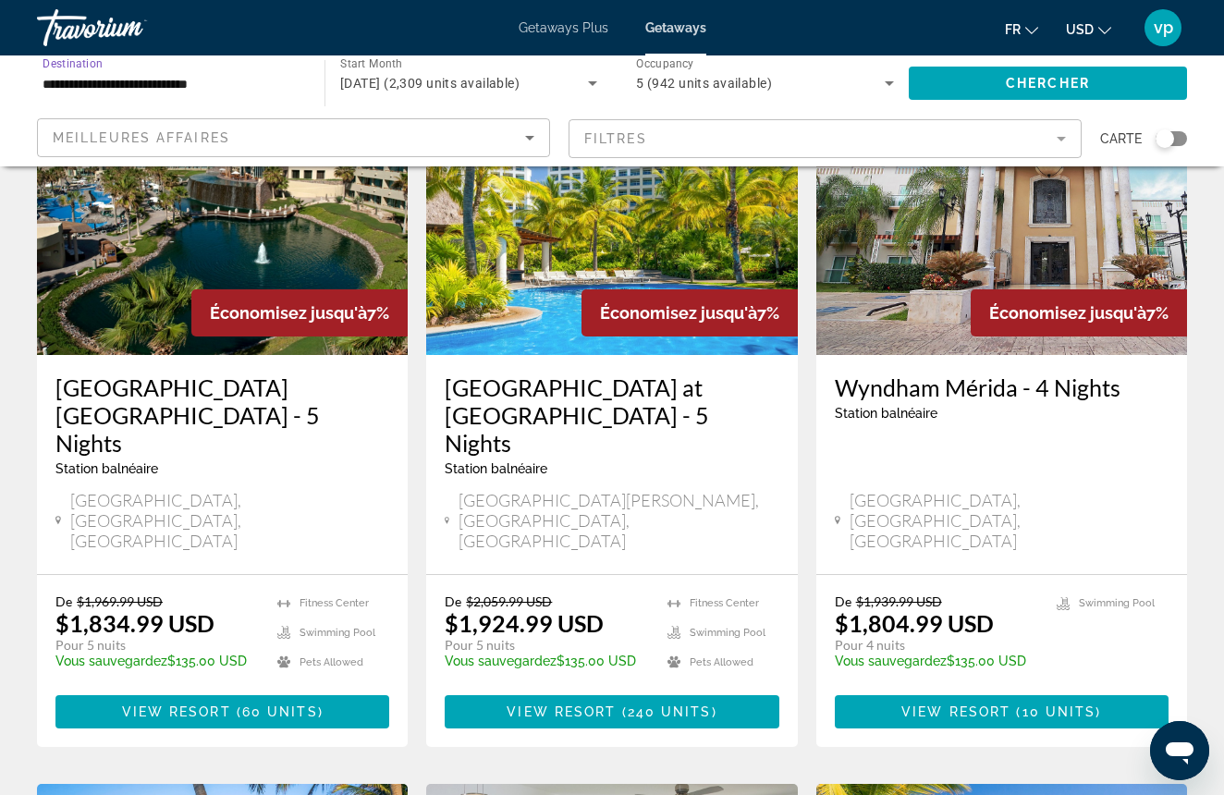
click at [216, 82] on input "**********" at bounding box center [172, 84] width 258 height 22
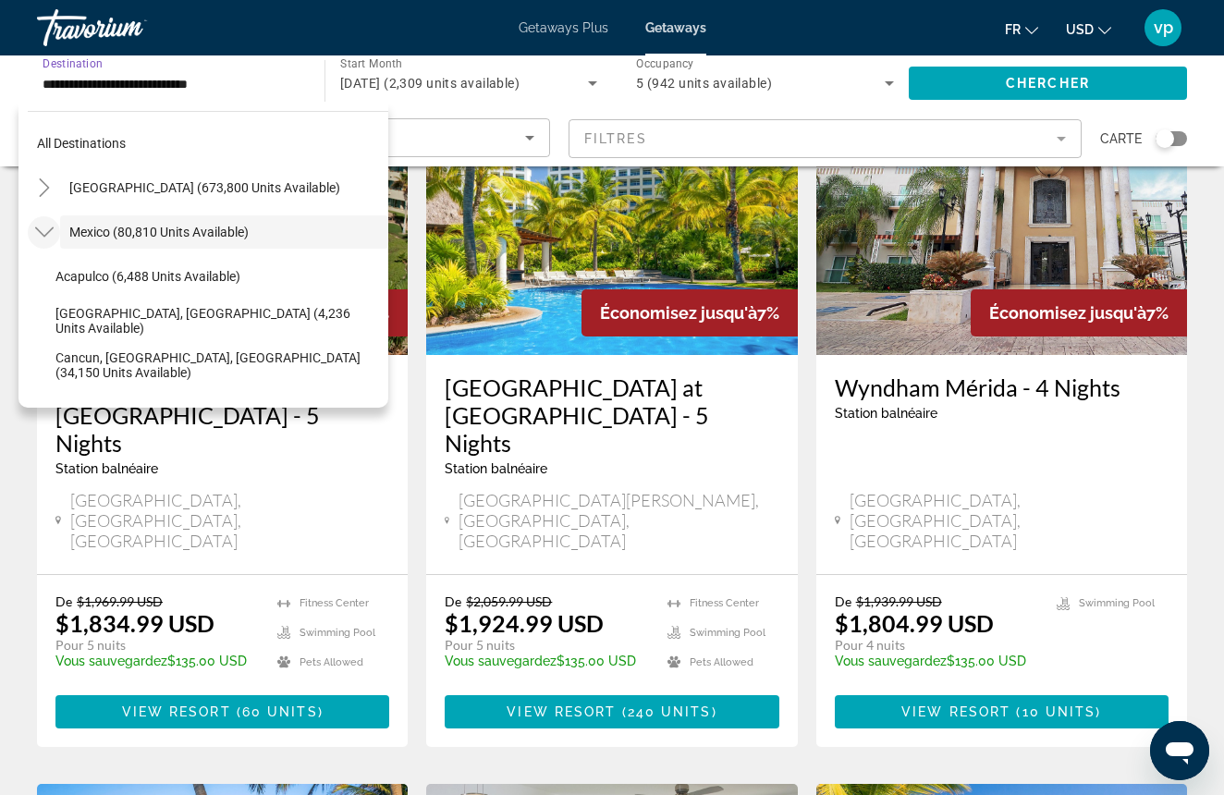
scroll to position [0, 0]
click at [51, 229] on icon "Toggle Mexico (80,810 units available)" at bounding box center [43, 232] width 18 height 10
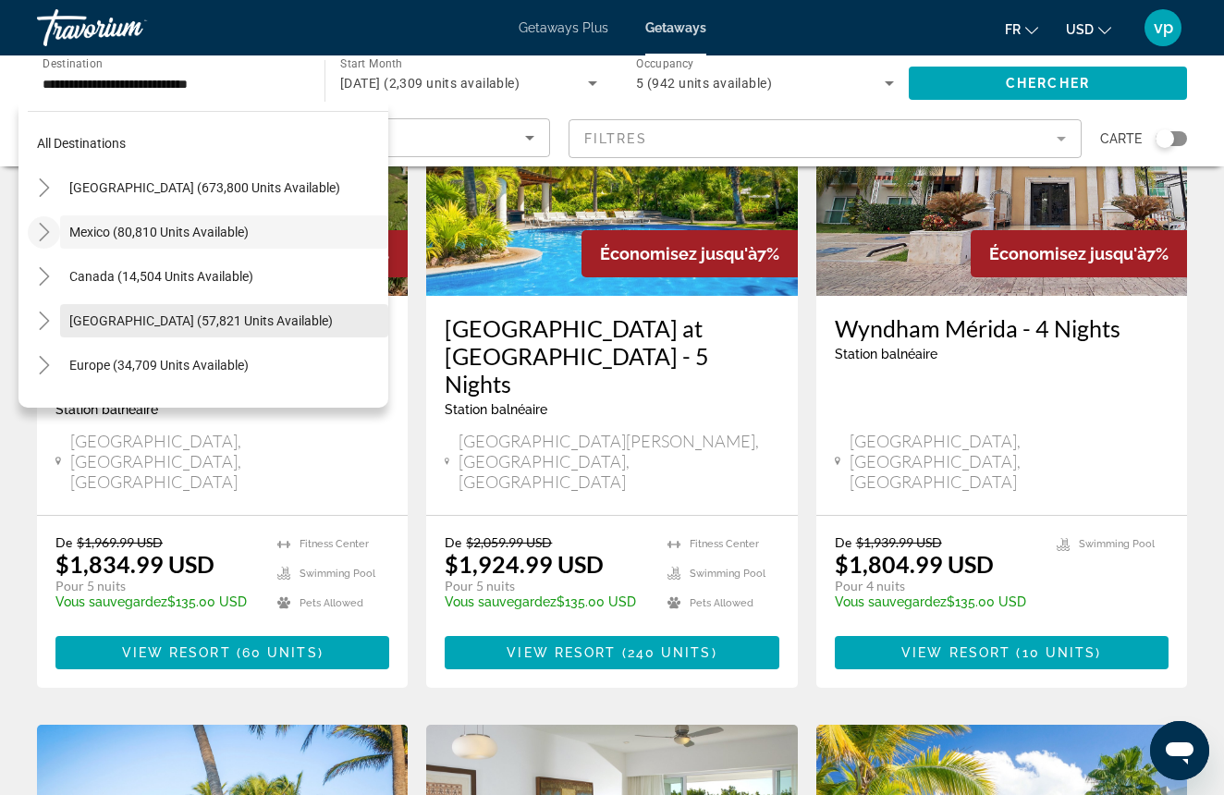
scroll to position [954, 0]
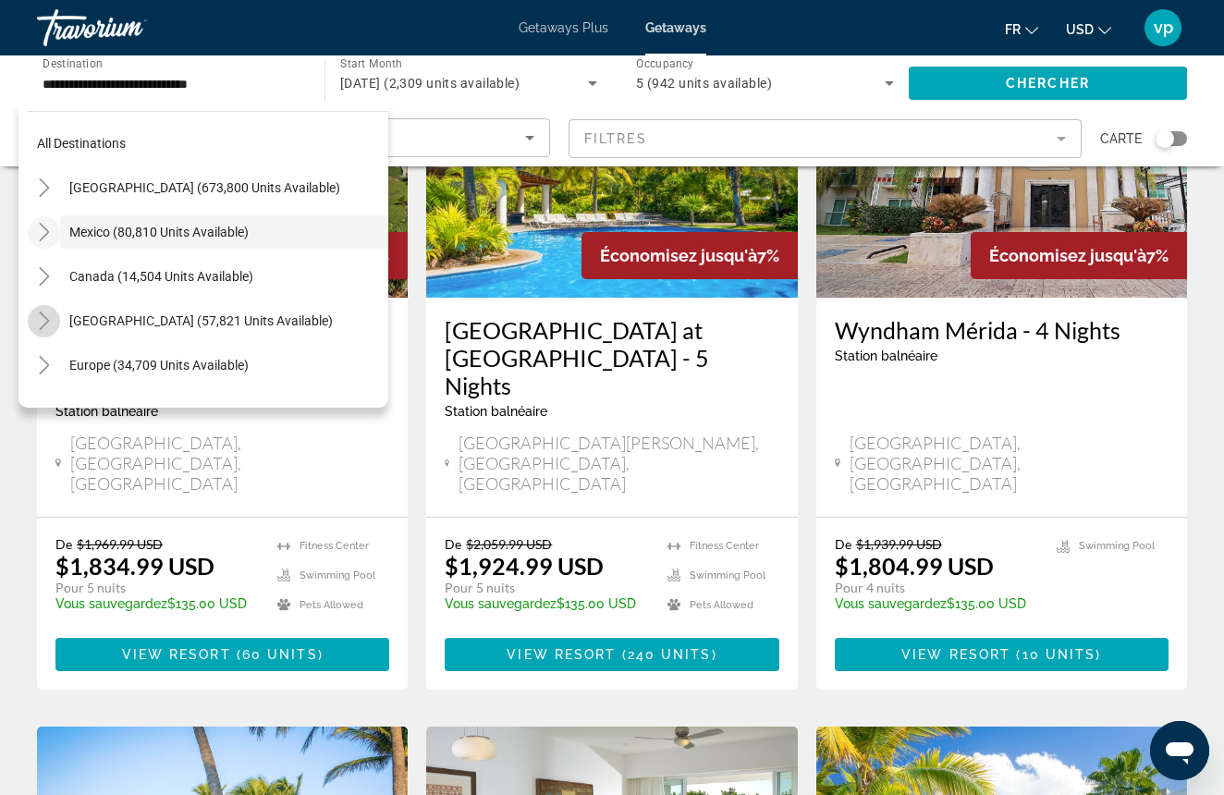
click at [49, 324] on icon "Toggle Caribbean & Atlantic Islands (57,821 units available)" at bounding box center [44, 320] width 18 height 18
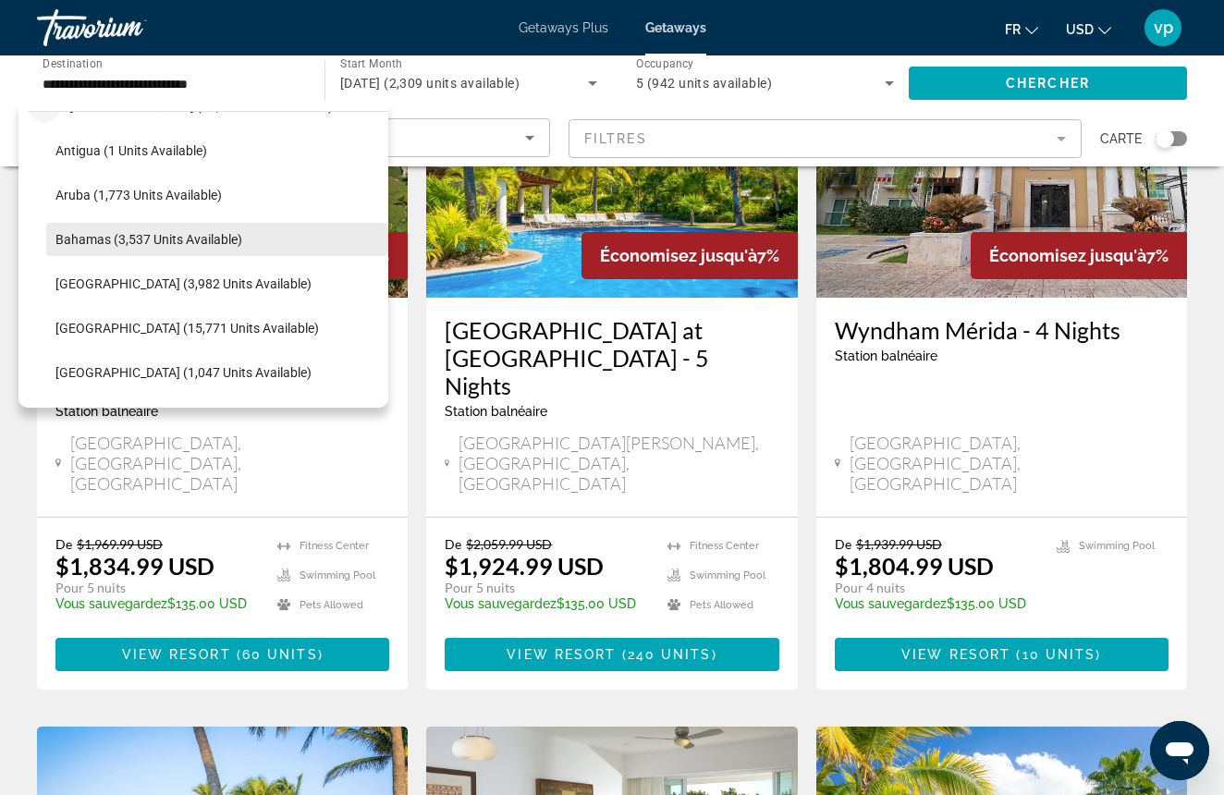
scroll to position [213, 0]
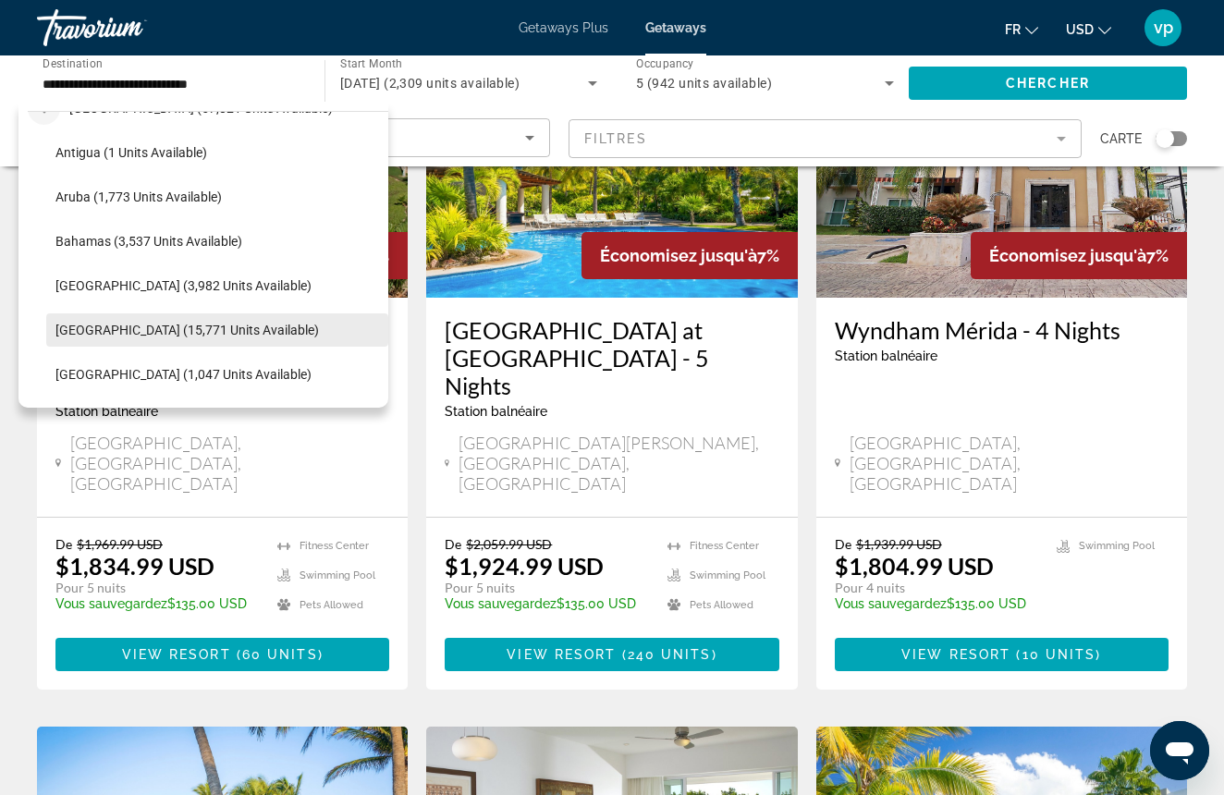
click at [150, 335] on span "[GEOGRAPHIC_DATA] (15,771 units available)" at bounding box center [186, 330] width 263 height 15
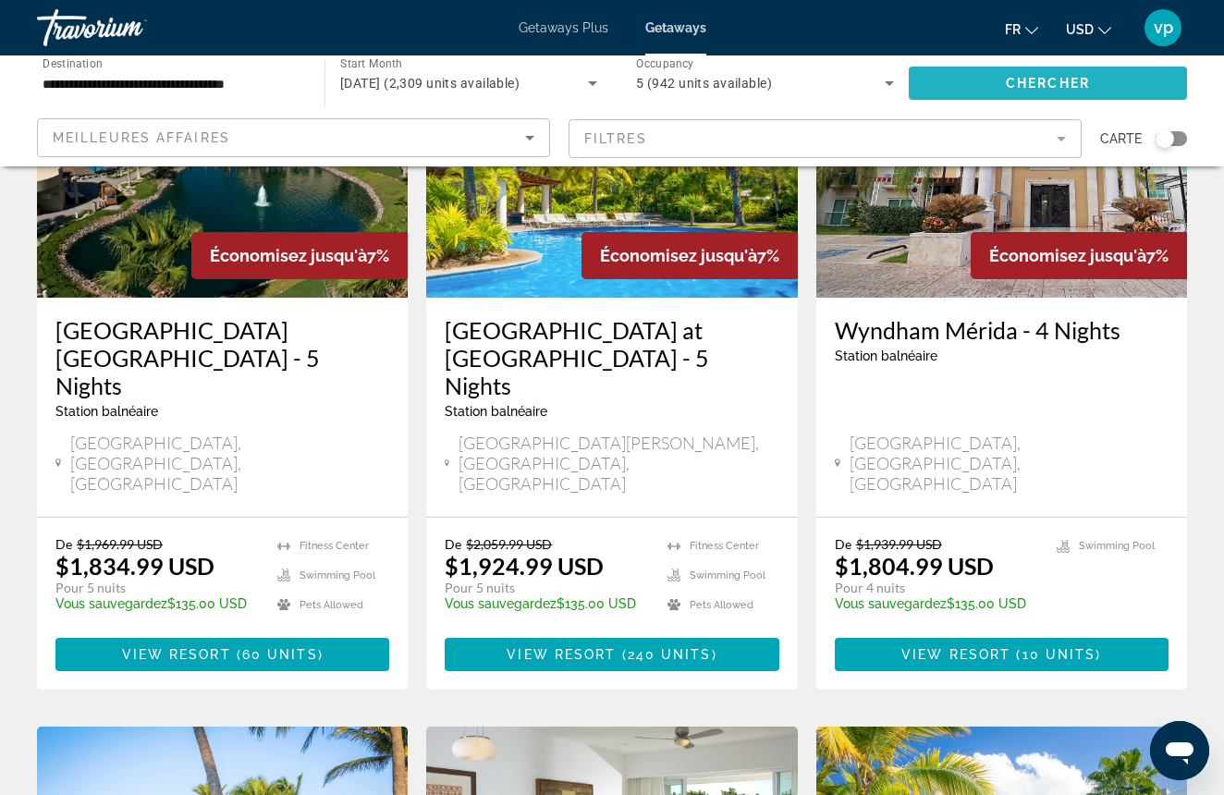
click at [1031, 76] on span "Chercher" at bounding box center [1048, 83] width 84 height 15
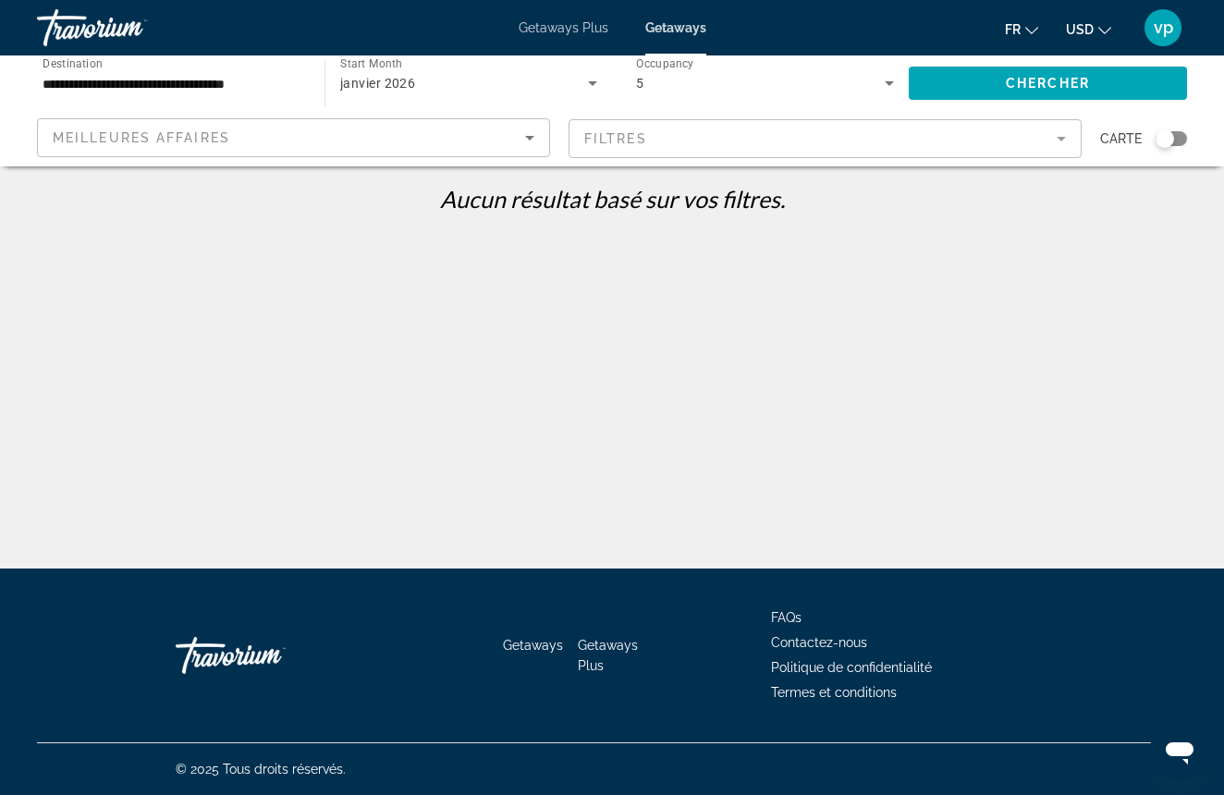
click at [250, 95] on div "**********" at bounding box center [172, 83] width 258 height 53
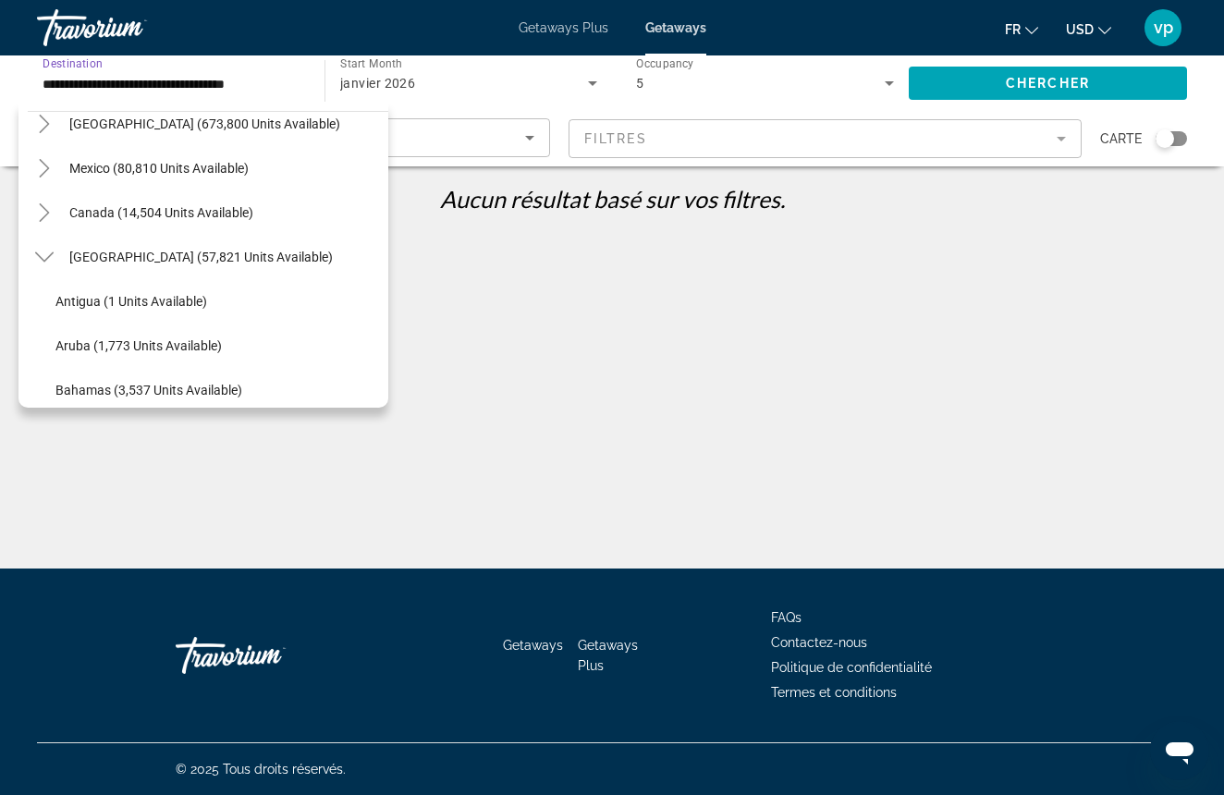
scroll to position [57, 0]
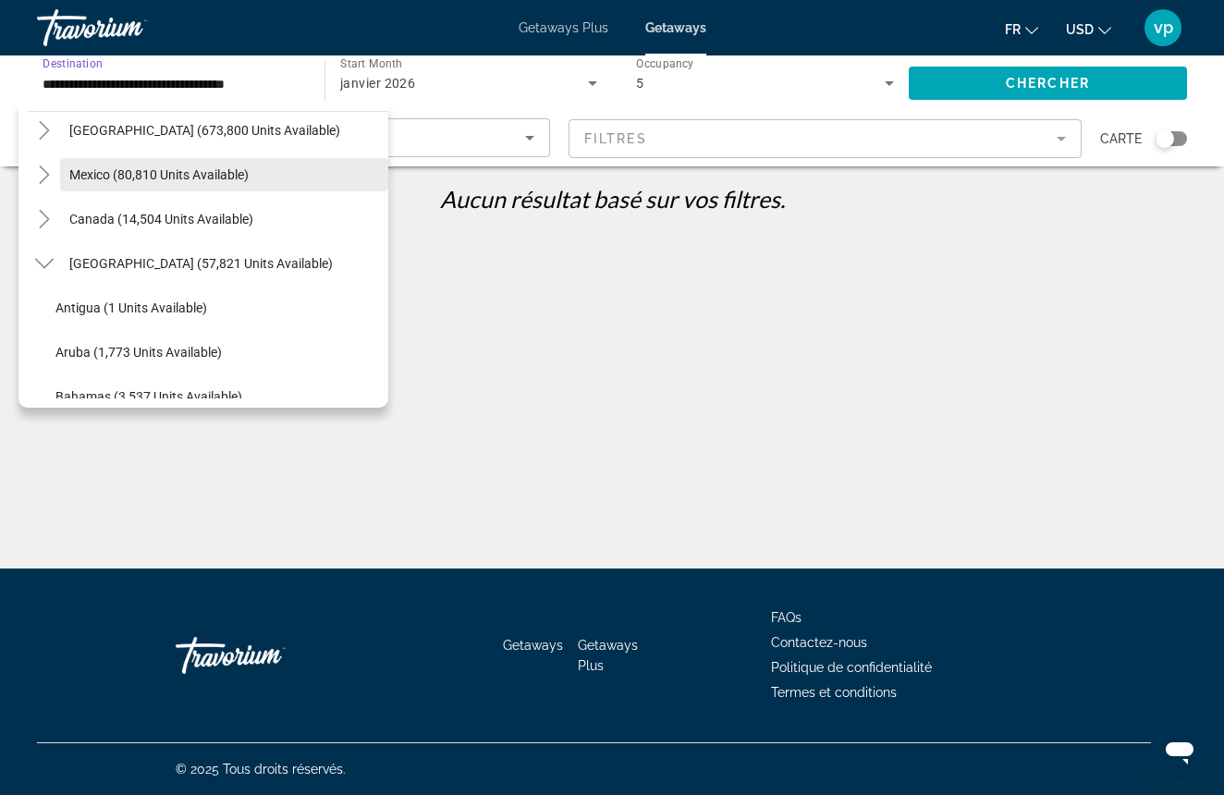
click at [144, 183] on span "Search widget" at bounding box center [224, 174] width 328 height 44
type input "**********"
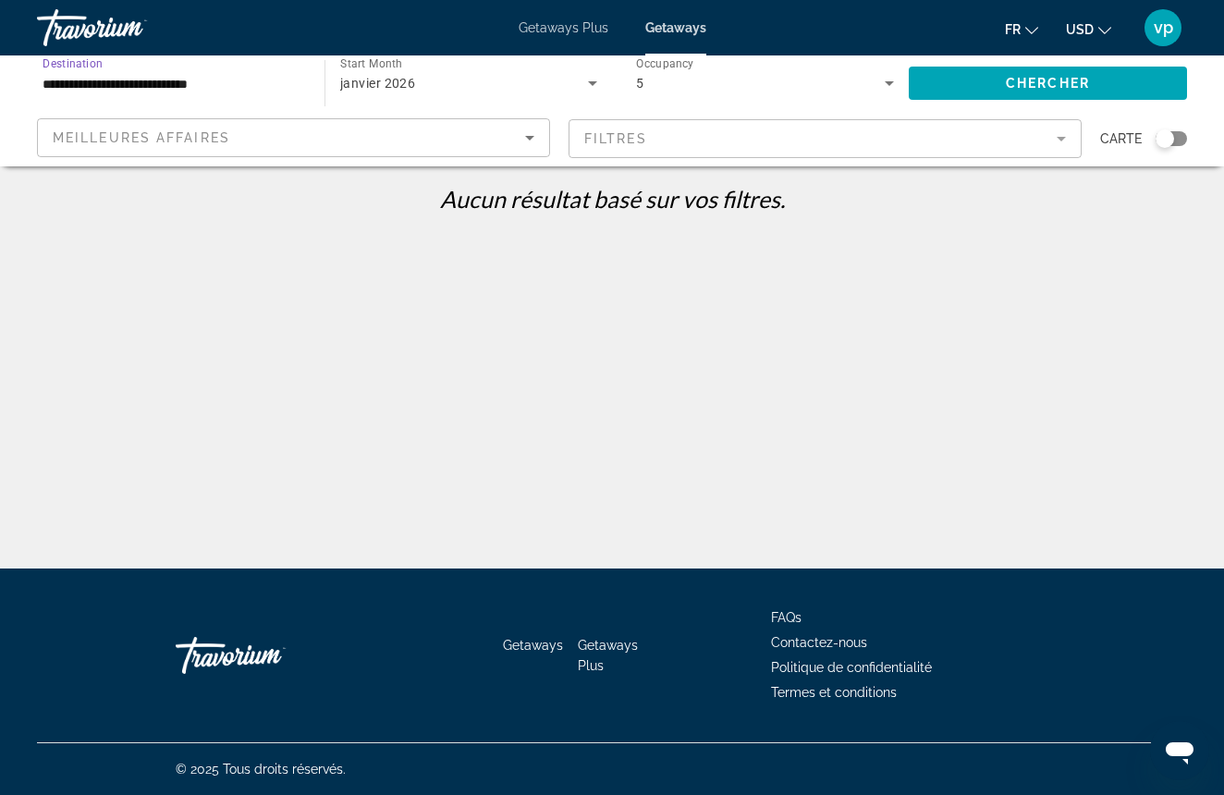
click at [590, 80] on icon "Search widget" at bounding box center [592, 83] width 22 height 22
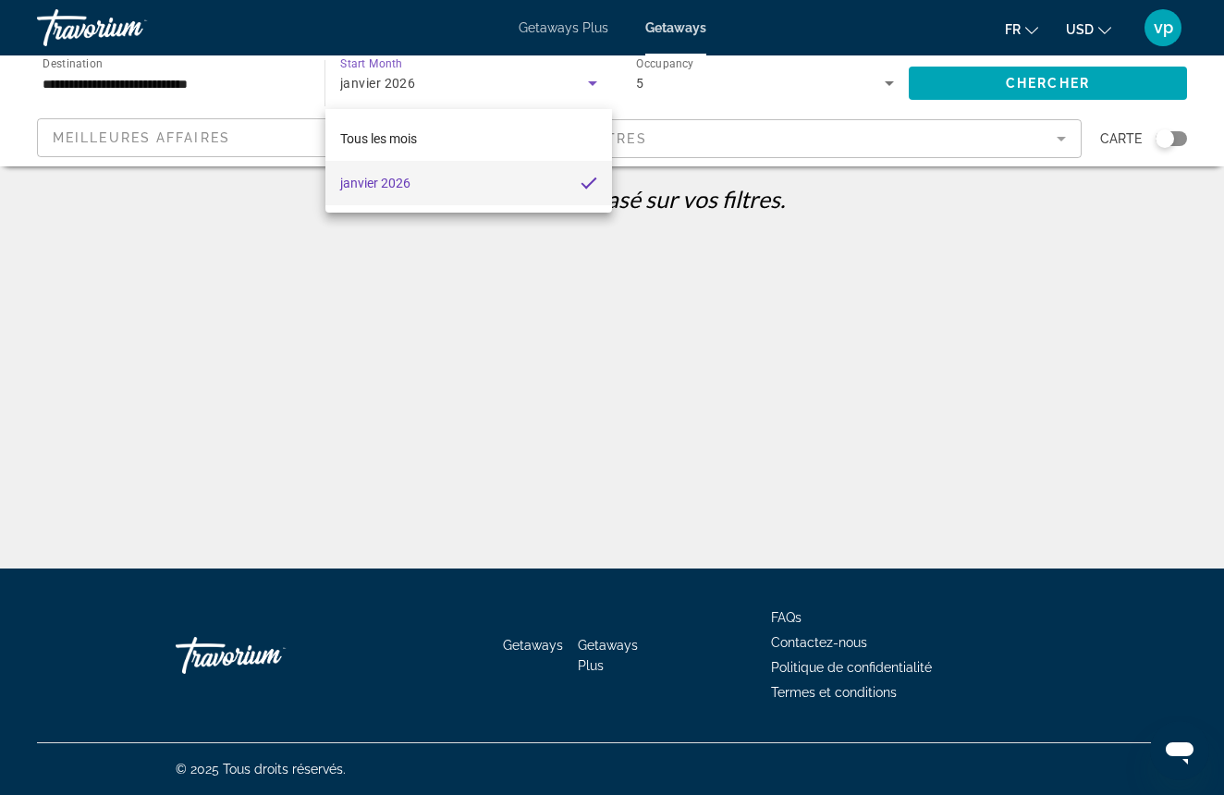
click at [579, 92] on div at bounding box center [612, 397] width 1224 height 795
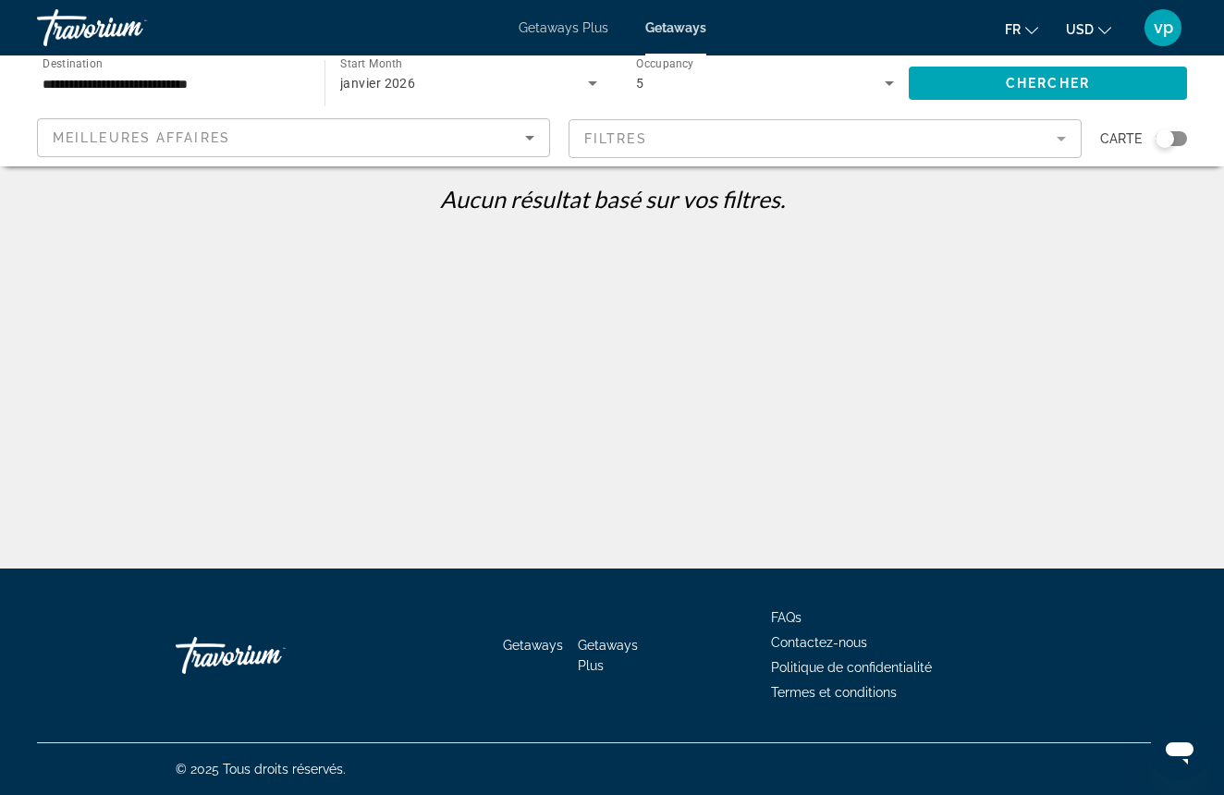
scroll to position [0, 0]
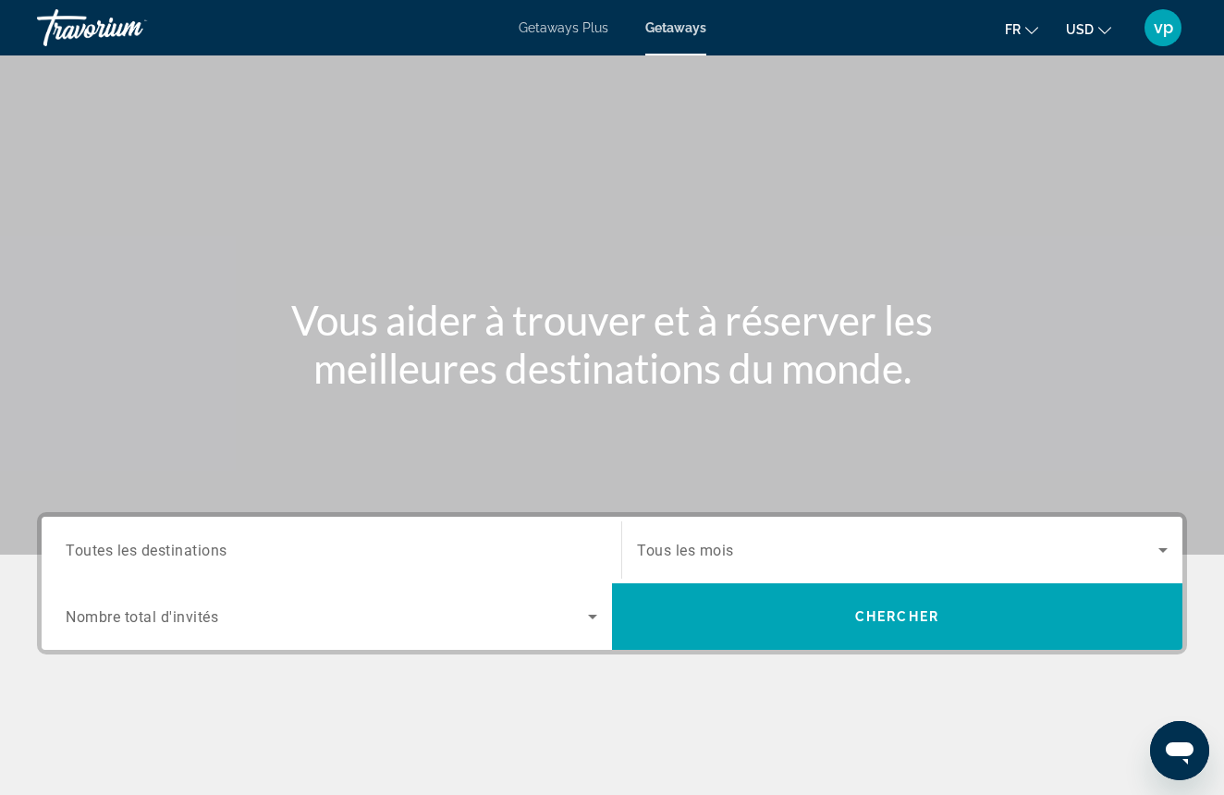
click at [575, 558] on input "Destination Toutes les destinations" at bounding box center [331, 551] width 531 height 22
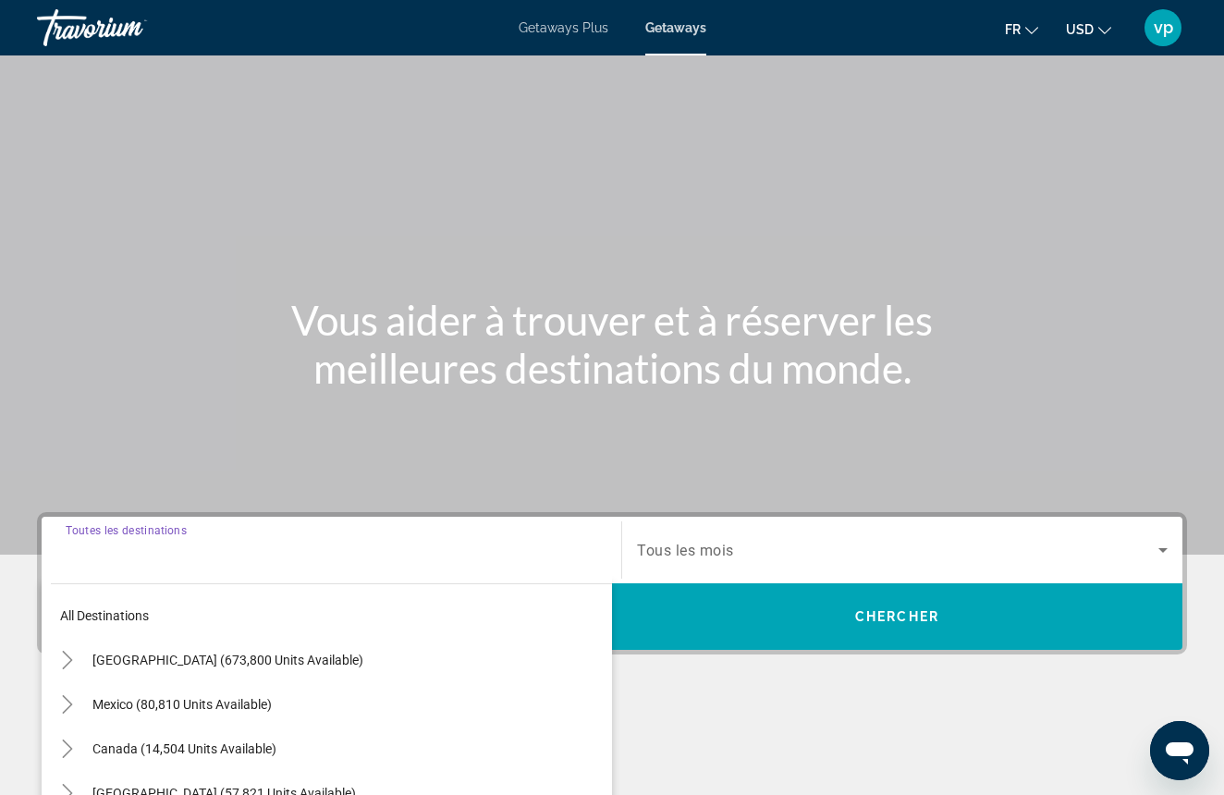
scroll to position [271, 0]
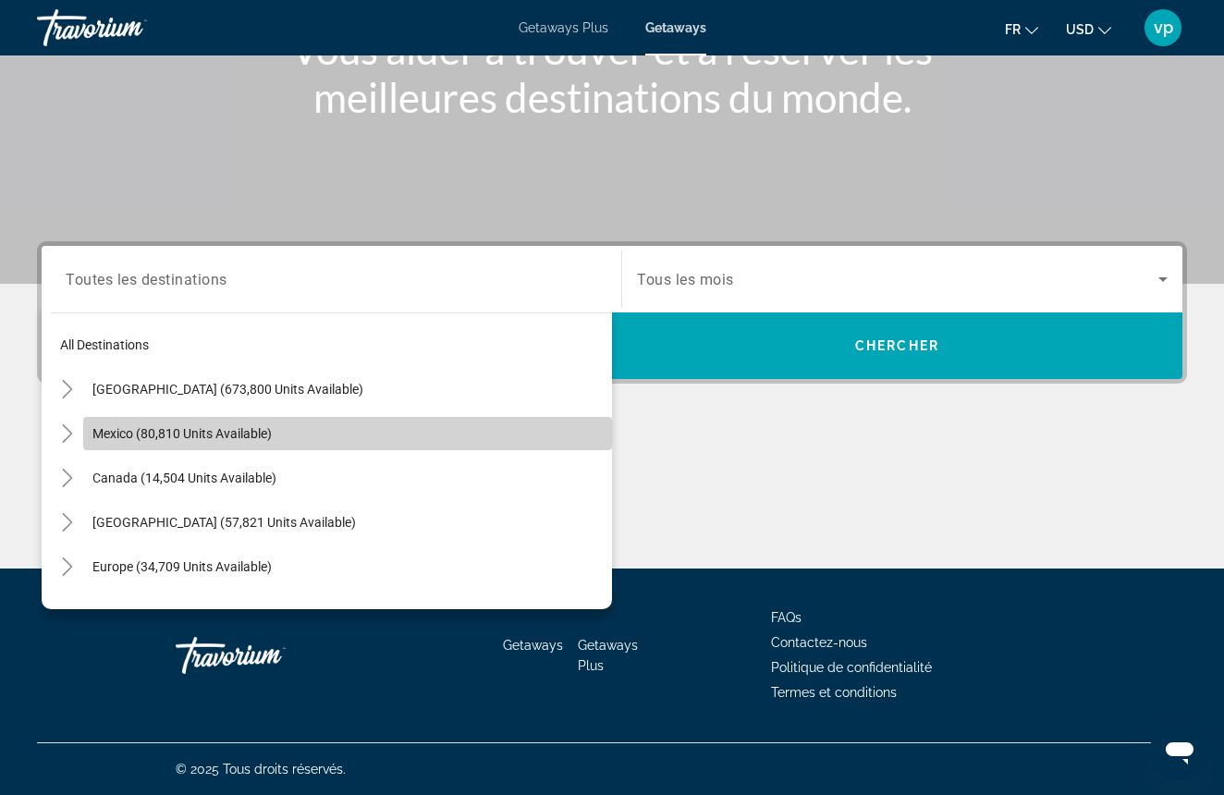
click at [305, 436] on span "Search widget" at bounding box center [347, 433] width 529 height 44
type input "**********"
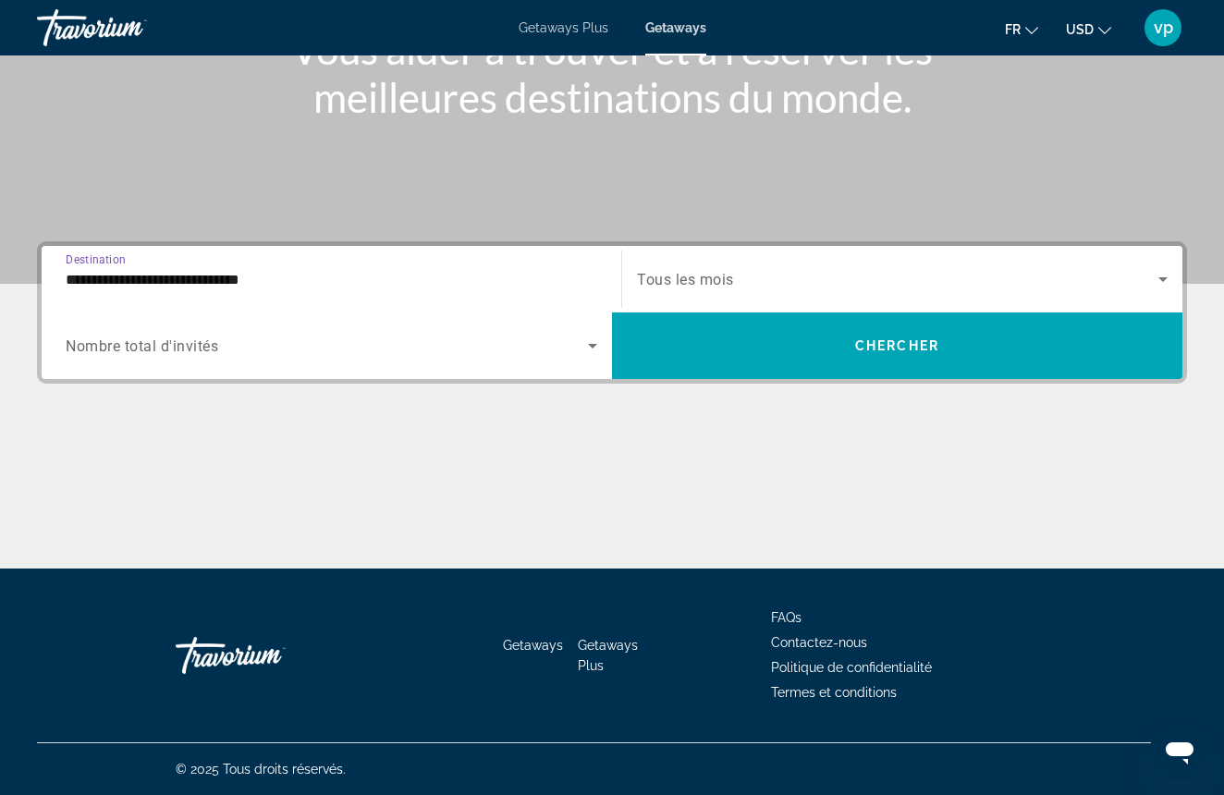
click at [454, 326] on div "Search widget" at bounding box center [331, 346] width 531 height 52
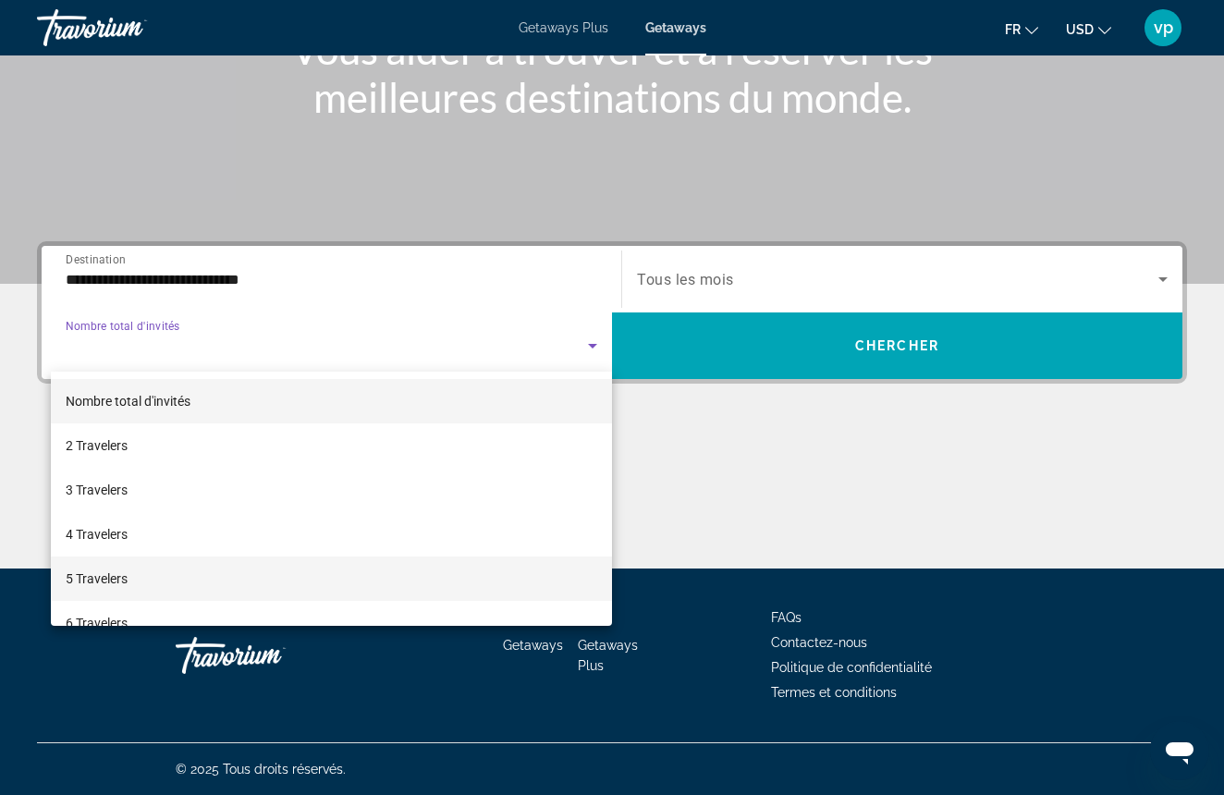
click at [189, 583] on mat-option "5 Travelers" at bounding box center [331, 578] width 561 height 44
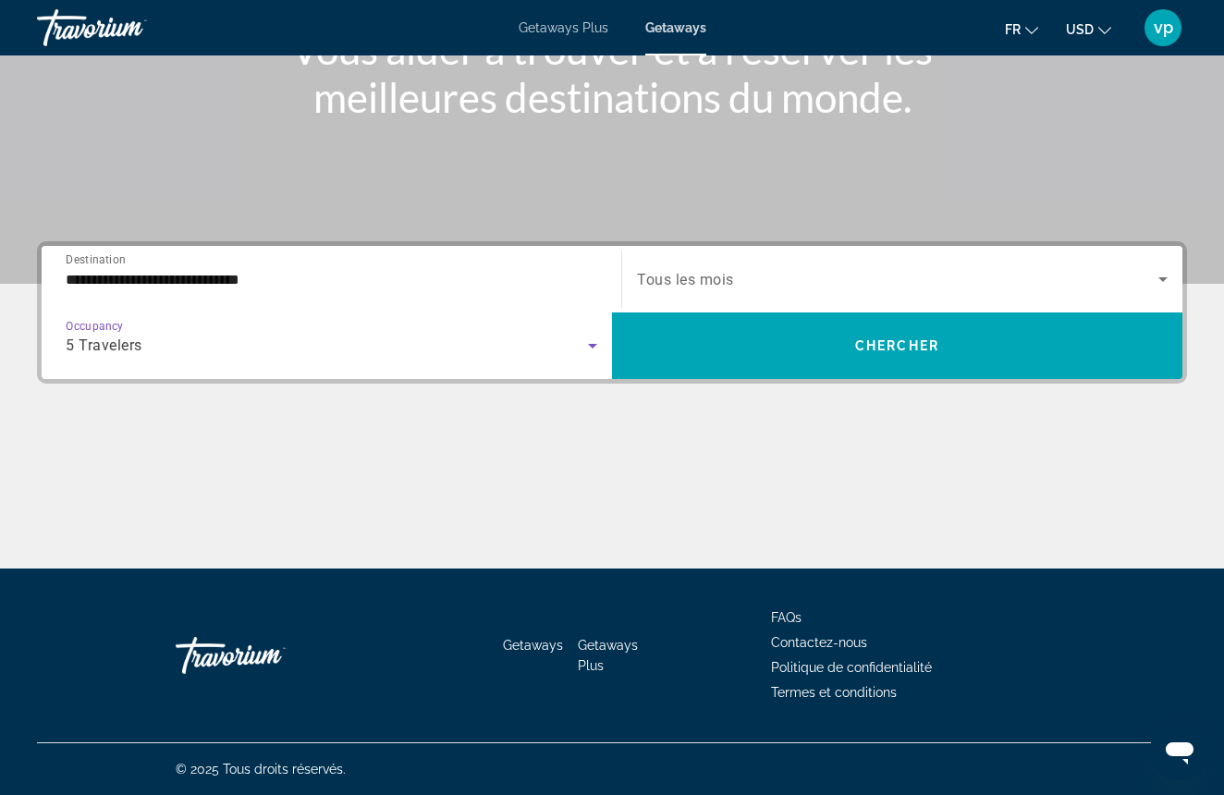
click at [795, 279] on span "Search widget" at bounding box center [897, 279] width 521 height 22
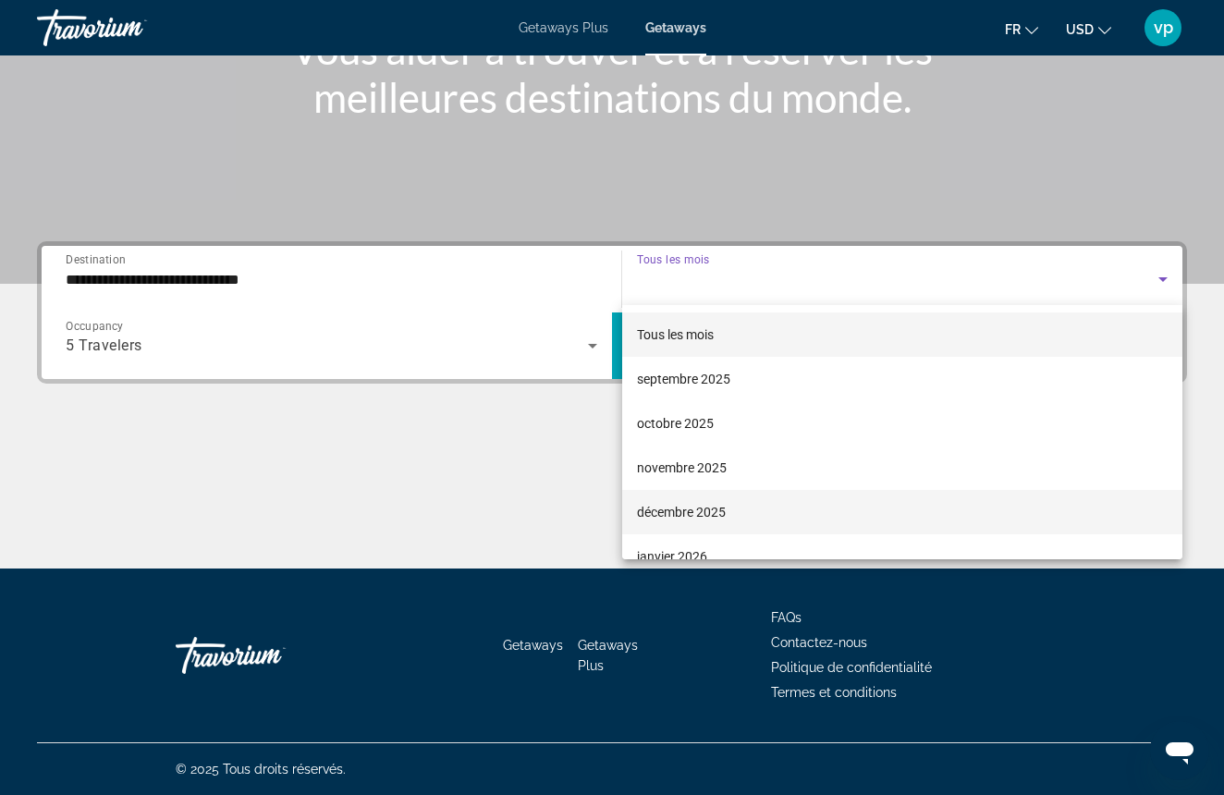
click at [712, 503] on span "décembre 2025" at bounding box center [681, 512] width 89 height 22
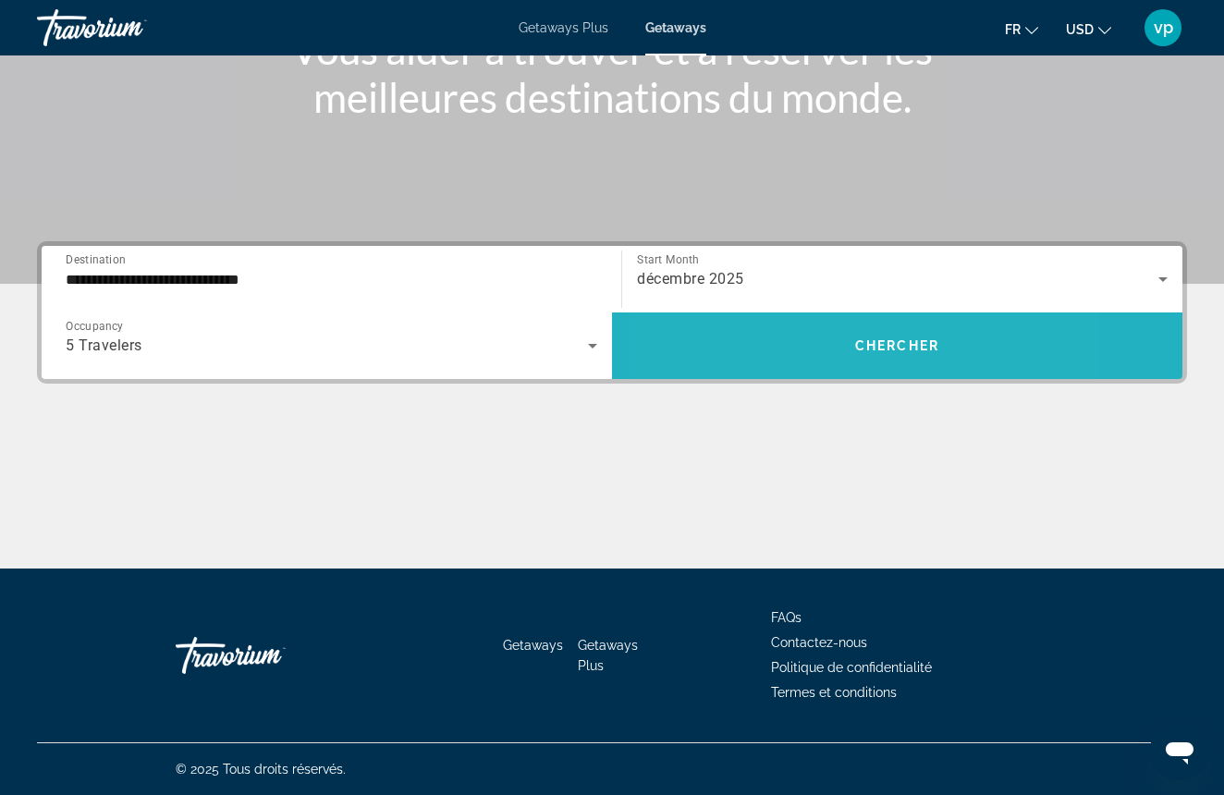
click at [789, 360] on span "Search widget" at bounding box center [897, 345] width 570 height 44
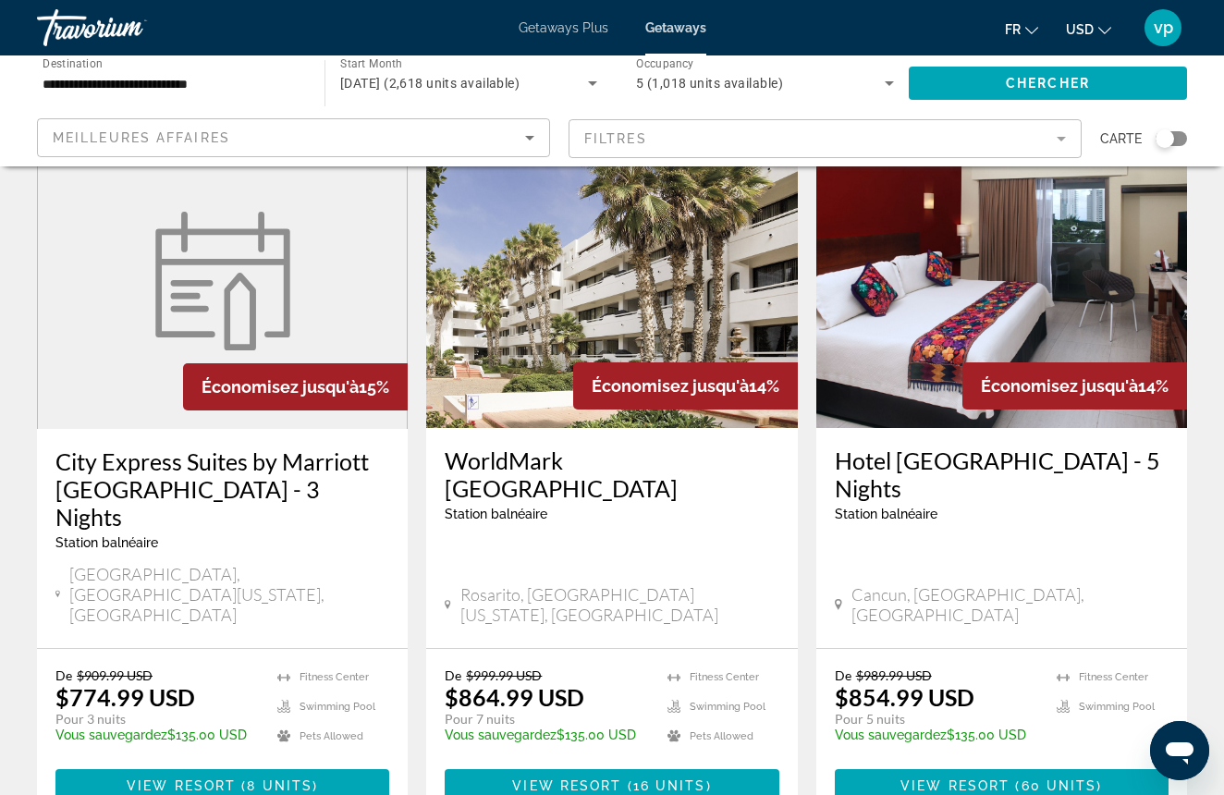
scroll to position [2152, 0]
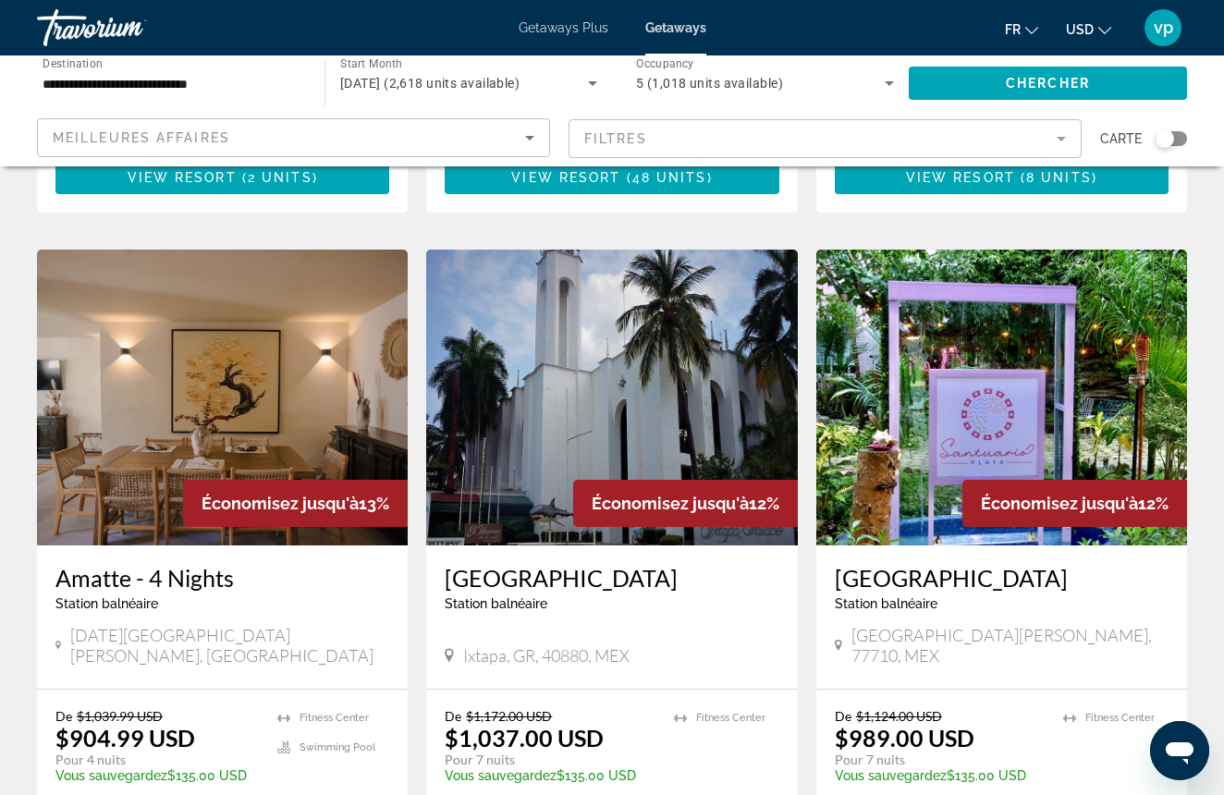
scroll to position [722, 0]
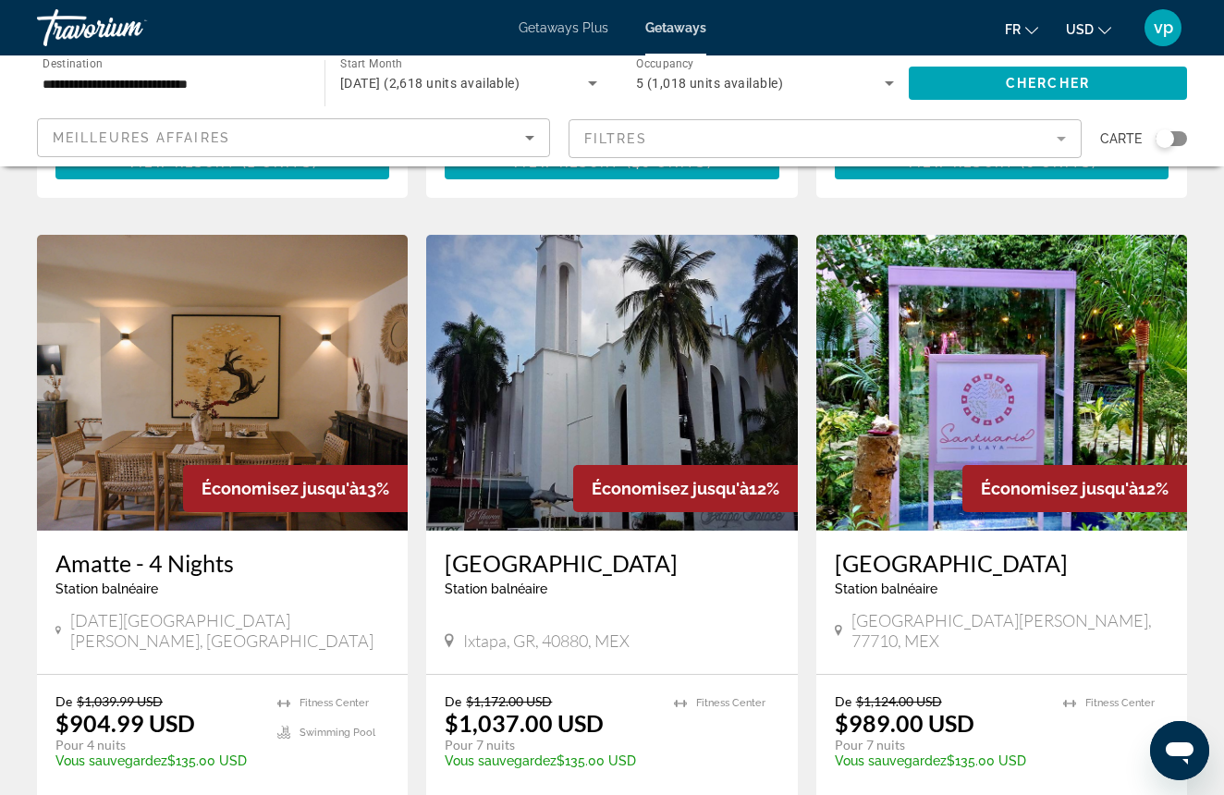
click at [900, 373] on img "Main content" at bounding box center [1001, 383] width 371 height 296
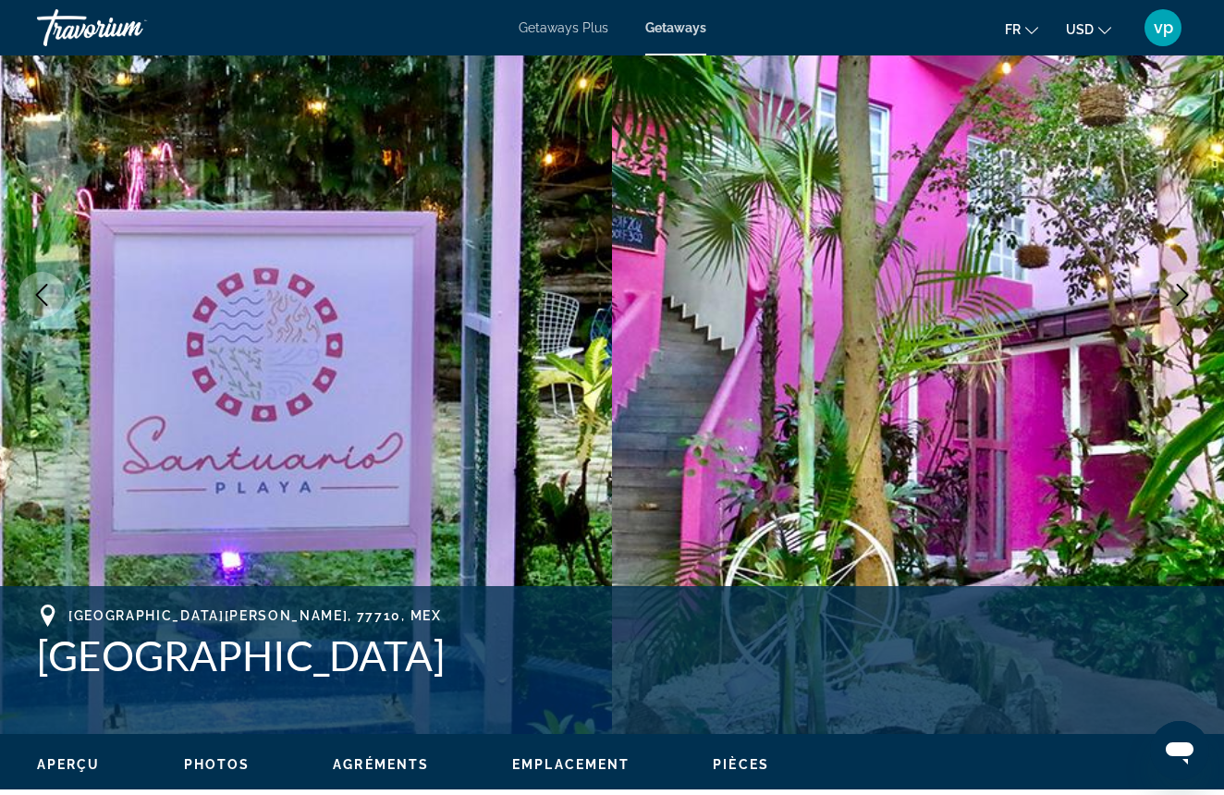
scroll to position [210, 0]
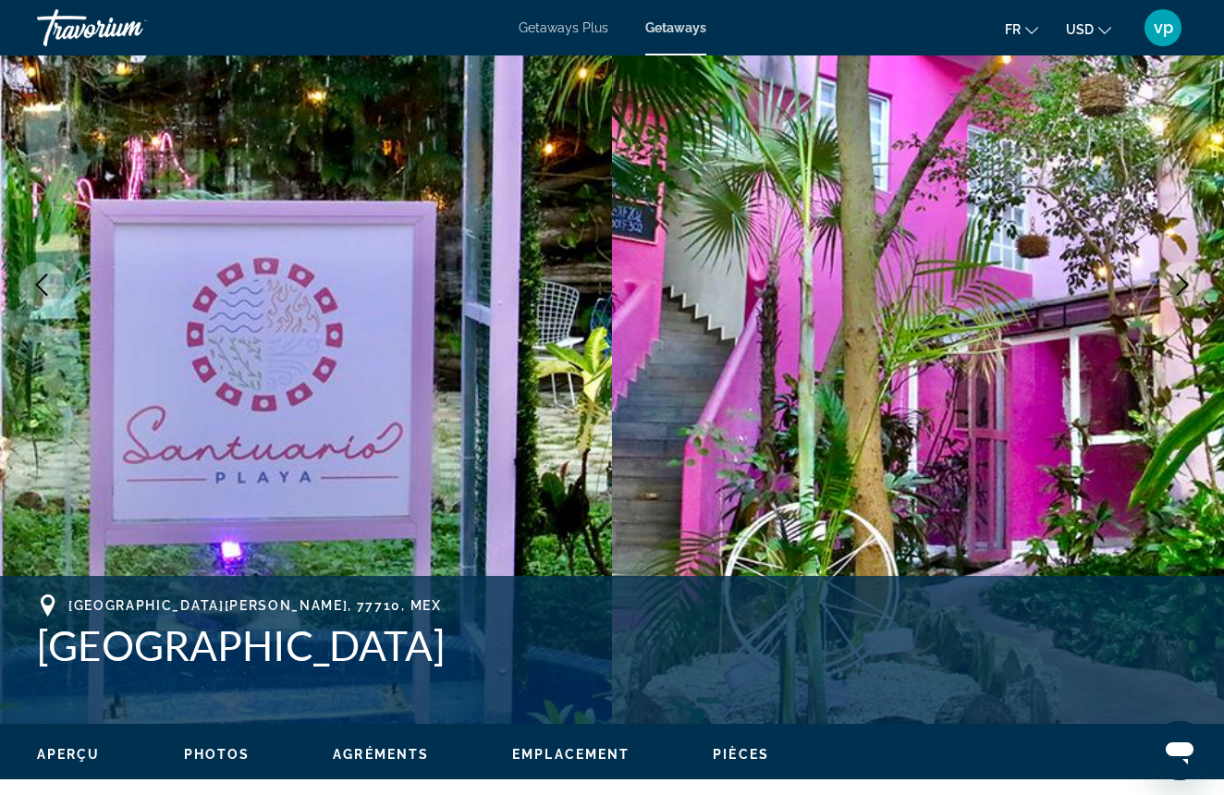
click at [1202, 359] on img "Main content" at bounding box center [918, 285] width 612 height 878
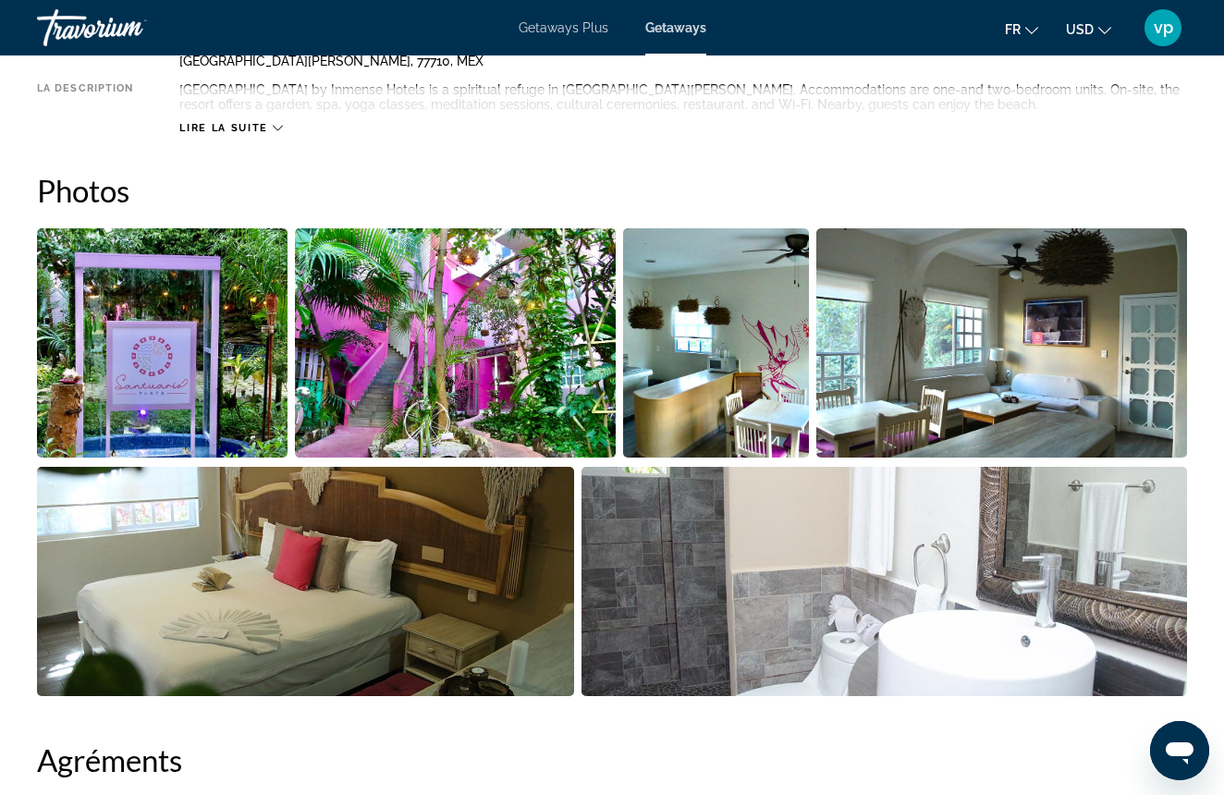
scroll to position [1097, 0]
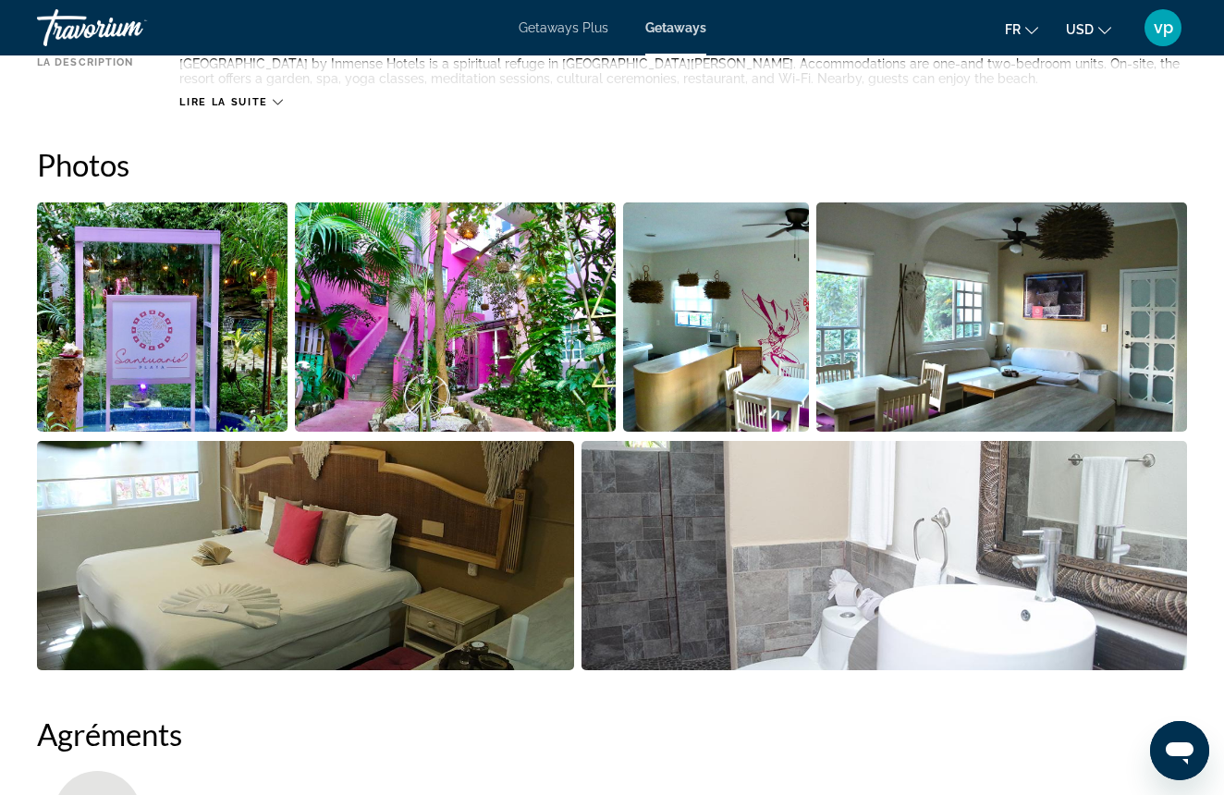
click at [459, 350] on img "Open full-screen image slider" at bounding box center [455, 316] width 320 height 229
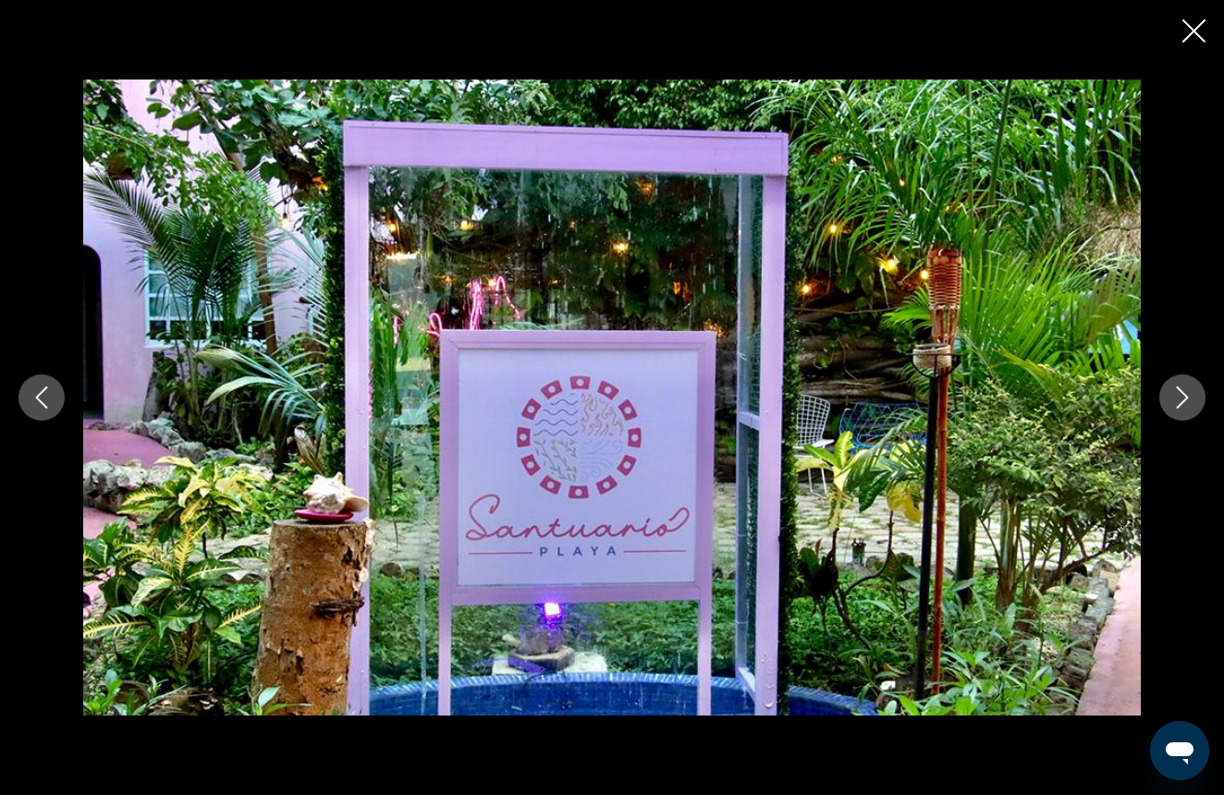
click at [1180, 420] on button "Next image" at bounding box center [1182, 397] width 46 height 46
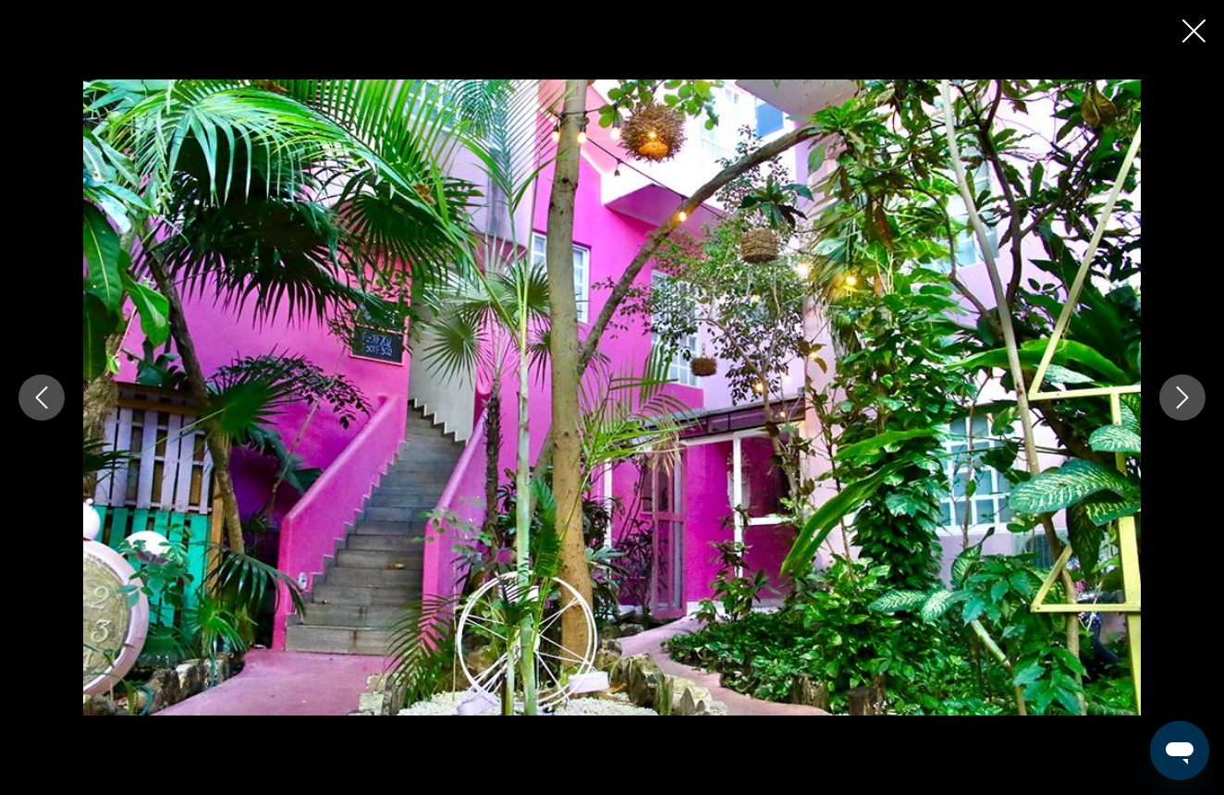
click at [1180, 405] on icon "Next image" at bounding box center [1183, 397] width 12 height 22
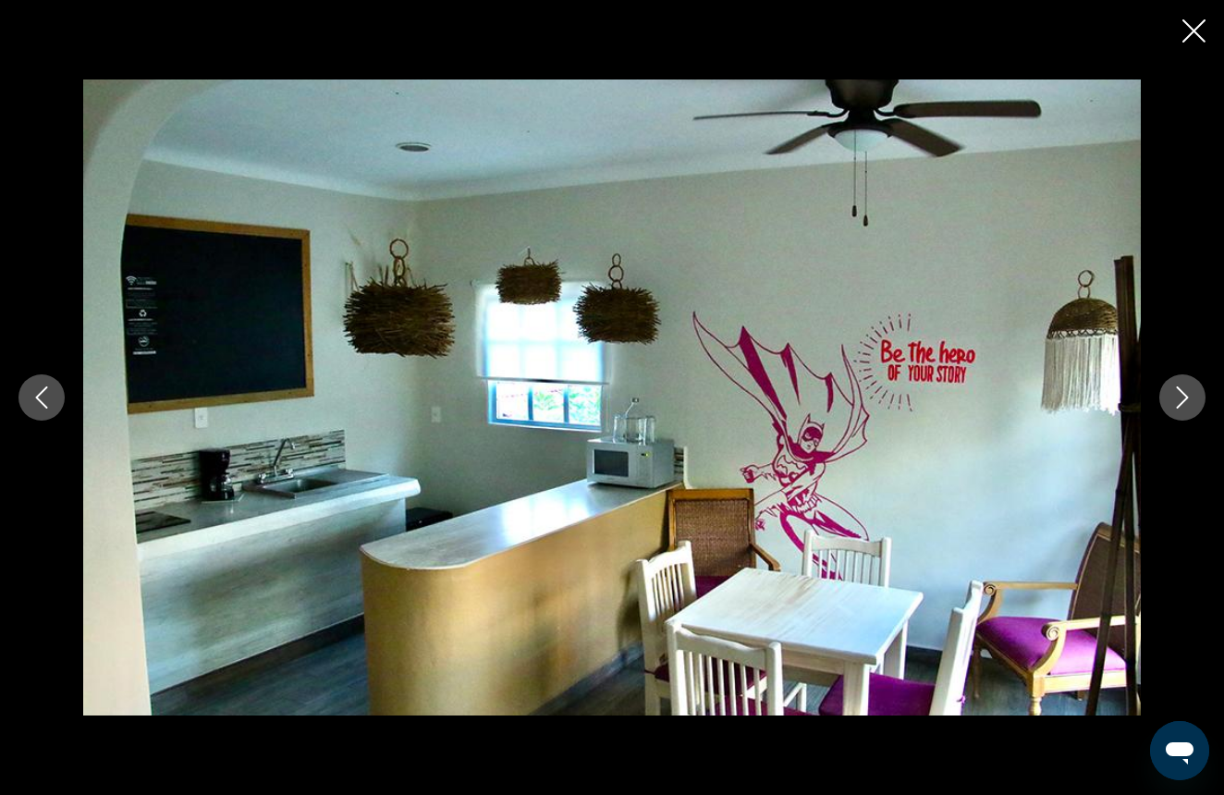
click at [1180, 405] on icon "Next image" at bounding box center [1183, 397] width 12 height 22
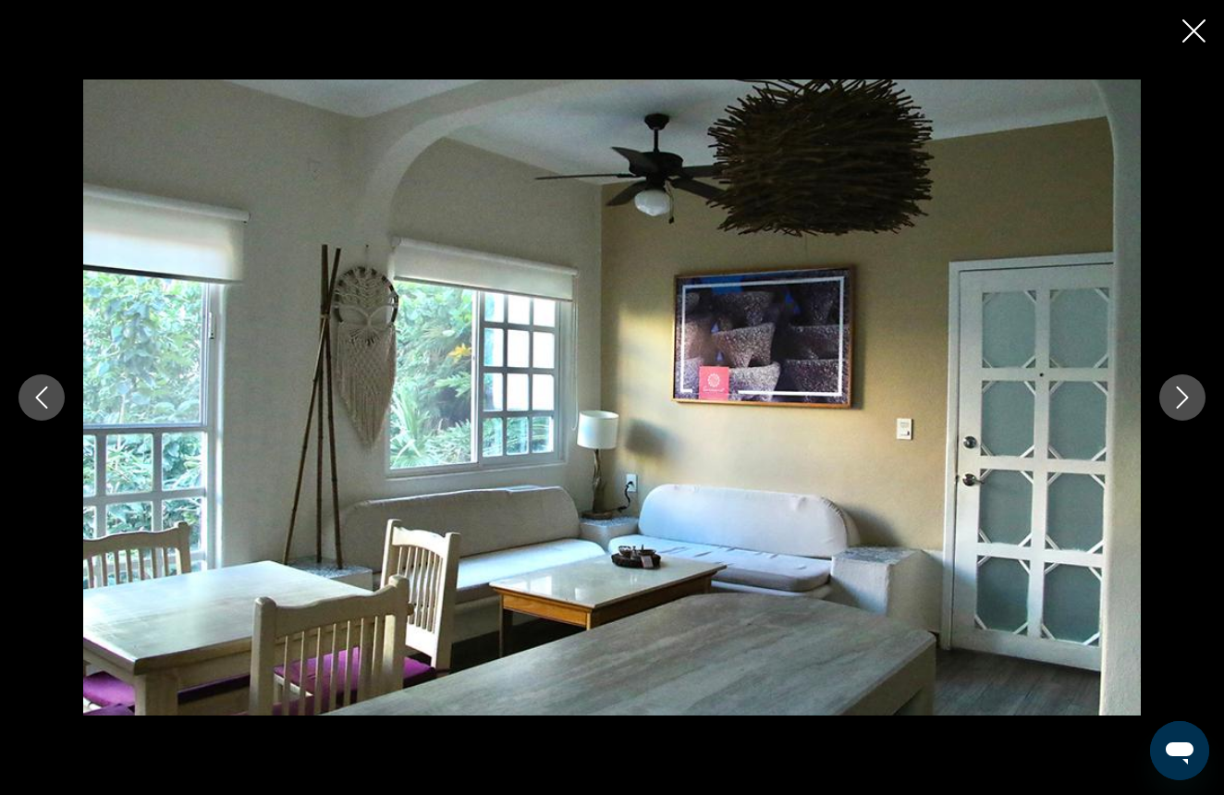
click at [1180, 405] on icon "Next image" at bounding box center [1183, 397] width 12 height 22
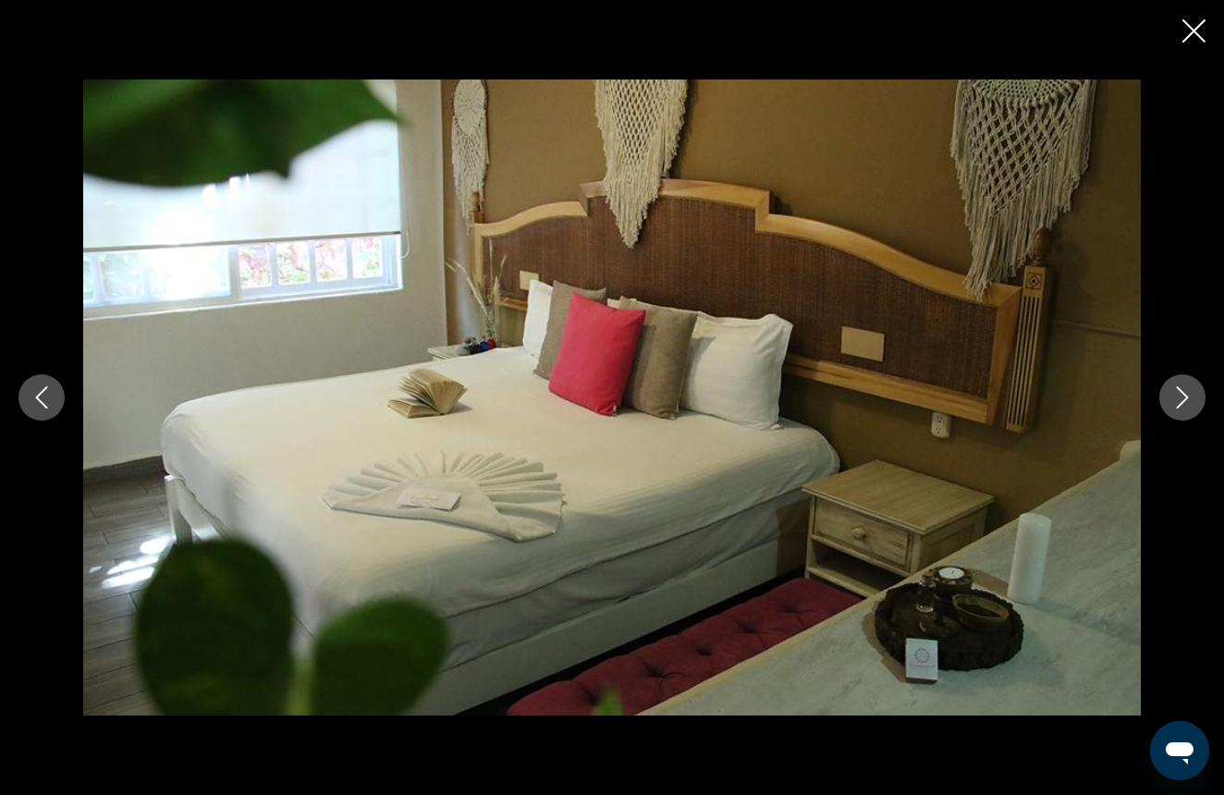
click at [1180, 405] on icon "Next image" at bounding box center [1183, 397] width 12 height 22
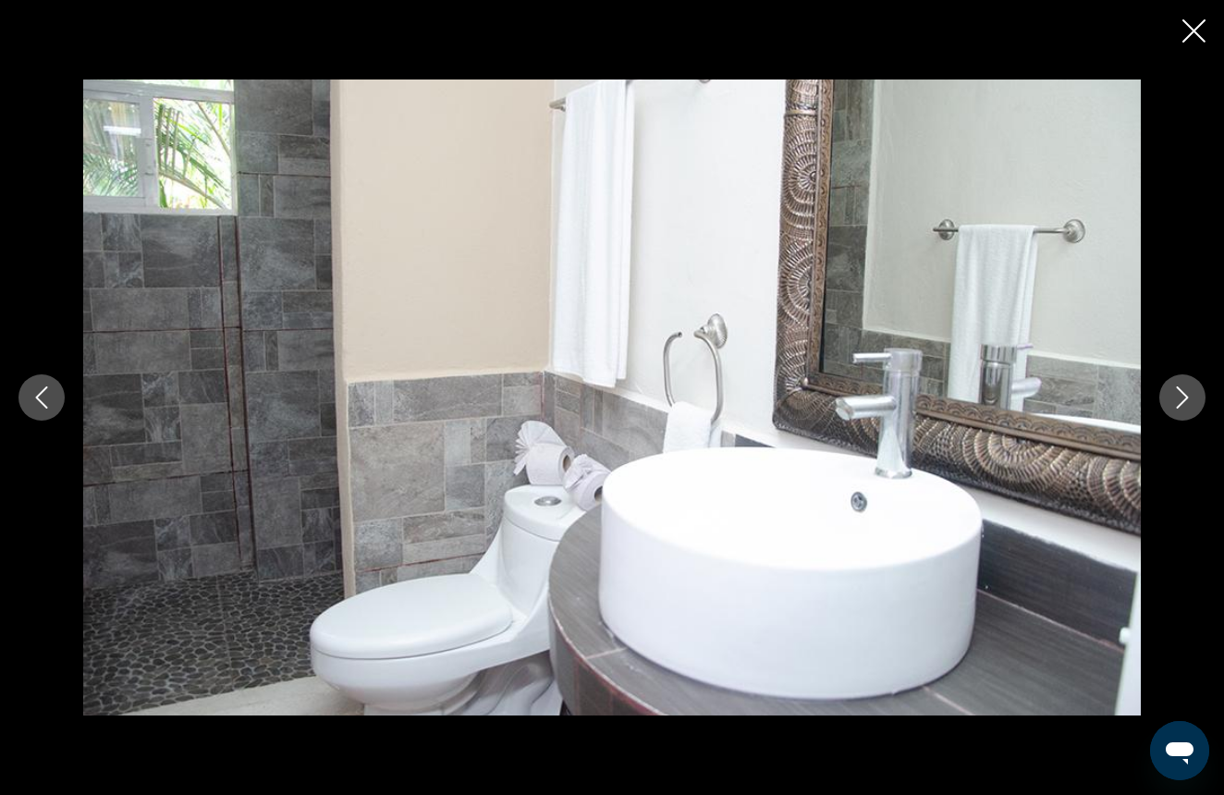
click at [1175, 393] on icon "Next image" at bounding box center [1182, 397] width 22 height 22
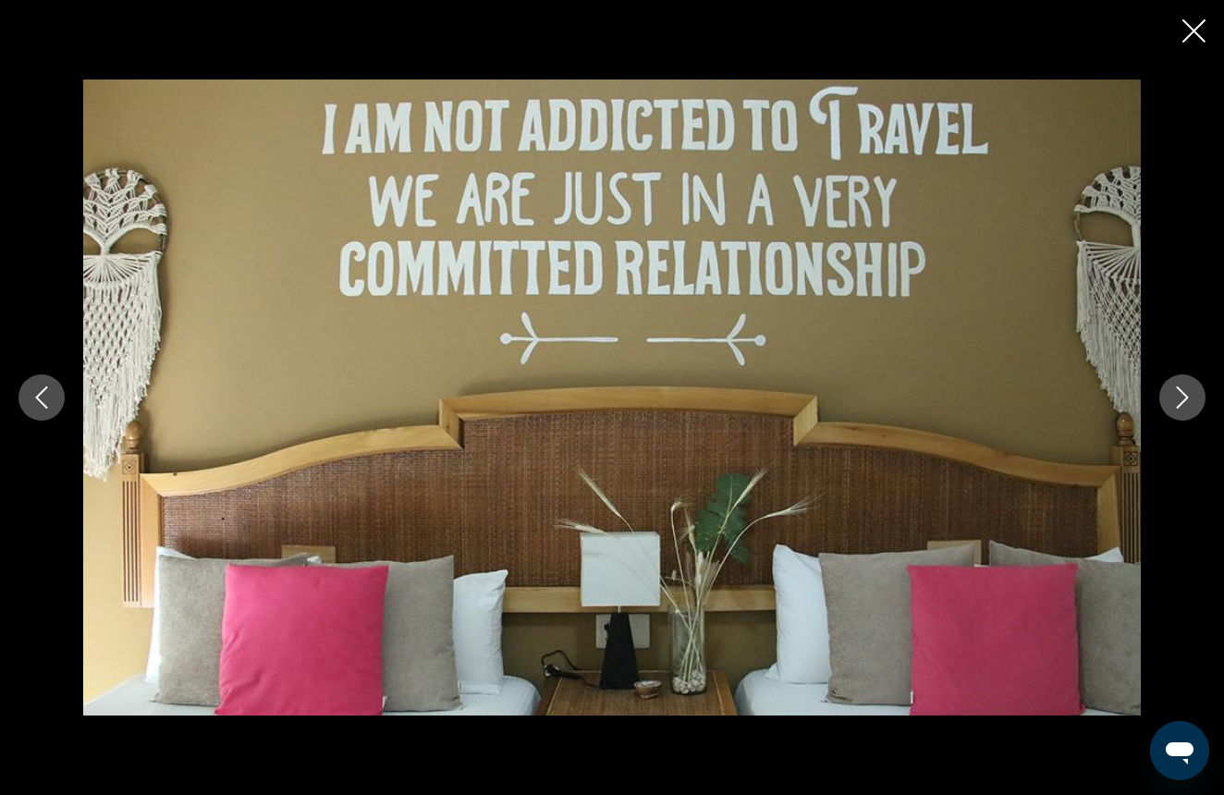
click at [1175, 396] on icon "Next image" at bounding box center [1182, 397] width 22 height 22
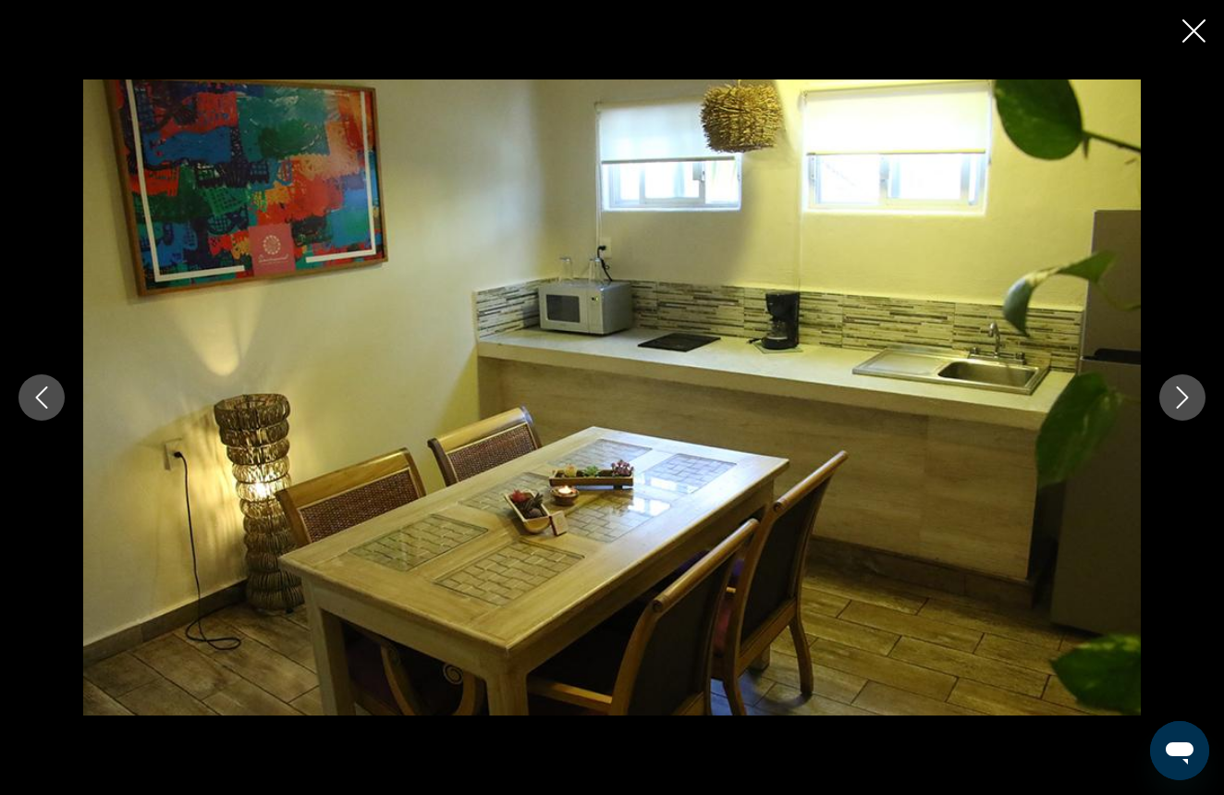
click at [1175, 396] on icon "Next image" at bounding box center [1182, 397] width 22 height 22
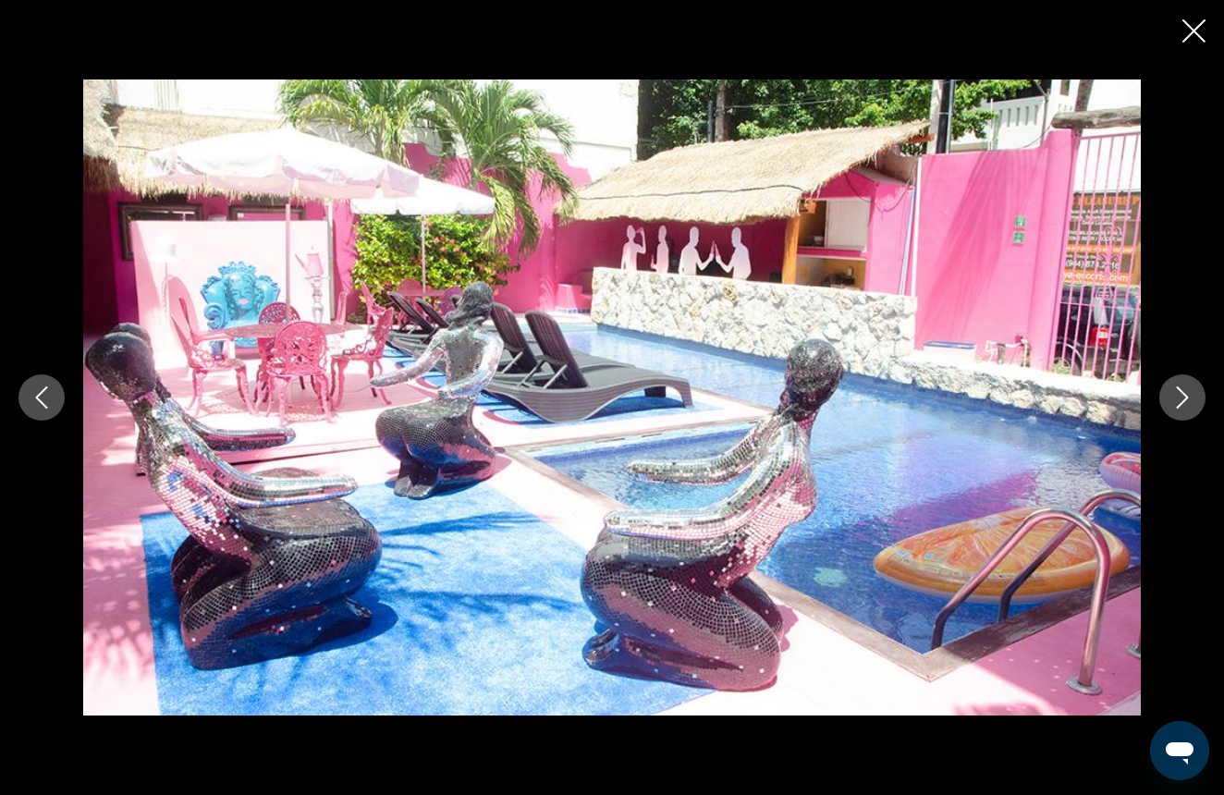
click at [1173, 401] on icon "Next image" at bounding box center [1182, 397] width 22 height 22
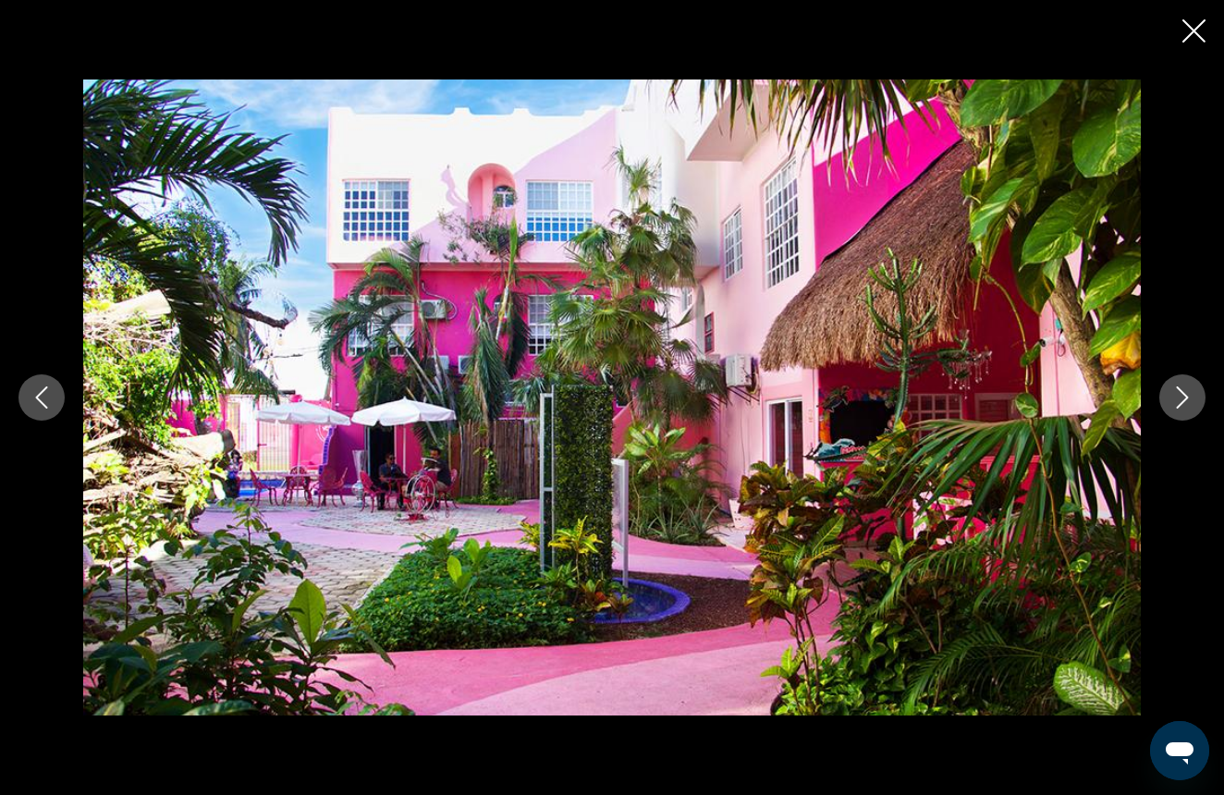
click at [1183, 28] on icon "Close slideshow" at bounding box center [1193, 30] width 23 height 23
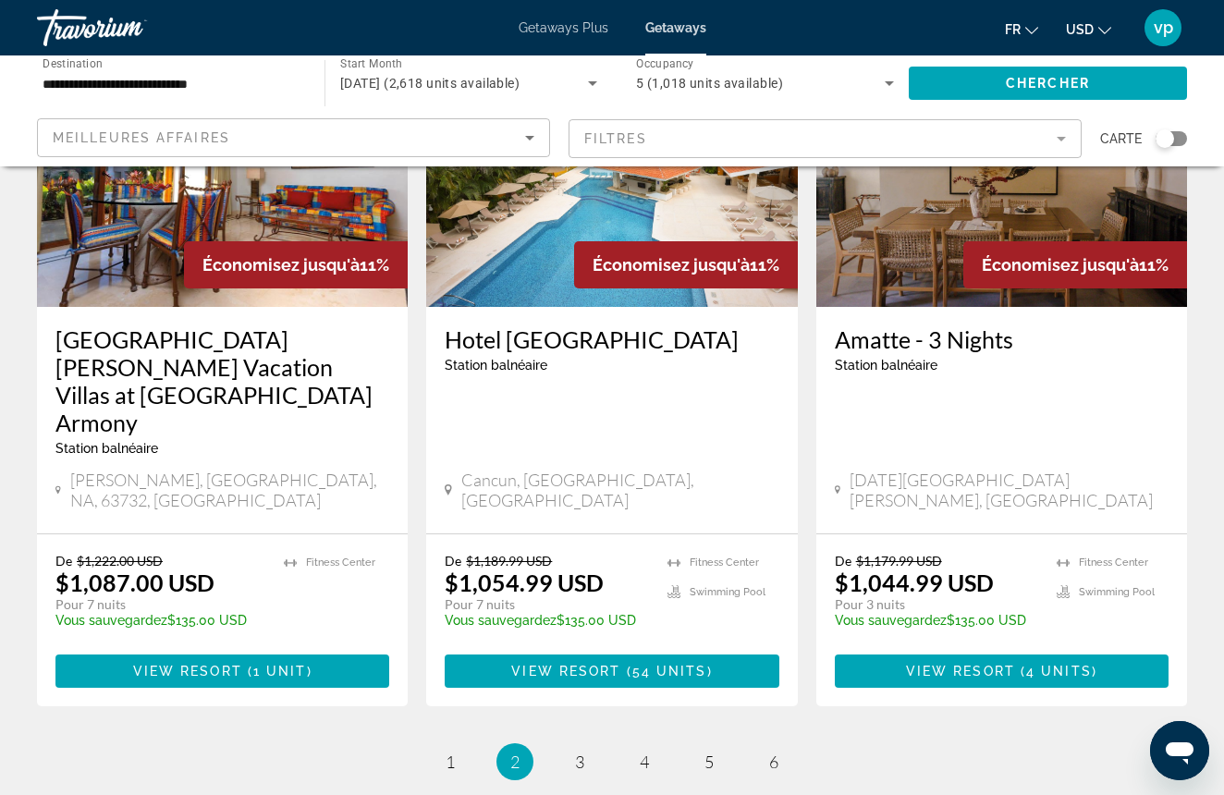
scroll to position [2266, 0]
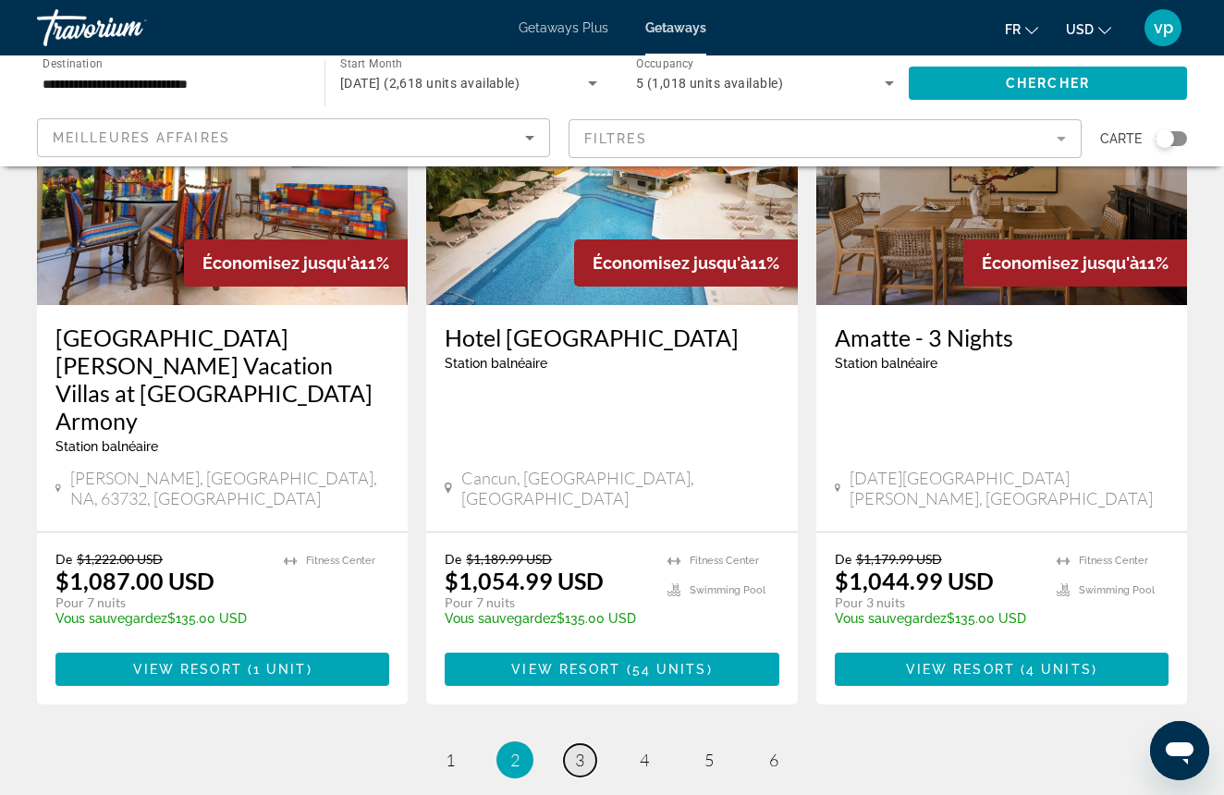
click at [580, 750] on span "3" at bounding box center [579, 760] width 9 height 20
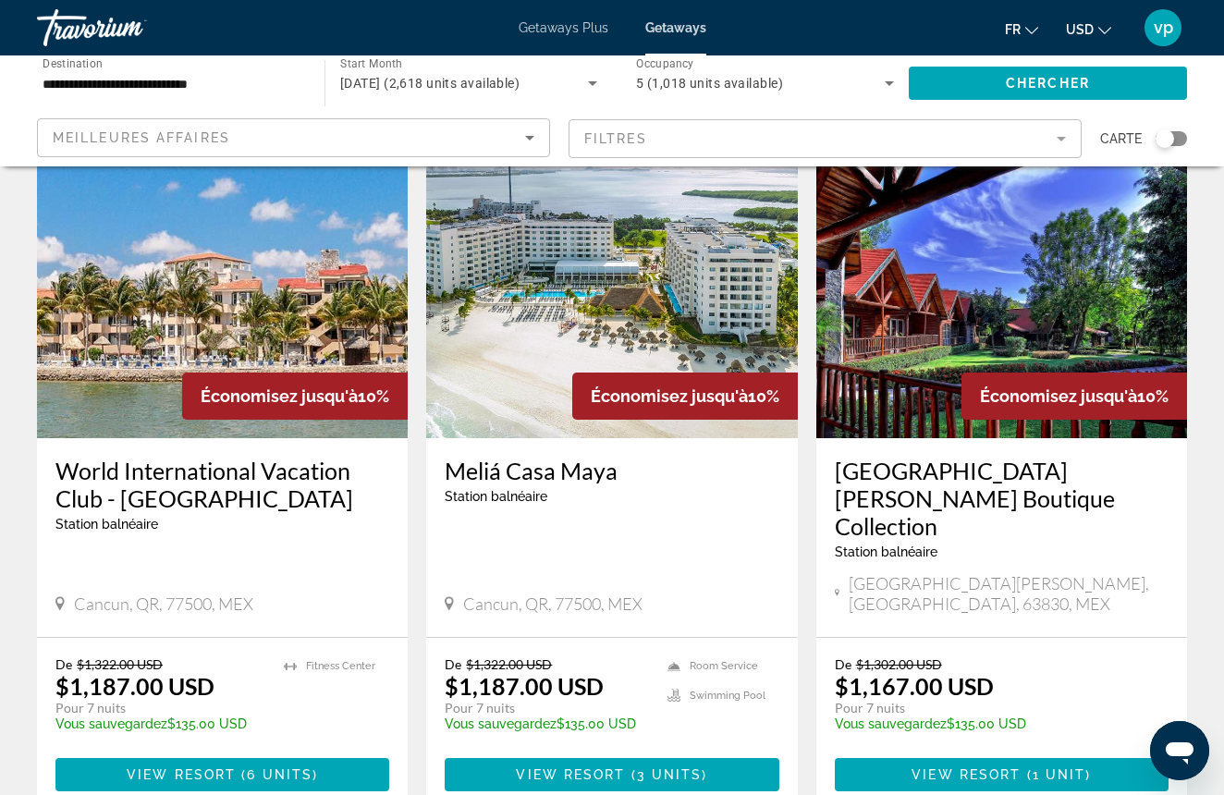
scroll to position [90, 0]
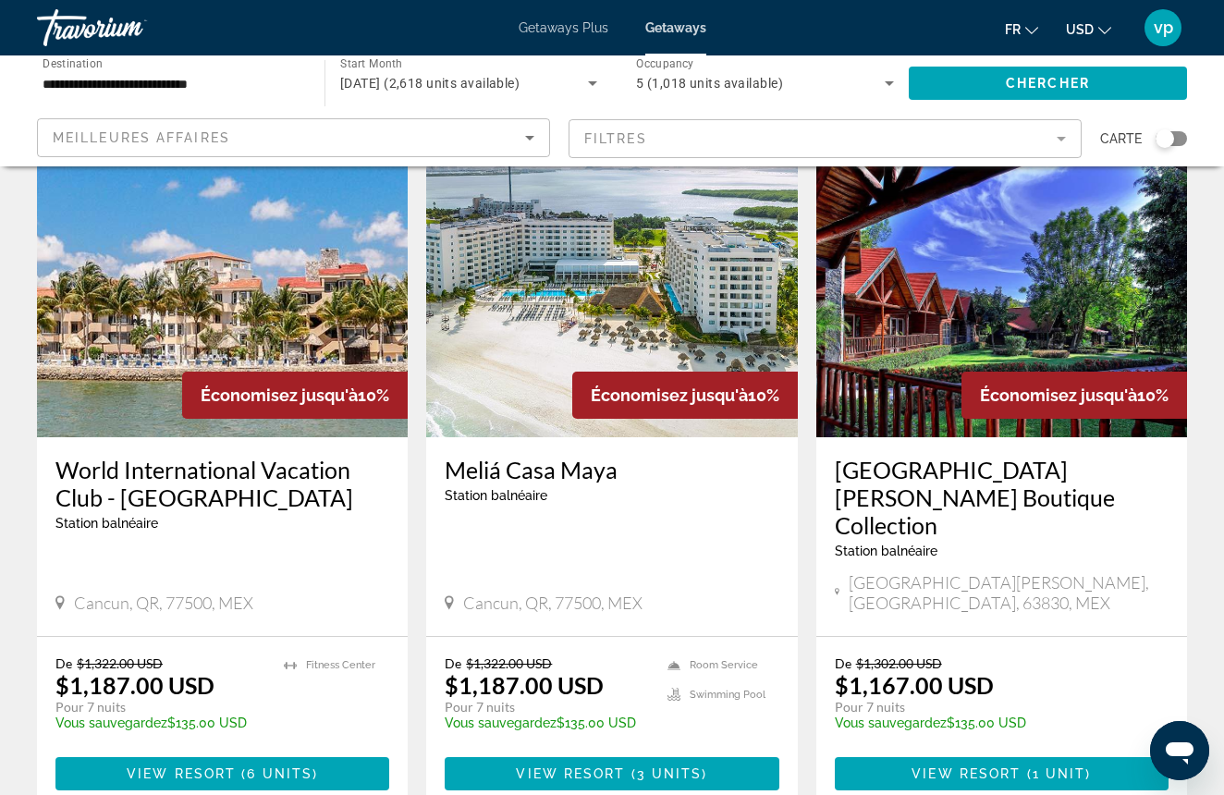
click at [258, 320] on img "Main content" at bounding box center [222, 289] width 371 height 296
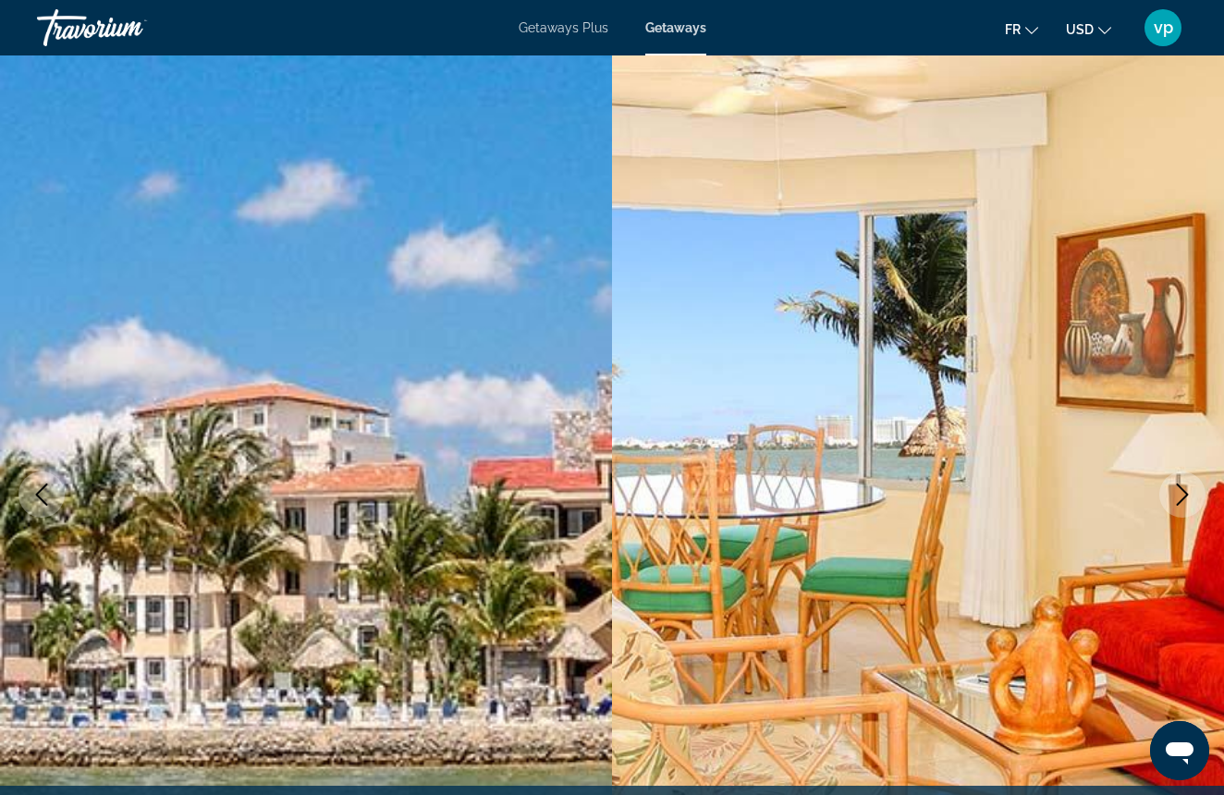
click at [1187, 502] on icon "Next image" at bounding box center [1182, 494] width 22 height 22
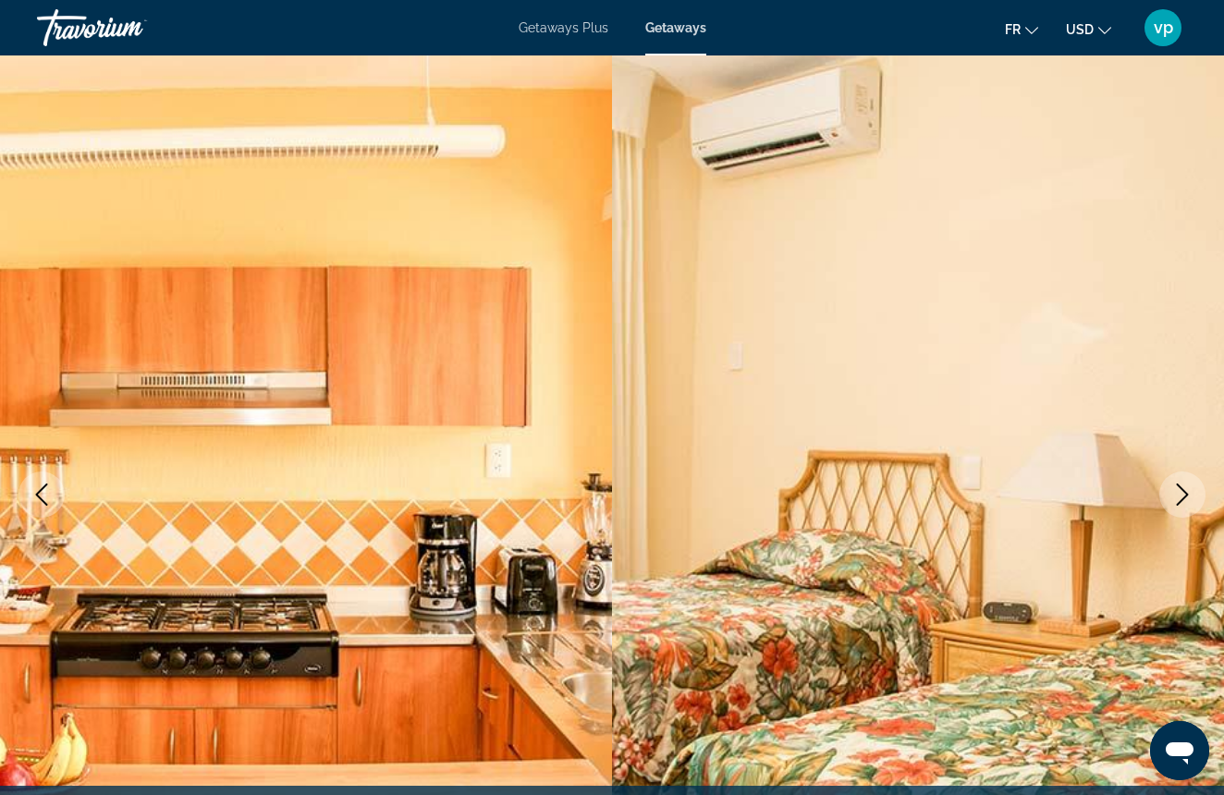
click at [1187, 502] on icon "Next image" at bounding box center [1182, 494] width 22 height 22
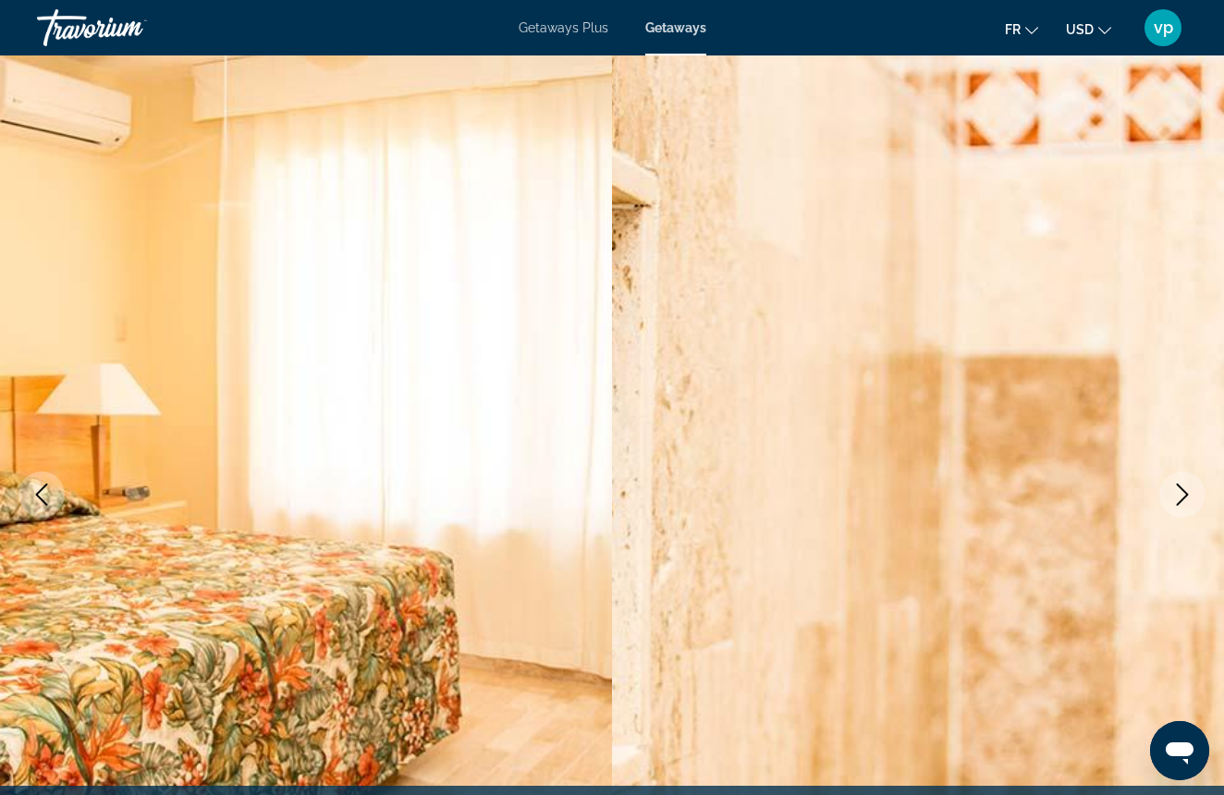
click at [1187, 502] on icon "Next image" at bounding box center [1182, 494] width 22 height 22
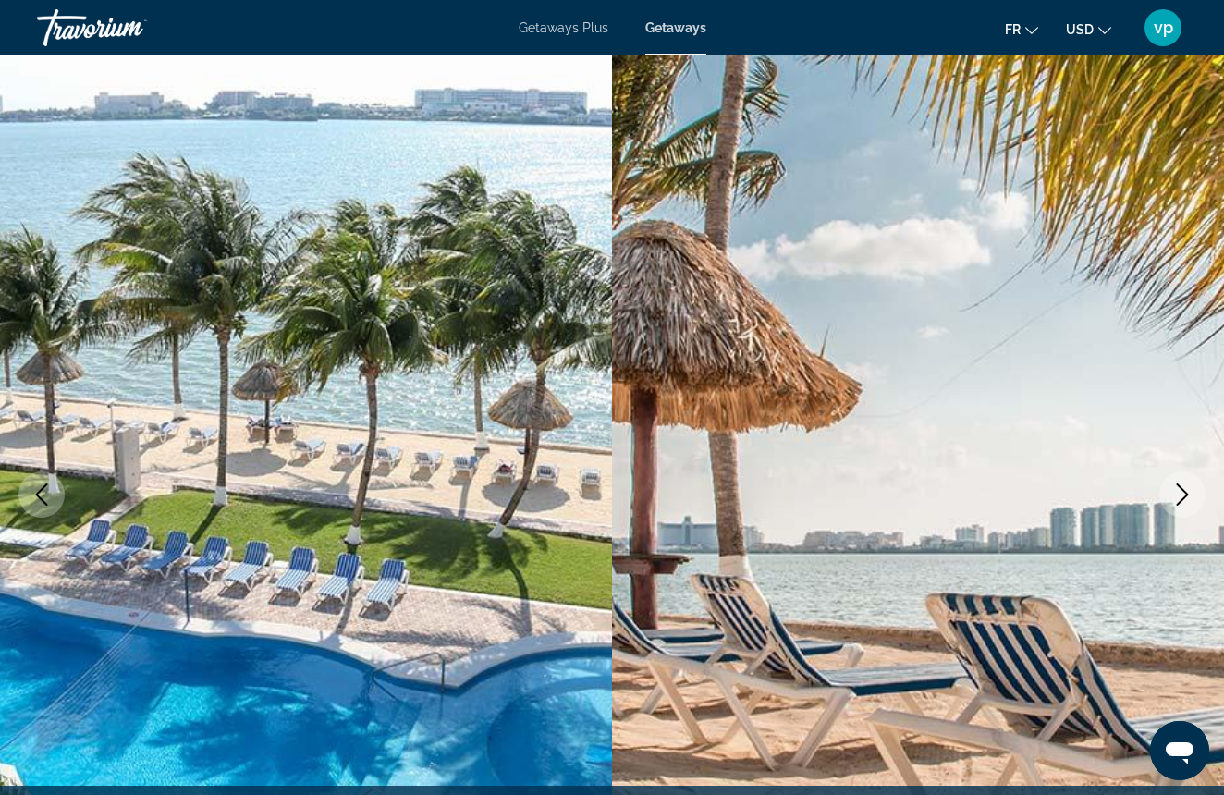
click at [1187, 502] on icon "Next image" at bounding box center [1182, 494] width 22 height 22
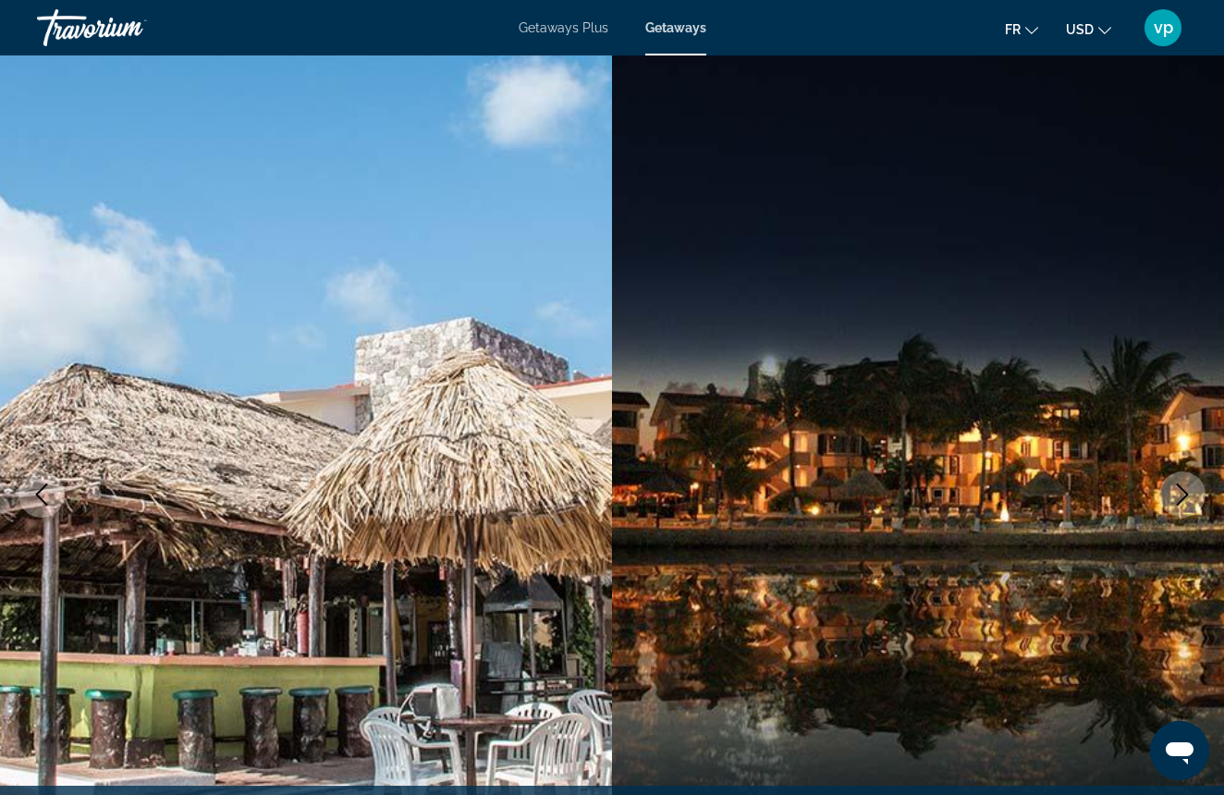
click at [1179, 496] on icon "Next image" at bounding box center [1182, 494] width 22 height 22
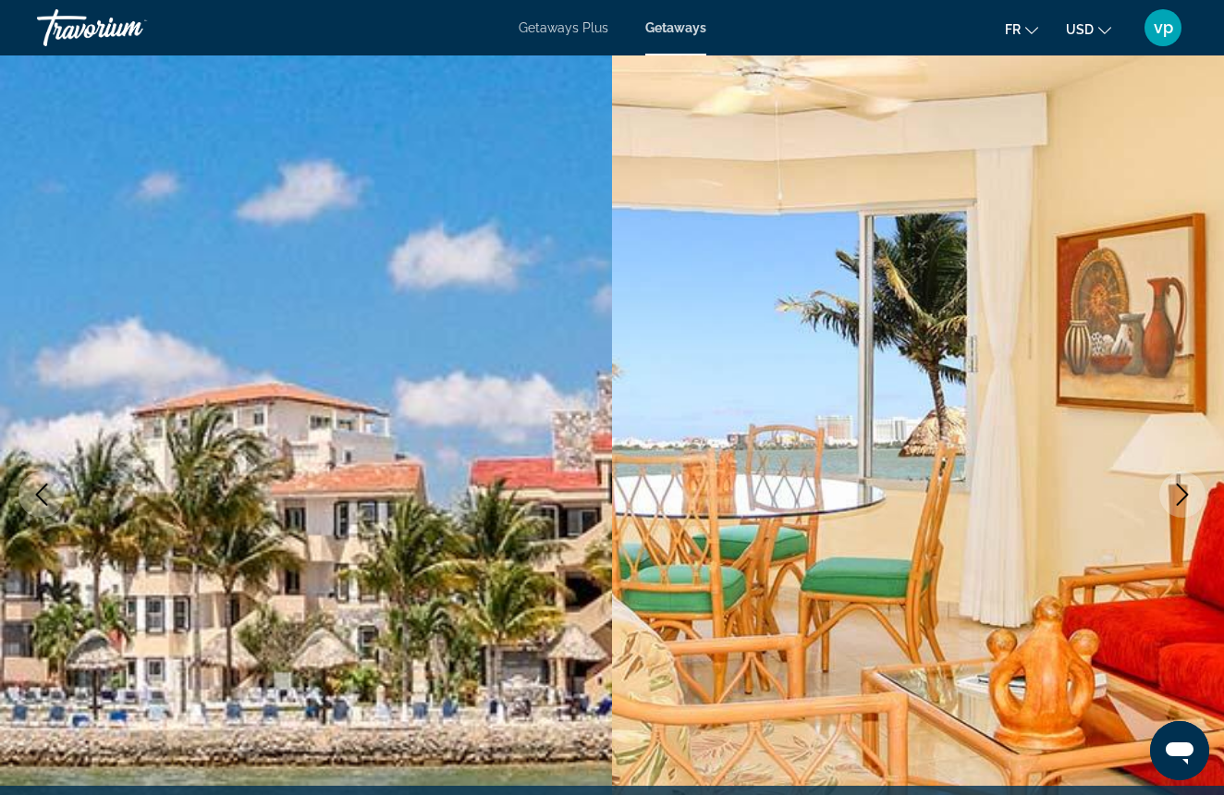
click at [1183, 500] on icon "Next image" at bounding box center [1182, 494] width 22 height 22
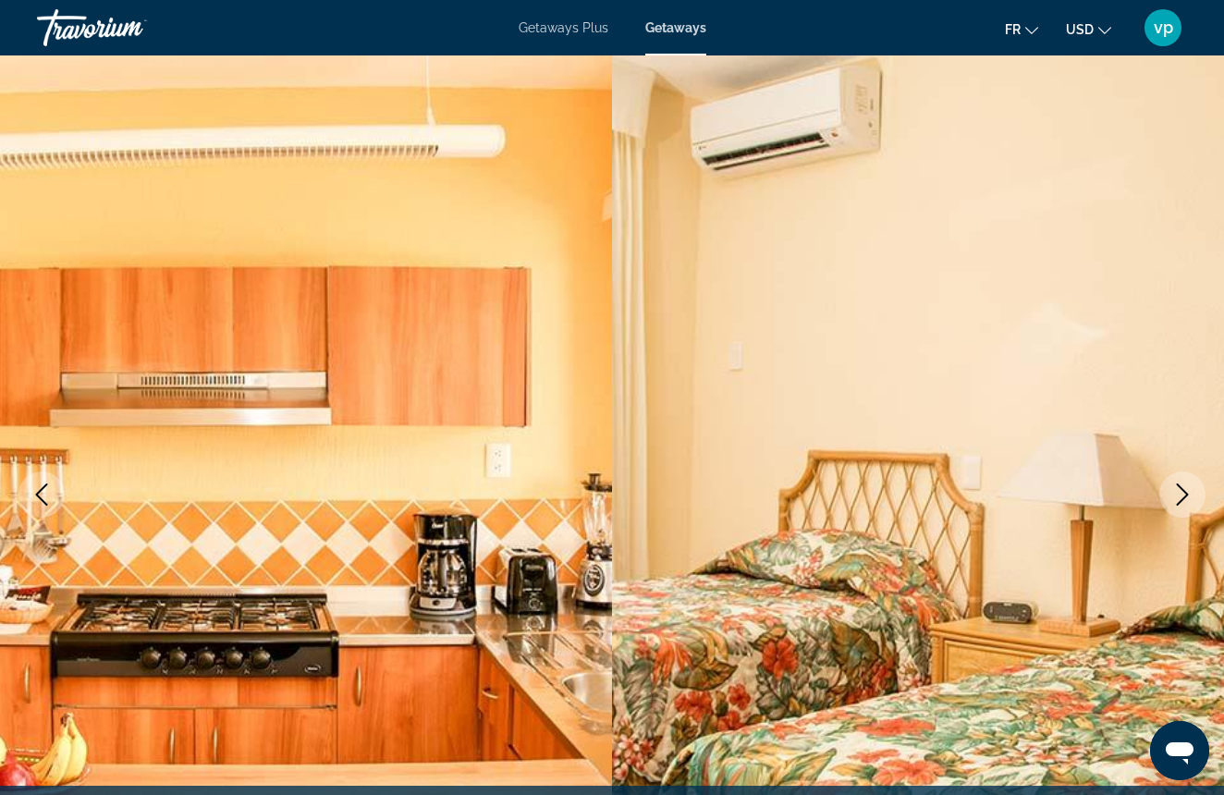
click at [1182, 501] on icon "Next image" at bounding box center [1182, 494] width 22 height 22
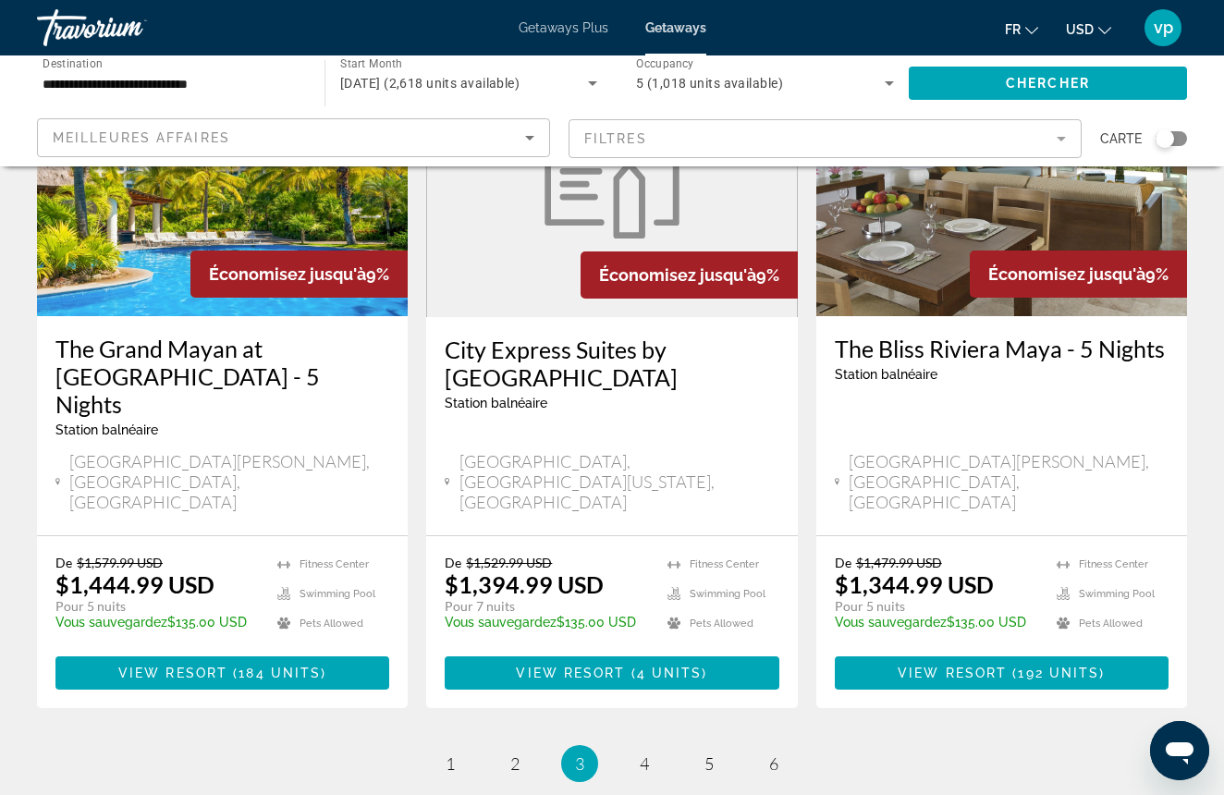
scroll to position [2363, 0]
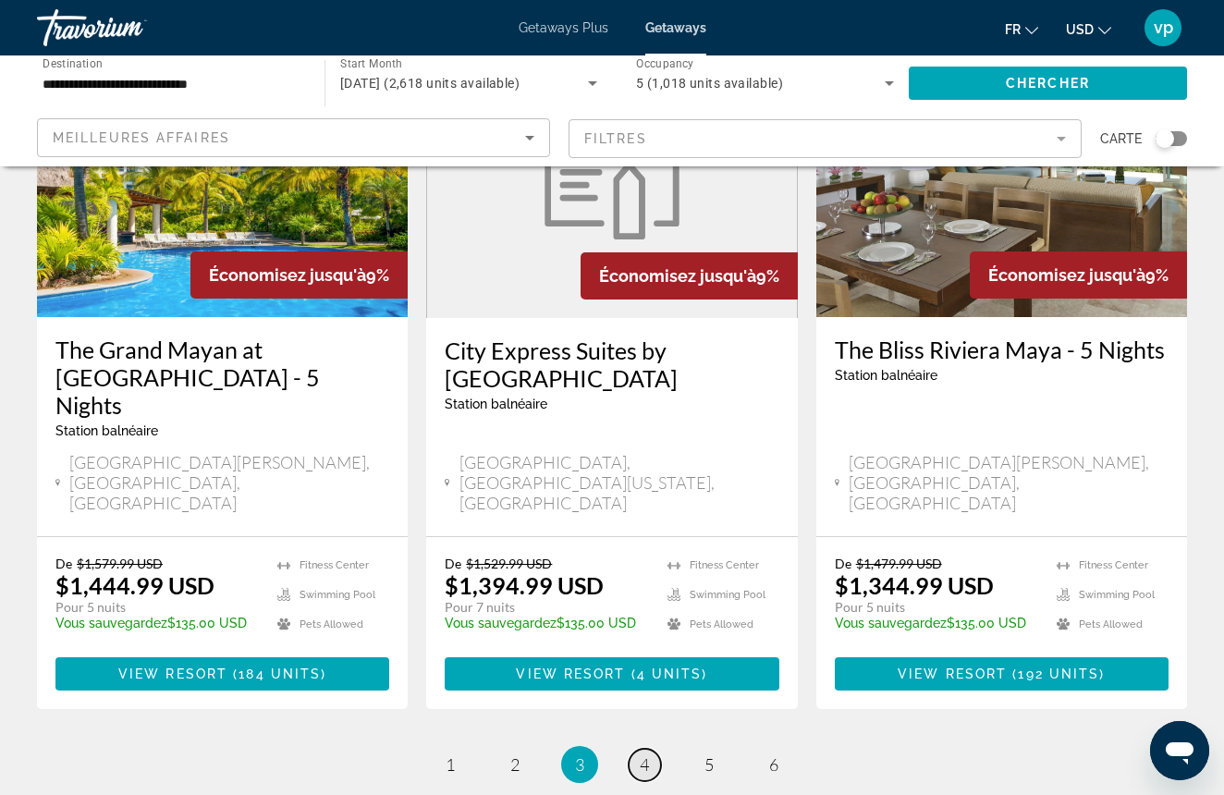
click at [636, 749] on link "page 4" at bounding box center [644, 765] width 32 height 32
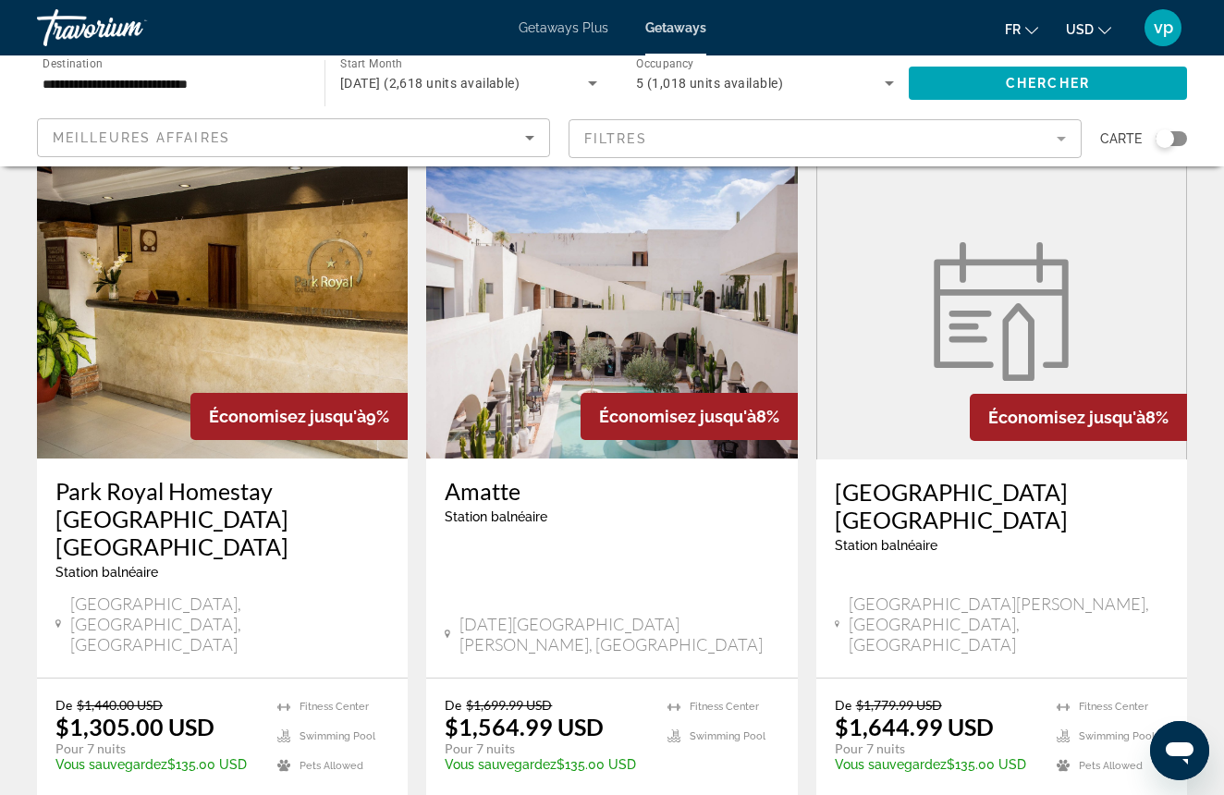
scroll to position [69, 0]
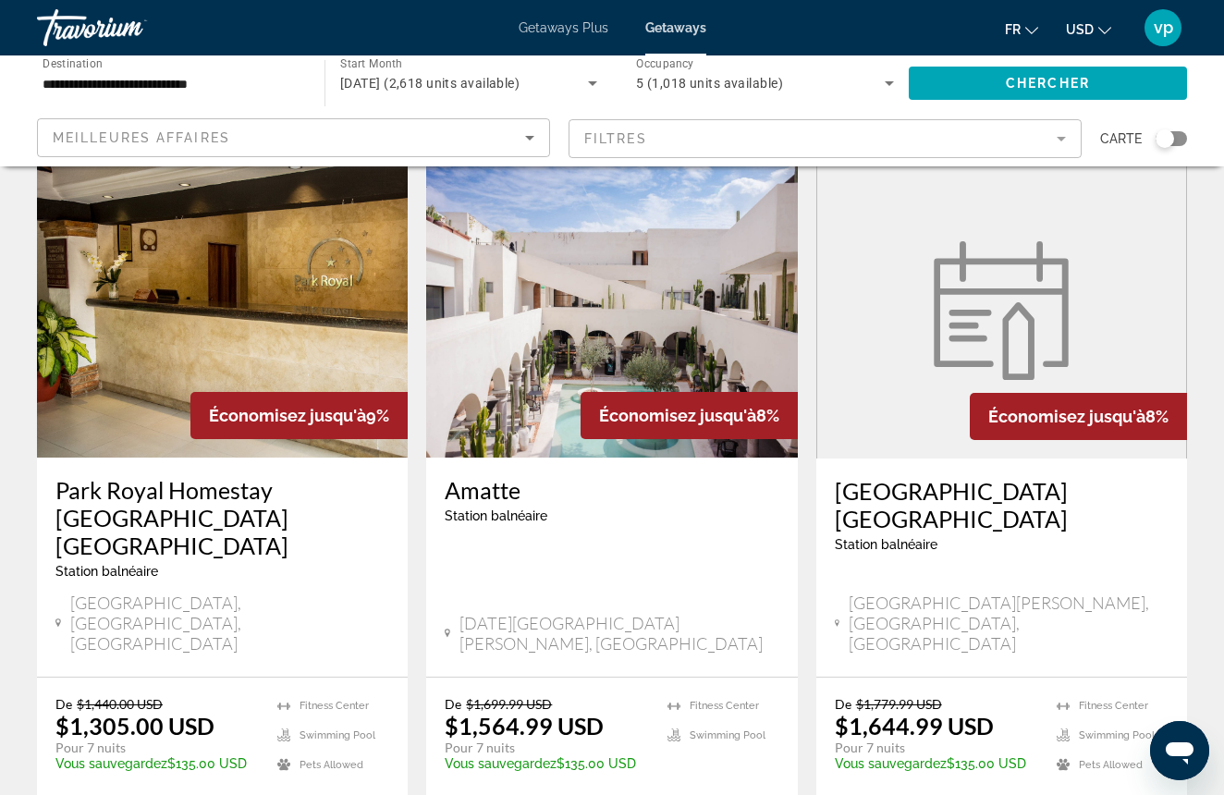
click at [670, 356] on img "Main content" at bounding box center [611, 310] width 371 height 296
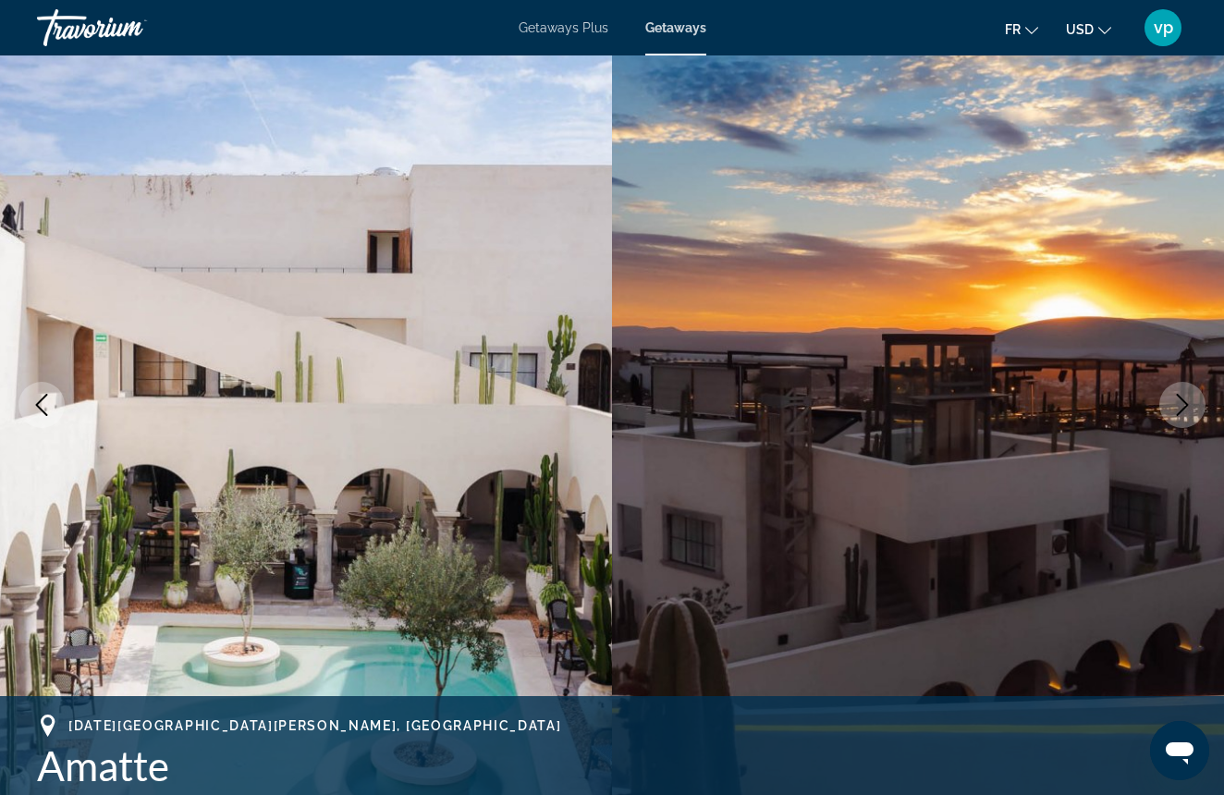
scroll to position [94, 0]
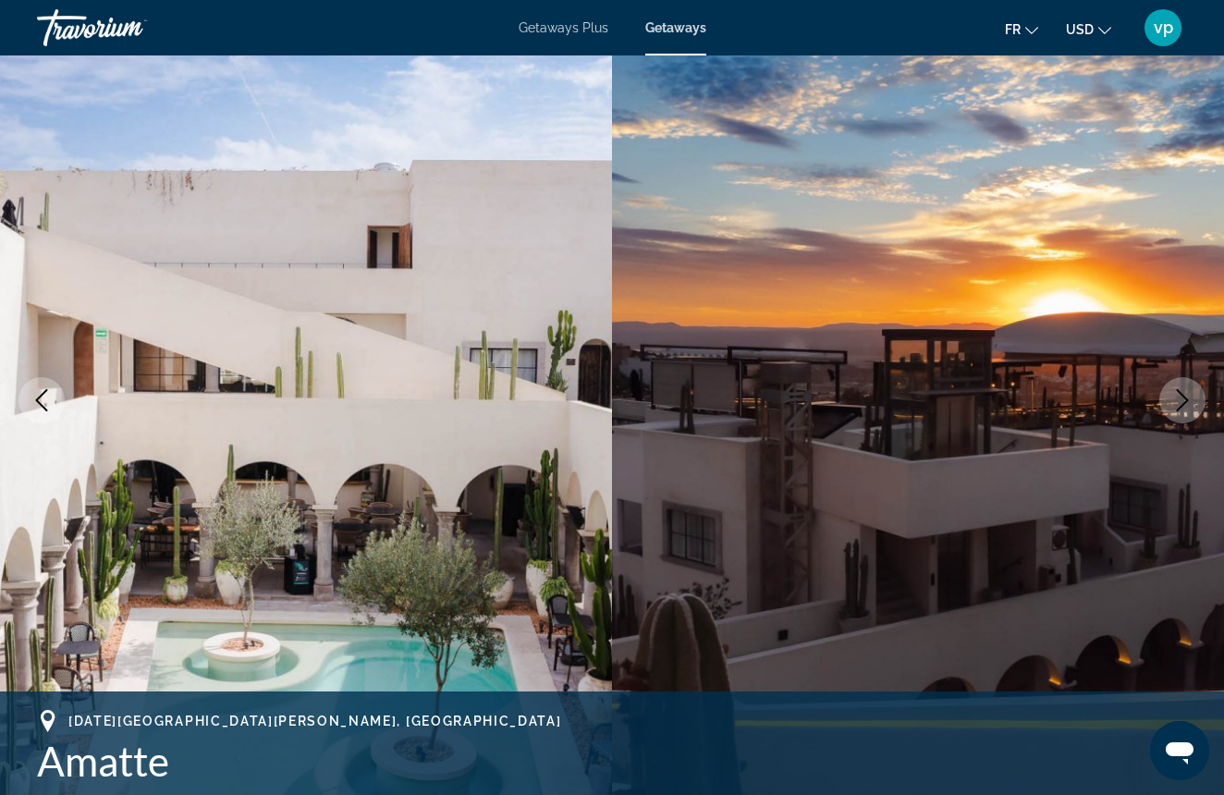
click at [1195, 423] on img "Main content" at bounding box center [918, 400] width 612 height 878
click at [1192, 389] on icon "Next image" at bounding box center [1182, 400] width 22 height 22
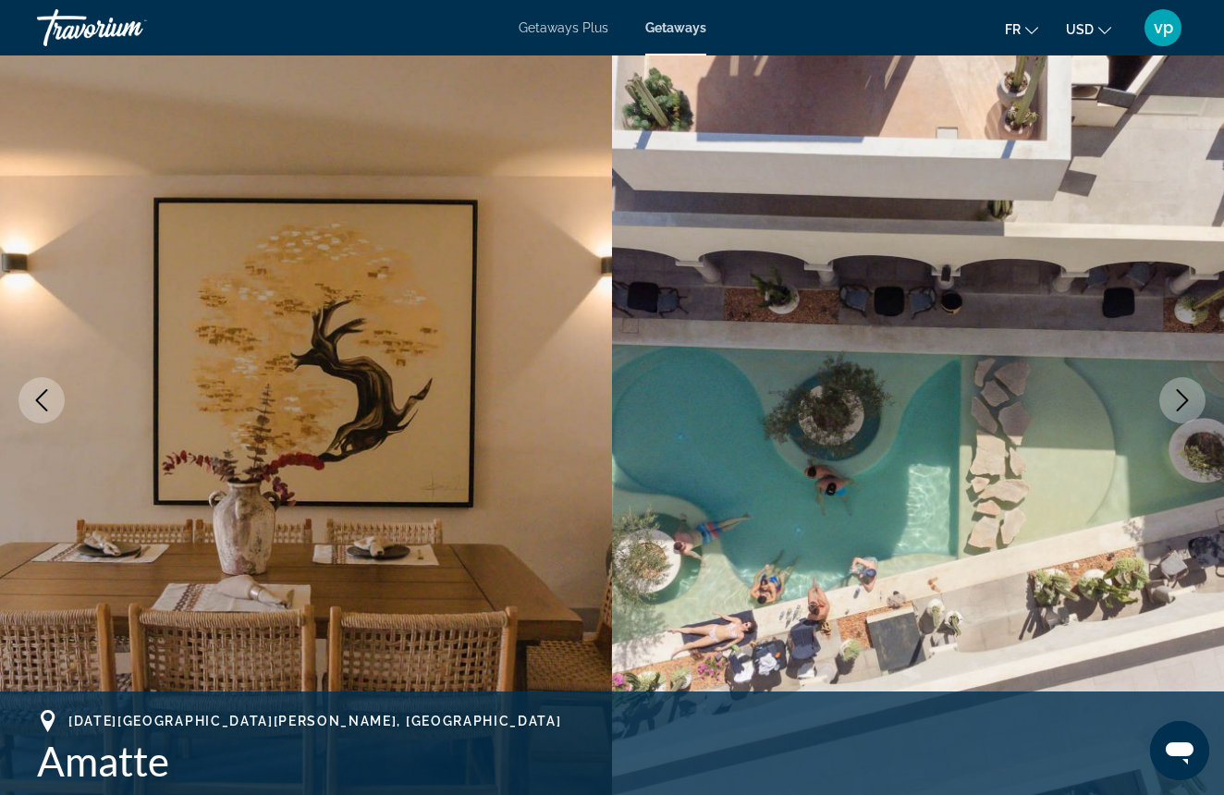
click at [1192, 389] on icon "Next image" at bounding box center [1182, 400] width 22 height 22
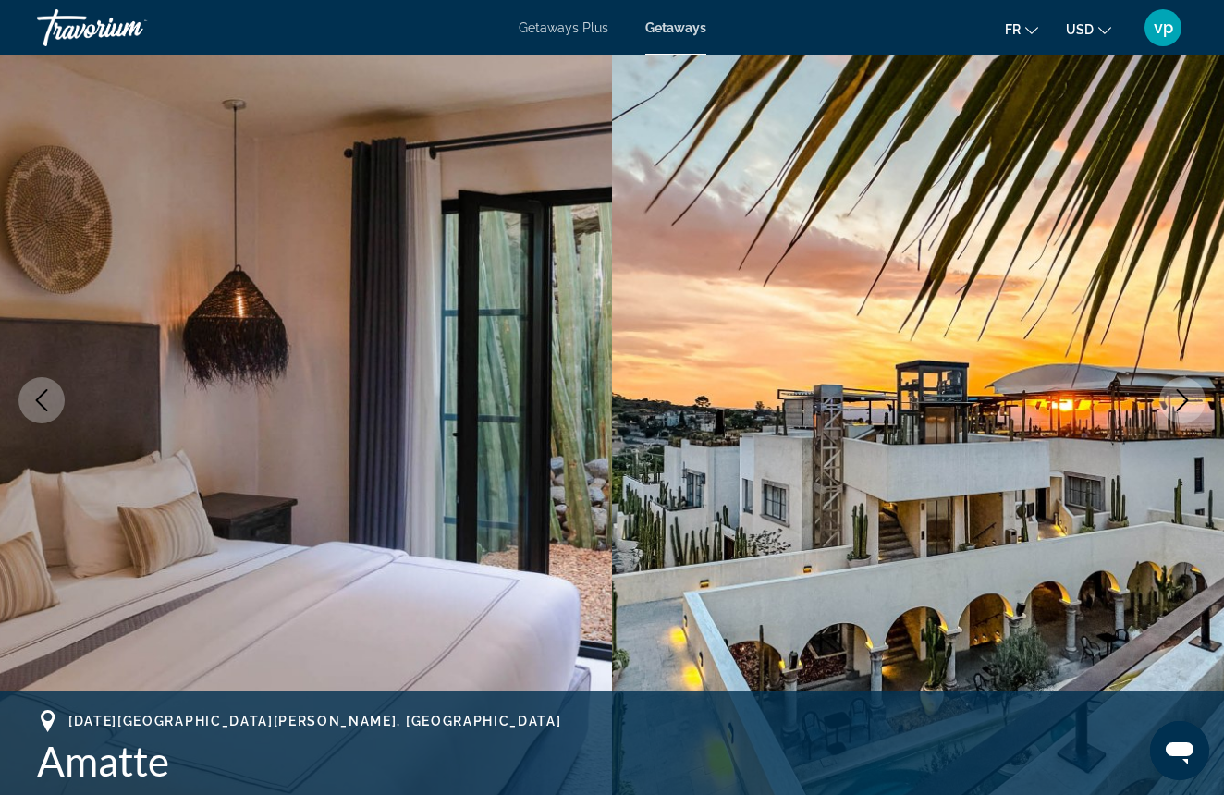
click at [1192, 389] on icon "Next image" at bounding box center [1182, 400] width 22 height 22
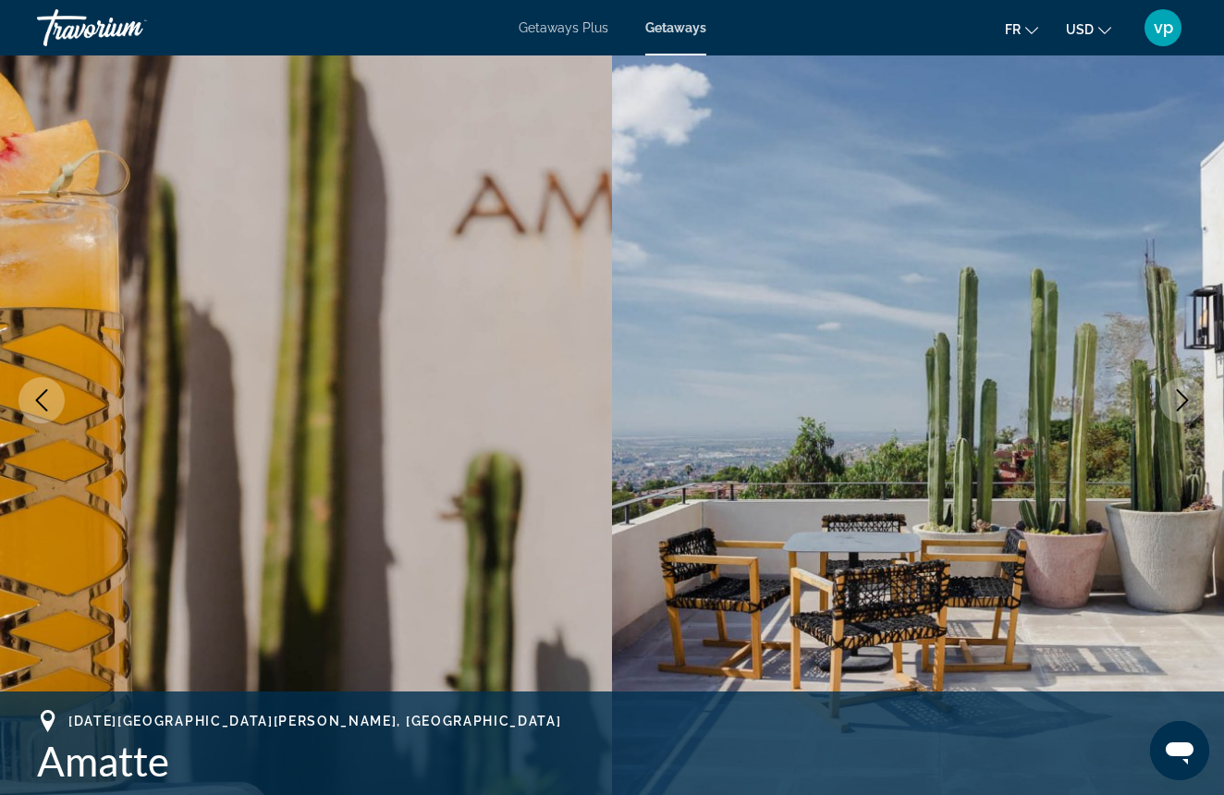
click at [1192, 389] on icon "Next image" at bounding box center [1182, 400] width 22 height 22
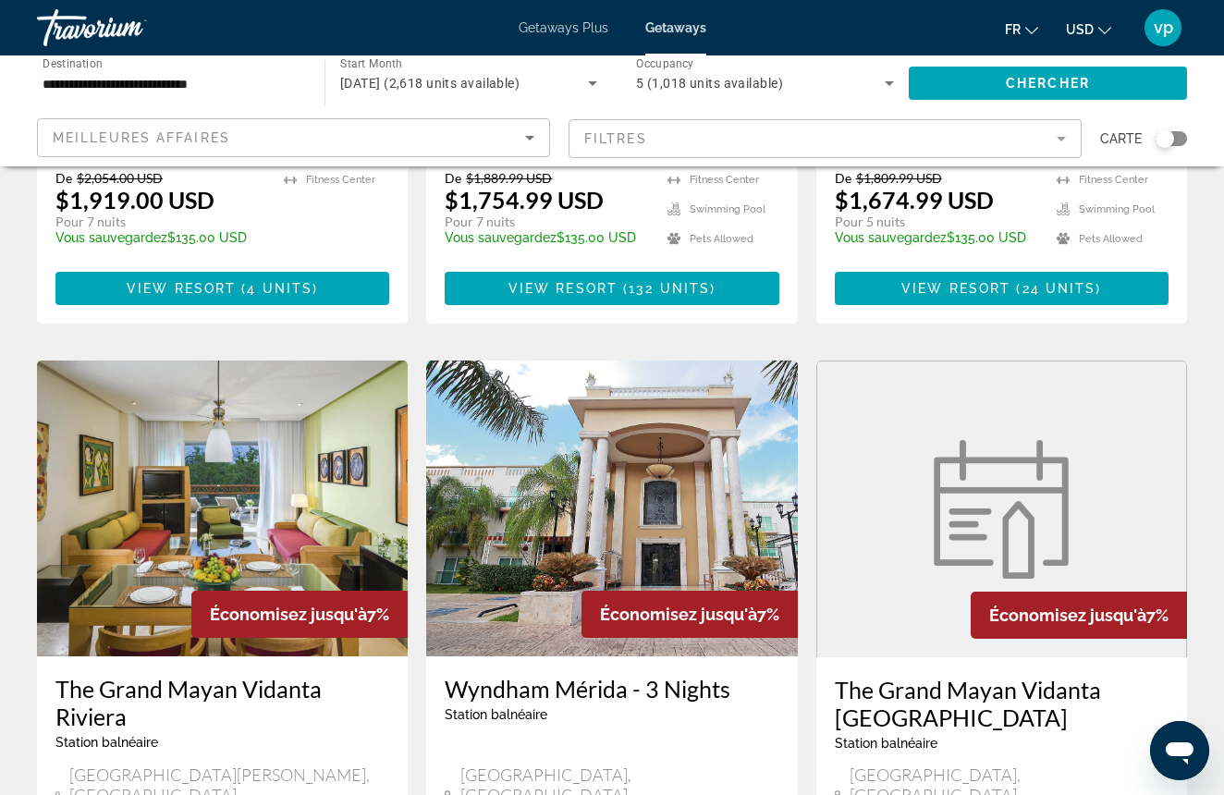
scroll to position [1950, 0]
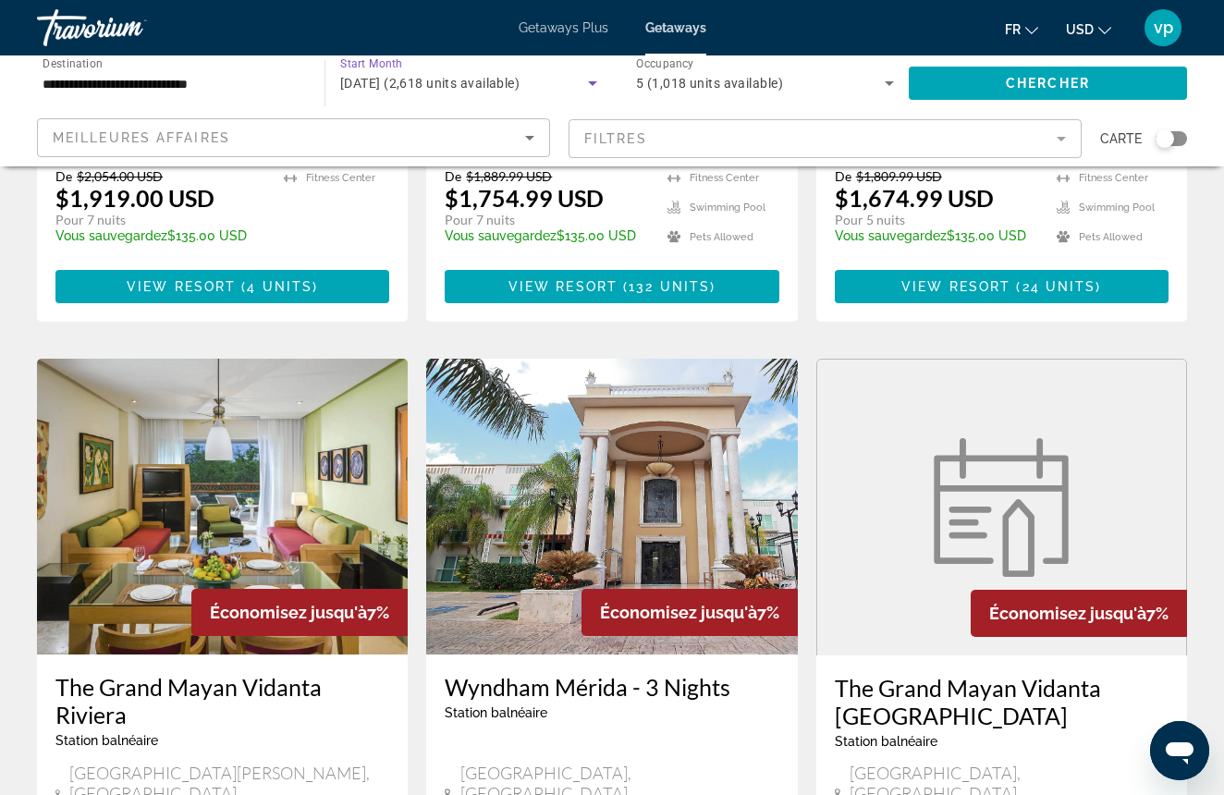
click at [584, 80] on icon "Search widget" at bounding box center [592, 83] width 22 height 22
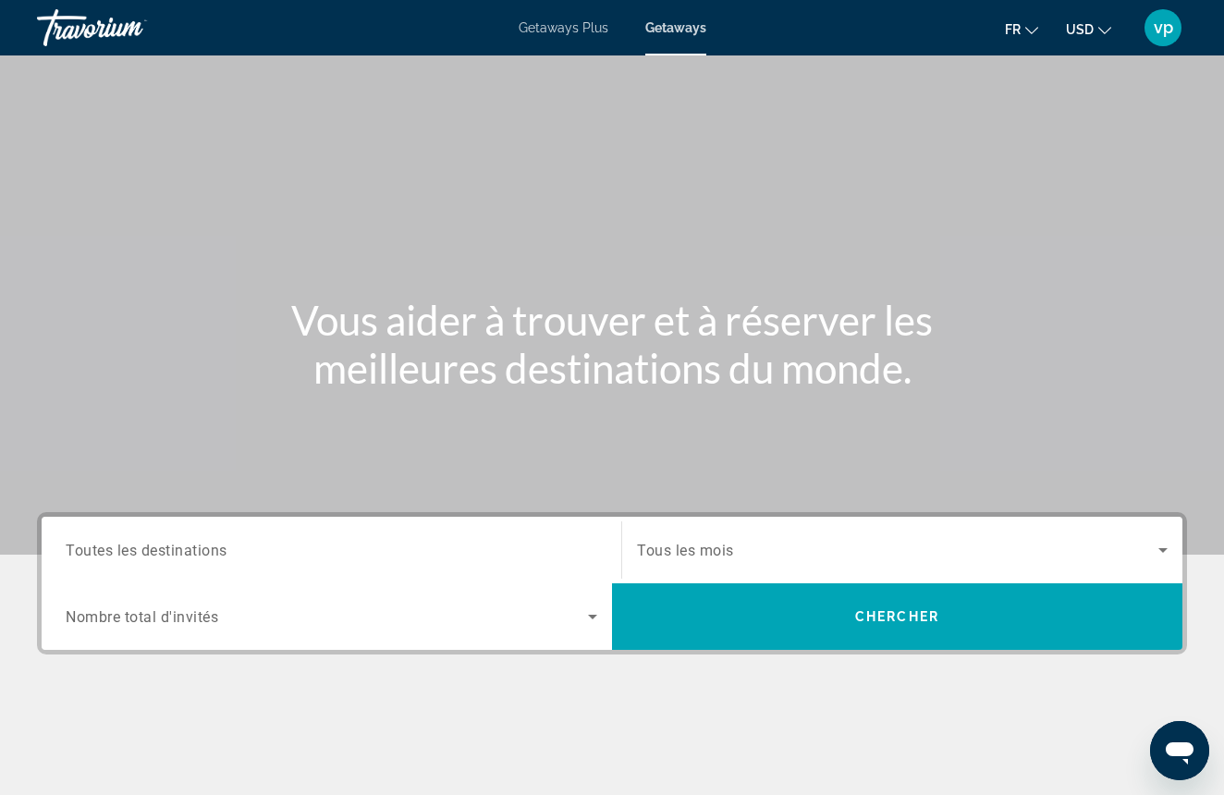
click at [442, 627] on div "Search widget" at bounding box center [331, 617] width 531 height 52
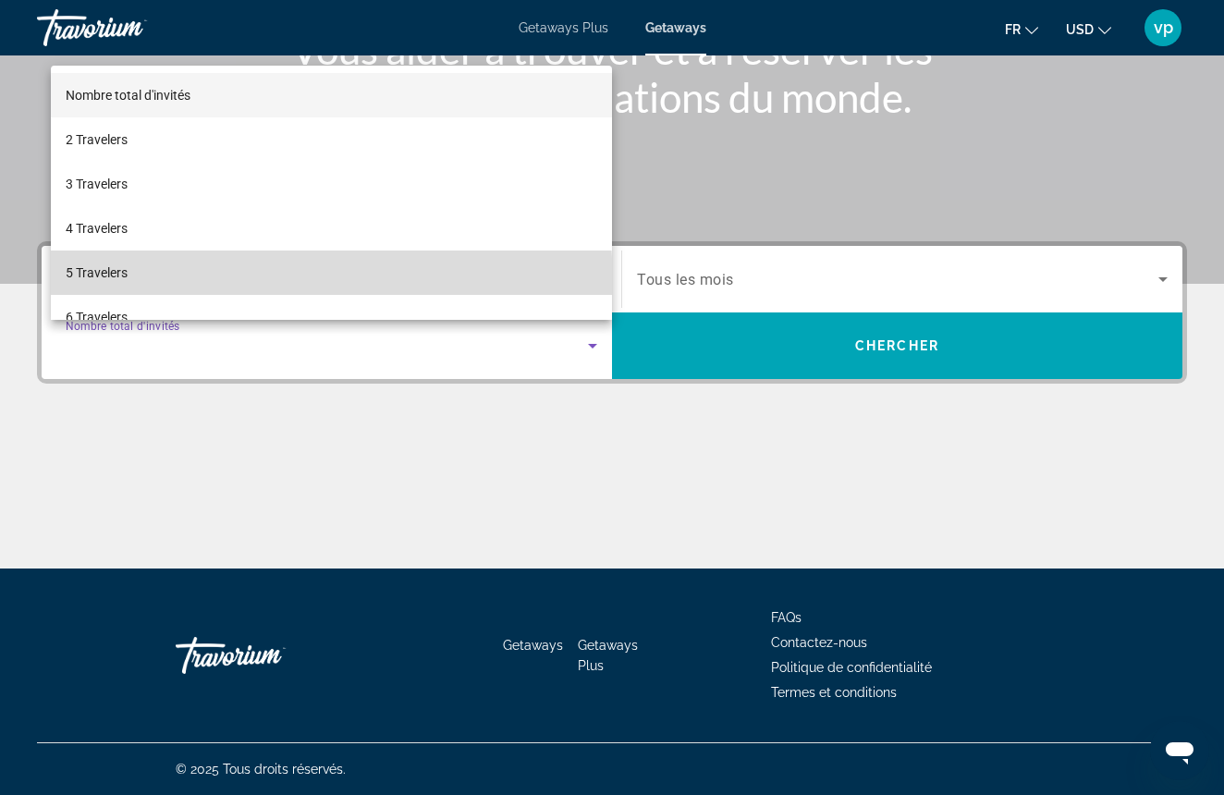
click at [205, 284] on mat-option "5 Travelers" at bounding box center [331, 272] width 561 height 44
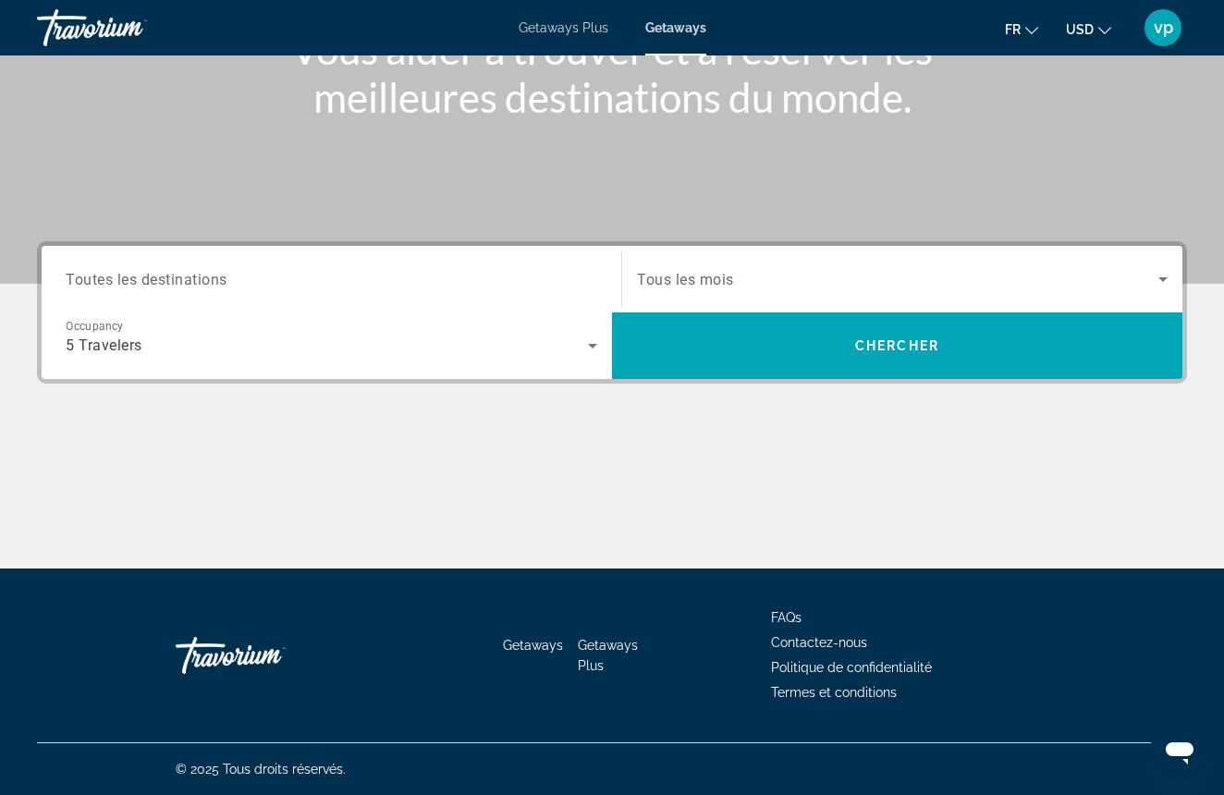
click at [255, 302] on div "Search widget" at bounding box center [331, 279] width 531 height 53
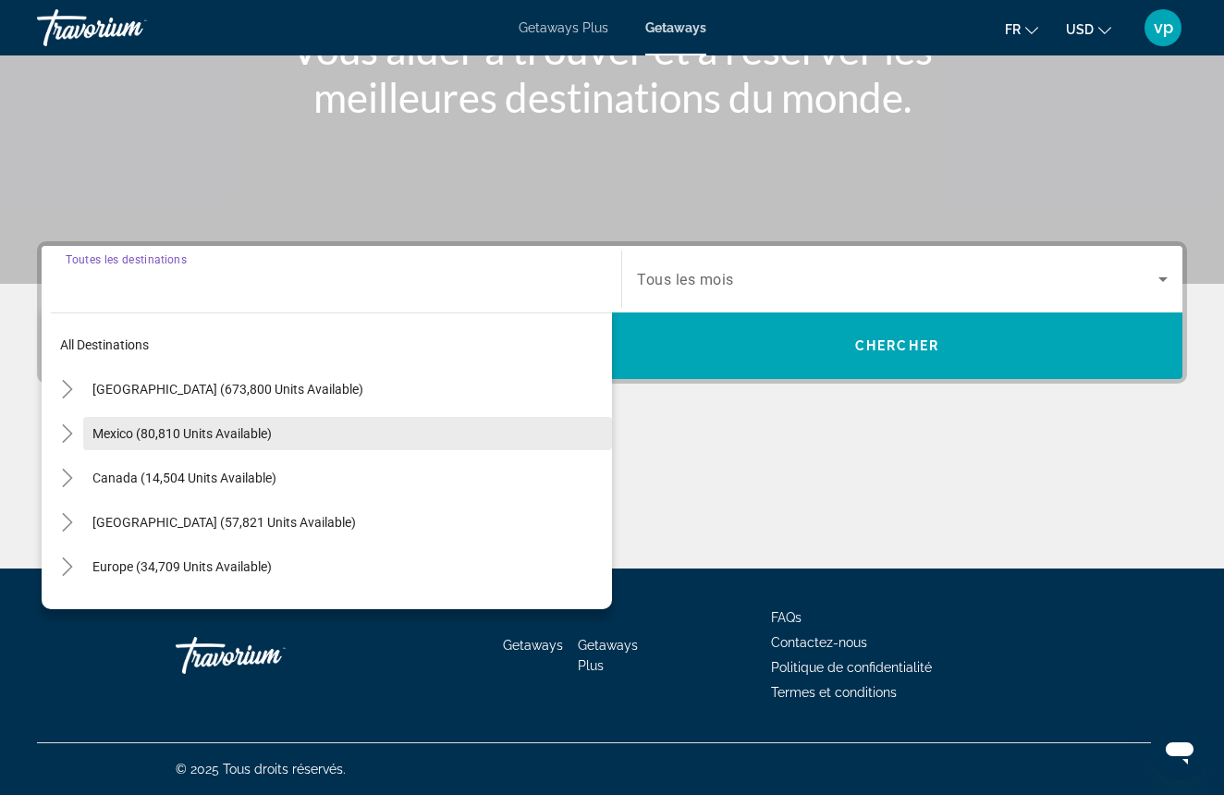
click at [199, 438] on span "Mexico (80,810 units available)" at bounding box center [181, 433] width 179 height 15
type input "**********"
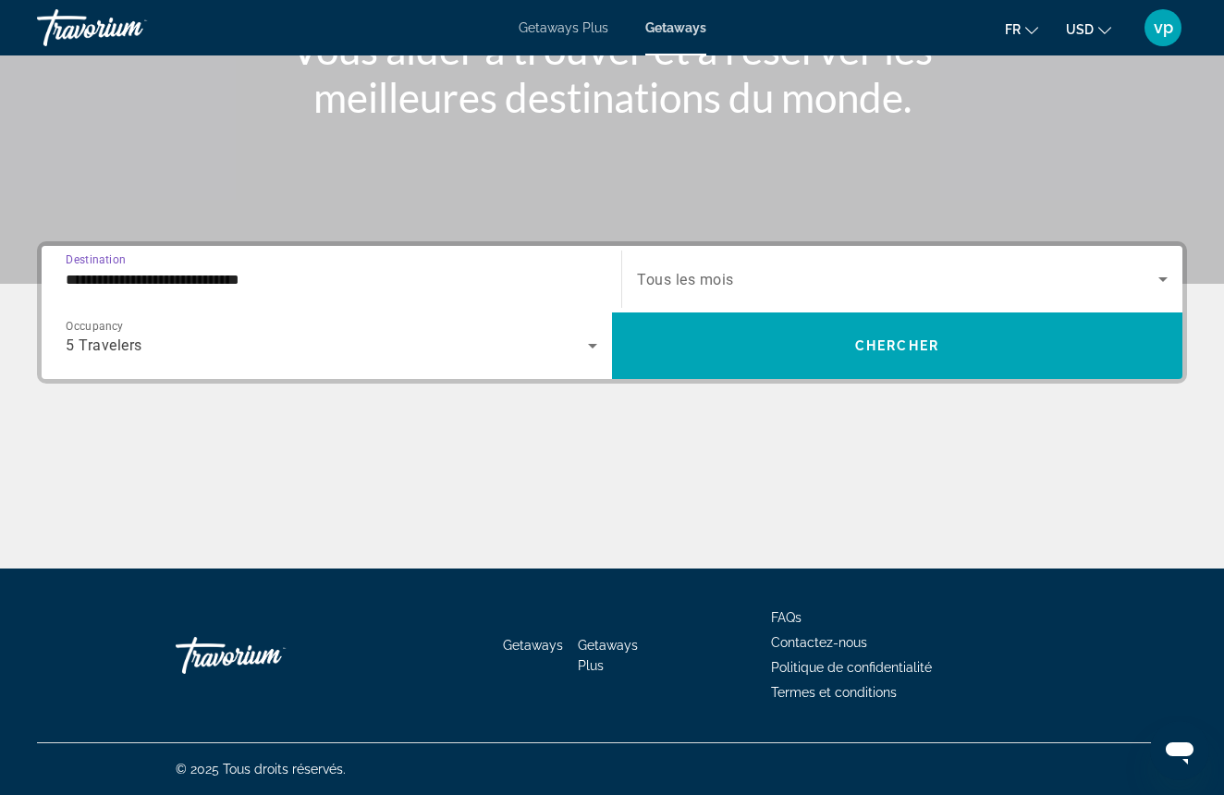
click at [873, 262] on div "Search widget" at bounding box center [902, 279] width 531 height 52
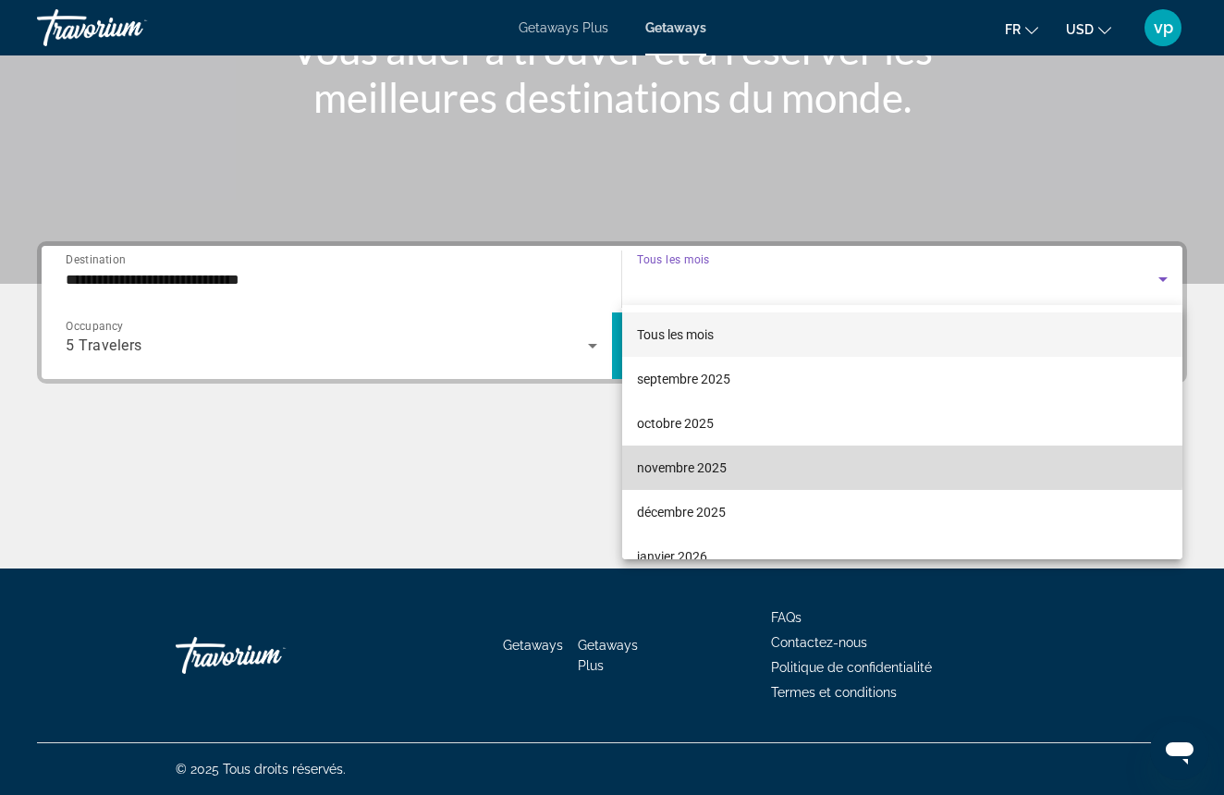
click at [755, 459] on mat-option "novembre 2025" at bounding box center [902, 467] width 560 height 44
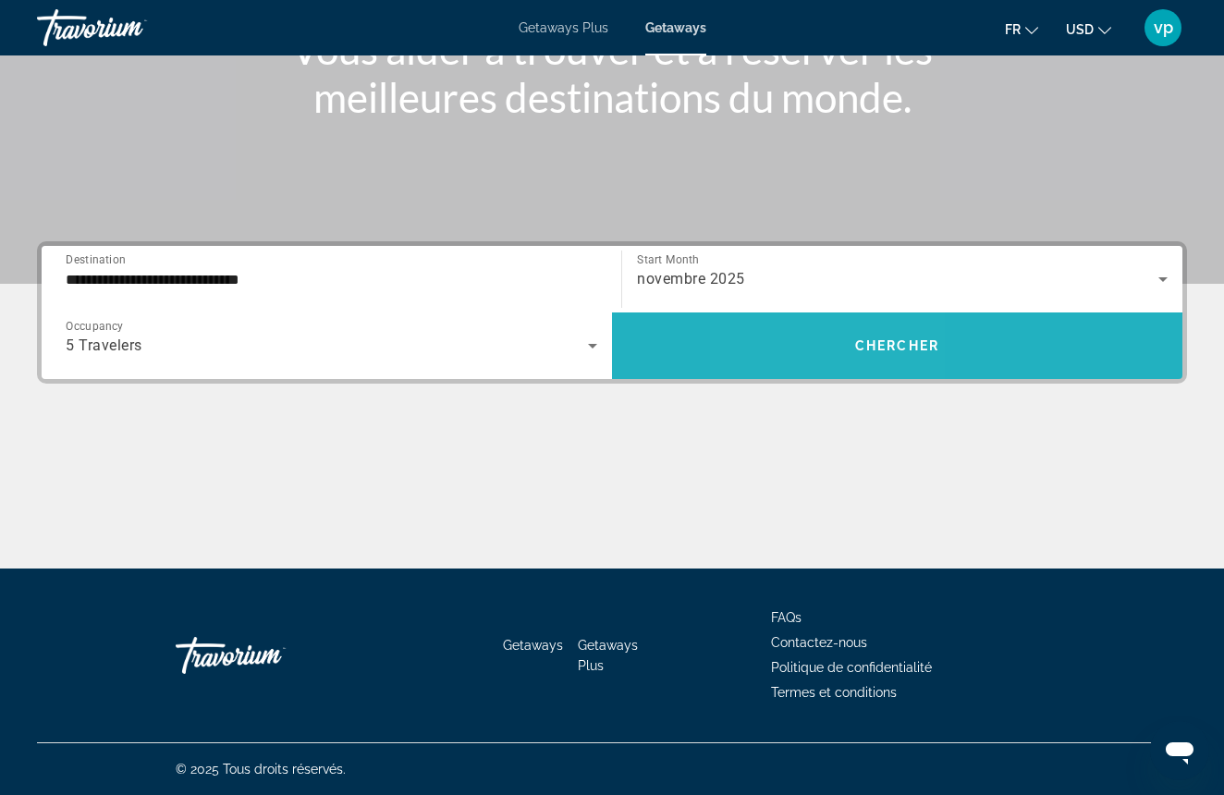
click at [830, 366] on span "Search widget" at bounding box center [897, 345] width 570 height 44
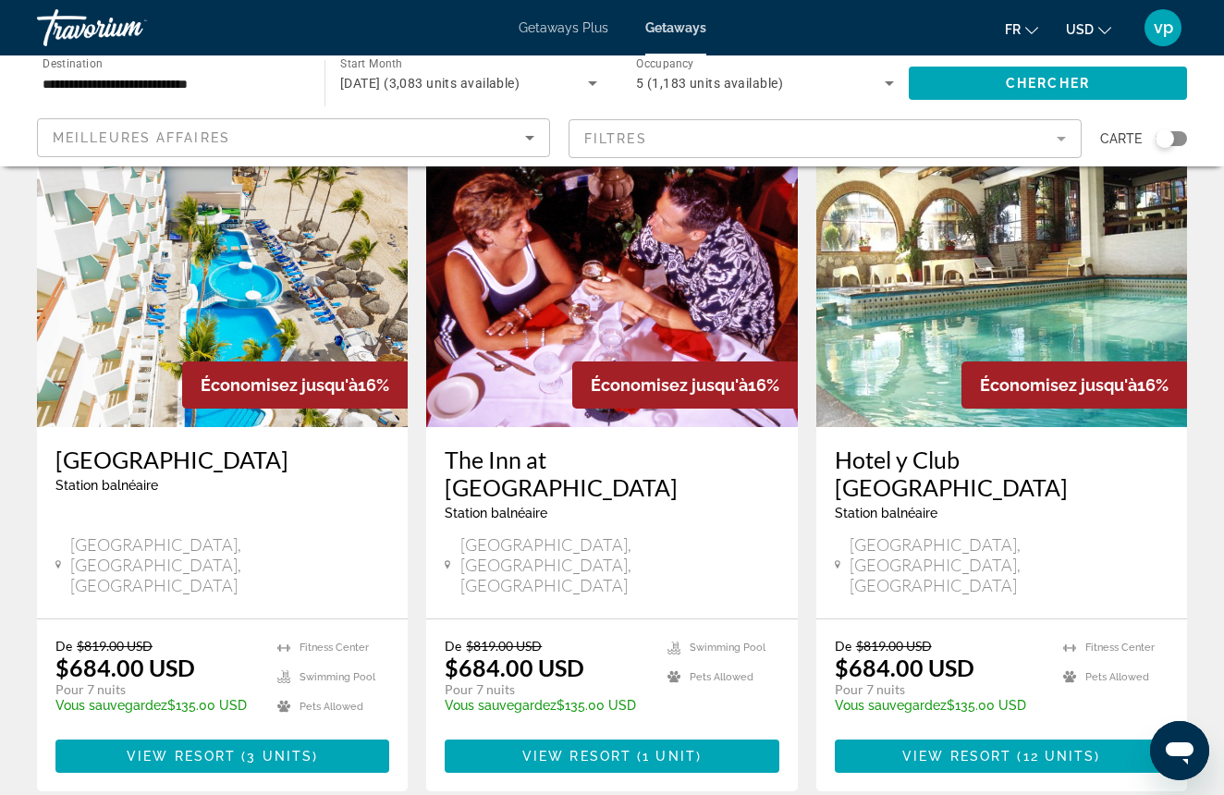
scroll to position [765, 0]
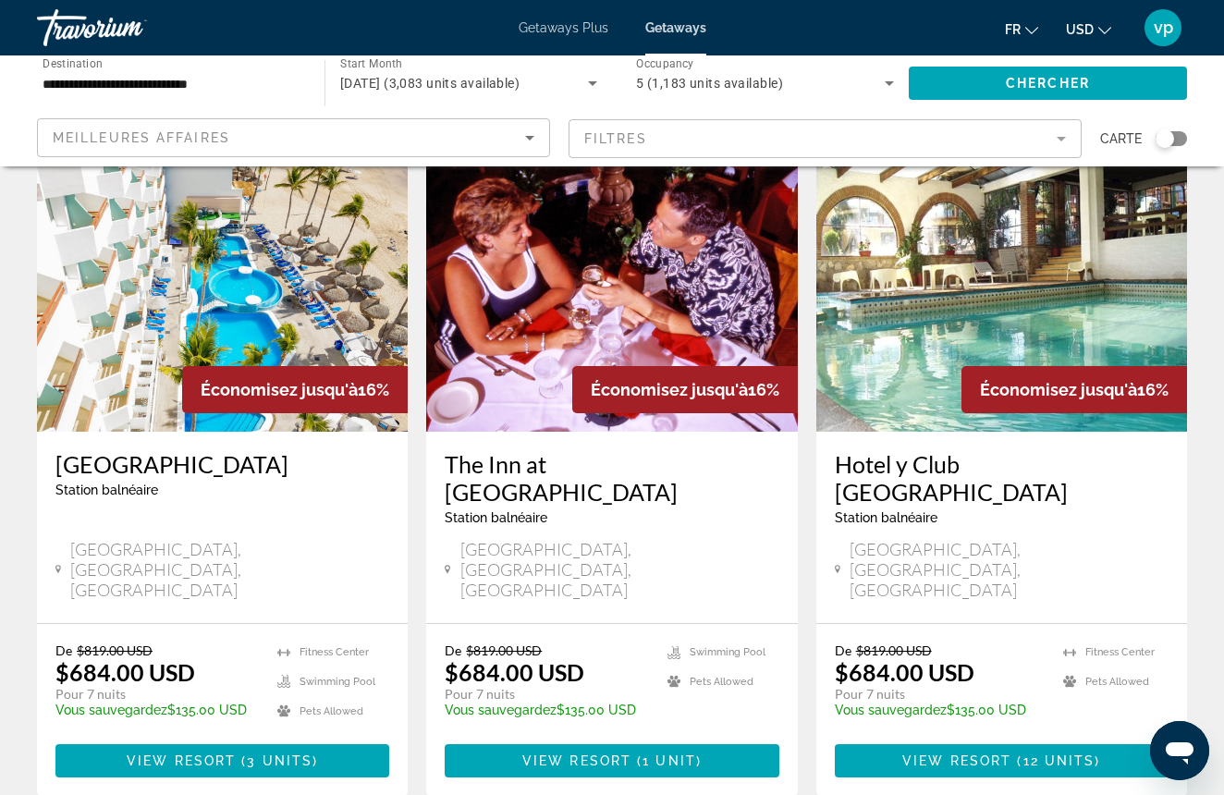
click at [299, 321] on img "Main content" at bounding box center [222, 284] width 371 height 296
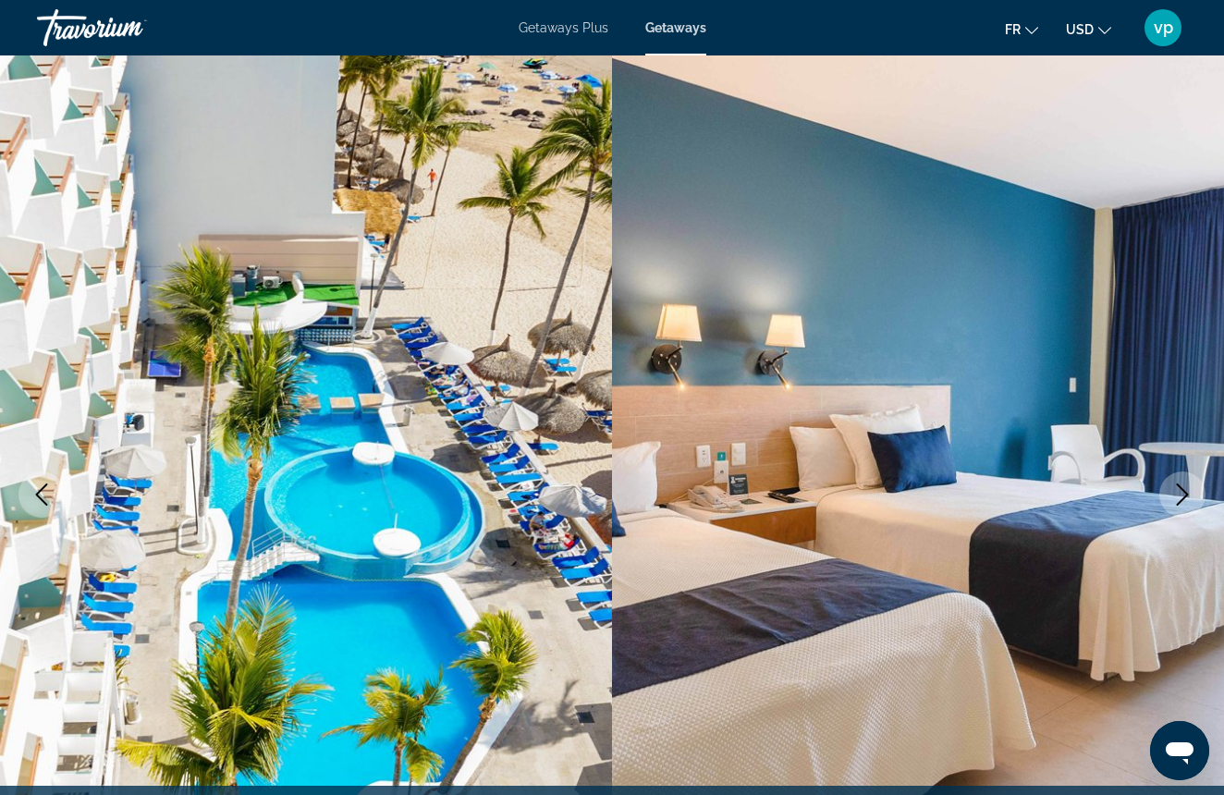
click at [1177, 485] on icon "Next image" at bounding box center [1182, 494] width 22 height 22
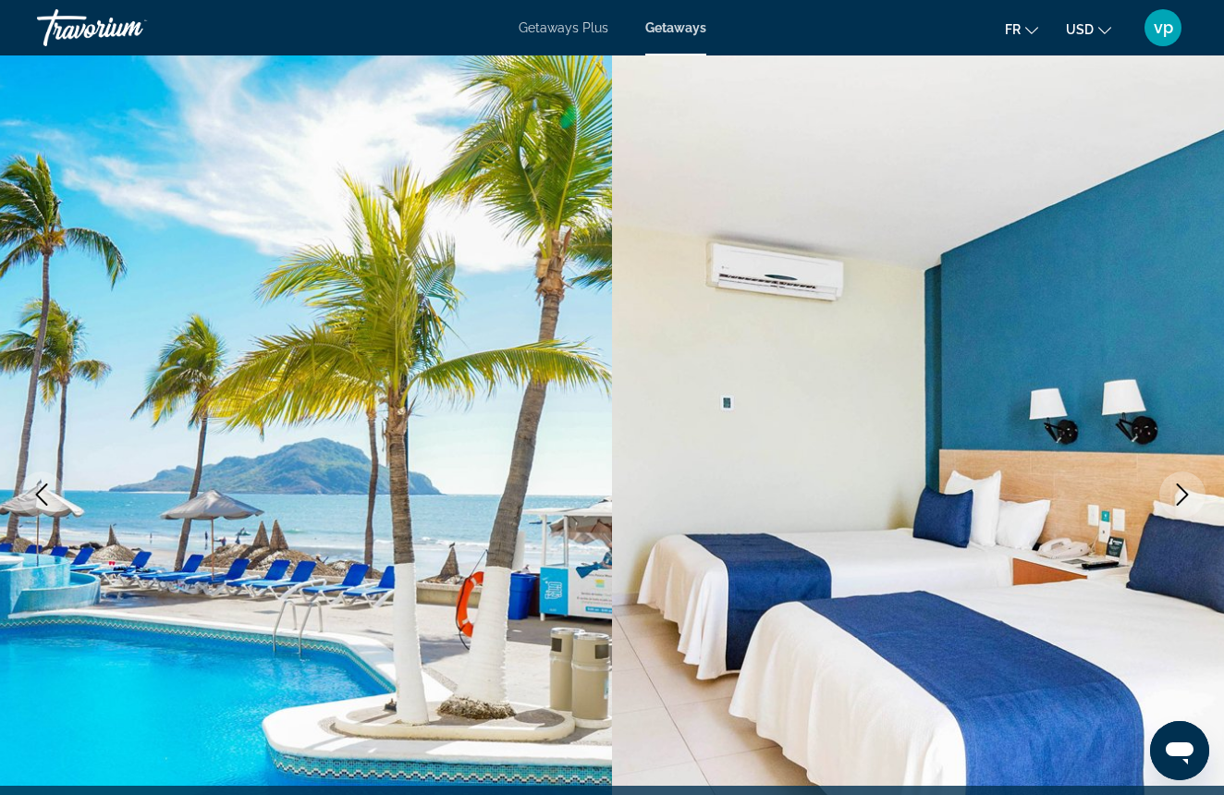
click at [1177, 484] on icon "Next image" at bounding box center [1183, 494] width 12 height 22
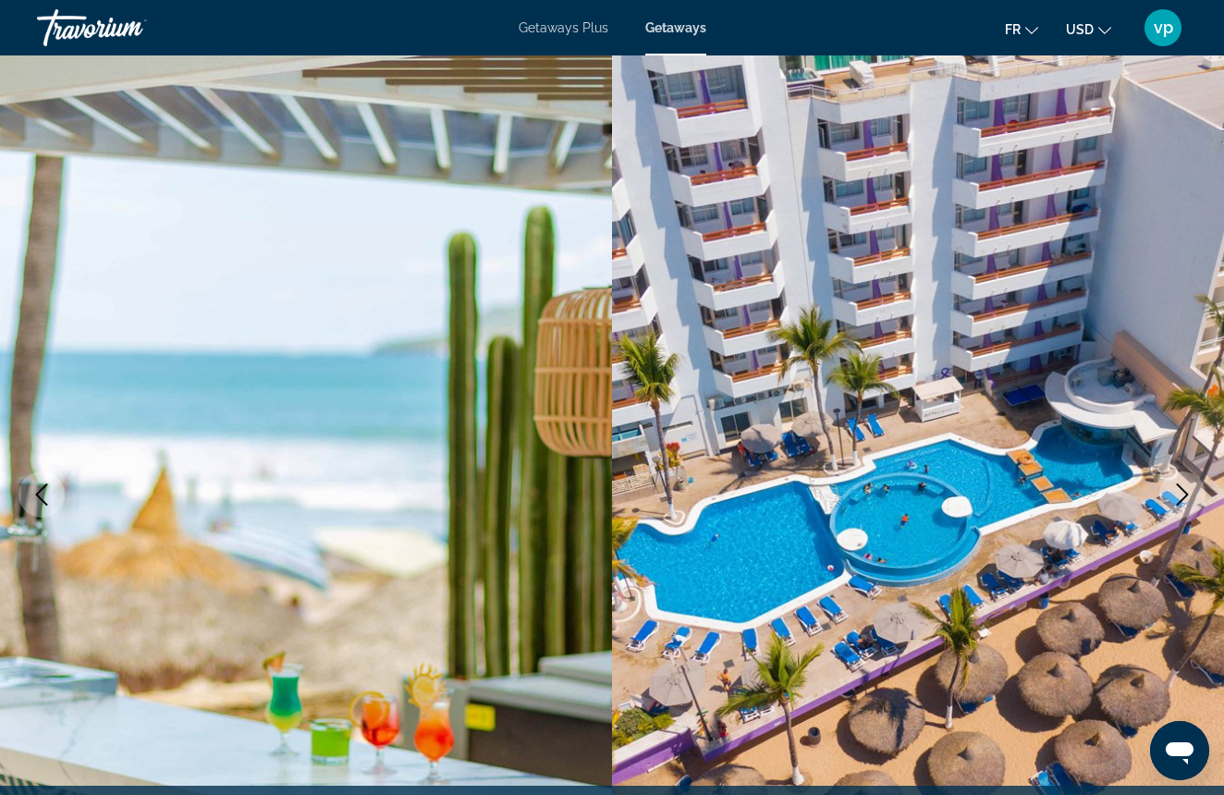
click at [1177, 484] on icon "Next image" at bounding box center [1183, 494] width 12 height 22
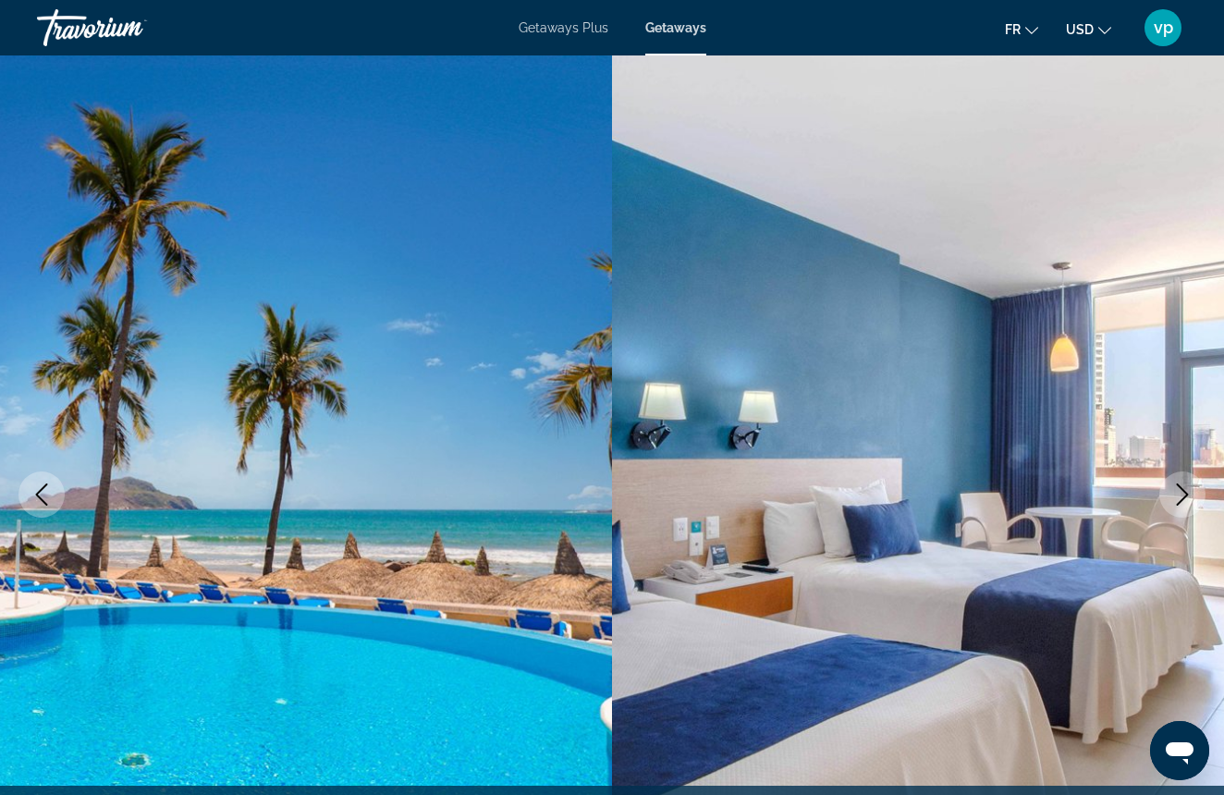
click at [1176, 485] on icon "Next image" at bounding box center [1182, 494] width 22 height 22
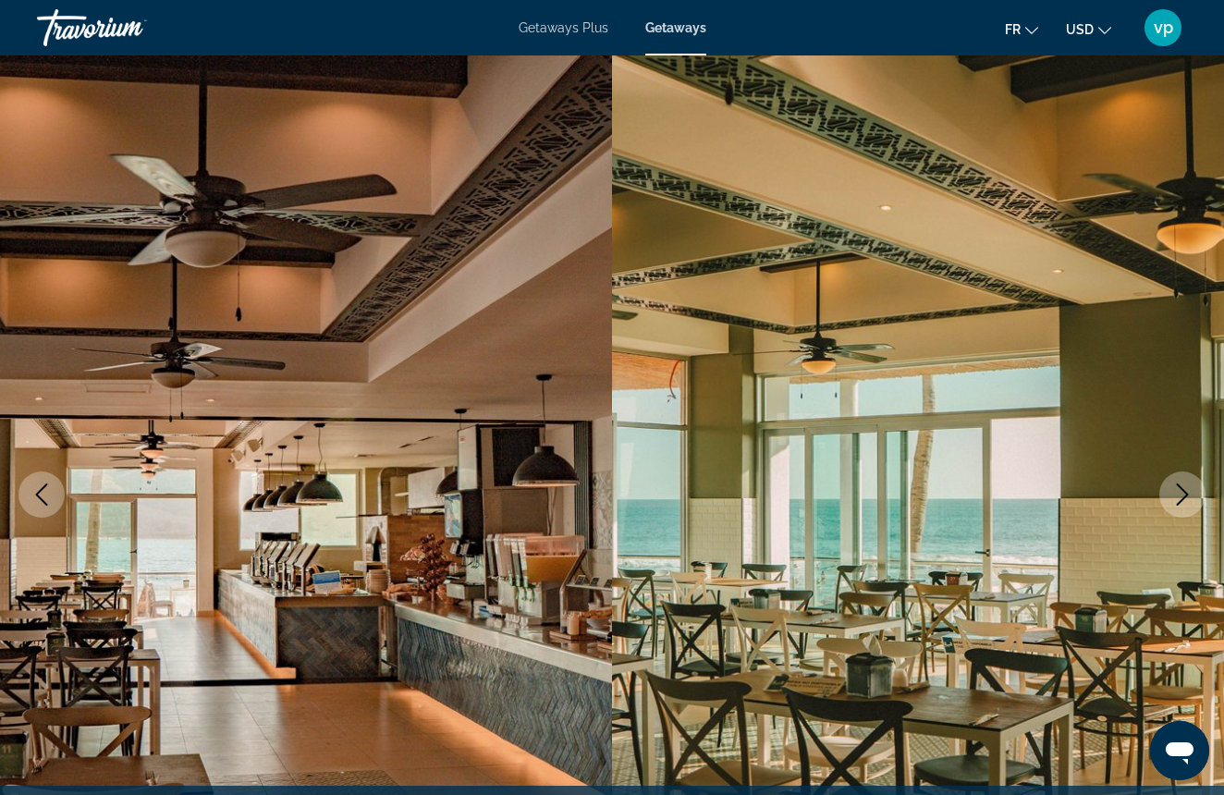
click at [1176, 485] on icon "Next image" at bounding box center [1182, 494] width 22 height 22
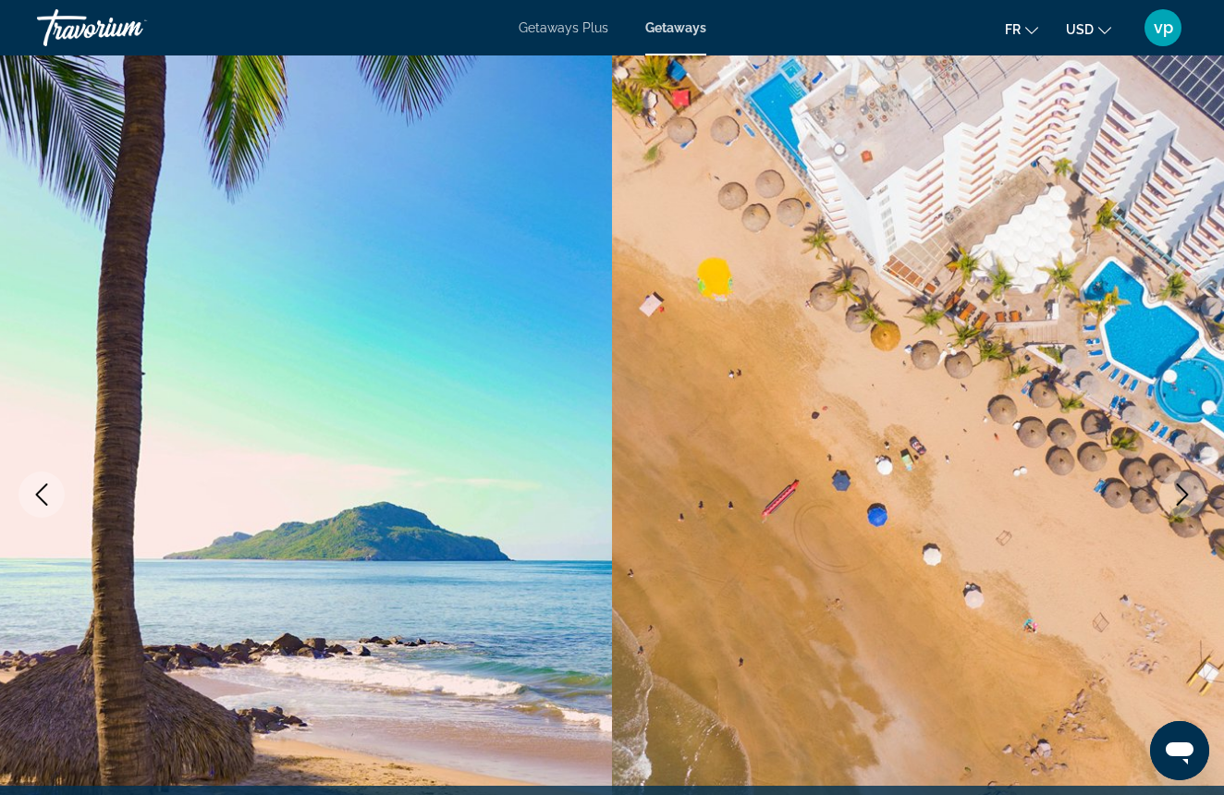
click at [1176, 485] on icon "Next image" at bounding box center [1182, 494] width 22 height 22
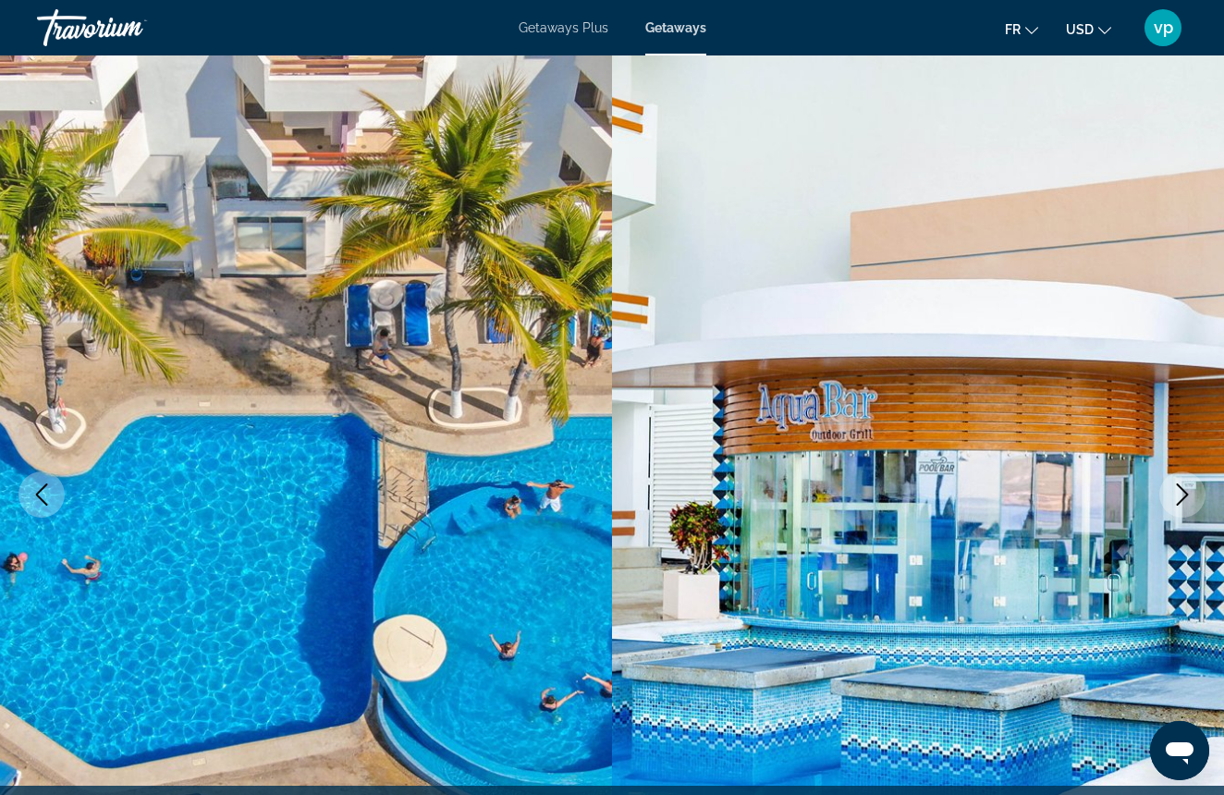
click at [1184, 508] on button "Next image" at bounding box center [1182, 494] width 46 height 46
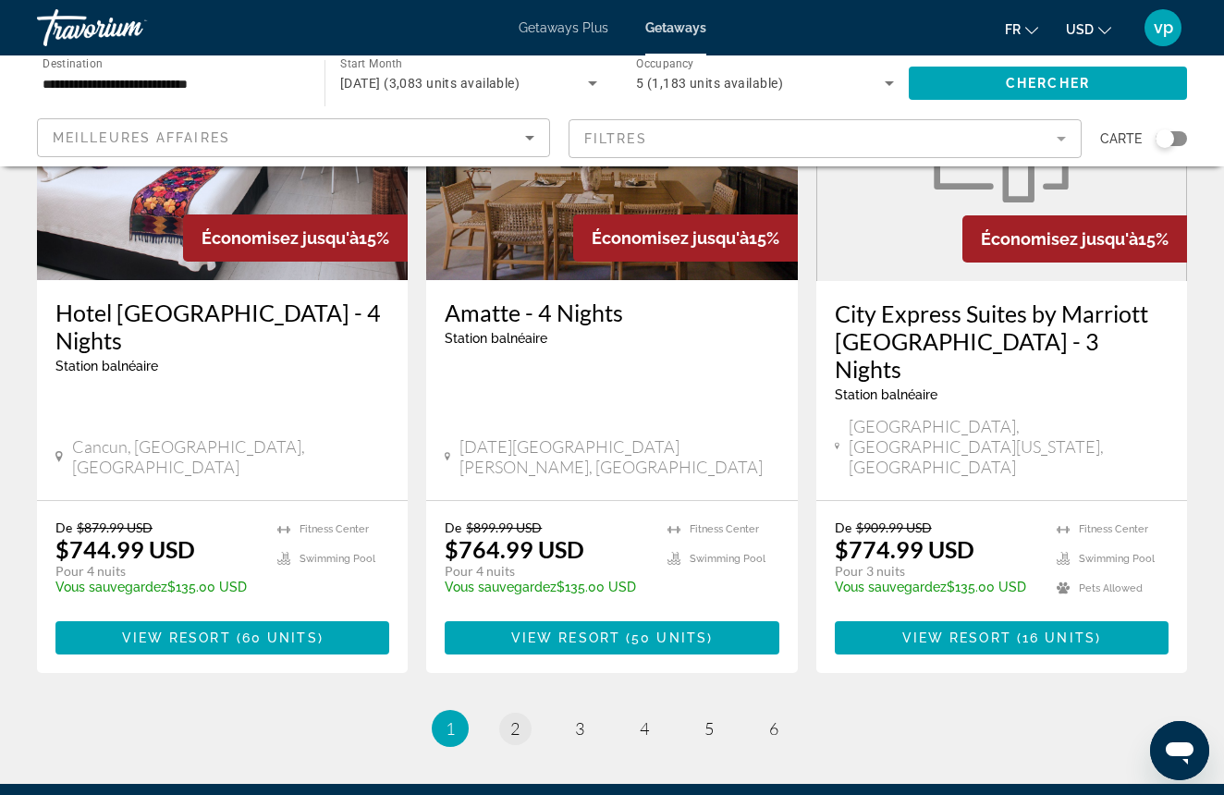
scroll to position [2281, 0]
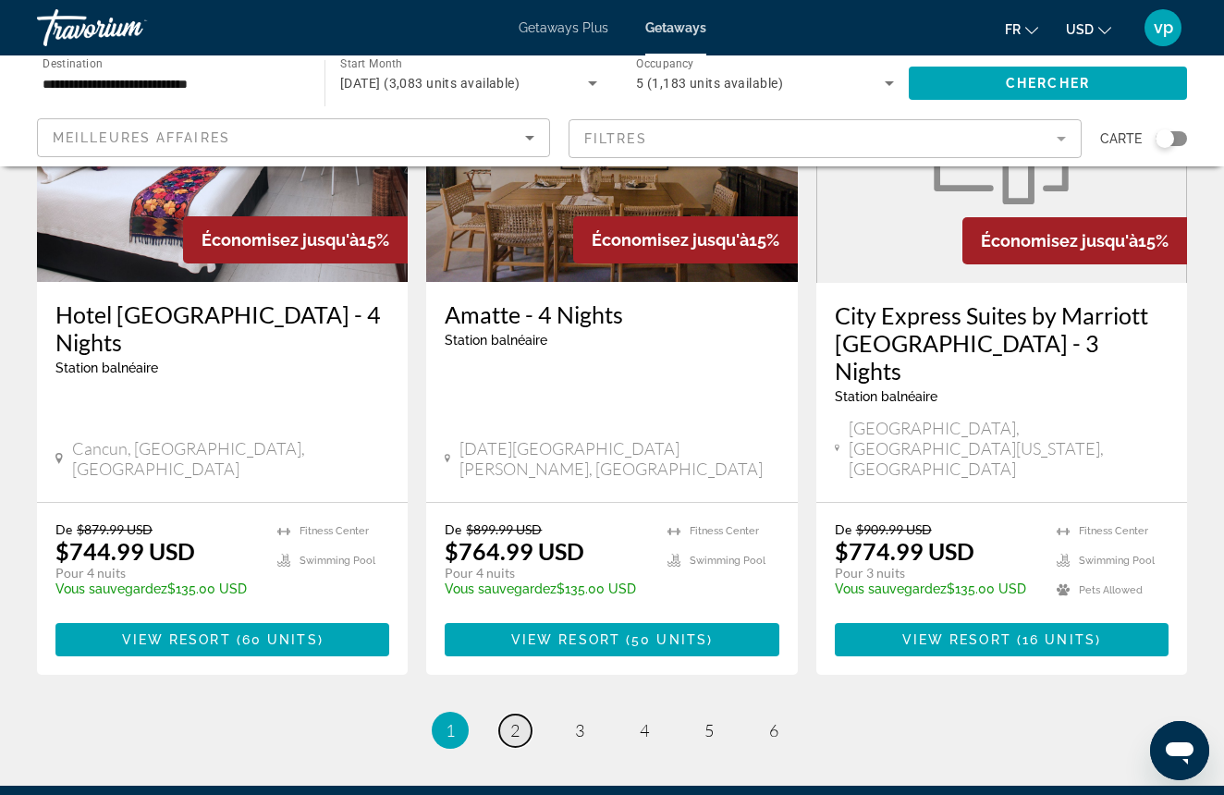
click at [515, 714] on link "page 2" at bounding box center [515, 730] width 32 height 32
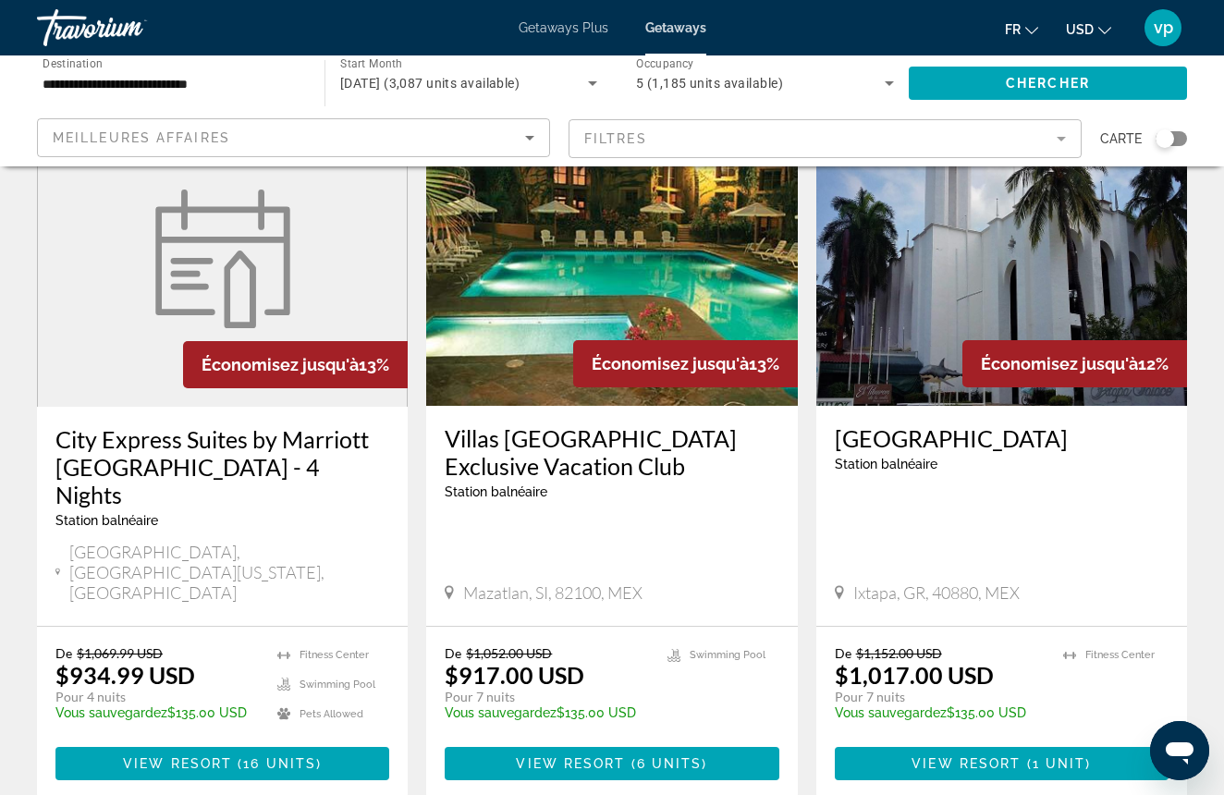
scroll to position [771, 0]
